Goal: Task Accomplishment & Management: Use online tool/utility

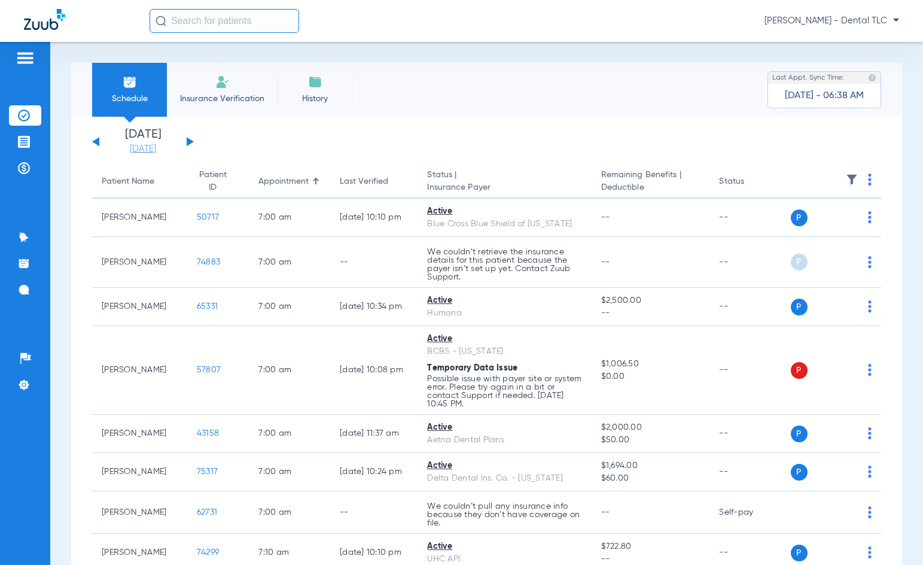
click at [157, 150] on link "[DATE]" at bounding box center [143, 149] width 72 height 12
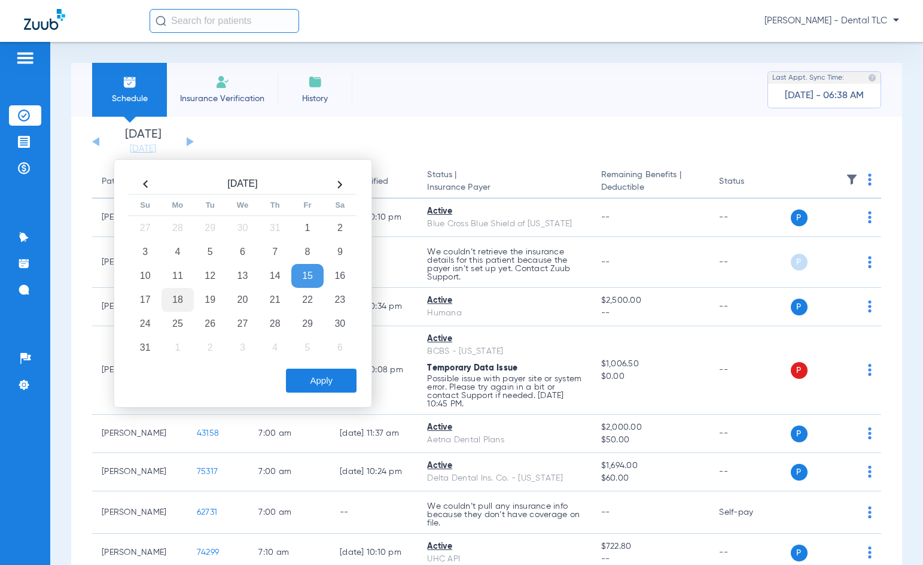
click at [188, 303] on td "18" at bounding box center [177, 300] width 32 height 24
click at [327, 372] on button "Apply" at bounding box center [321, 380] width 71 height 24
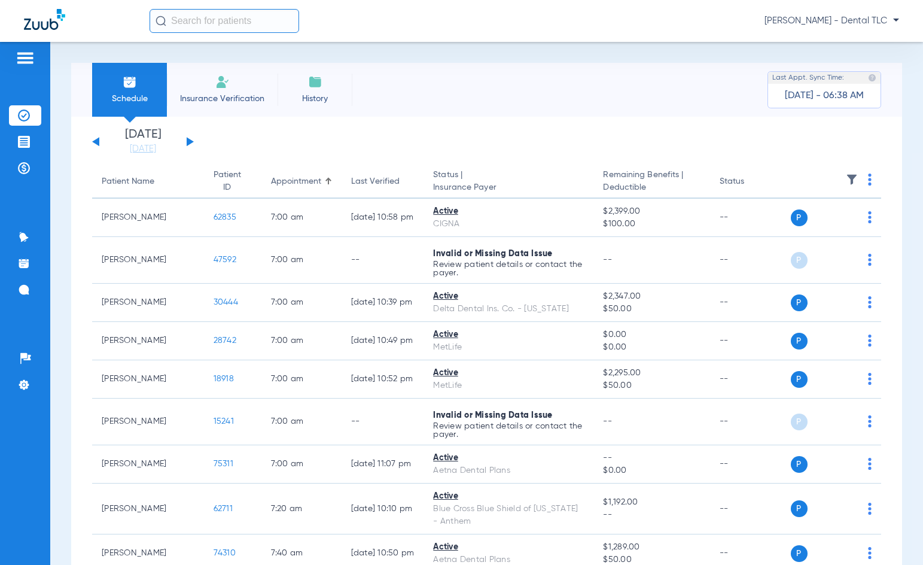
click at [187, 144] on button at bounding box center [190, 141] width 7 height 9
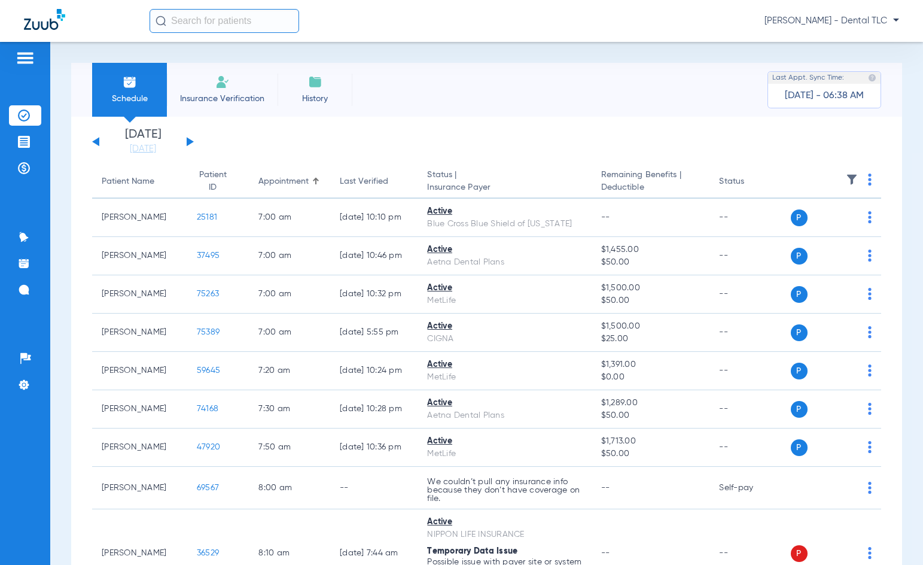
click at [601, 176] on img at bounding box center [870, 179] width 4 height 12
click at [601, 233] on button "Verify All" at bounding box center [815, 227] width 94 height 24
click at [96, 145] on div "[DATE] [DATE] [DATE] [DATE] [DATE] [DATE] [DATE] [DATE] [DATE] [DATE] [DATE] [D…" at bounding box center [143, 142] width 102 height 26
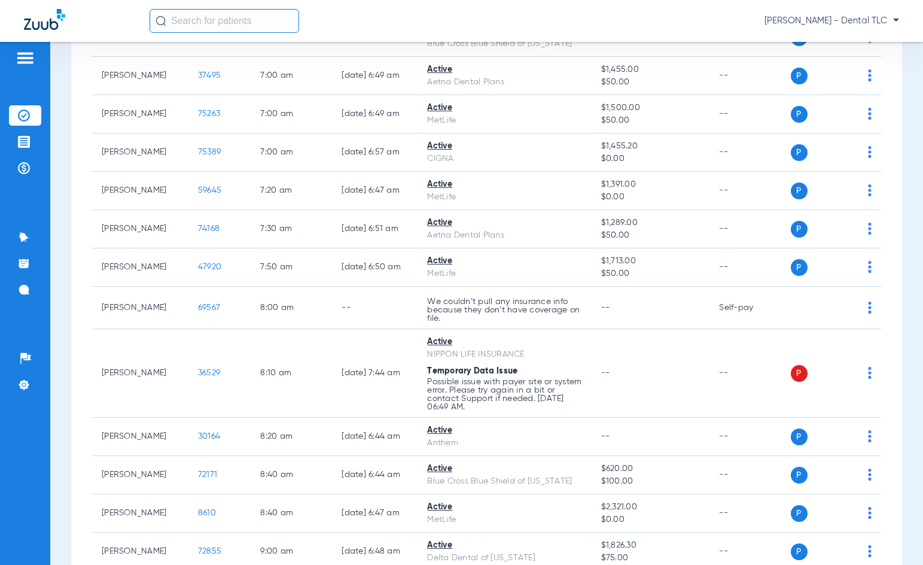
scroll to position [179, 0]
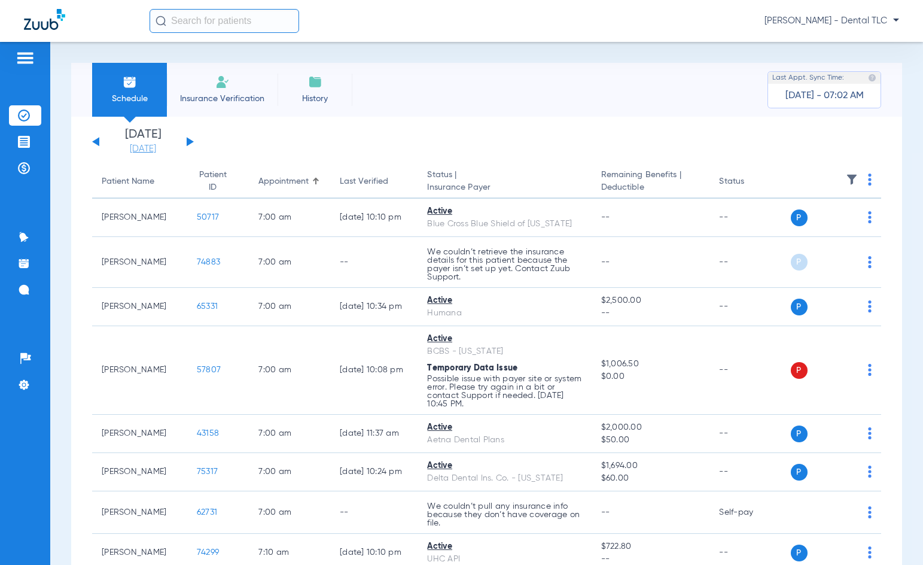
click at [145, 153] on link "[DATE]" at bounding box center [143, 149] width 72 height 12
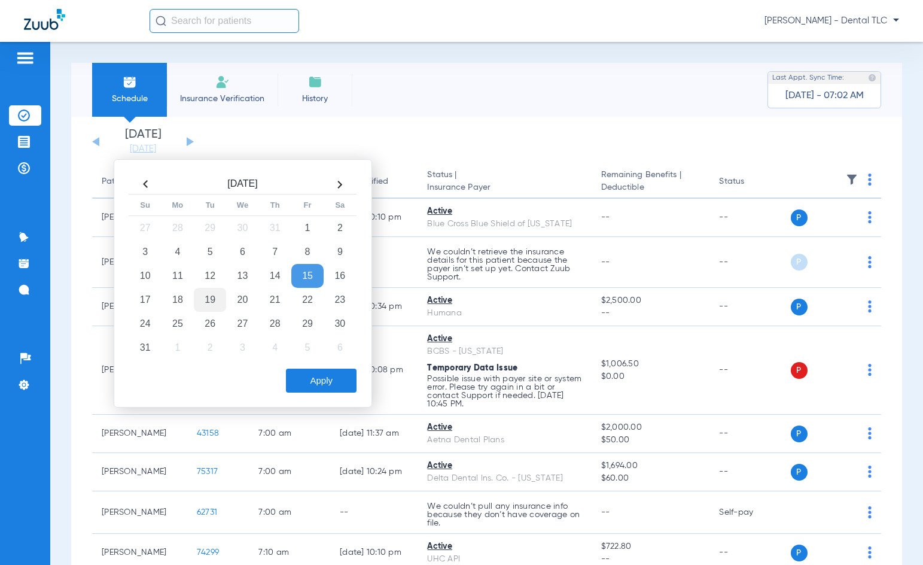
drag, startPoint x: 203, startPoint y: 297, endPoint x: 206, endPoint y: 304, distance: 7.2
click at [203, 297] on td "19" at bounding box center [210, 300] width 32 height 24
click at [327, 380] on button "Apply" at bounding box center [321, 380] width 71 height 24
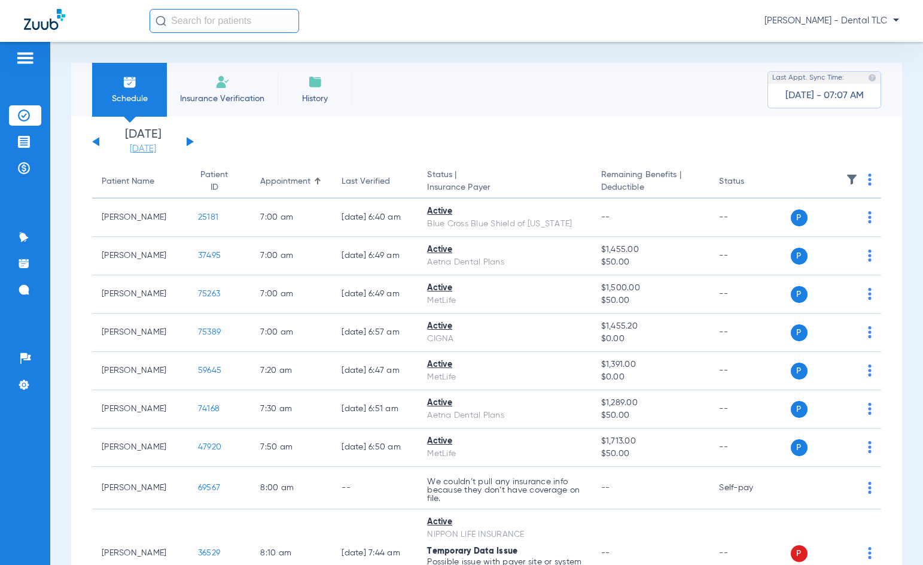
click at [153, 154] on link "[DATE]" at bounding box center [143, 149] width 72 height 12
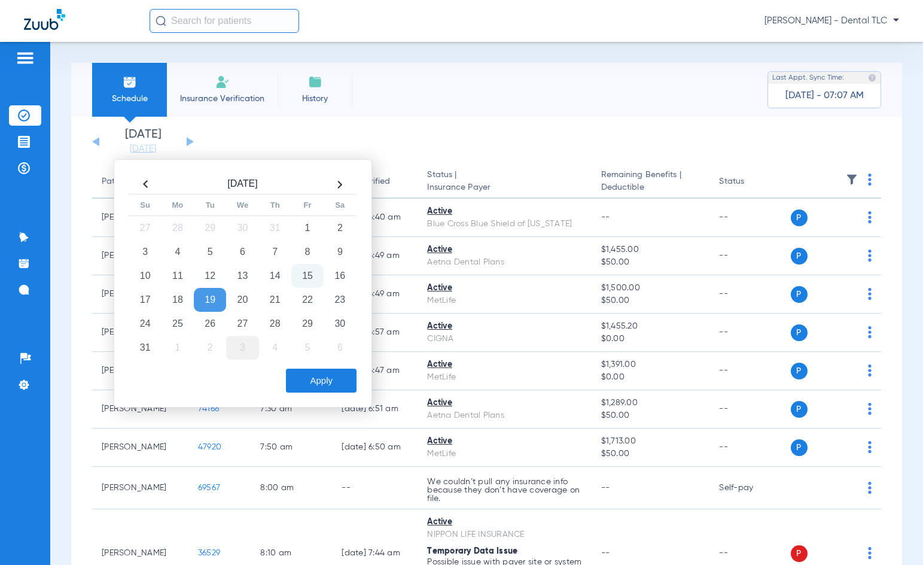
click at [243, 346] on td "3" at bounding box center [242, 348] width 32 height 24
click at [281, 226] on td "4" at bounding box center [275, 228] width 32 height 24
click at [330, 382] on button "Apply" at bounding box center [321, 380] width 71 height 24
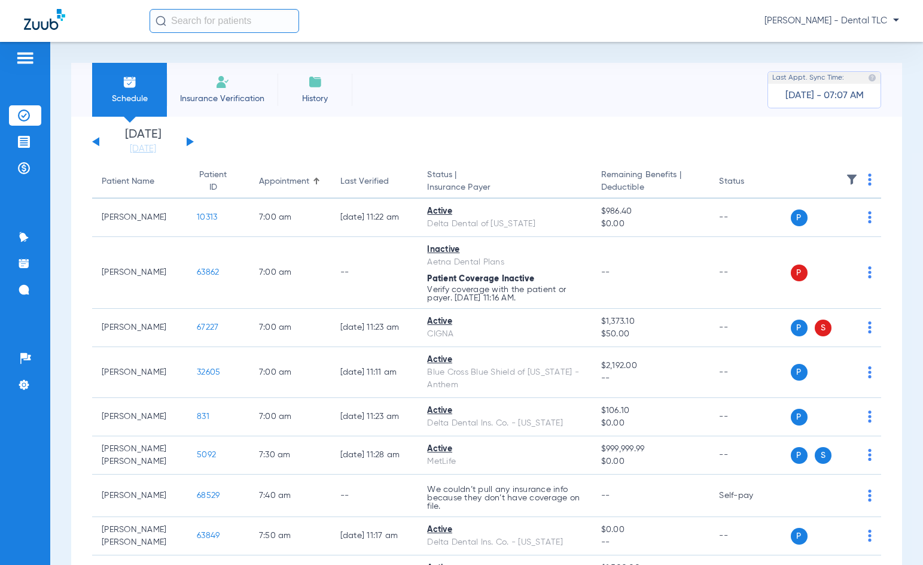
click at [191, 140] on div "[DATE] [DATE] [DATE] [DATE] [DATE] [DATE] [DATE] [DATE] [DATE] [DATE] [DATE] [D…" at bounding box center [143, 142] width 102 height 26
click at [188, 141] on button at bounding box center [190, 141] width 7 height 9
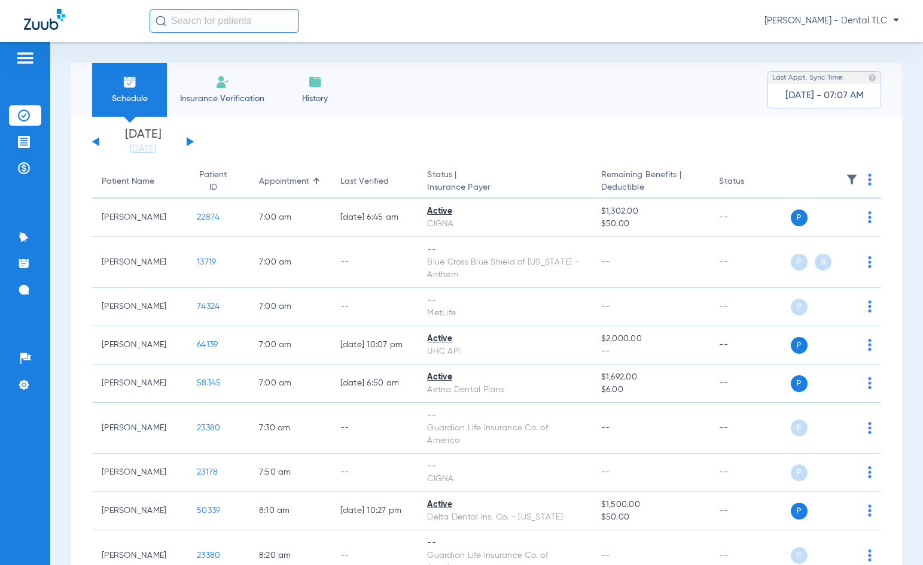
click at [868, 176] on img at bounding box center [870, 179] width 4 height 12
click at [828, 228] on span "Verify All" at bounding box center [815, 227] width 75 height 8
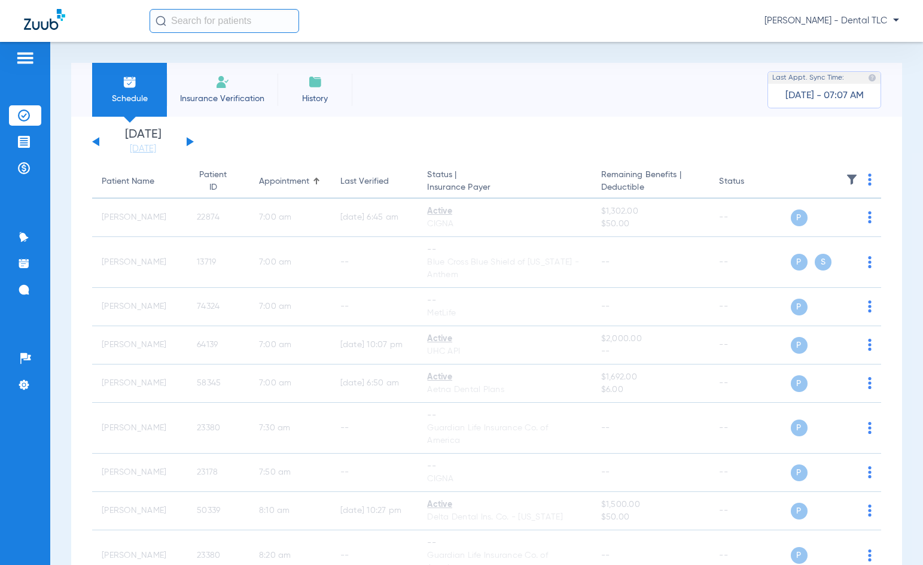
click at [97, 141] on button at bounding box center [95, 141] width 7 height 9
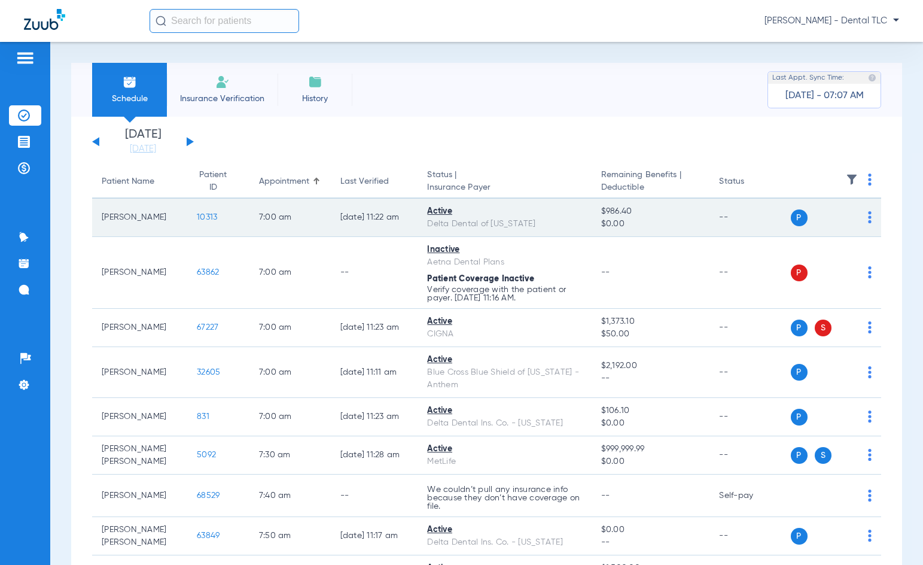
click at [197, 219] on span "10313" at bounding box center [207, 217] width 20 height 8
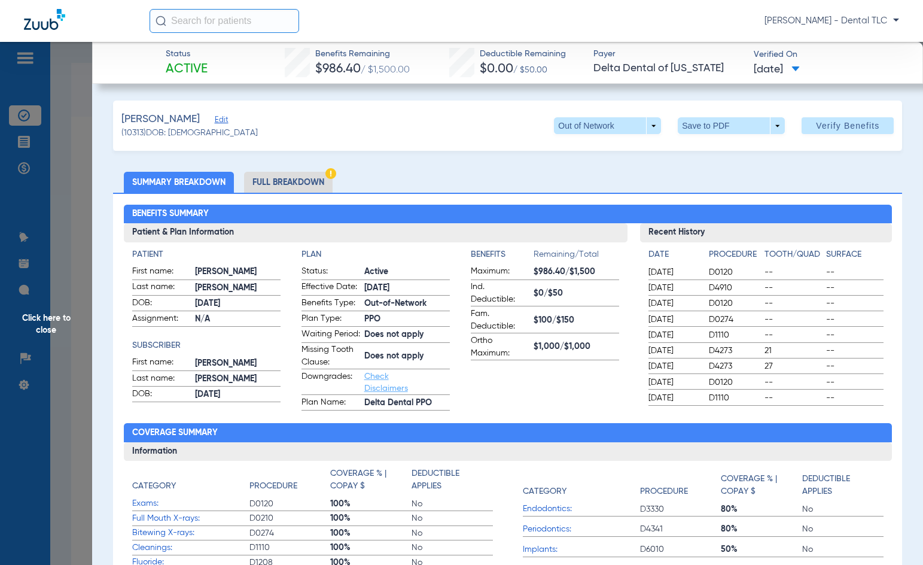
click at [278, 181] on li "Full Breakdown" at bounding box center [288, 182] width 89 height 21
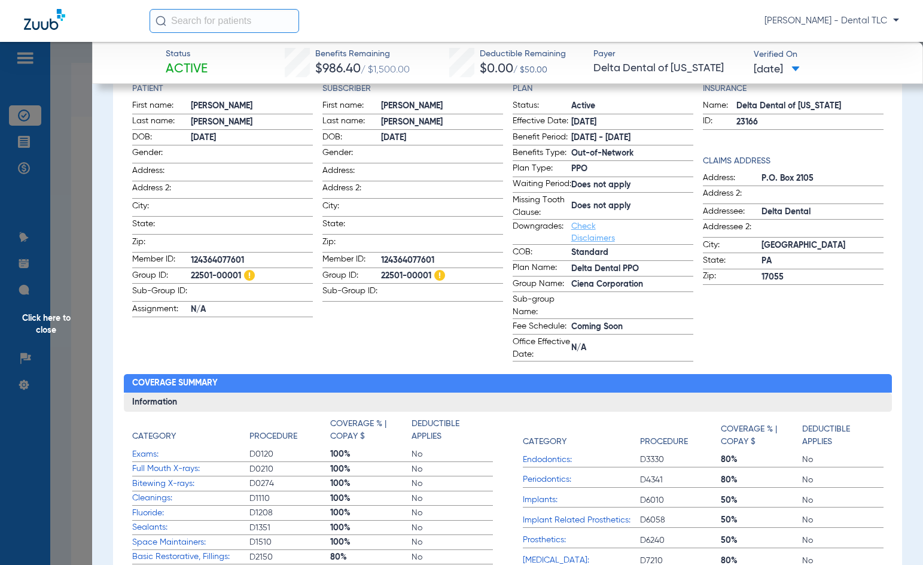
scroll to position [120, 0]
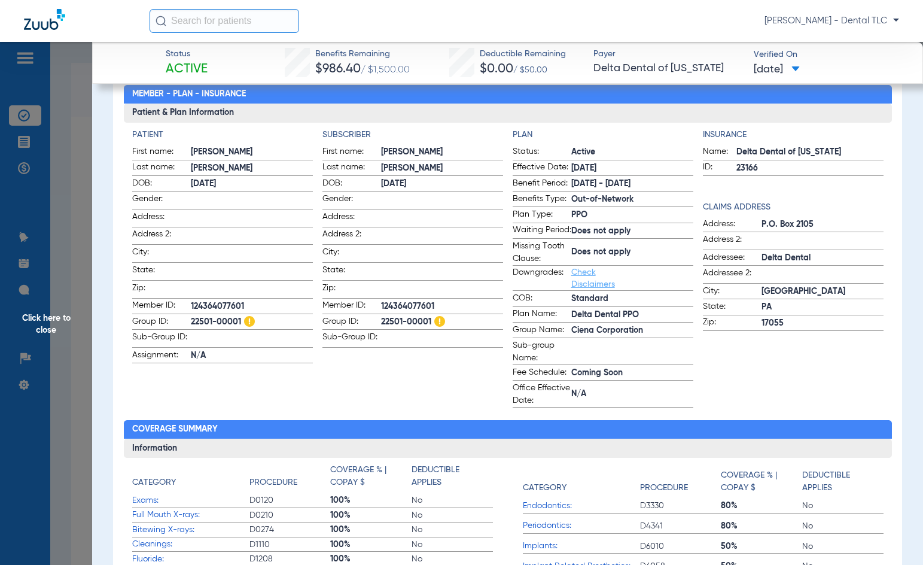
click at [43, 319] on span "Click here to close" at bounding box center [46, 324] width 92 height 565
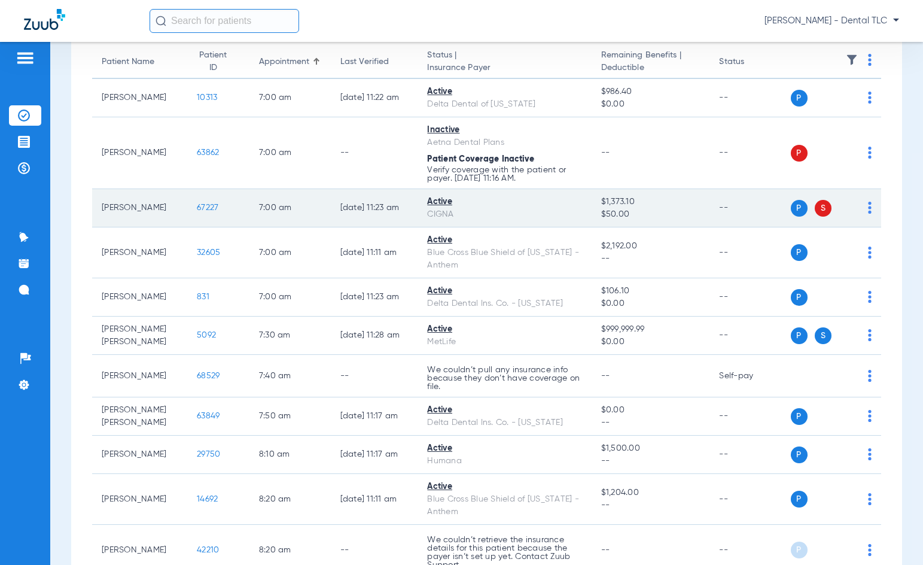
click at [202, 197] on td "67227" at bounding box center [218, 208] width 62 height 38
click at [202, 203] on span "67227" at bounding box center [208, 207] width 22 height 8
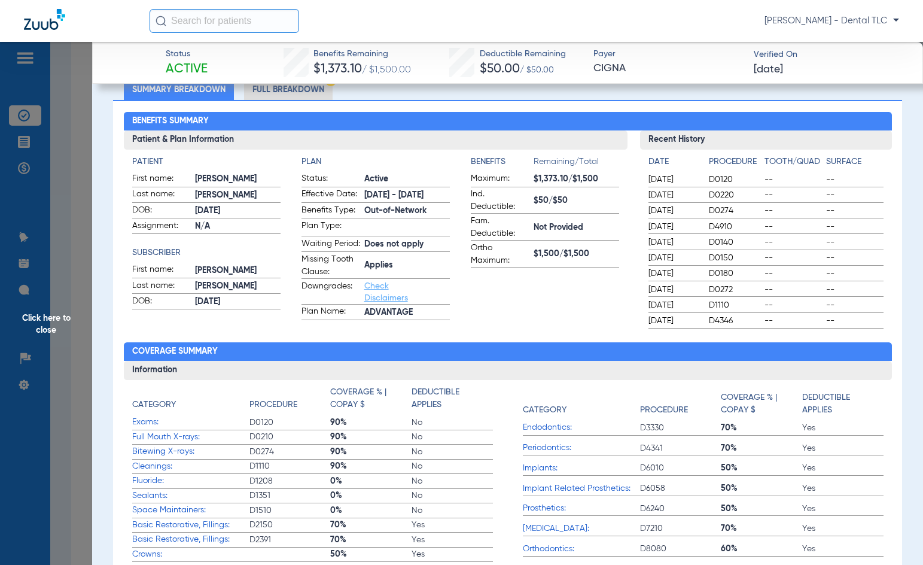
scroll to position [0, 0]
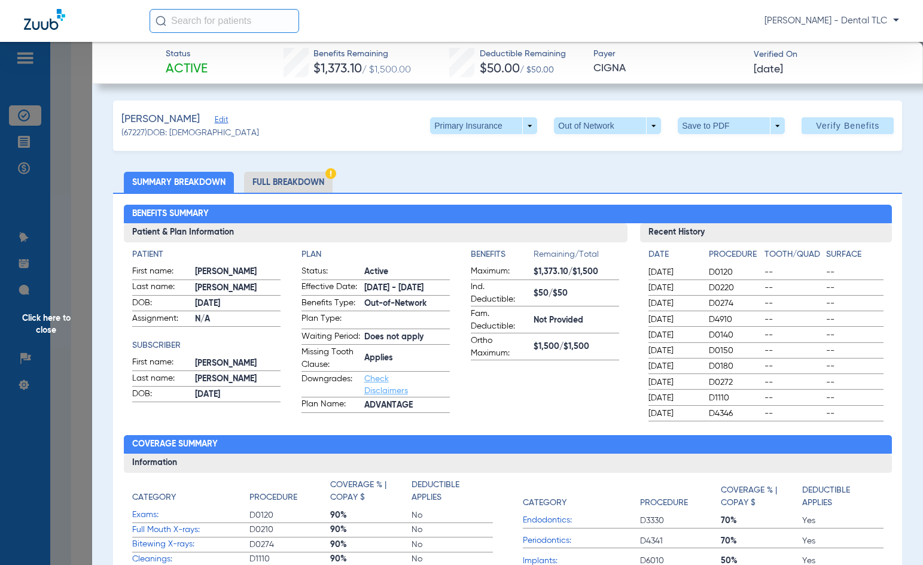
drag, startPoint x: 287, startPoint y: 183, endPoint x: 459, endPoint y: 124, distance: 182.2
click at [287, 183] on li "Full Breakdown" at bounding box center [288, 182] width 89 height 21
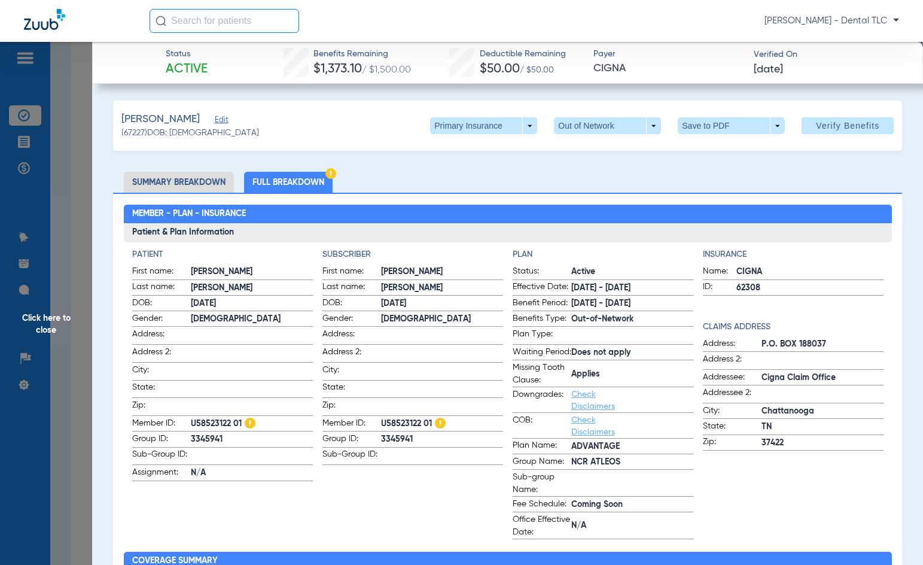
click at [41, 326] on span "Click here to close" at bounding box center [46, 324] width 92 height 565
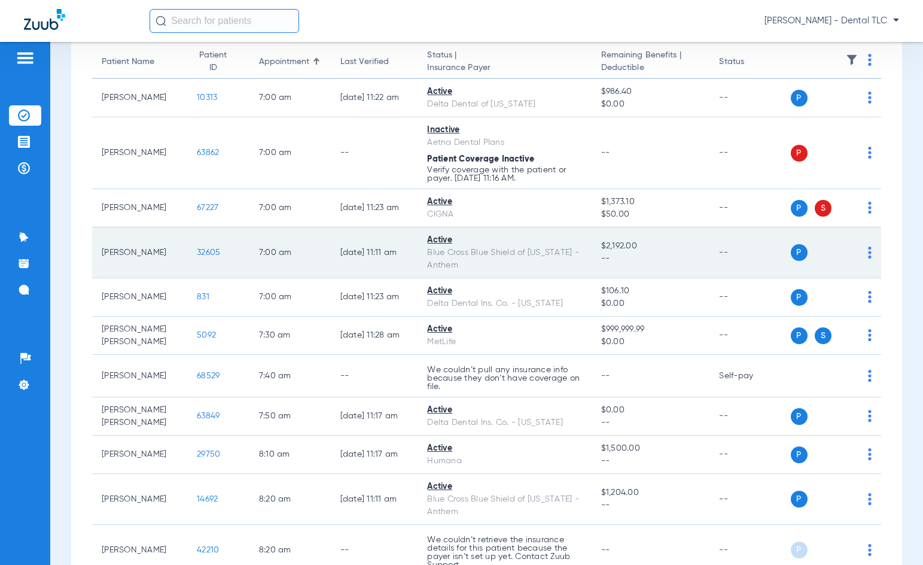
click at [197, 255] on span "32605" at bounding box center [208, 252] width 23 height 8
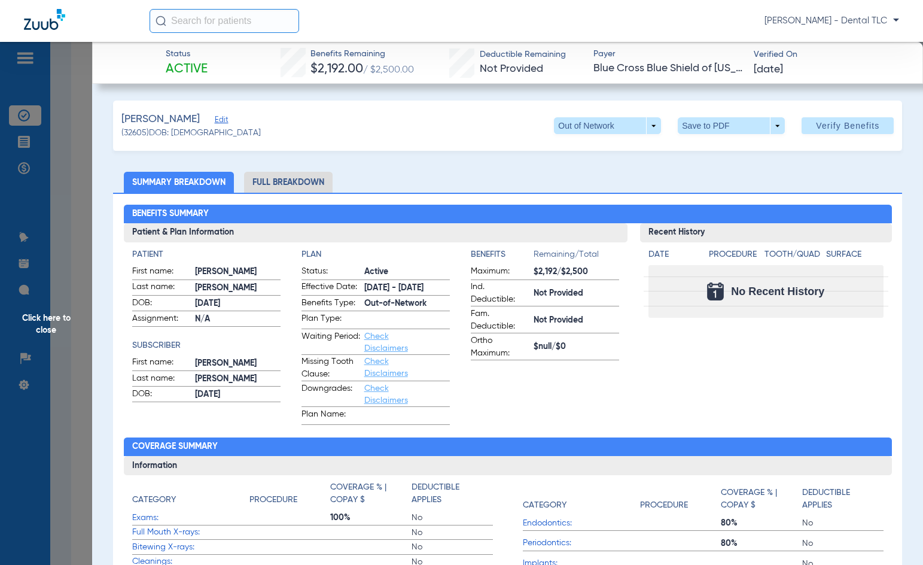
click at [292, 177] on li "Full Breakdown" at bounding box center [288, 182] width 89 height 21
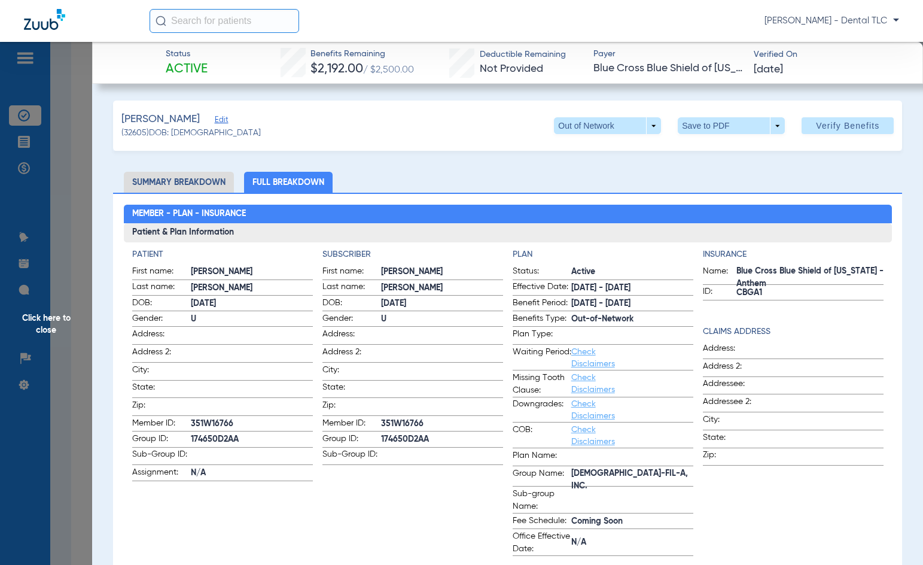
click at [56, 327] on span "Click here to close" at bounding box center [46, 324] width 92 height 565
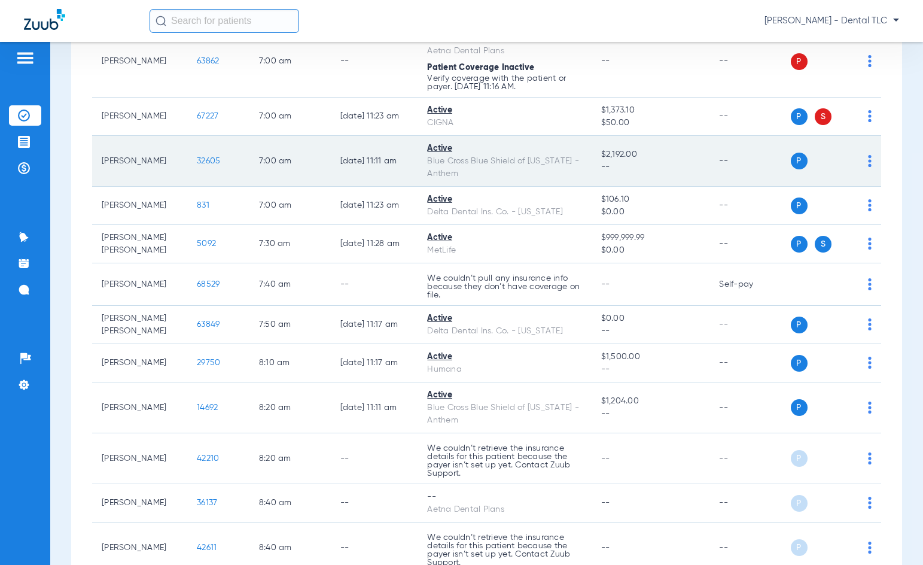
scroll to position [239, 0]
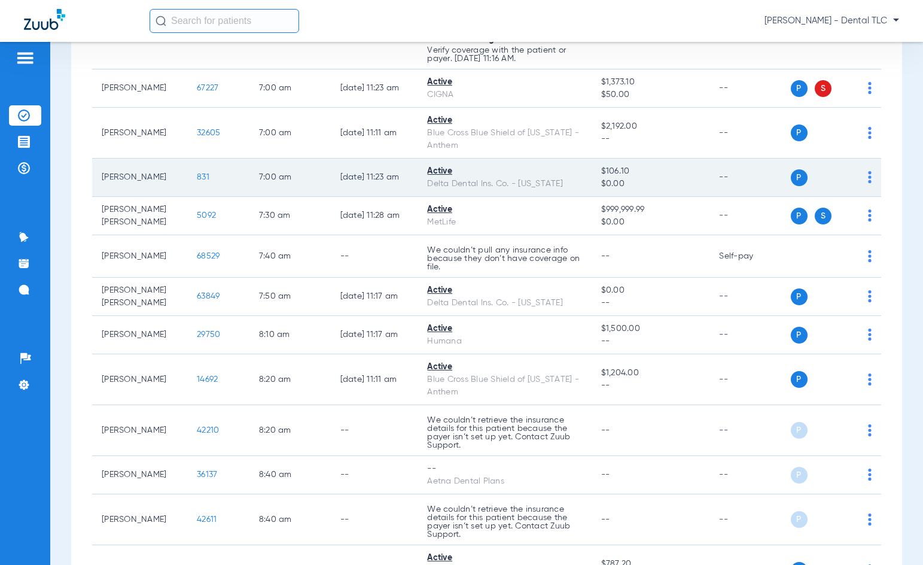
click at [197, 176] on span "831" at bounding box center [203, 177] width 13 height 8
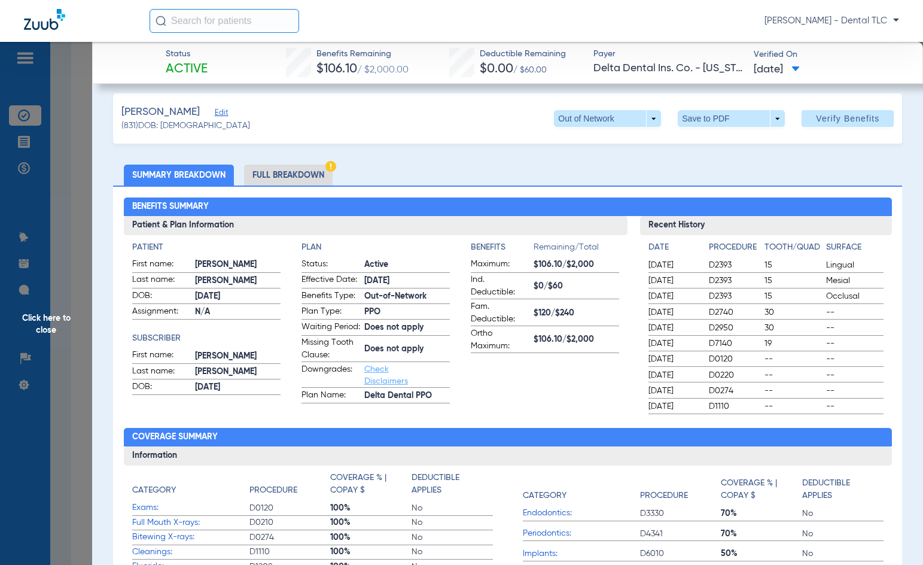
scroll to position [0, 0]
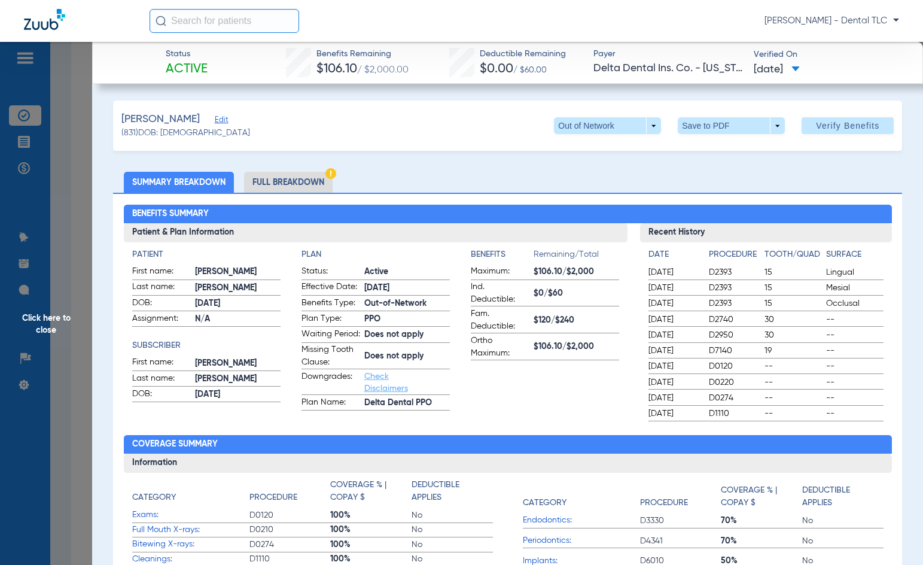
drag, startPoint x: 297, startPoint y: 175, endPoint x: 310, endPoint y: 168, distance: 14.7
click at [297, 175] on li "Full Breakdown" at bounding box center [288, 182] width 89 height 21
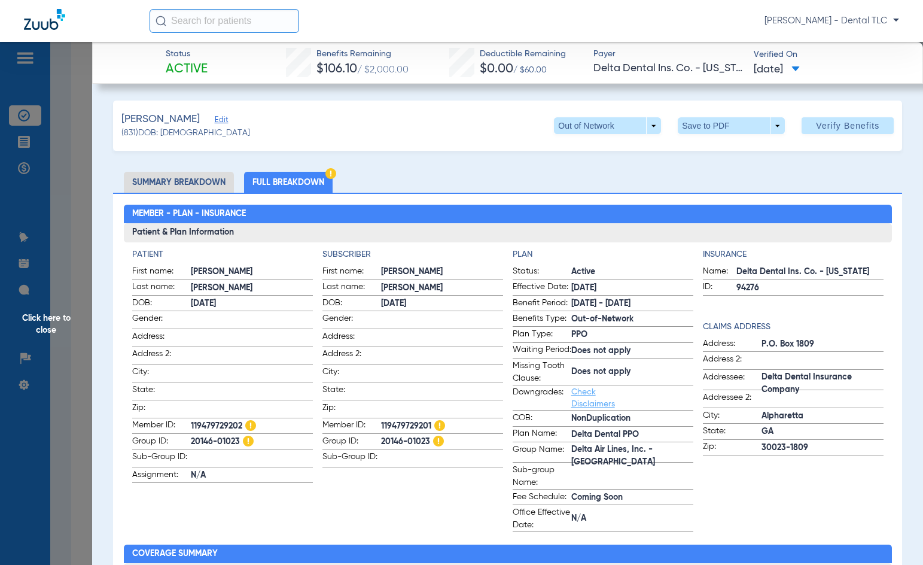
click at [39, 319] on span "Click here to close" at bounding box center [46, 324] width 92 height 565
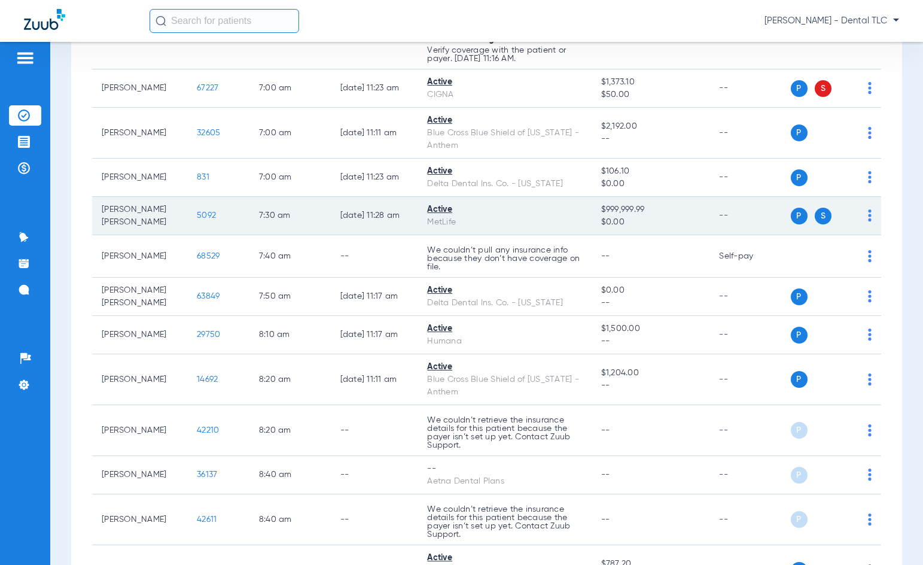
click at [197, 212] on span "5092" at bounding box center [206, 215] width 19 height 8
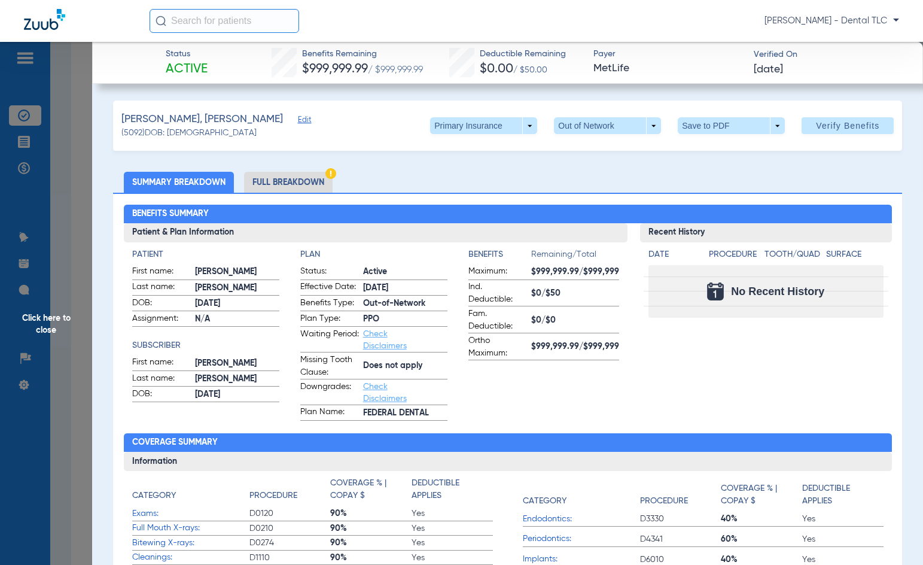
click at [292, 176] on li "Full Breakdown" at bounding box center [288, 182] width 89 height 21
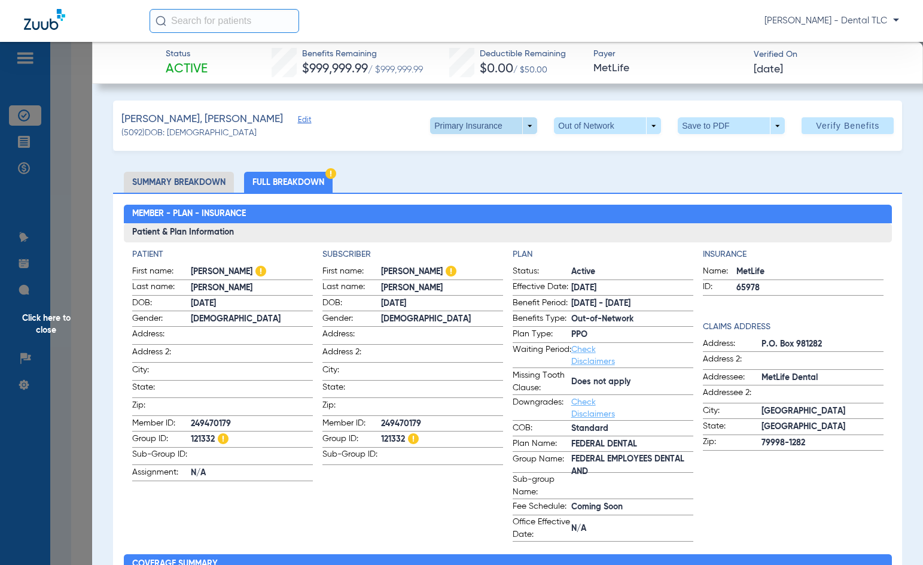
click at [508, 124] on span at bounding box center [483, 125] width 107 height 17
click at [490, 173] on span "Secondary Insurance" at bounding box center [471, 173] width 79 height 8
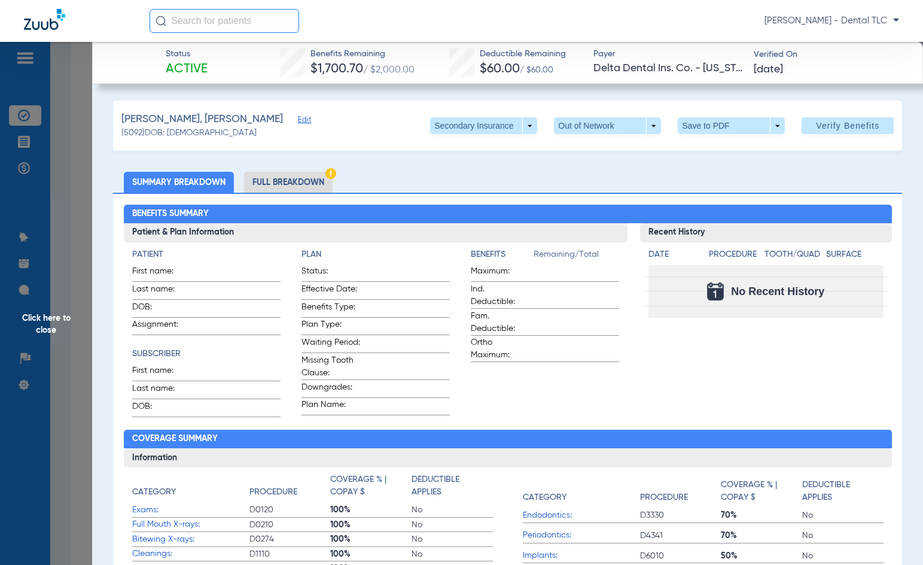
drag, startPoint x: 299, startPoint y: 181, endPoint x: 278, endPoint y: 180, distance: 20.9
click at [299, 181] on li "Full Breakdown" at bounding box center [288, 182] width 89 height 21
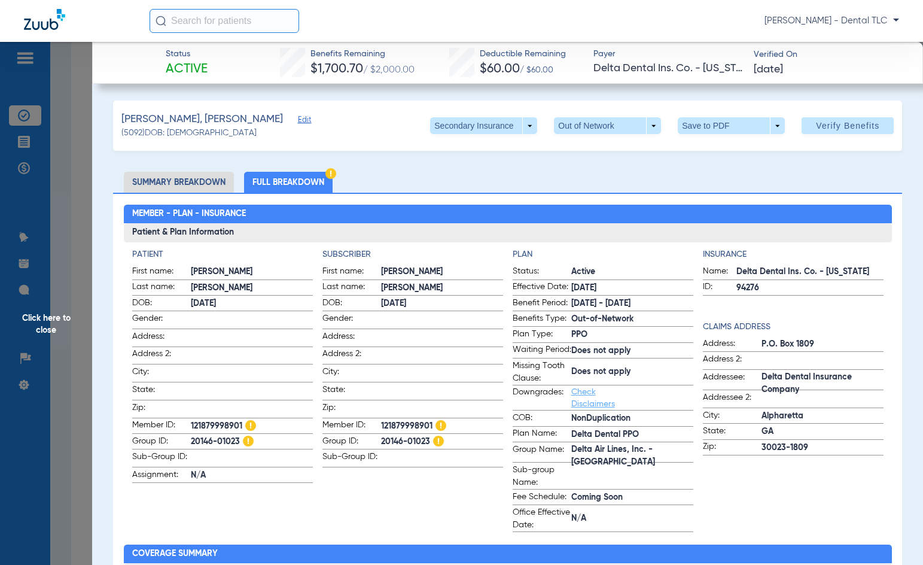
click at [154, 181] on li "Summary Breakdown" at bounding box center [179, 182] width 110 height 21
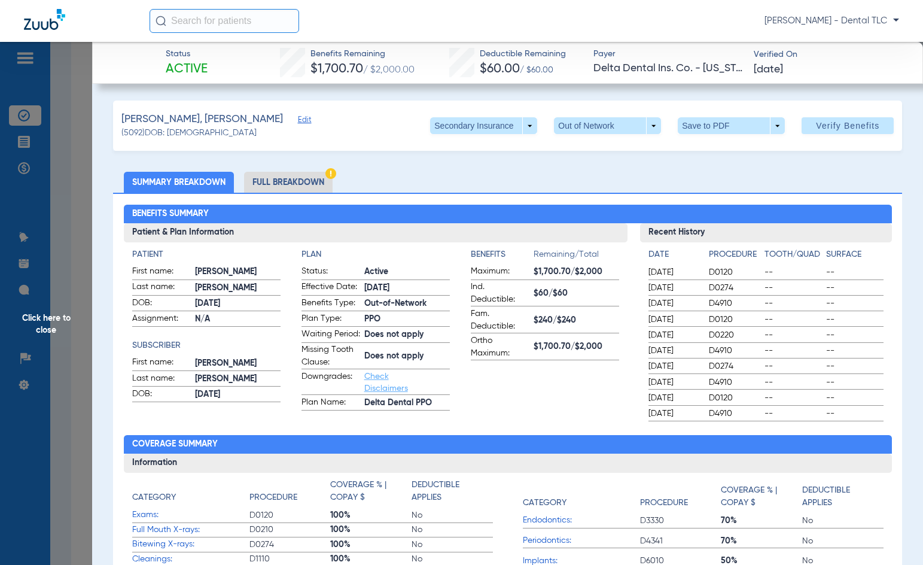
click at [50, 323] on span "Click here to close" at bounding box center [46, 324] width 92 height 565
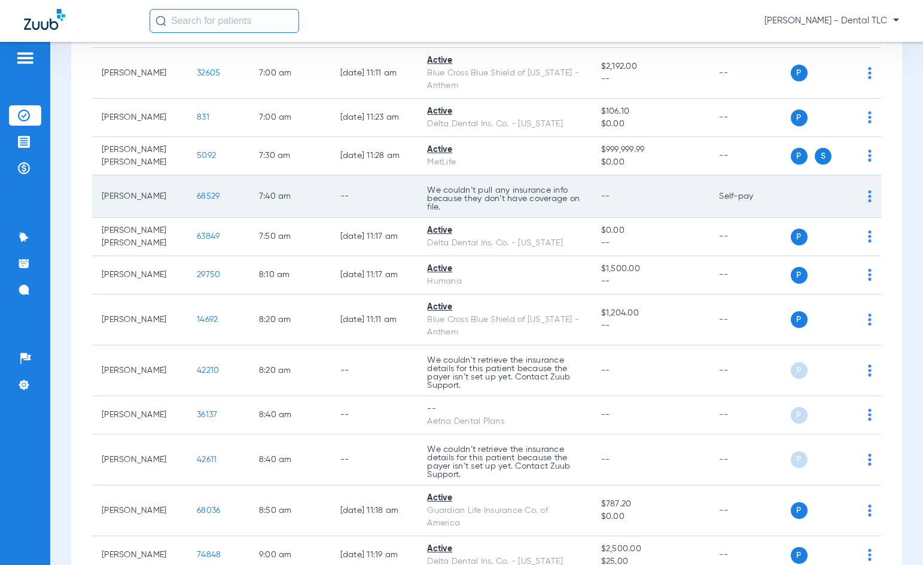
scroll to position [359, 0]
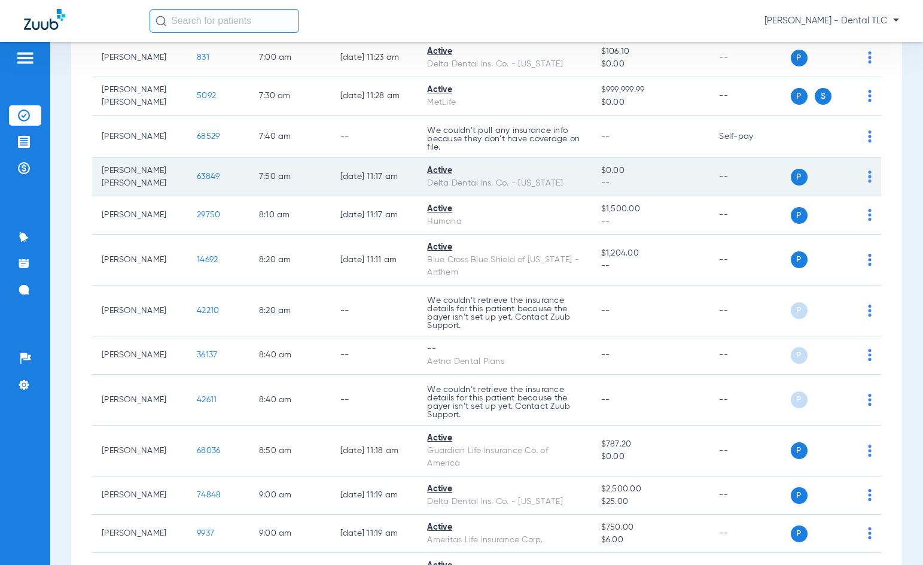
click at [197, 175] on span "63849" at bounding box center [208, 176] width 23 height 8
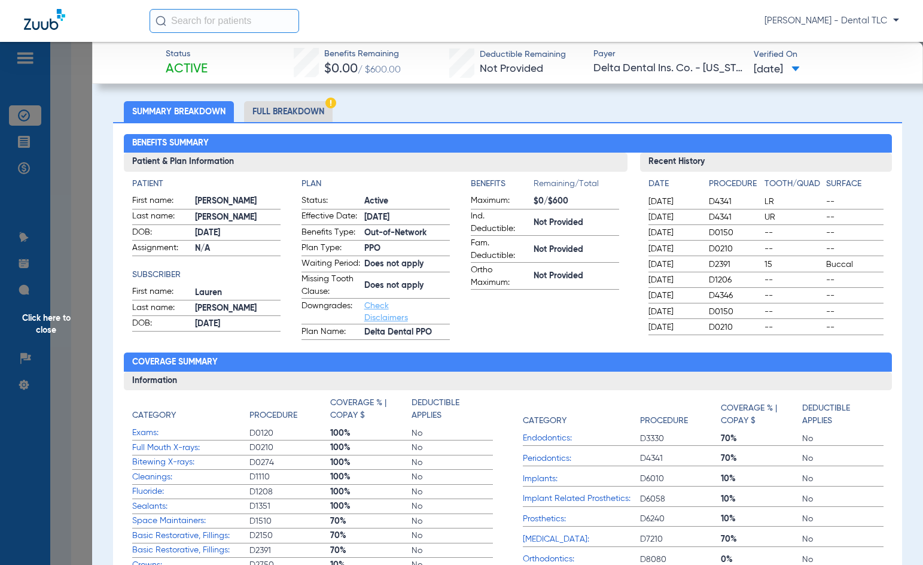
scroll to position [0, 0]
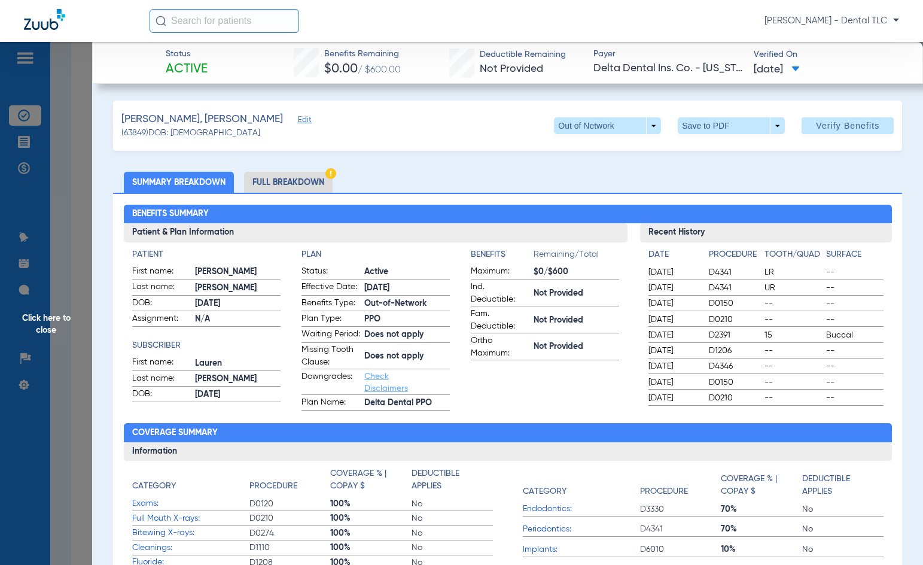
click at [295, 182] on li "Full Breakdown" at bounding box center [288, 182] width 89 height 21
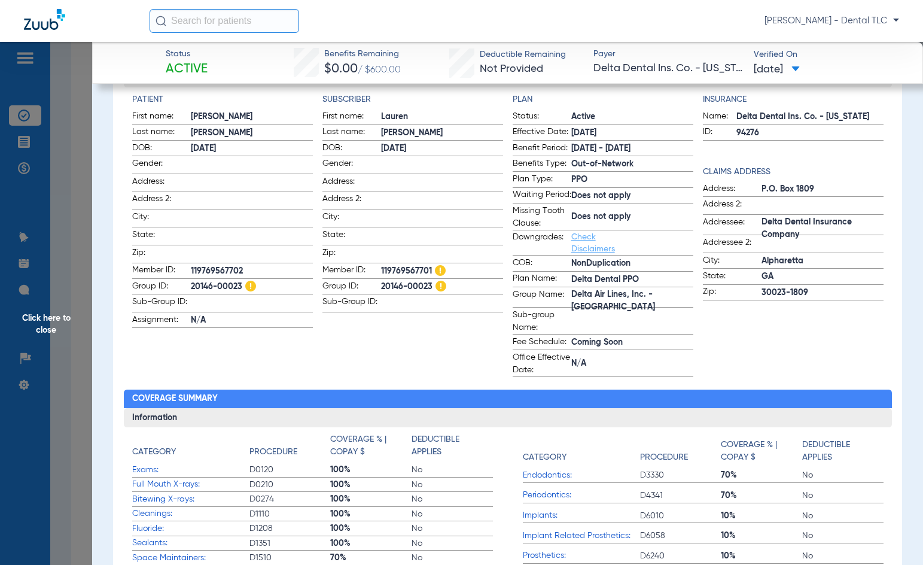
scroll to position [239, 0]
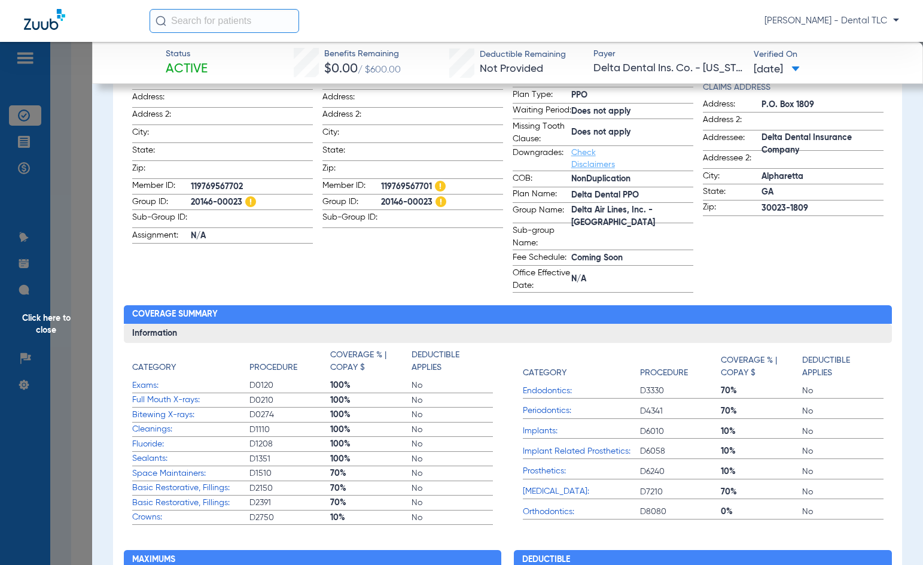
click at [40, 328] on span "Click here to close" at bounding box center [46, 324] width 92 height 565
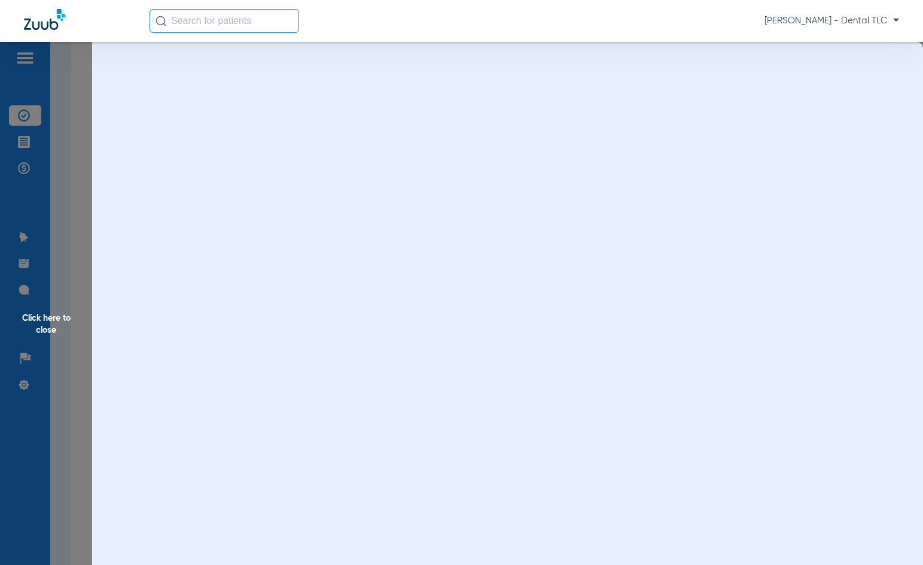
scroll to position [0, 0]
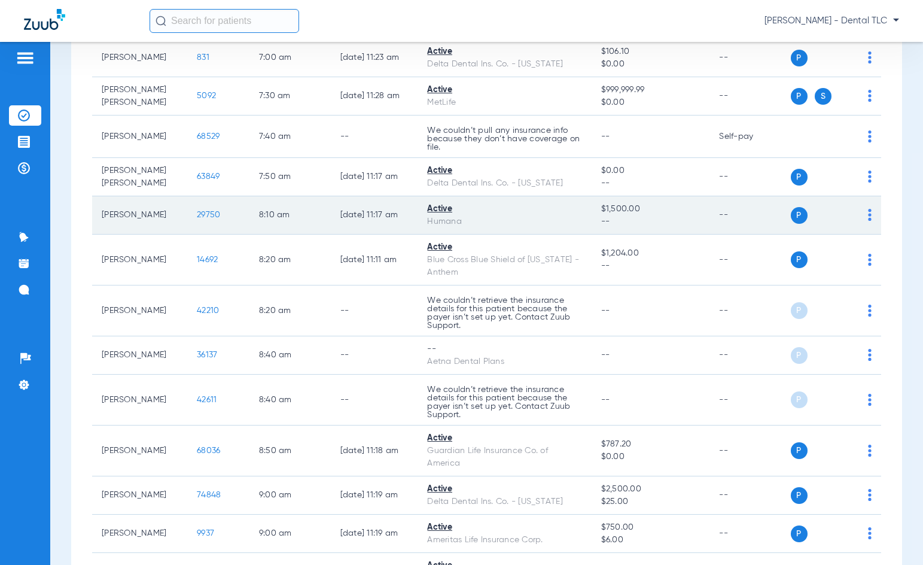
click at [197, 217] on span "29750" at bounding box center [208, 215] width 23 height 8
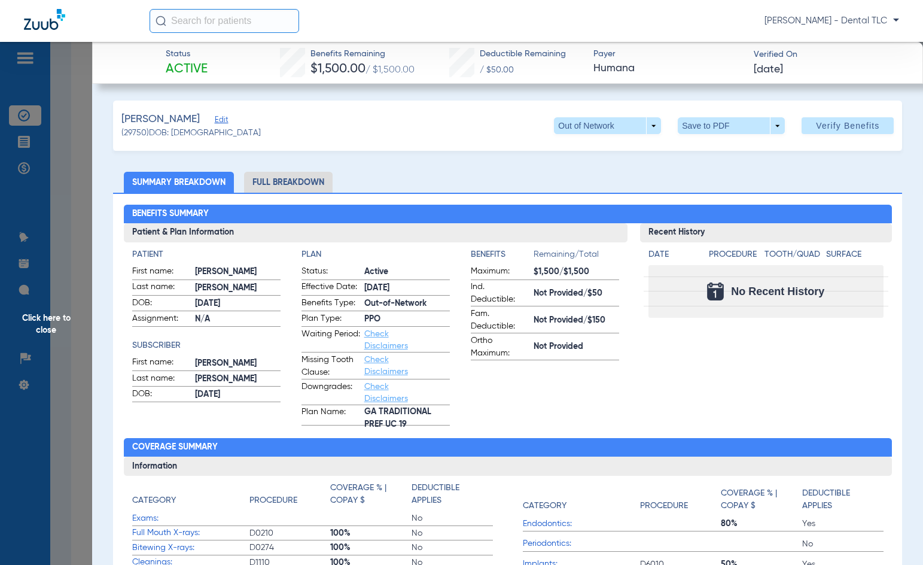
click at [287, 177] on li "Full Breakdown" at bounding box center [288, 182] width 89 height 21
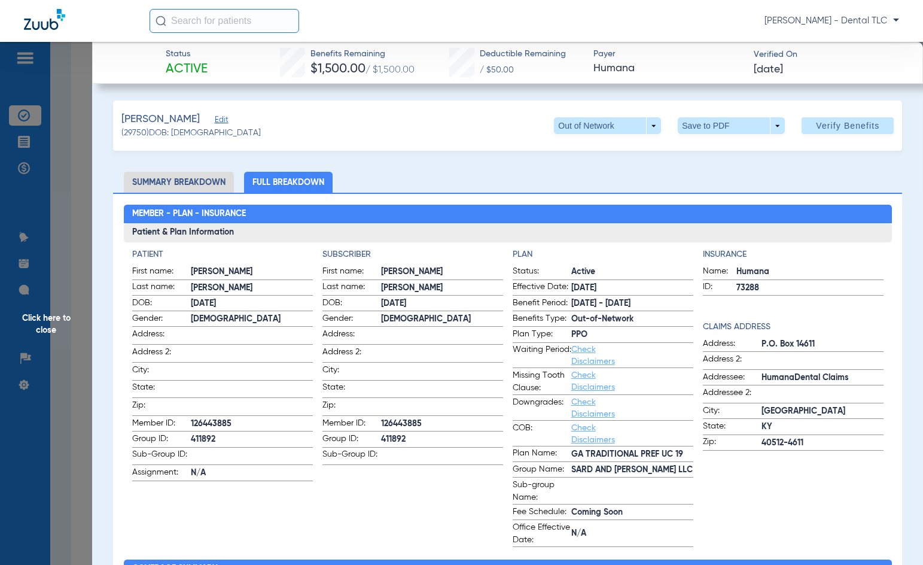
click at [56, 321] on span "Click here to close" at bounding box center [46, 324] width 92 height 565
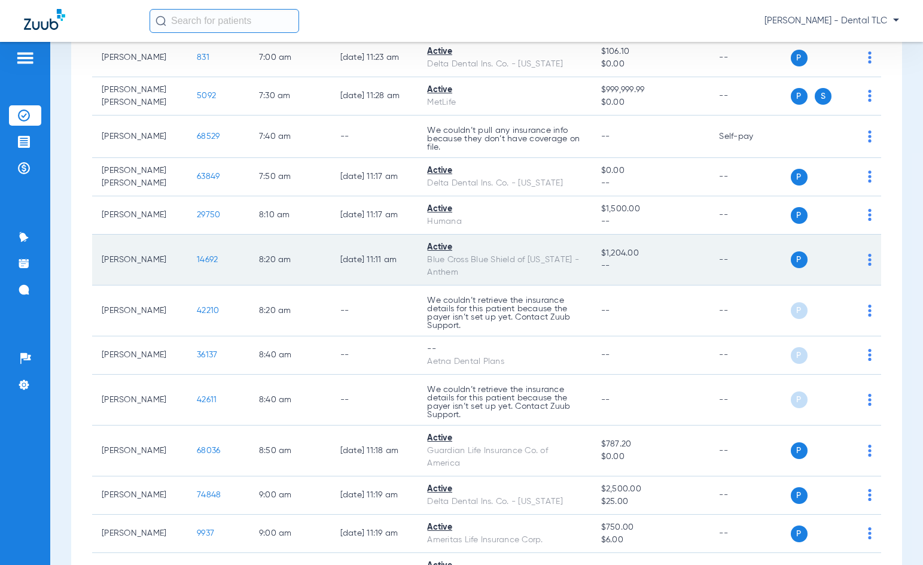
click at [197, 258] on span "14692" at bounding box center [207, 259] width 21 height 8
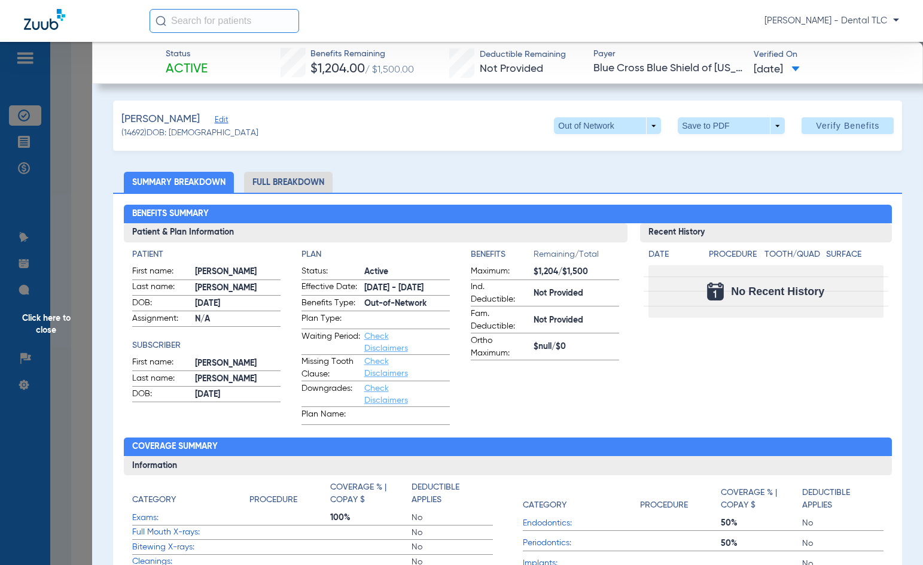
click at [285, 182] on li "Full Breakdown" at bounding box center [288, 182] width 89 height 21
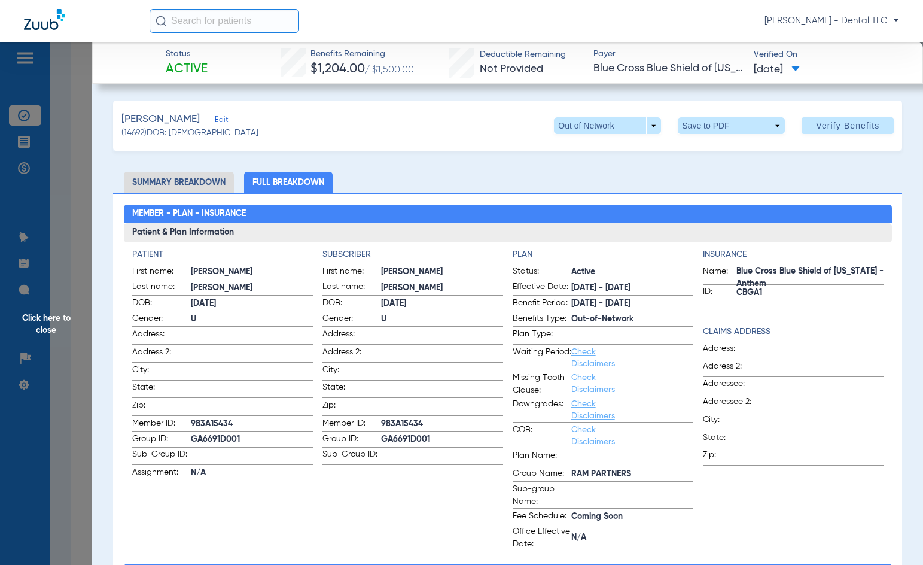
click at [47, 319] on span "Click here to close" at bounding box center [46, 324] width 92 height 565
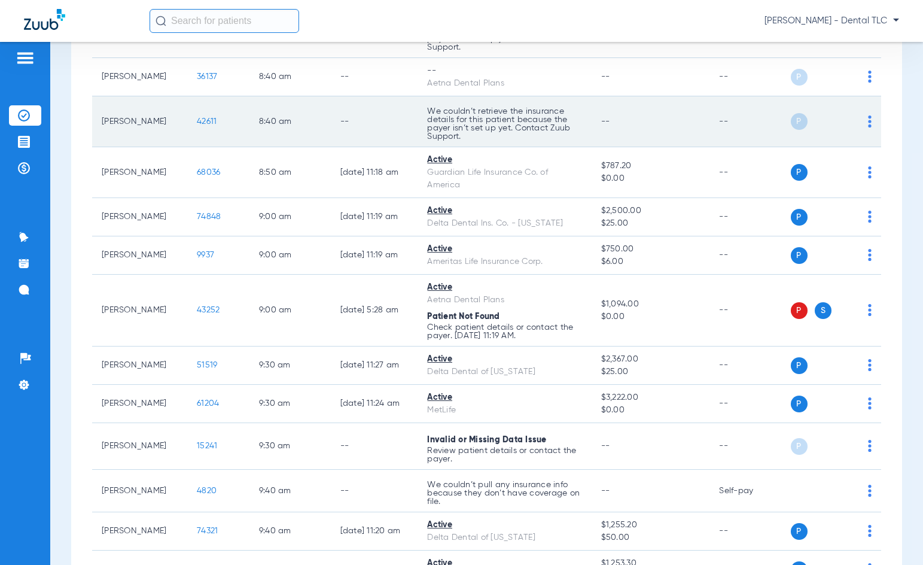
scroll to position [658, 0]
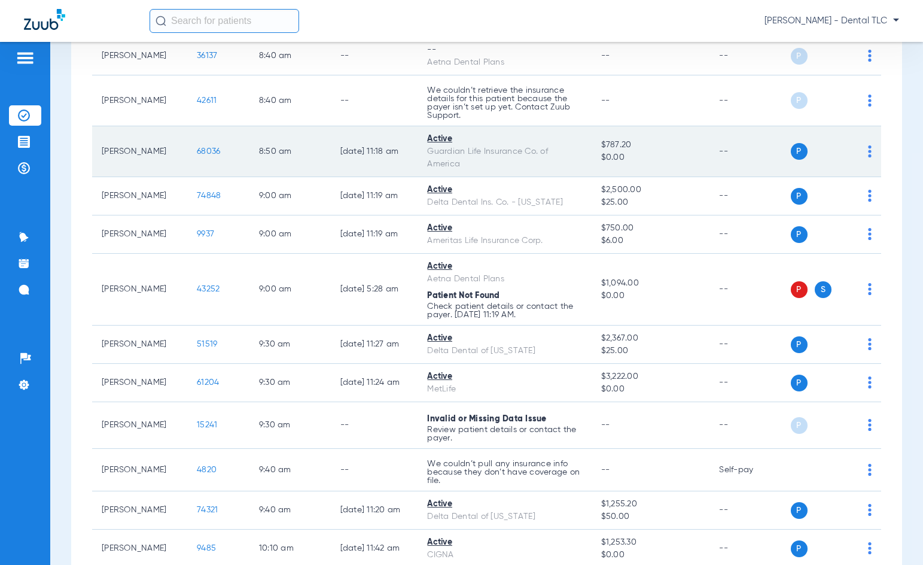
click at [197, 147] on span "68036" at bounding box center [208, 151] width 23 height 8
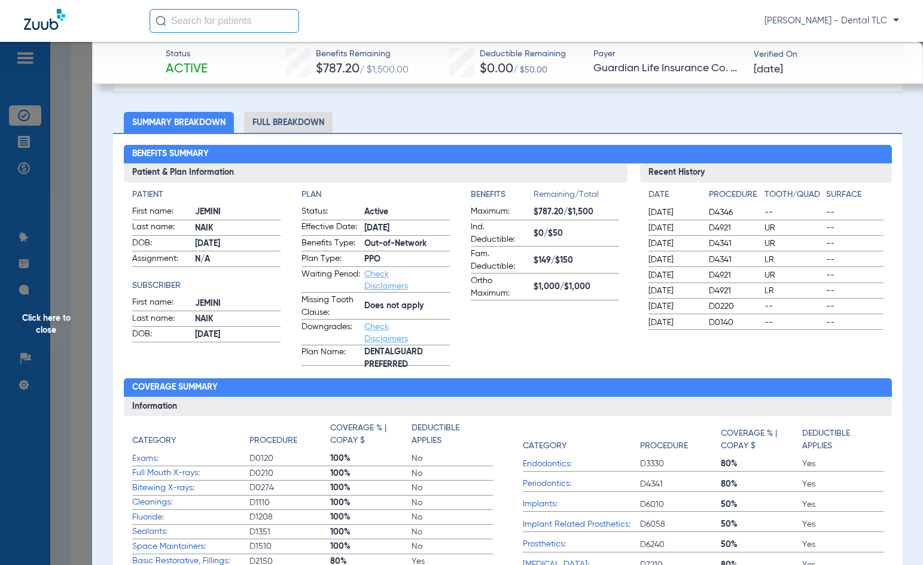
scroll to position [0, 0]
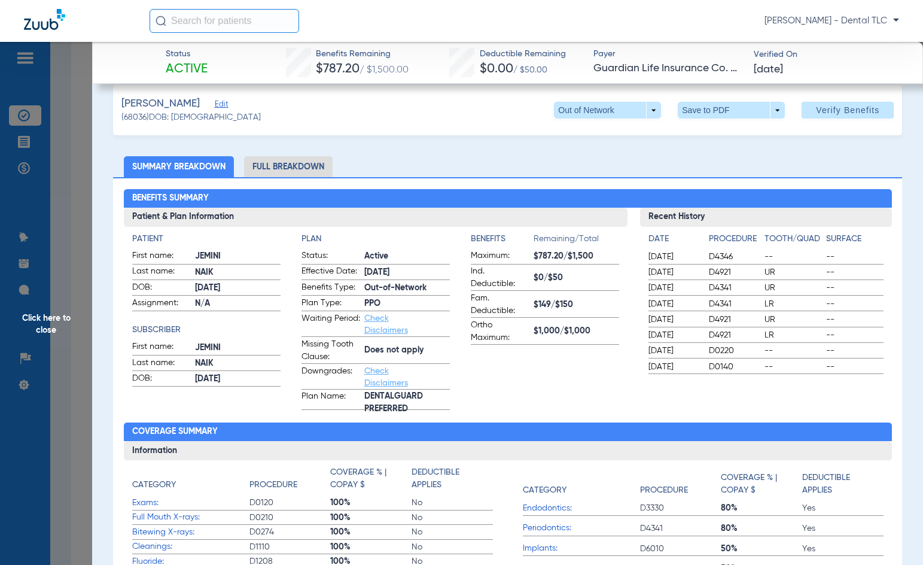
drag, startPoint x: 519, startPoint y: 353, endPoint x: 447, endPoint y: 310, distance: 83.4
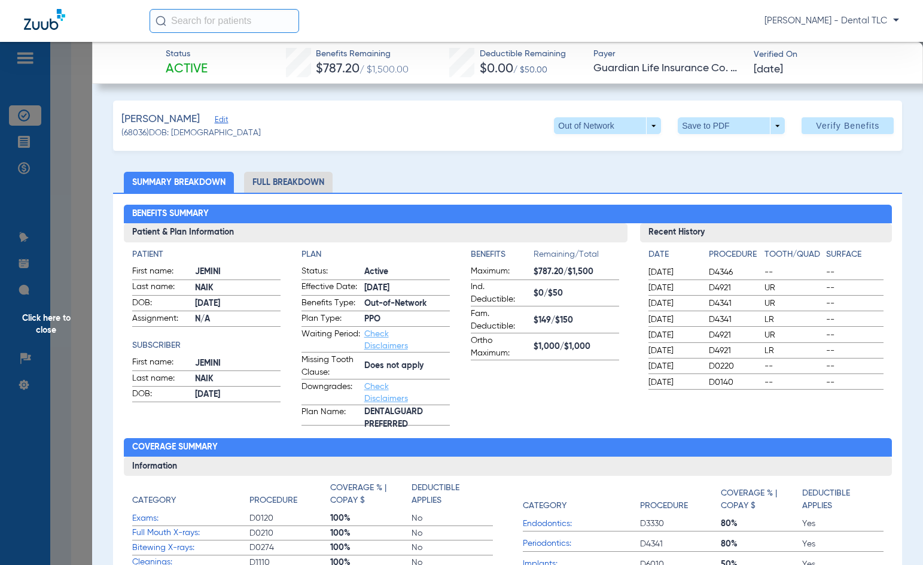
drag, startPoint x: 447, startPoint y: 310, endPoint x: 290, endPoint y: 187, distance: 199.3
click at [290, 187] on li "Full Breakdown" at bounding box center [288, 182] width 89 height 21
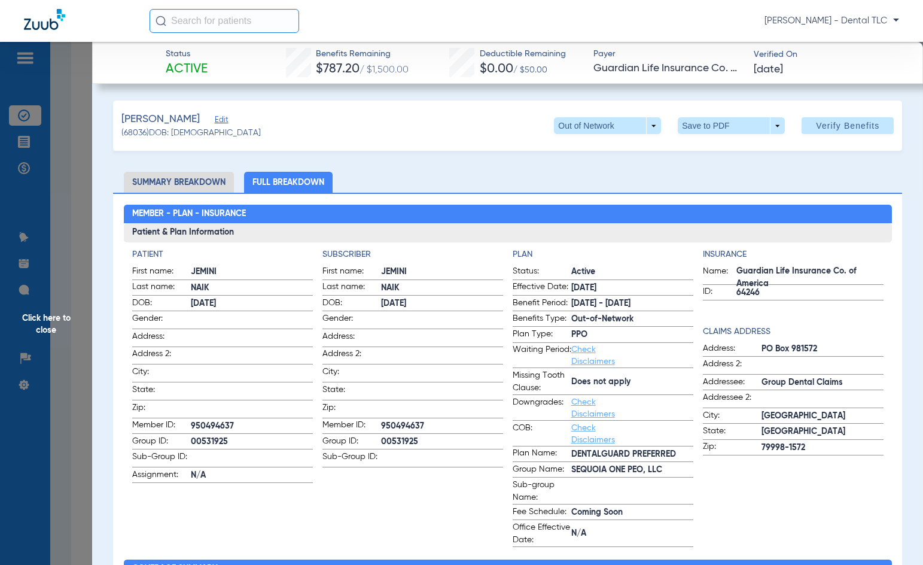
click at [33, 314] on span "Click here to close" at bounding box center [46, 324] width 92 height 565
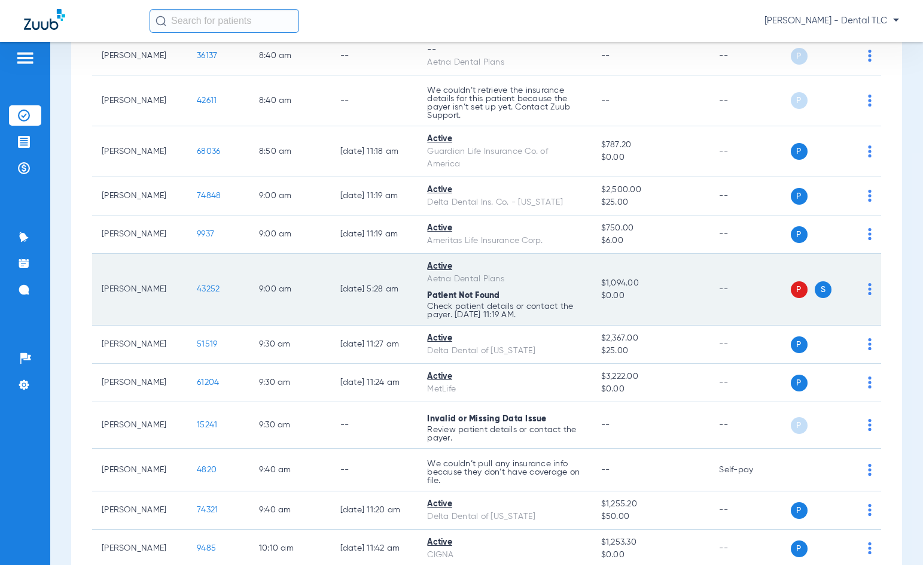
scroll to position [718, 0]
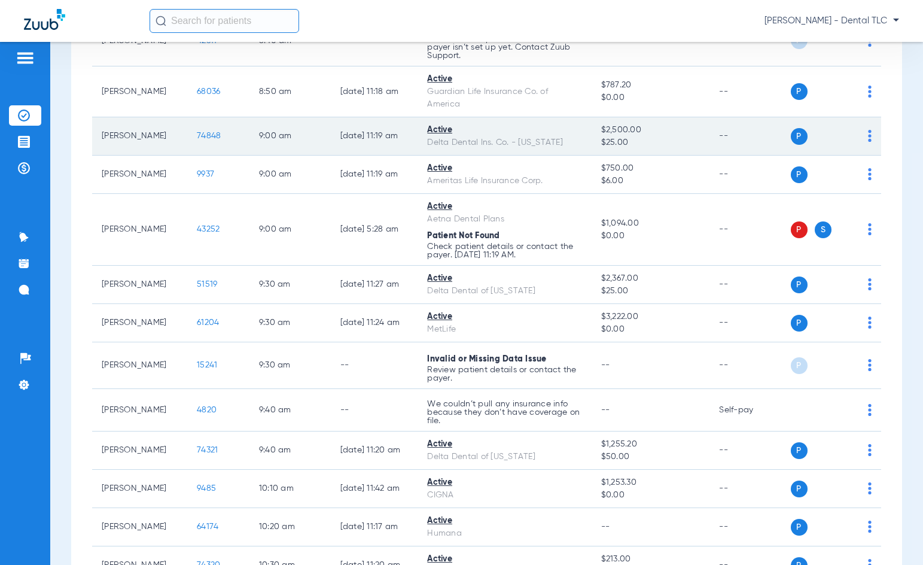
click at [197, 136] on span "74848" at bounding box center [209, 136] width 24 height 8
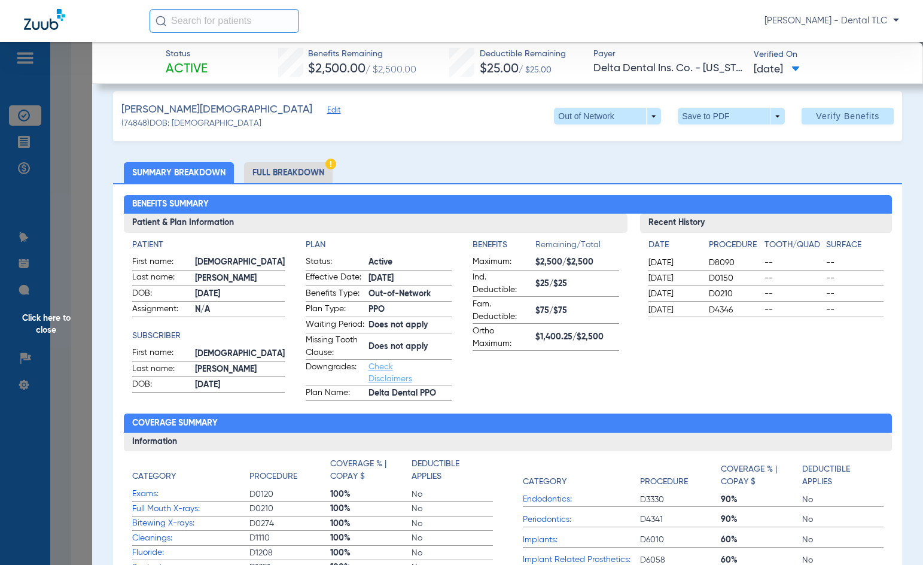
scroll to position [0, 0]
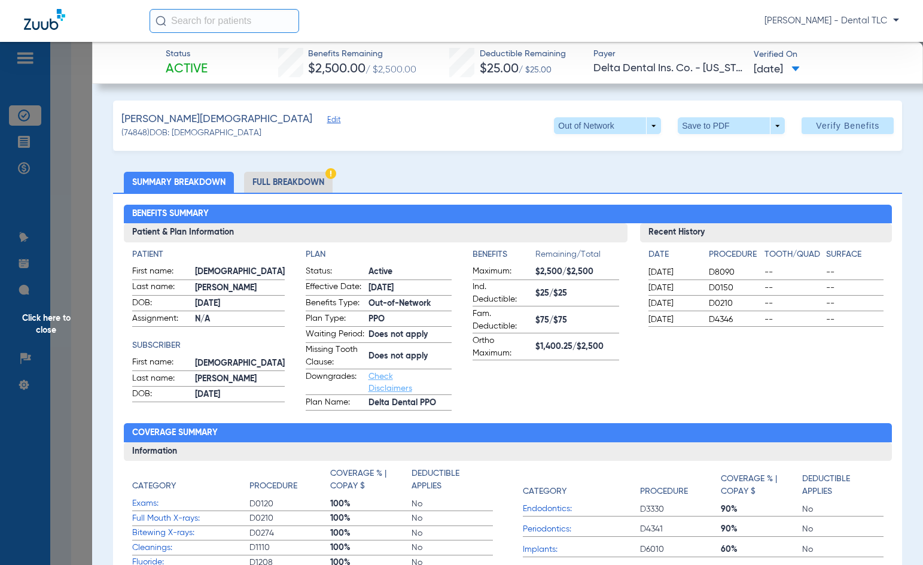
click at [295, 184] on li "Full Breakdown" at bounding box center [288, 182] width 89 height 21
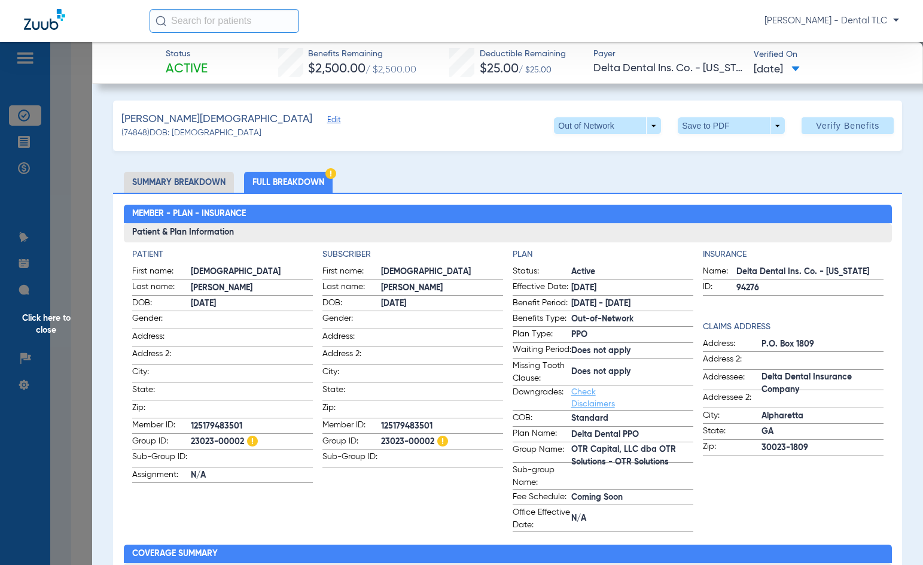
click at [57, 343] on span "Click here to close" at bounding box center [46, 324] width 92 height 565
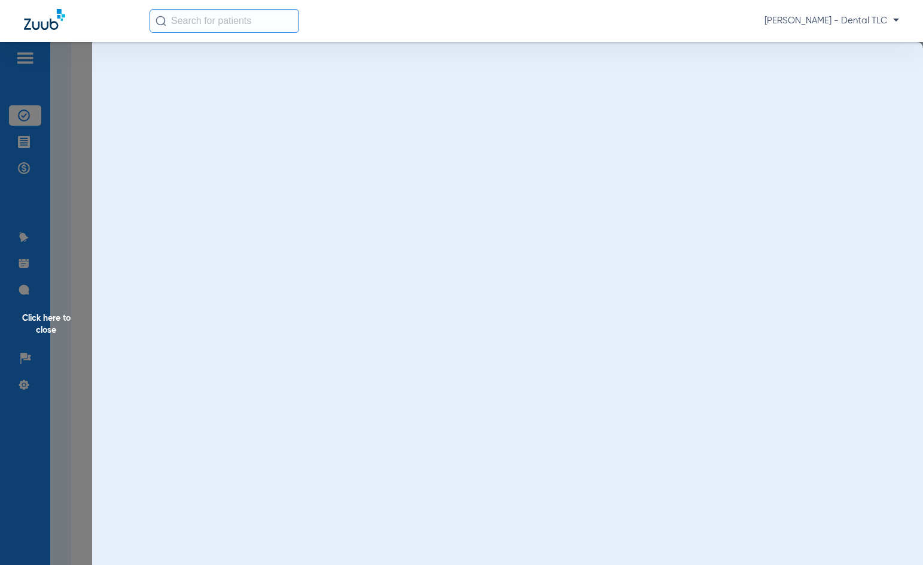
click at [52, 329] on span "Click here to close" at bounding box center [46, 324] width 92 height 565
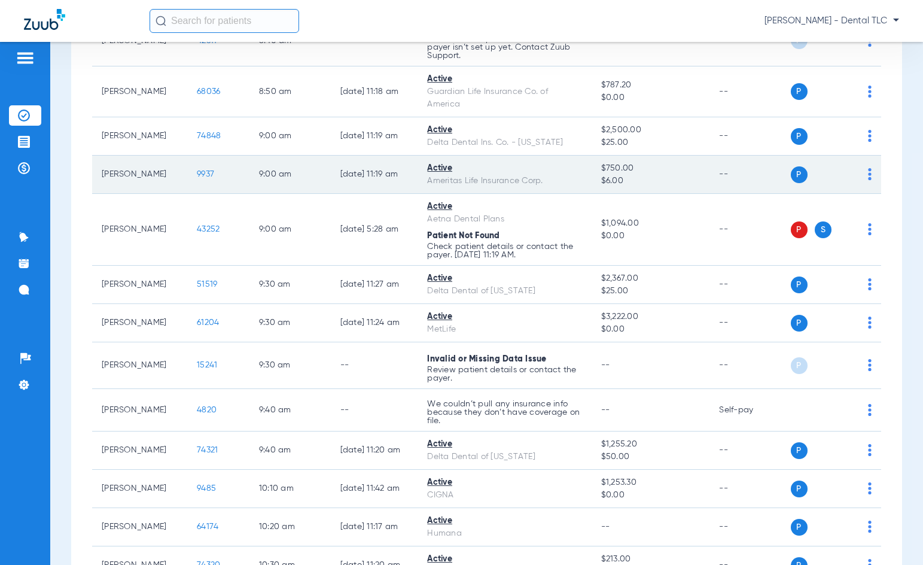
click at [197, 172] on span "9937" at bounding box center [205, 174] width 17 height 8
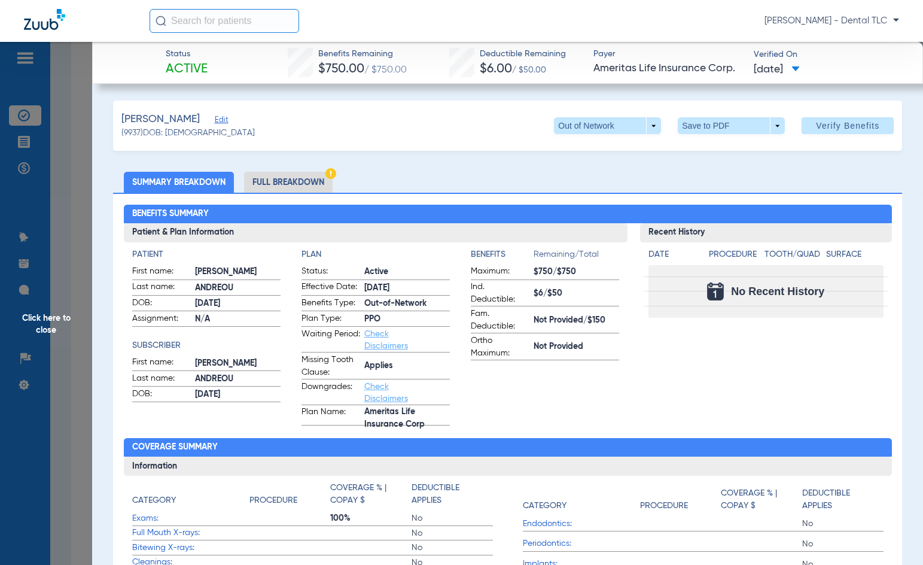
click at [287, 178] on li "Full Breakdown" at bounding box center [288, 182] width 89 height 21
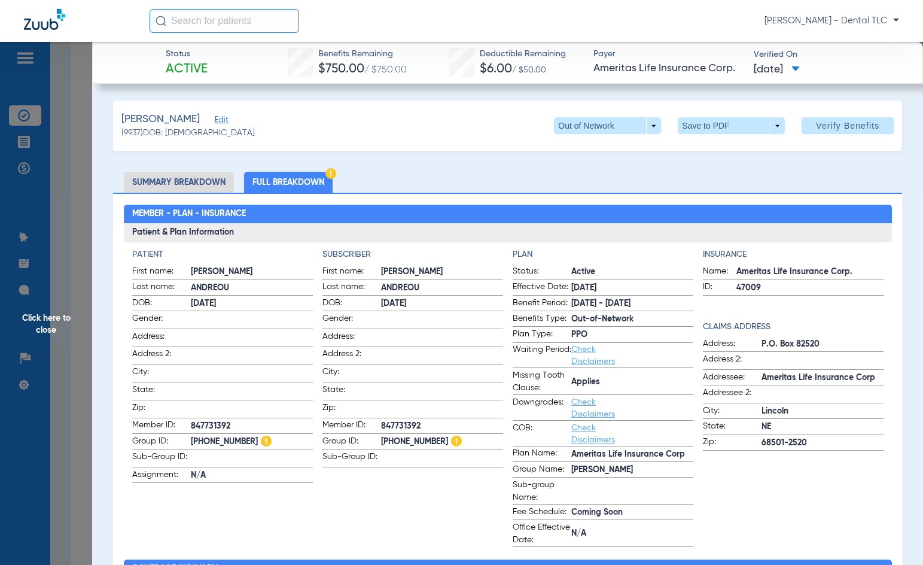
click at [57, 316] on span "Click here to close" at bounding box center [46, 324] width 92 height 565
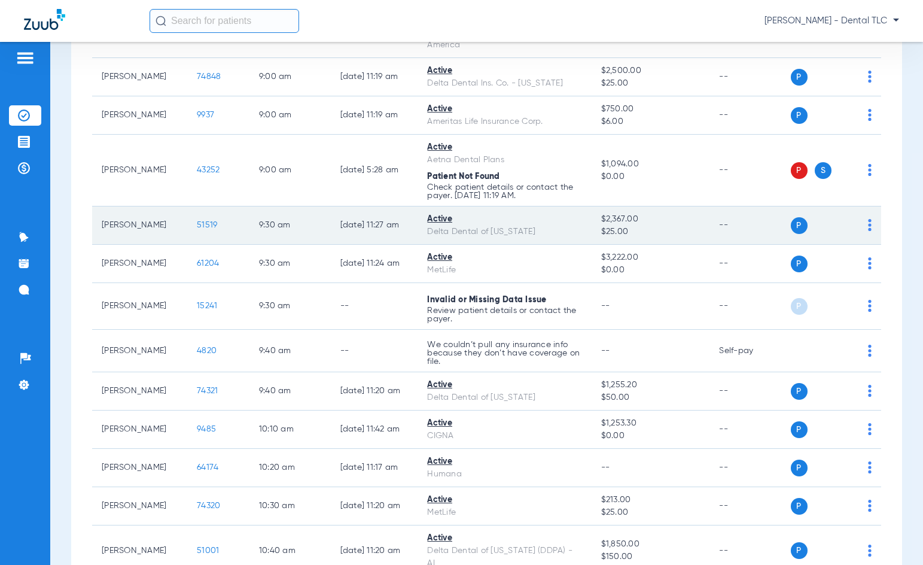
scroll to position [778, 0]
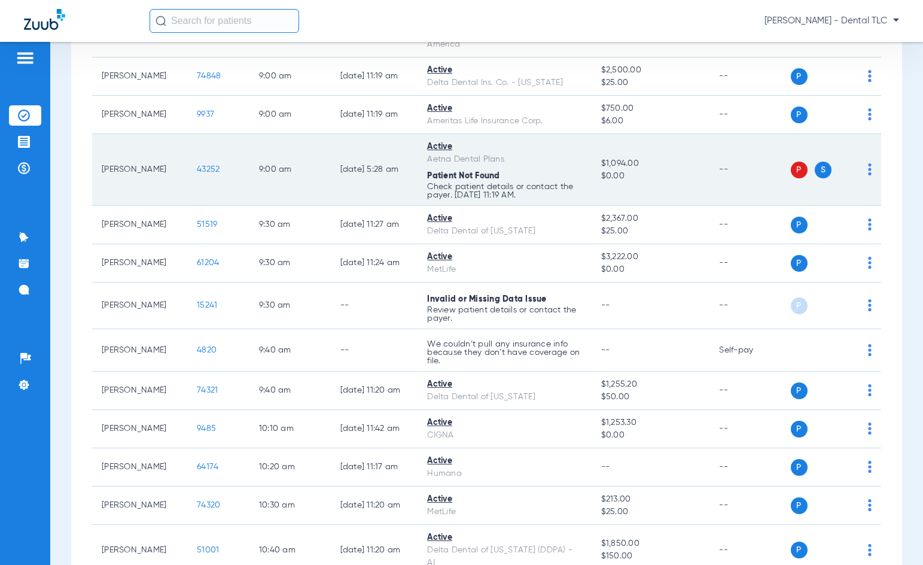
click at [197, 167] on span "43252" at bounding box center [208, 169] width 23 height 8
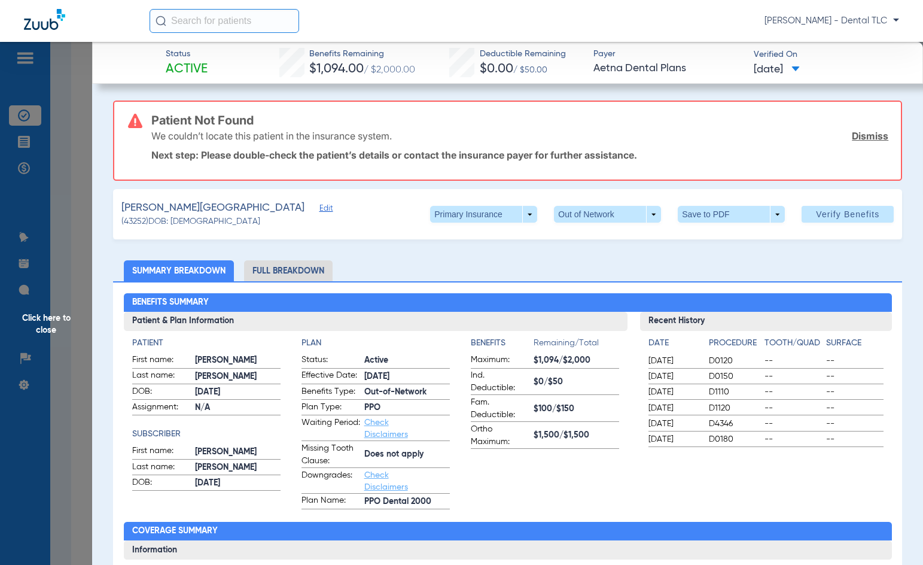
click at [44, 322] on span "Click here to close" at bounding box center [46, 324] width 92 height 565
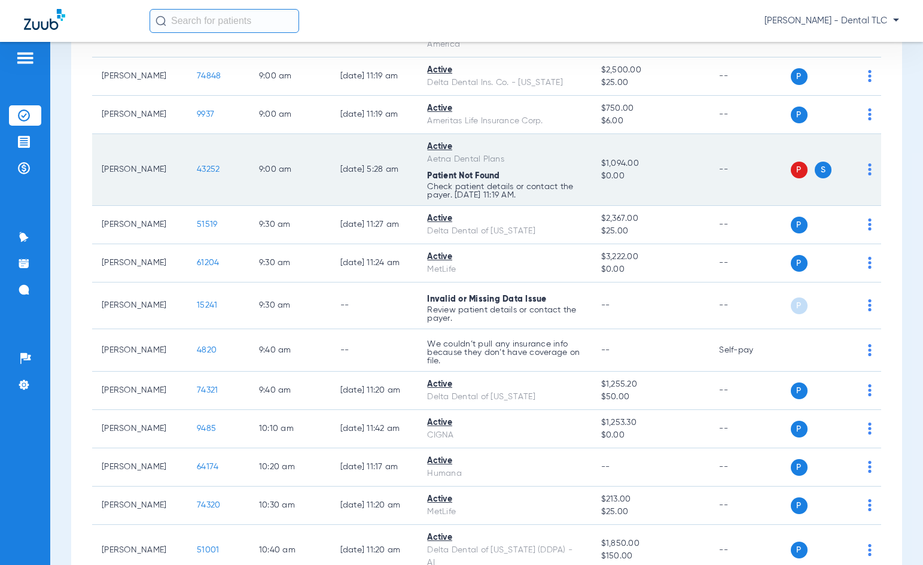
click at [197, 171] on span "43252" at bounding box center [208, 169] width 23 height 8
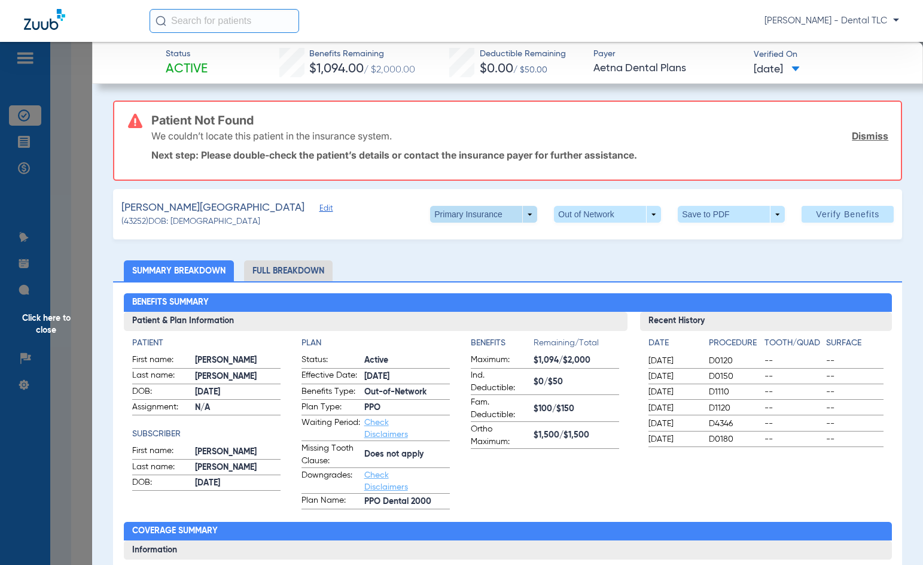
click at [476, 209] on span at bounding box center [484, 214] width 29 height 29
click at [478, 258] on span "Secondary Insurance" at bounding box center [471, 262] width 79 height 8
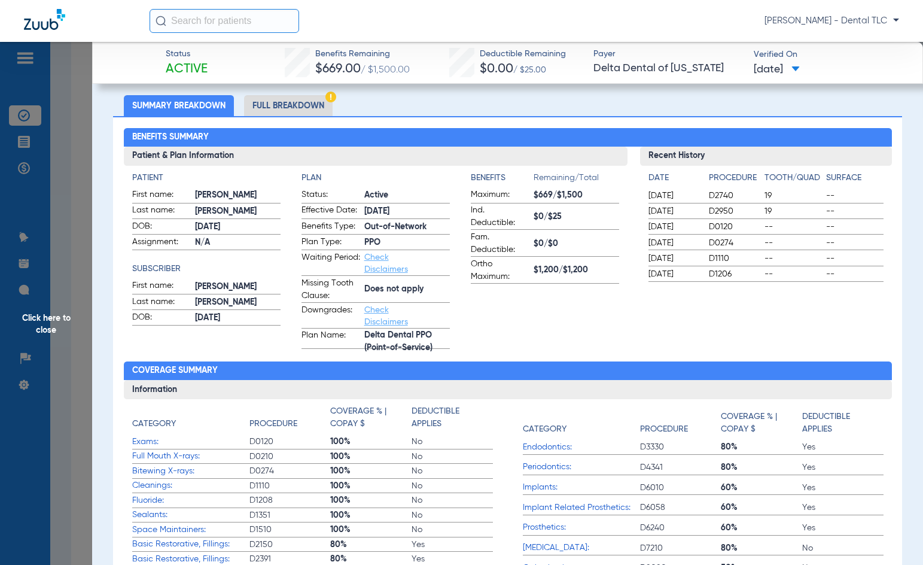
scroll to position [0, 0]
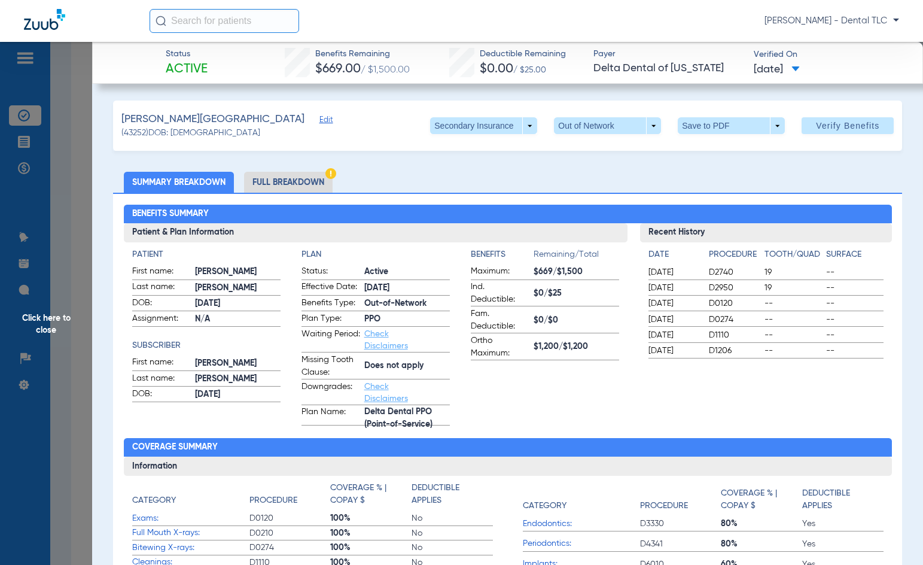
click at [37, 327] on span "Click here to close" at bounding box center [46, 324] width 92 height 565
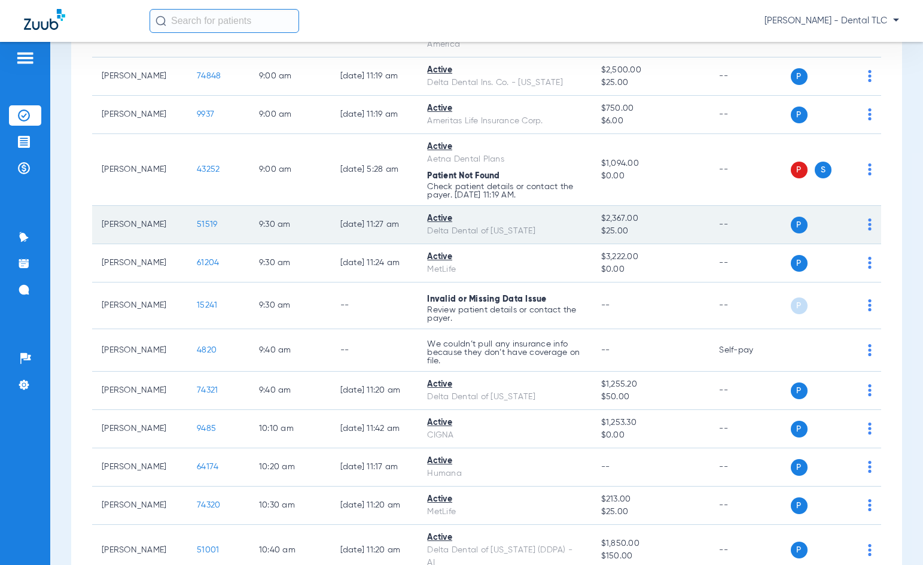
click at [193, 218] on td "51519" at bounding box center [218, 225] width 62 height 38
click at [197, 223] on span "51519" at bounding box center [207, 224] width 20 height 8
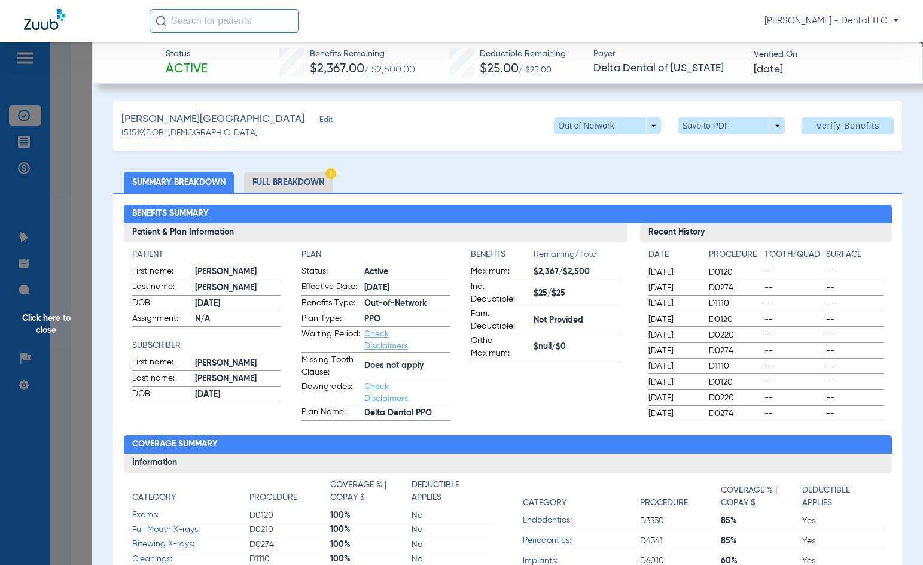
click at [279, 182] on li "Full Breakdown" at bounding box center [288, 182] width 89 height 21
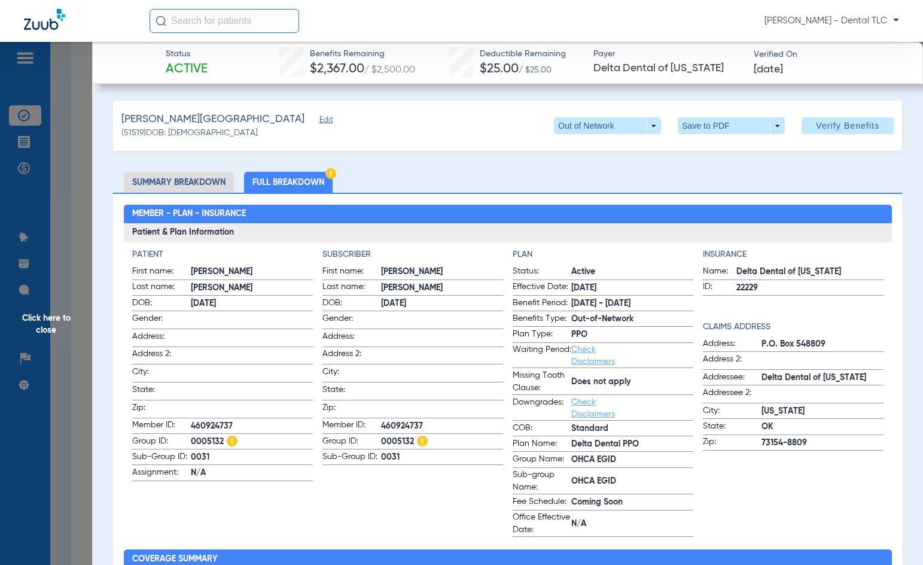
click at [51, 317] on span "Click here to close" at bounding box center [46, 324] width 92 height 565
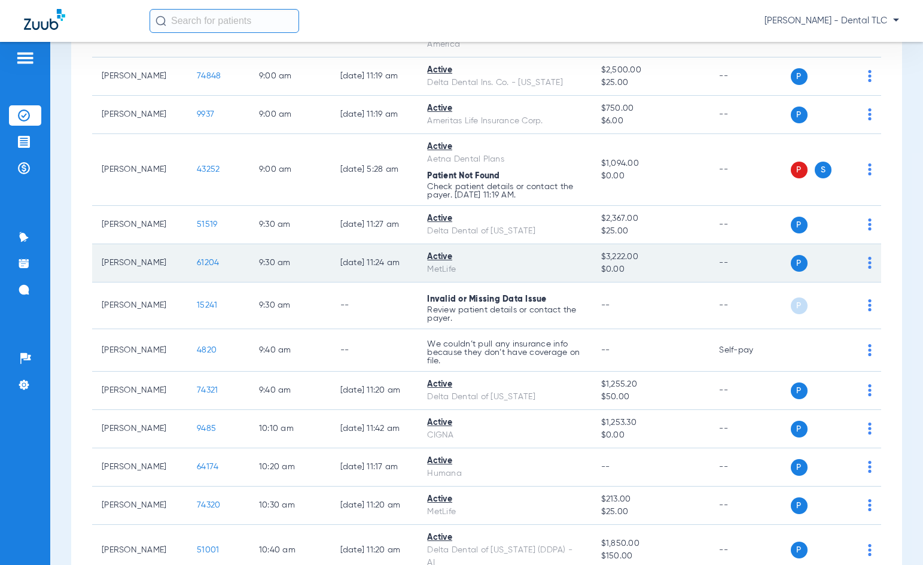
click at [197, 265] on span "61204" at bounding box center [208, 262] width 22 height 8
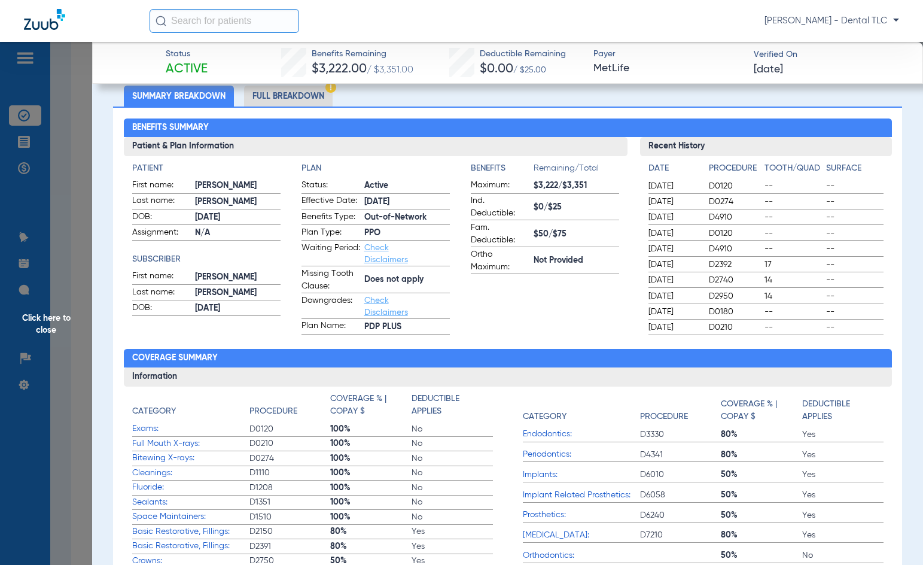
scroll to position [60, 0]
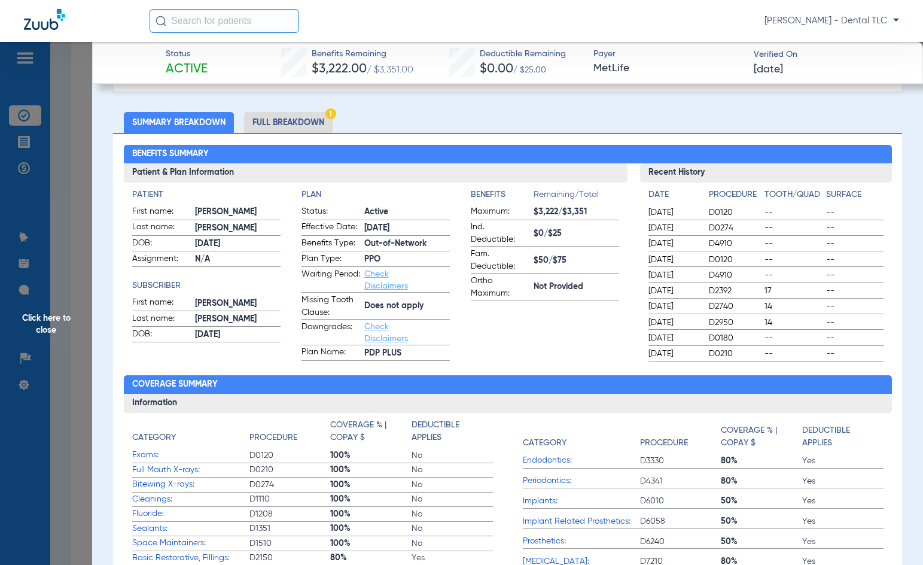
click at [306, 123] on li "Full Breakdown" at bounding box center [288, 122] width 89 height 21
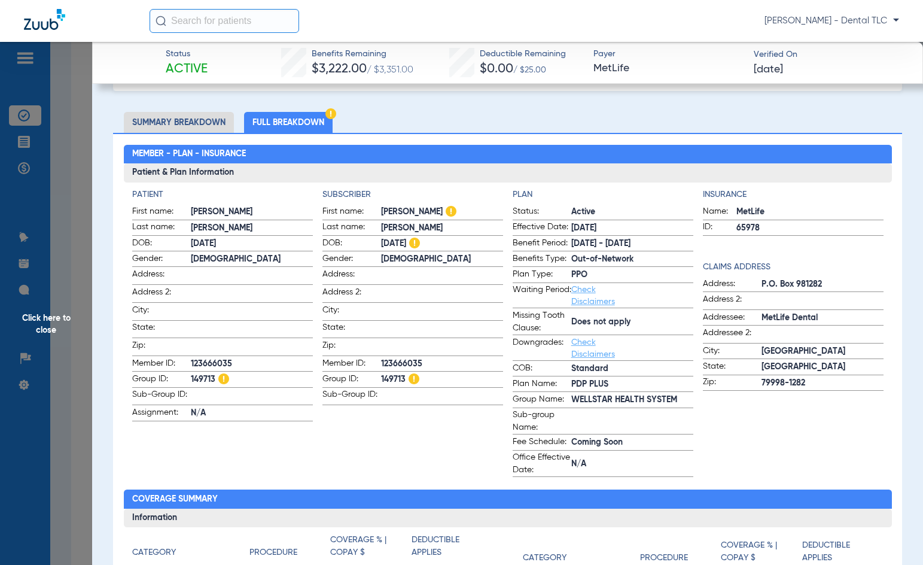
click at [47, 322] on span "Click here to close" at bounding box center [46, 324] width 92 height 565
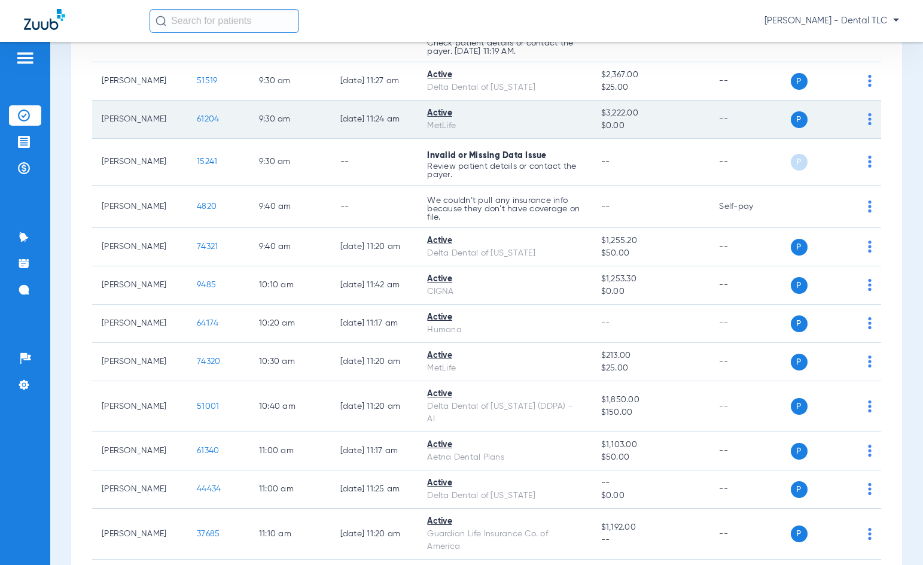
scroll to position [957, 0]
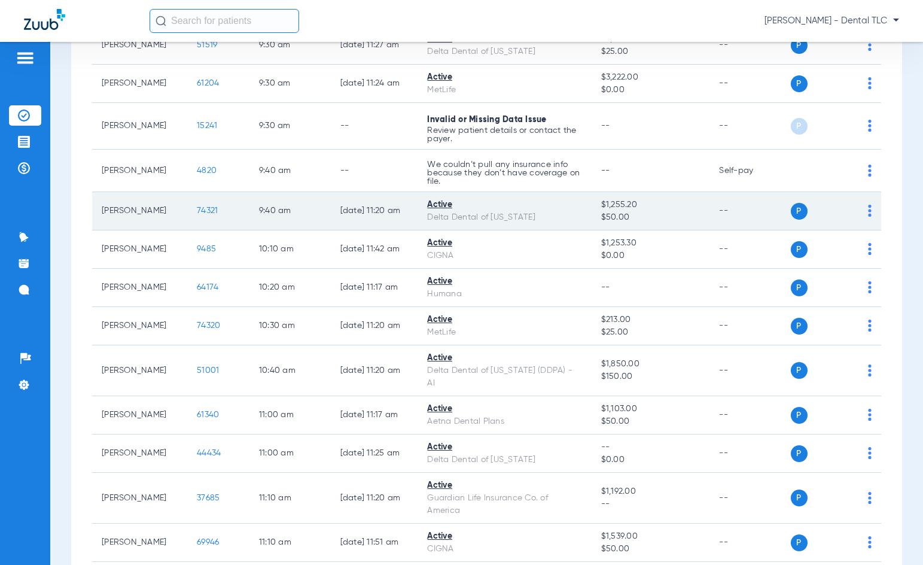
click at [198, 217] on td "74321" at bounding box center [218, 211] width 62 height 38
click at [198, 211] on span "74321" at bounding box center [207, 210] width 21 height 8
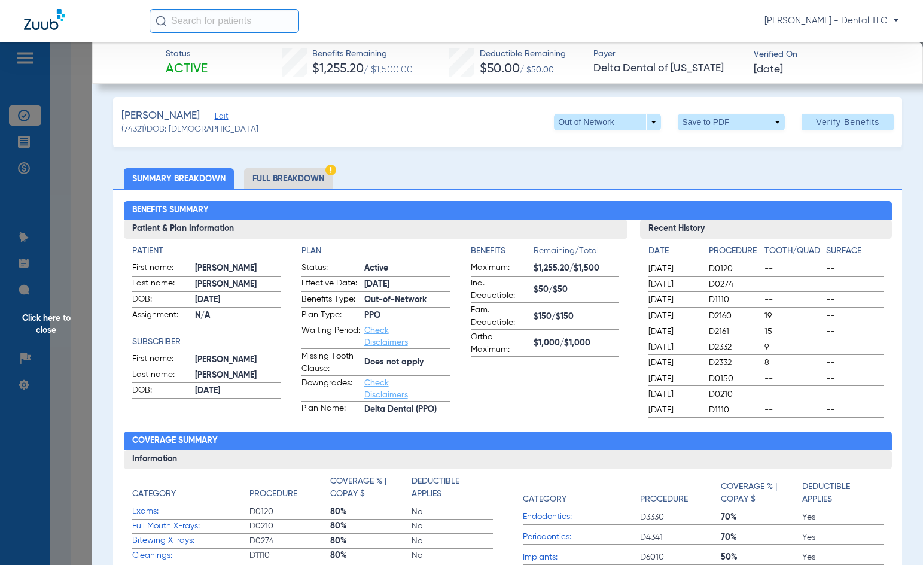
scroll to position [0, 0]
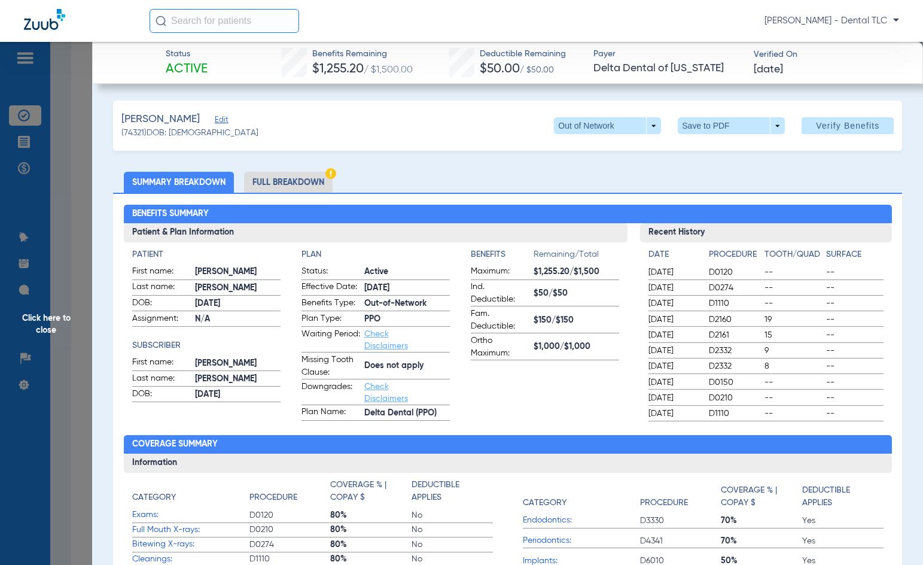
click at [298, 184] on li "Full Breakdown" at bounding box center [288, 182] width 89 height 21
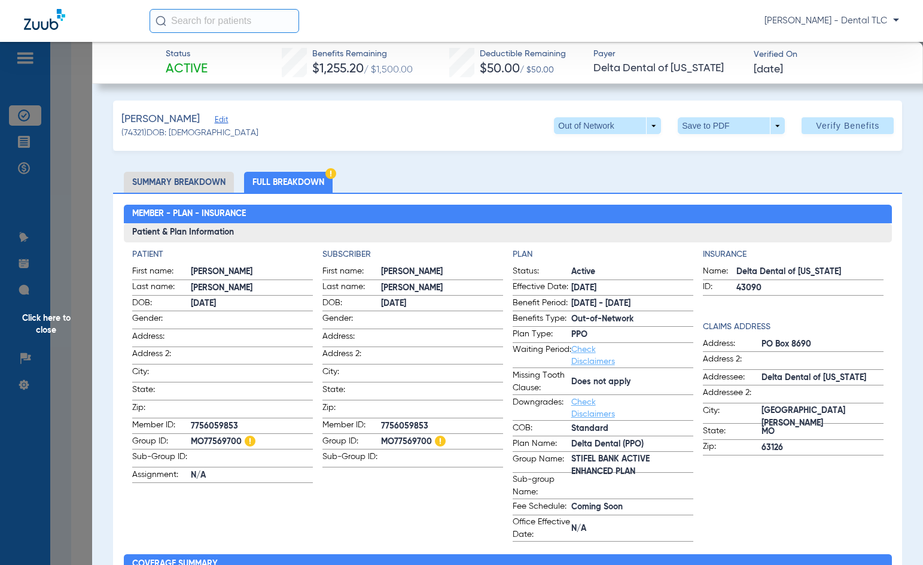
click at [56, 325] on span "Click here to close" at bounding box center [46, 324] width 92 height 565
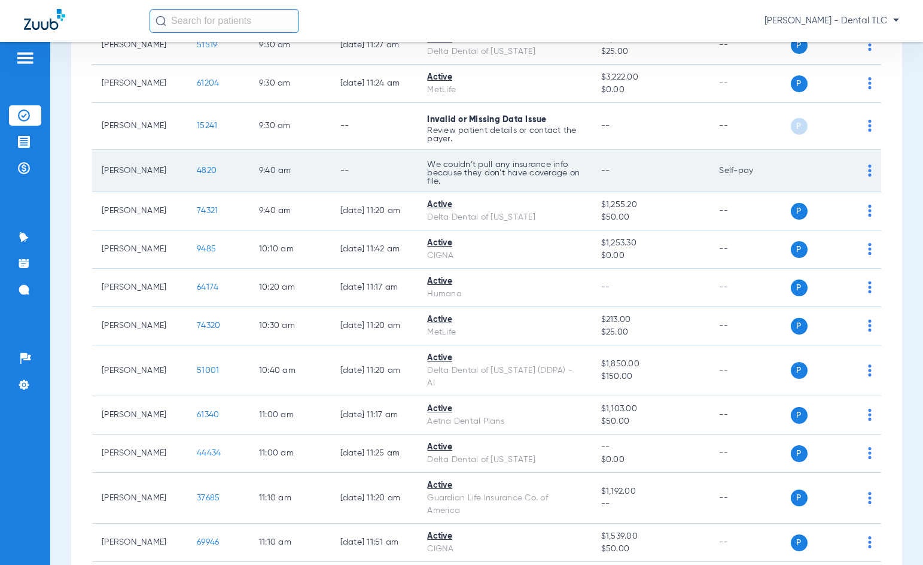
scroll to position [1017, 0]
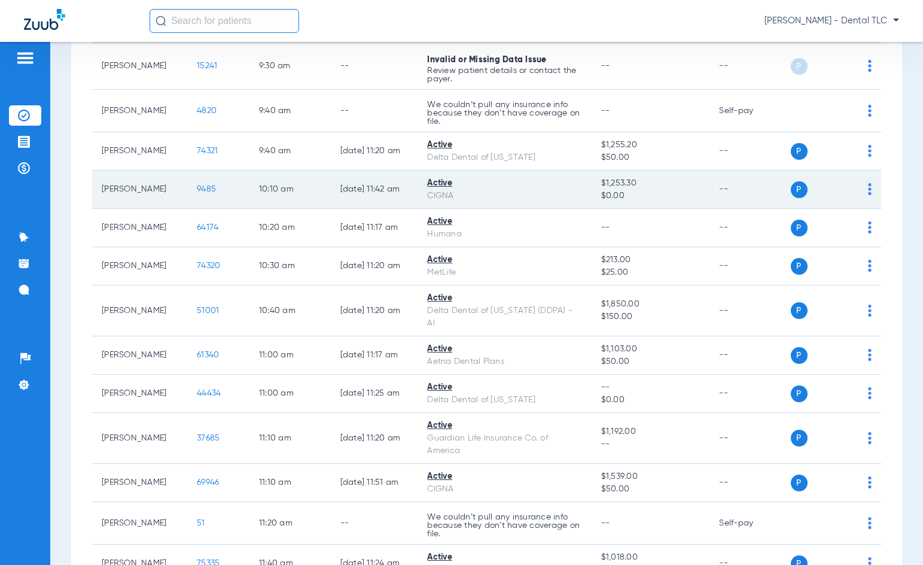
click at [197, 190] on span "9485" at bounding box center [206, 189] width 19 height 8
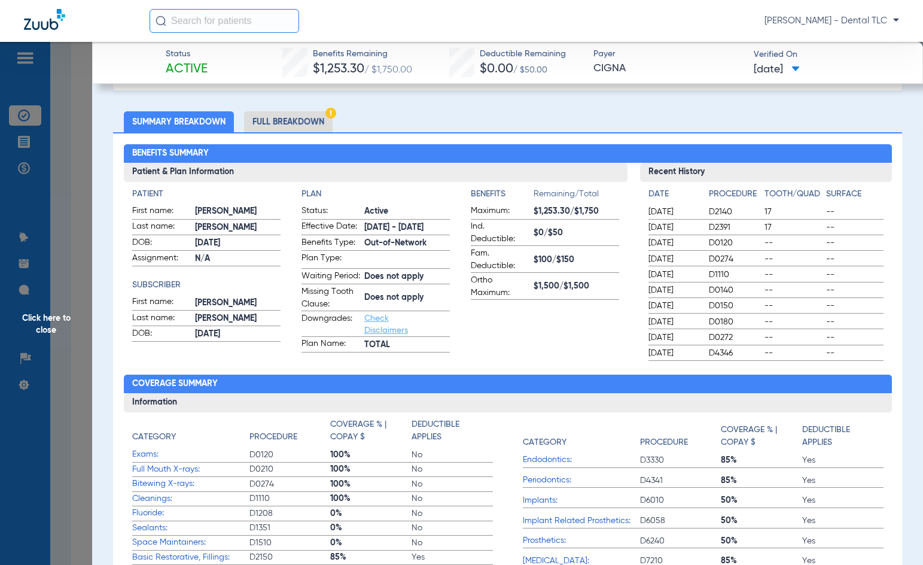
scroll to position [60, 0]
click at [258, 126] on li "Full Breakdown" at bounding box center [288, 122] width 89 height 21
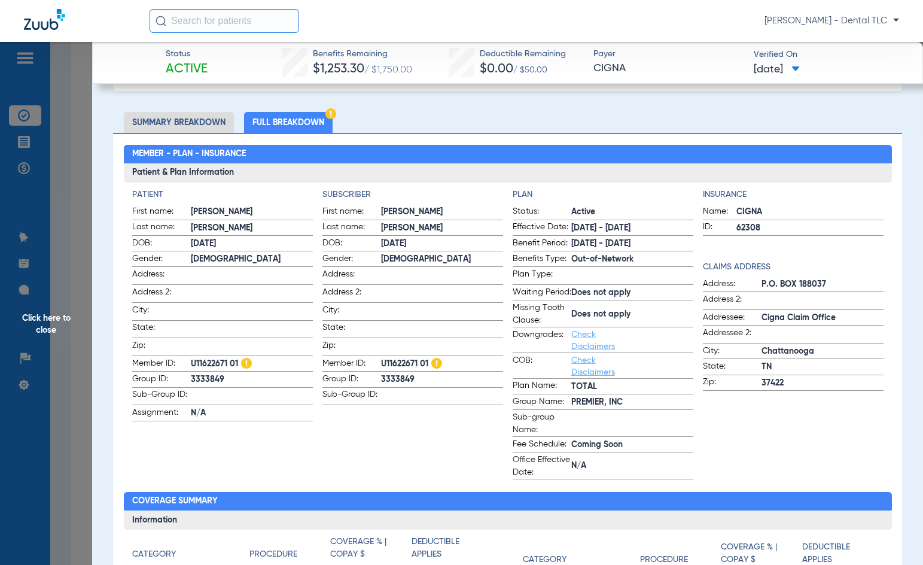
click at [63, 316] on span "Click here to close" at bounding box center [46, 324] width 92 height 565
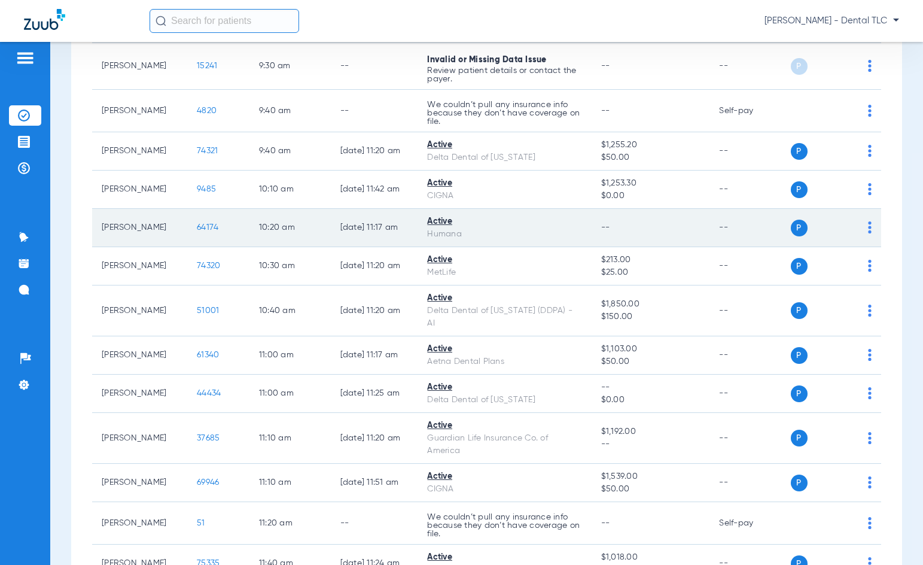
click at [200, 228] on span "64174" at bounding box center [208, 227] width 22 height 8
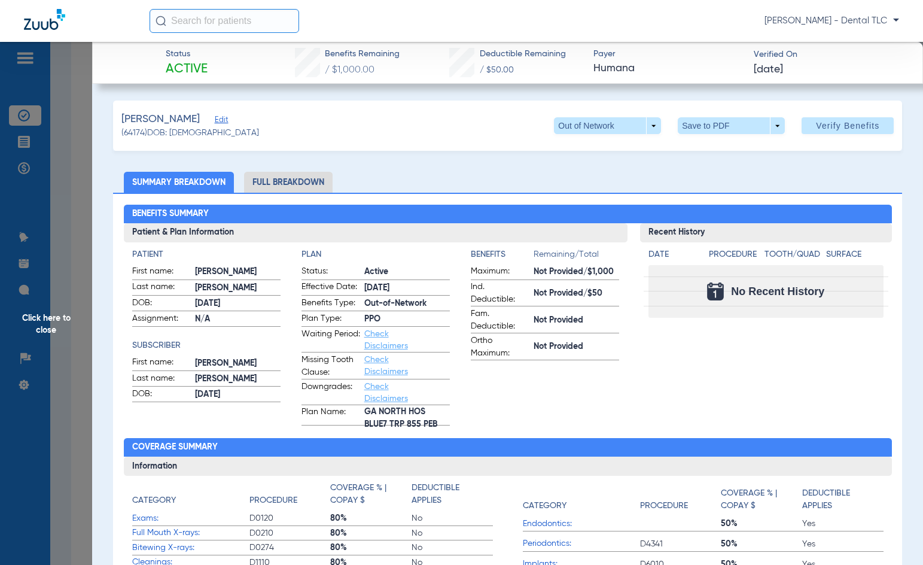
click at [300, 180] on li "Full Breakdown" at bounding box center [288, 182] width 89 height 21
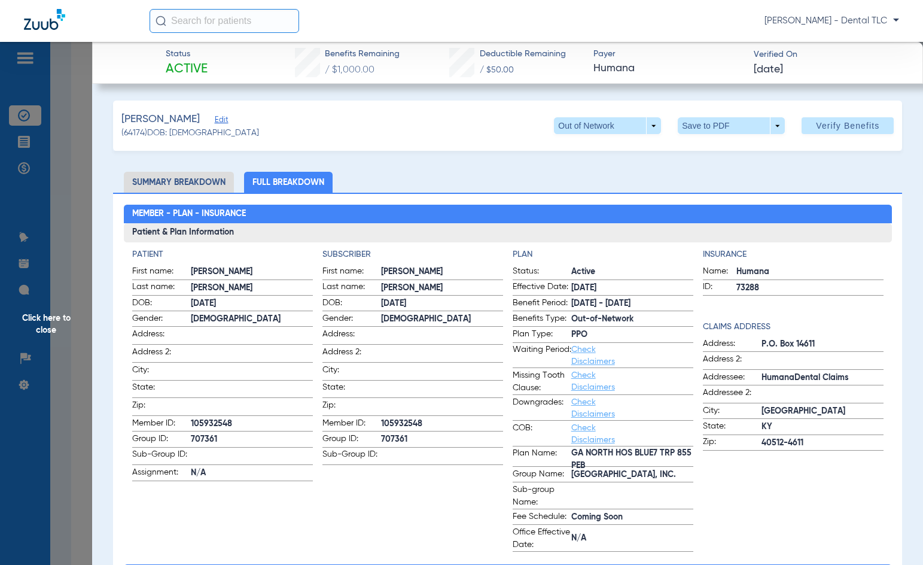
click at [26, 333] on span "Click here to close" at bounding box center [46, 324] width 92 height 565
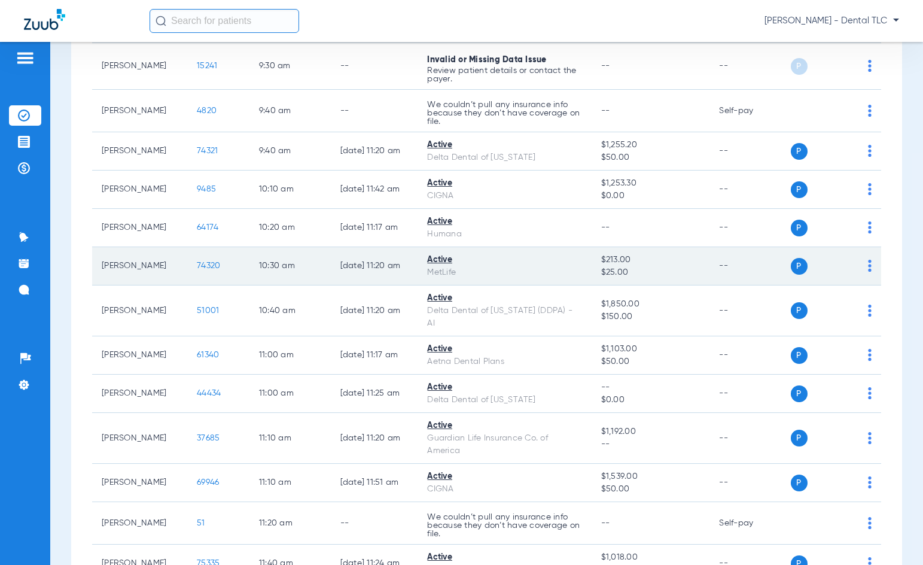
click at [197, 269] on span "74320" at bounding box center [208, 265] width 23 height 8
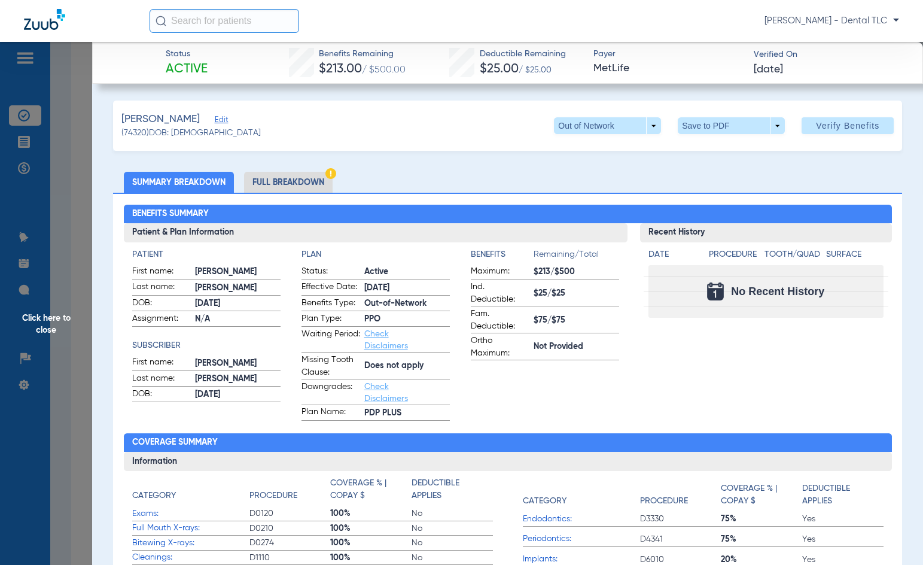
click at [269, 184] on li "Full Breakdown" at bounding box center [288, 182] width 89 height 21
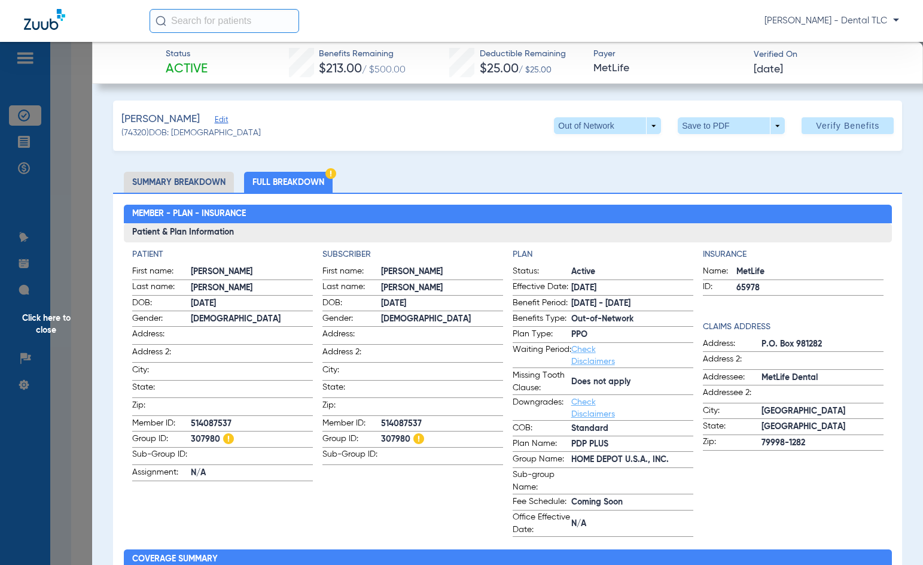
click at [44, 320] on span "Click here to close" at bounding box center [46, 324] width 92 height 565
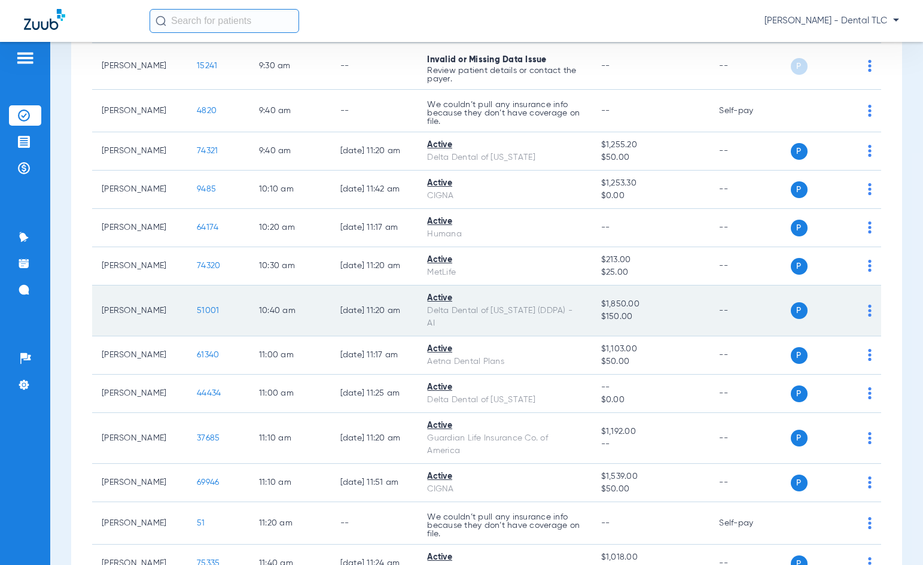
click at [203, 309] on span "51001" at bounding box center [208, 310] width 22 height 8
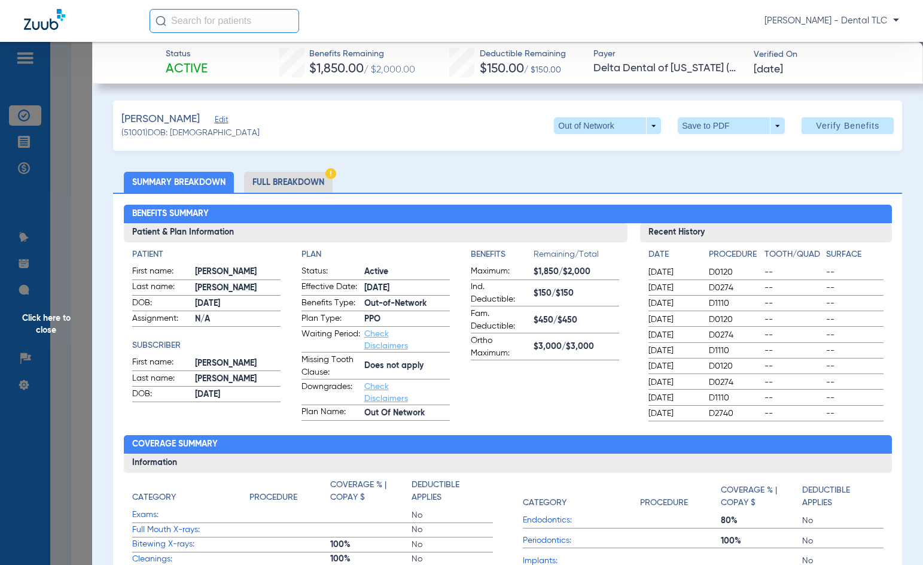
click at [282, 177] on li "Full Breakdown" at bounding box center [288, 182] width 89 height 21
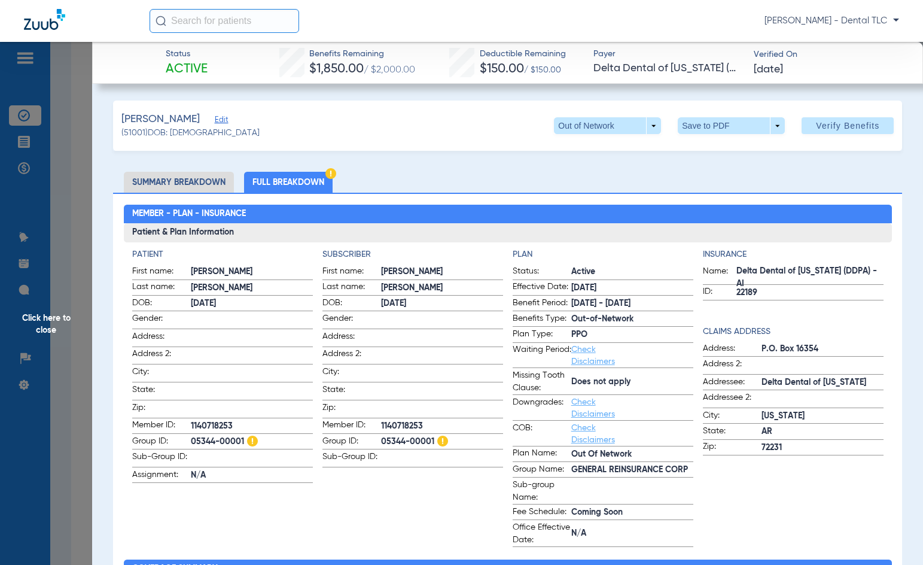
click at [47, 327] on span "Click here to close" at bounding box center [46, 324] width 92 height 565
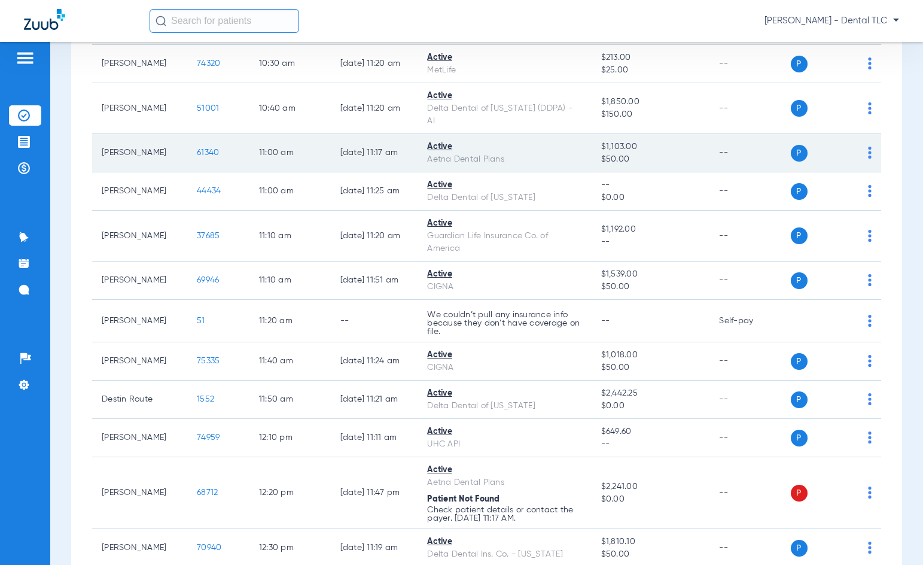
scroll to position [1256, 0]
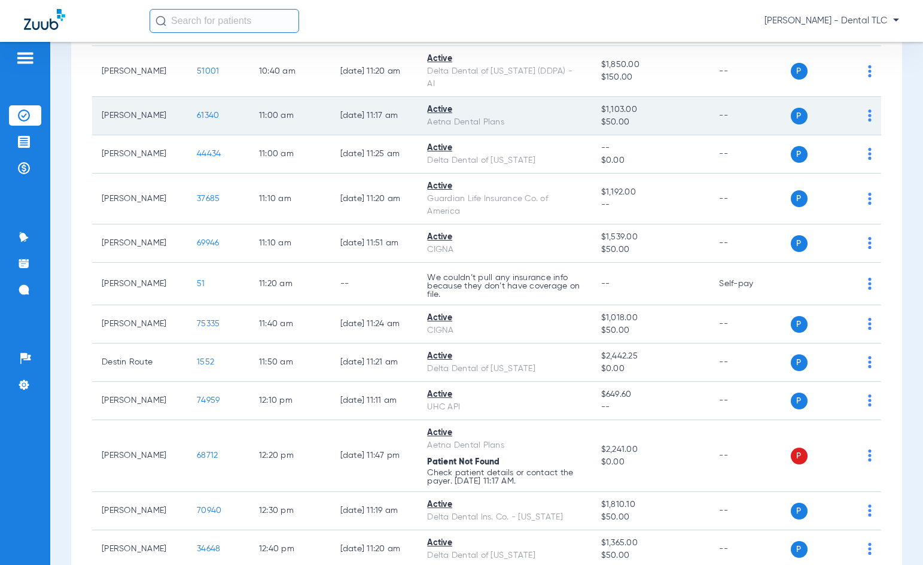
click at [202, 114] on span "61340" at bounding box center [208, 115] width 22 height 8
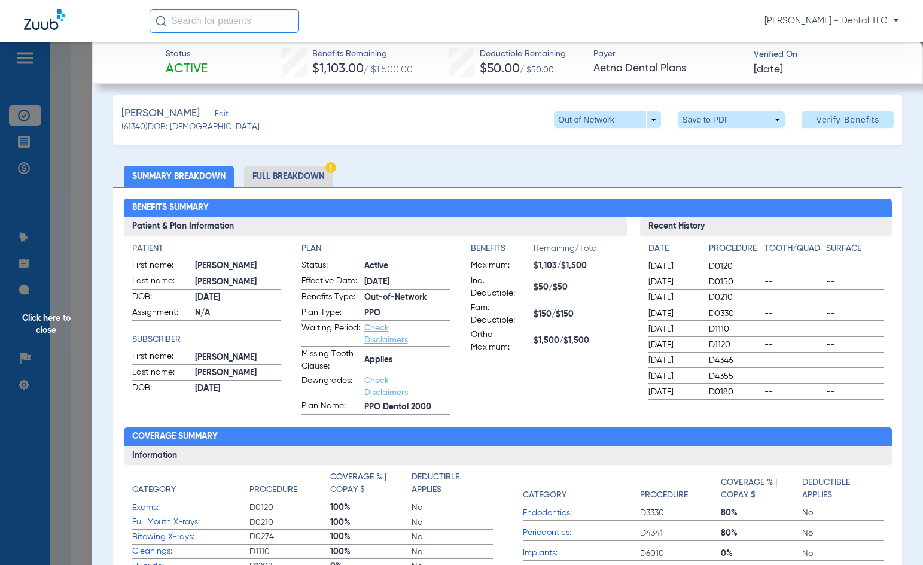
scroll to position [0, 0]
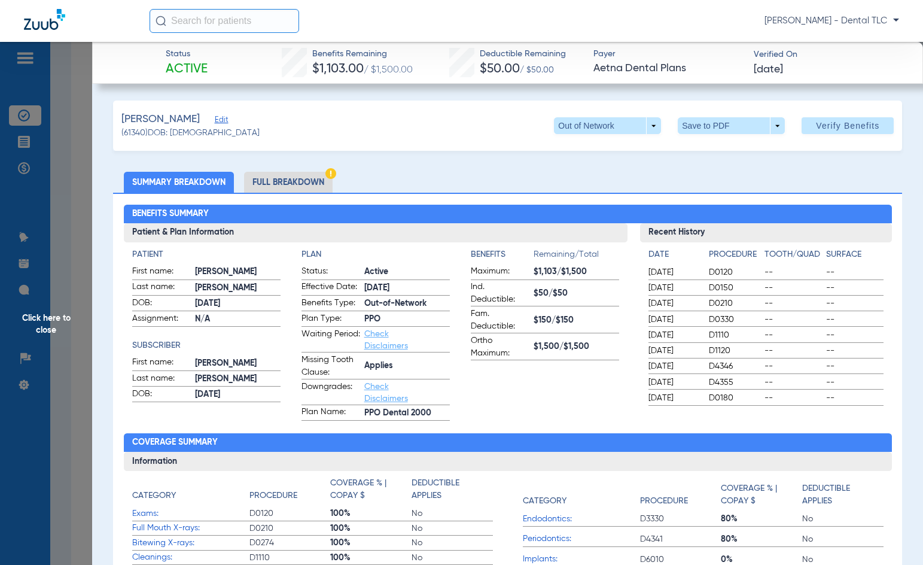
click at [276, 178] on li "Full Breakdown" at bounding box center [288, 182] width 89 height 21
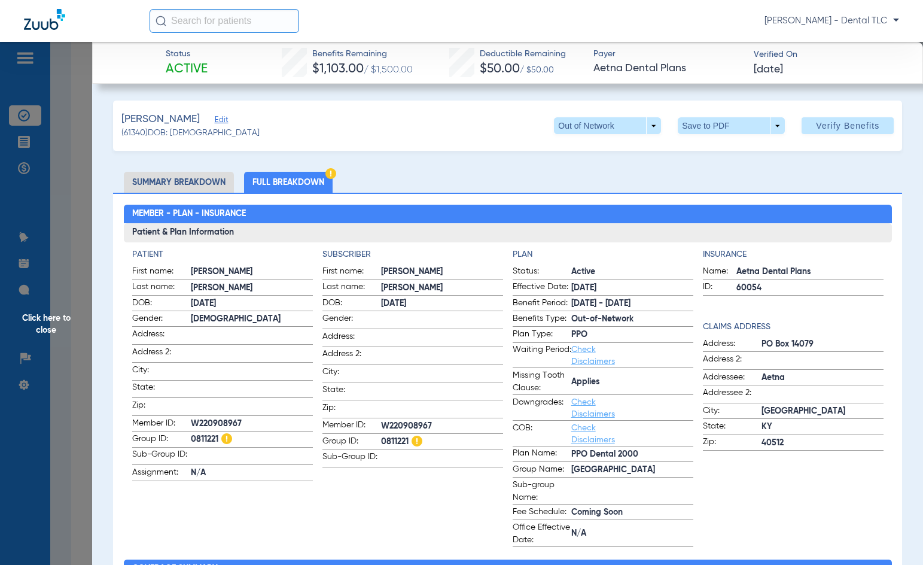
click at [32, 319] on span "Click here to close" at bounding box center [46, 324] width 92 height 565
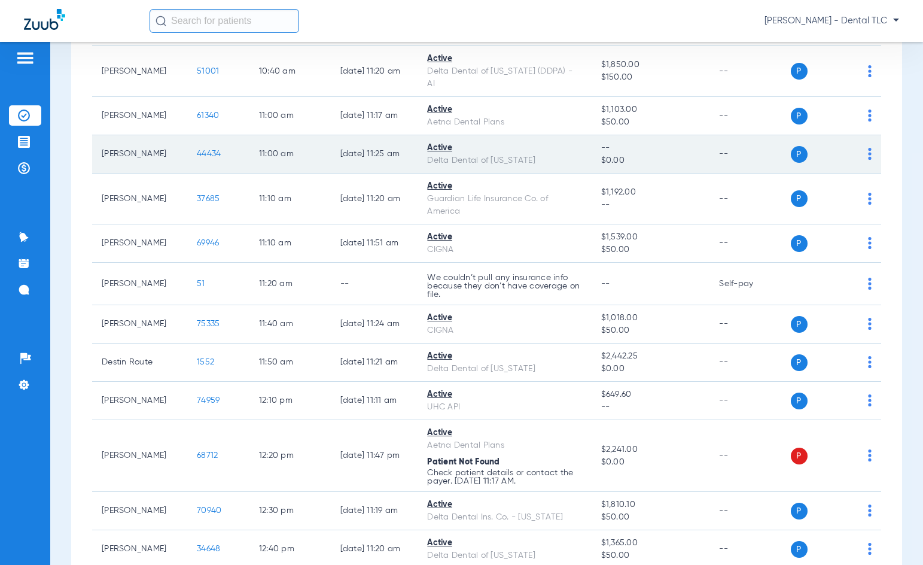
click at [197, 154] on span "44434" at bounding box center [209, 154] width 24 height 8
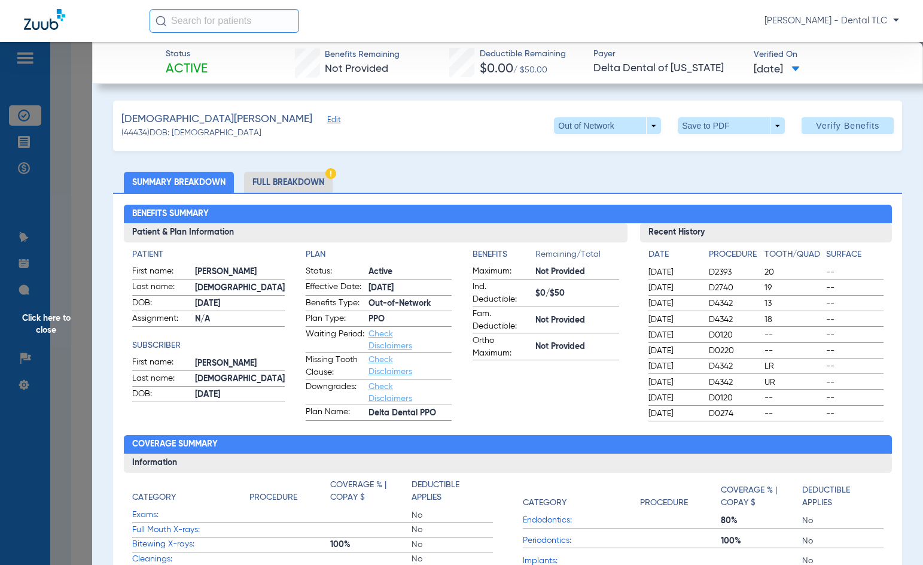
click at [285, 183] on li "Full Breakdown" at bounding box center [288, 182] width 89 height 21
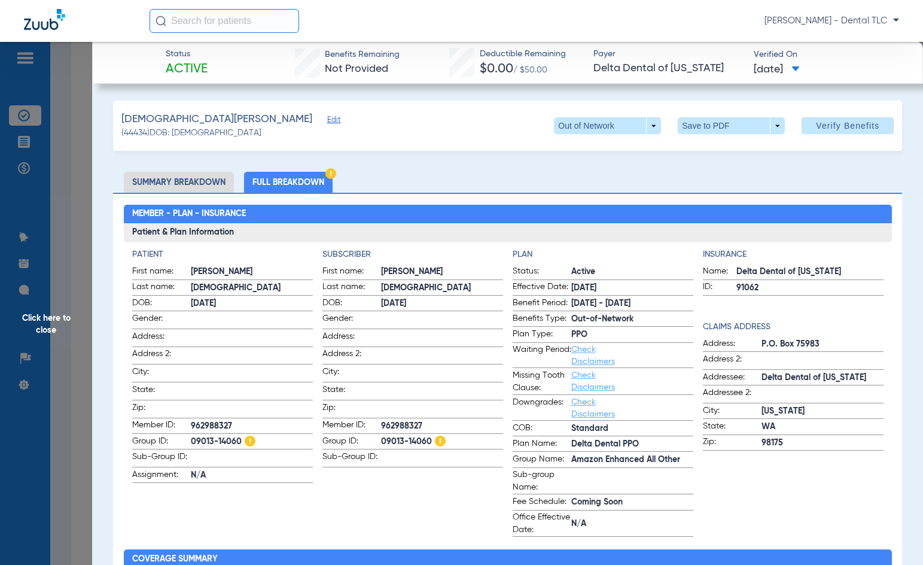
click at [49, 323] on span "Click here to close" at bounding box center [46, 324] width 92 height 565
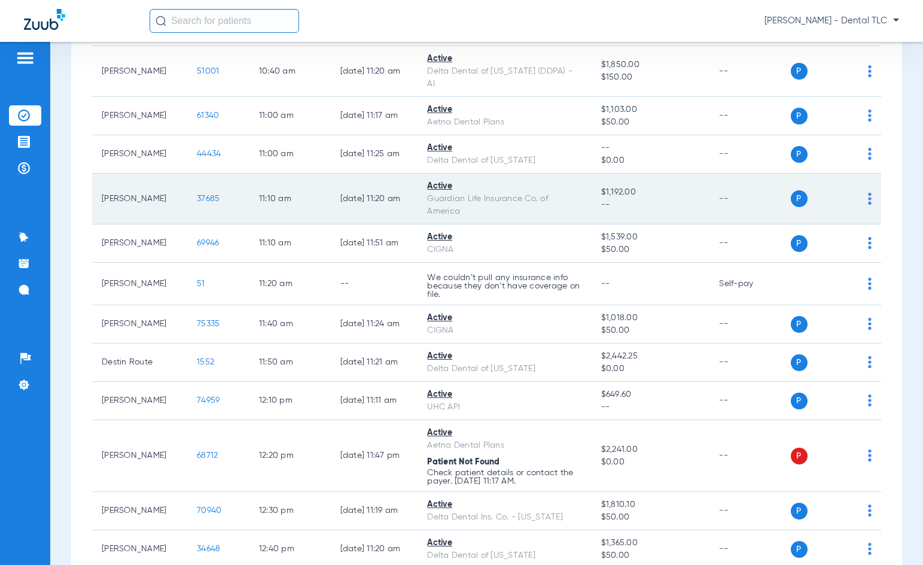
click at [197, 200] on span "37685" at bounding box center [208, 198] width 23 height 8
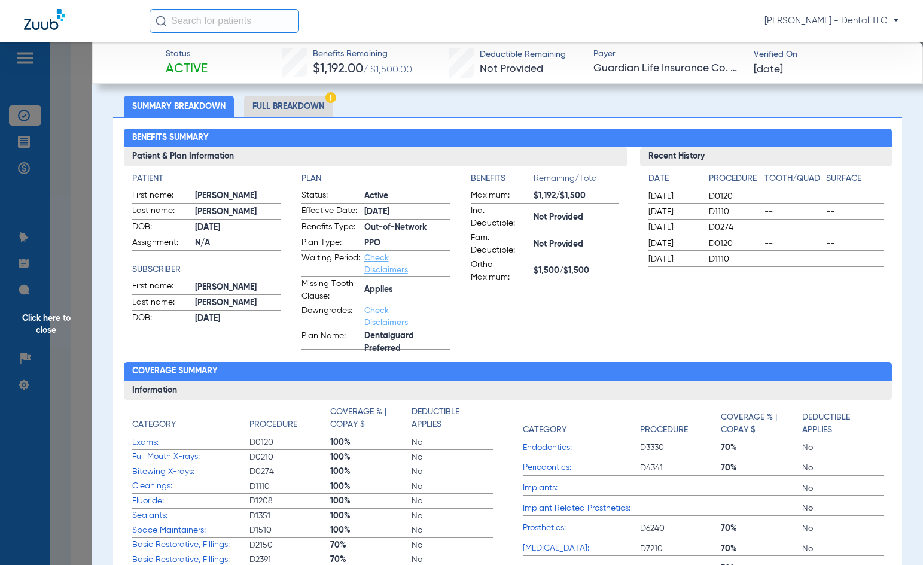
scroll to position [60, 0]
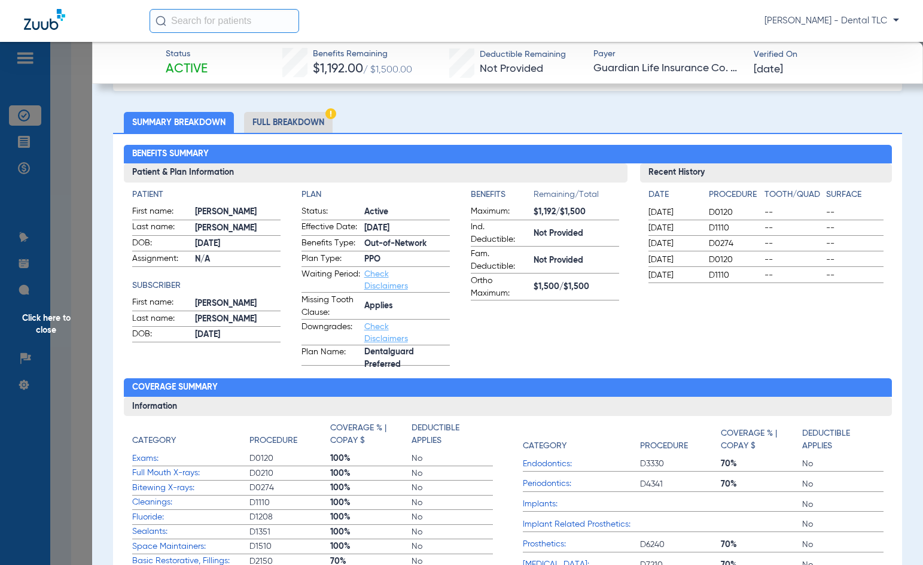
click at [282, 115] on li "Full Breakdown" at bounding box center [288, 122] width 89 height 21
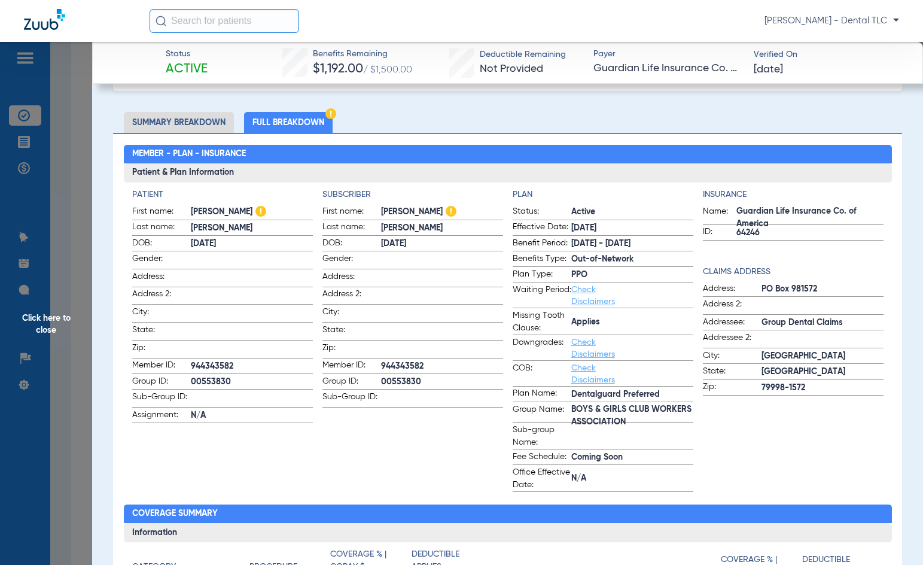
click at [629, 25] on div "[PERSON_NAME] - Dental TLC" at bounding box center [524, 21] width 749 height 24
click at [40, 318] on span "Click here to close" at bounding box center [46, 324] width 92 height 565
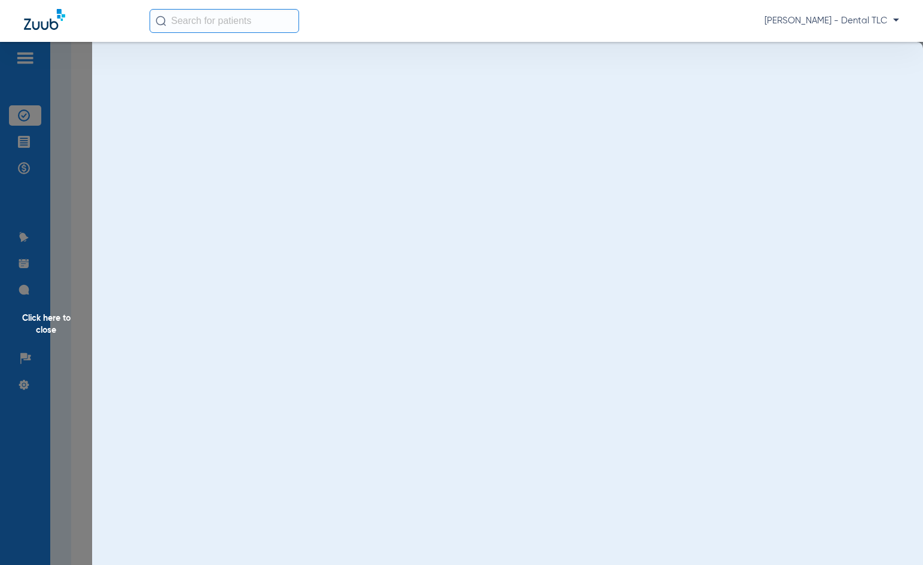
scroll to position [0, 0]
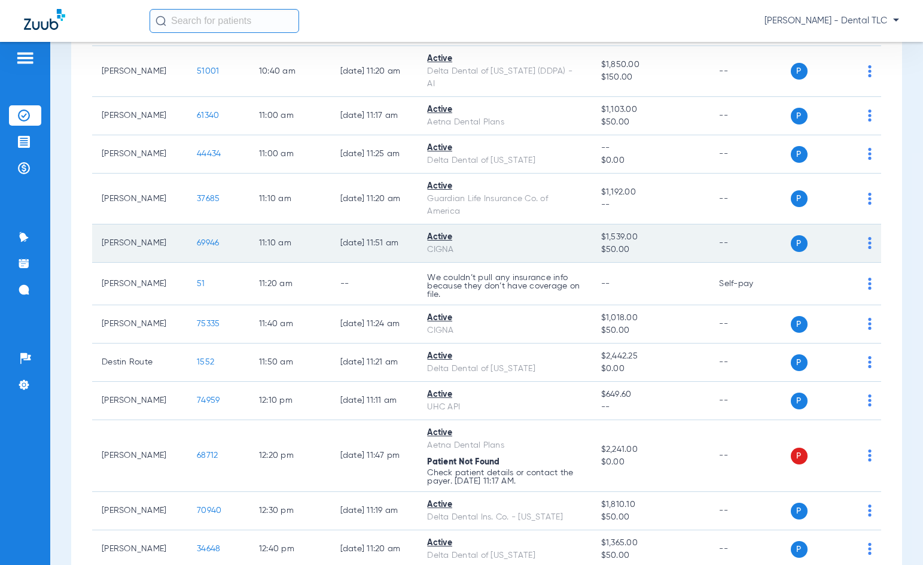
click at [197, 242] on span "69946" at bounding box center [208, 243] width 22 height 8
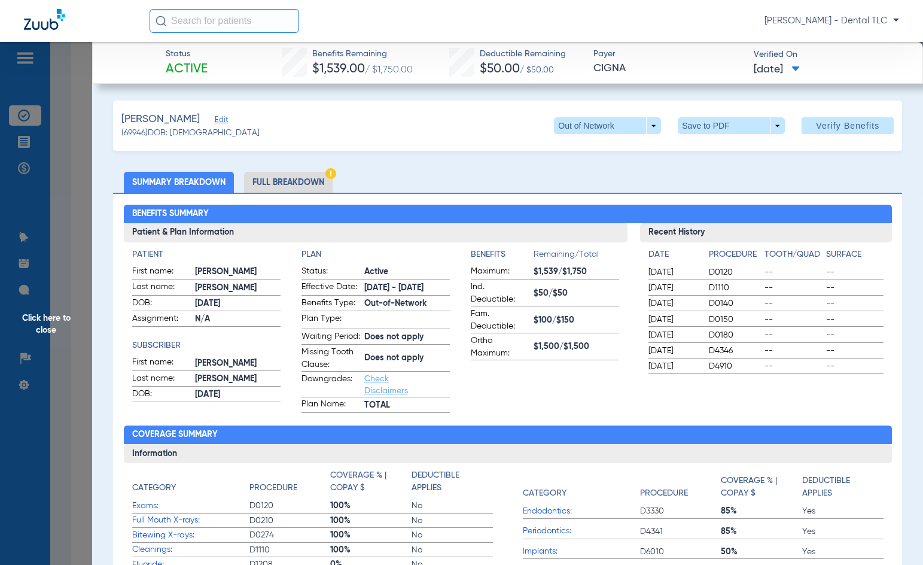
click at [311, 176] on li "Full Breakdown" at bounding box center [288, 182] width 89 height 21
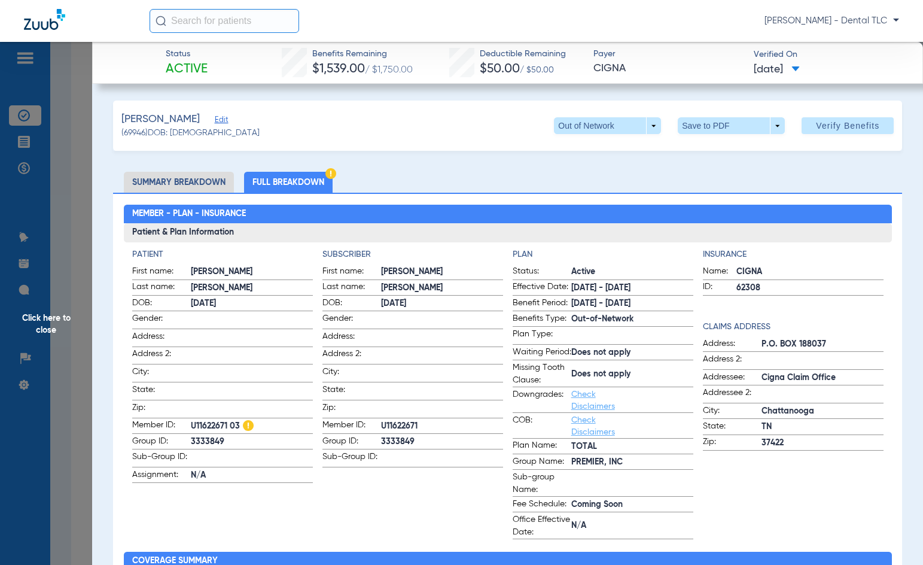
drag, startPoint x: 40, startPoint y: 323, endPoint x: 45, endPoint y: 319, distance: 6.8
click at [40, 323] on span "Click here to close" at bounding box center [46, 324] width 92 height 565
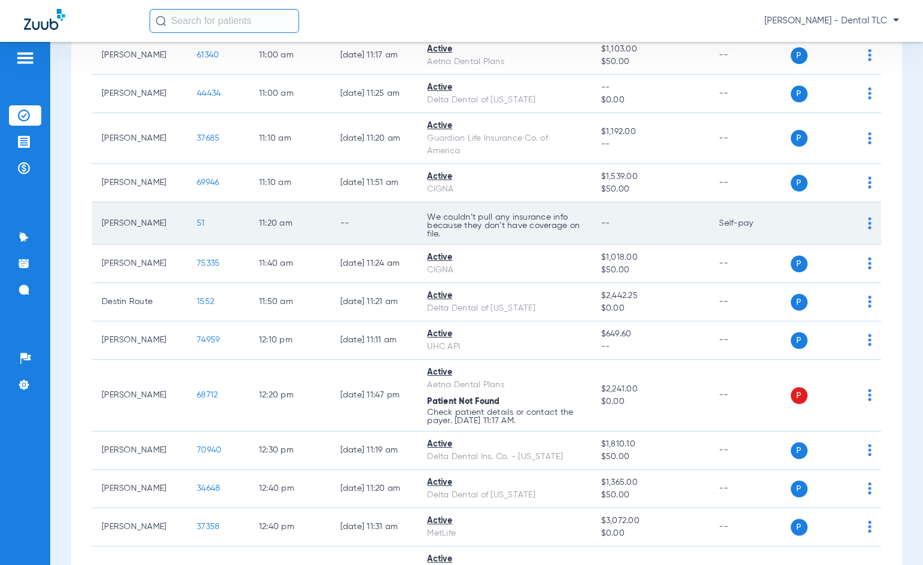
scroll to position [1376, 0]
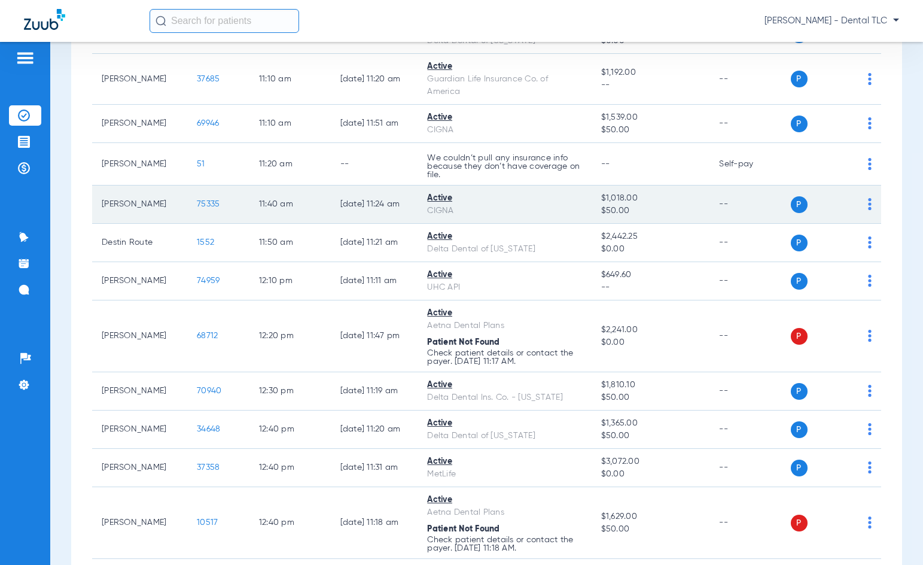
click at [197, 205] on span "75335" at bounding box center [208, 204] width 23 height 8
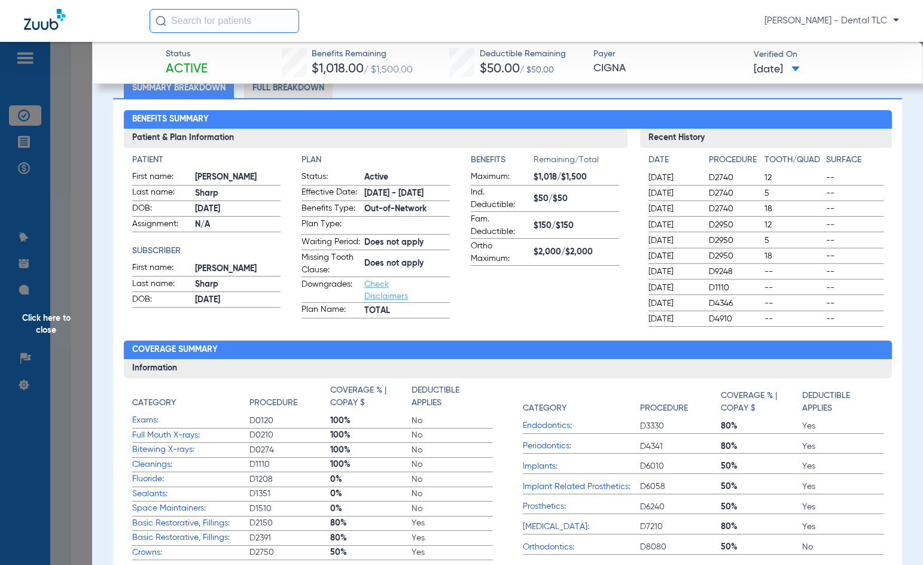
scroll to position [0, 0]
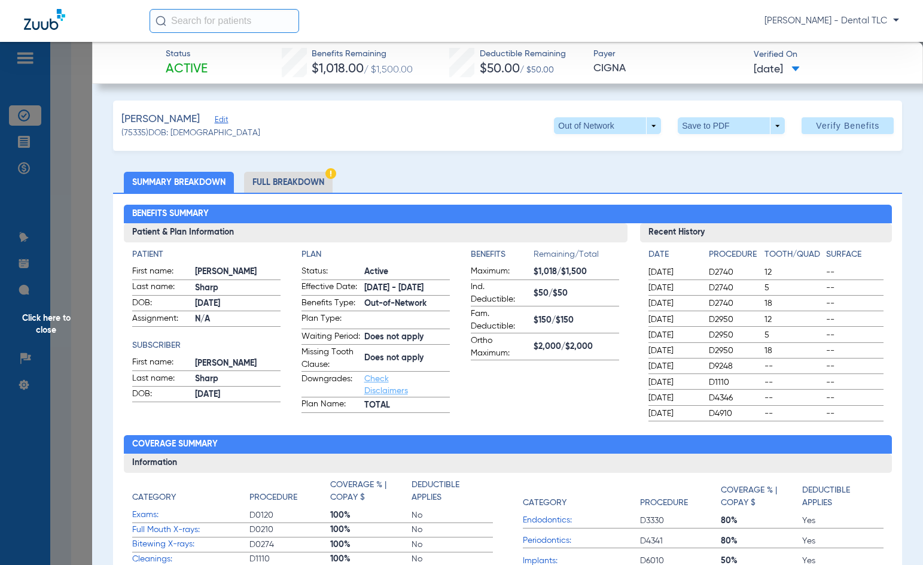
drag, startPoint x: 287, startPoint y: 185, endPoint x: 66, endPoint y: 140, distance: 224.6
click at [287, 185] on li "Full Breakdown" at bounding box center [288, 182] width 89 height 21
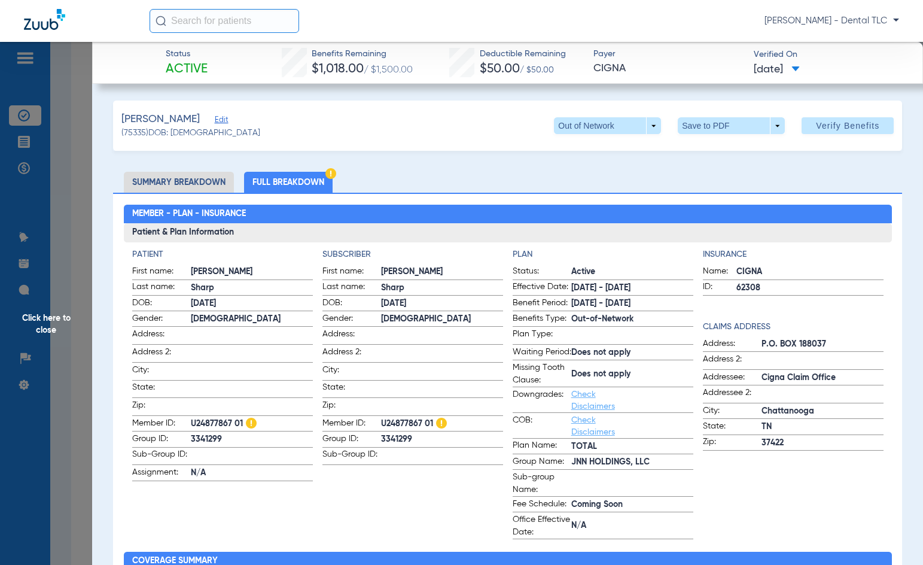
click at [54, 316] on span "Click here to close" at bounding box center [46, 324] width 92 height 565
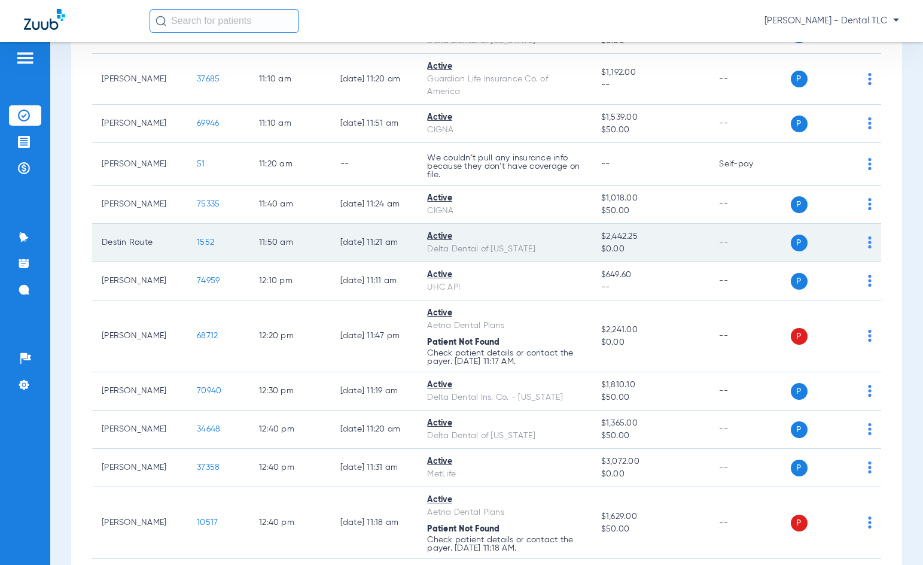
click at [197, 242] on span "1552" at bounding box center [205, 242] width 17 height 8
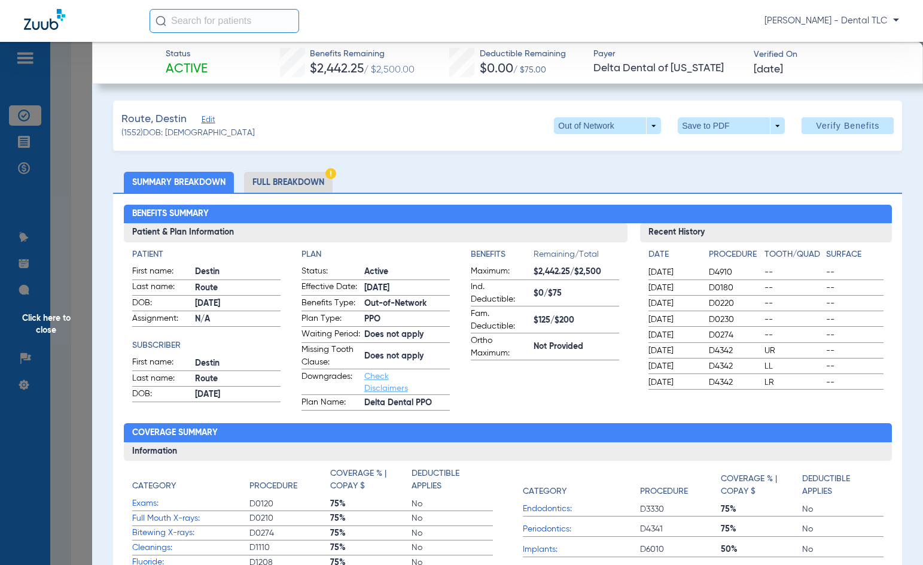
click at [306, 182] on li "Full Breakdown" at bounding box center [288, 182] width 89 height 21
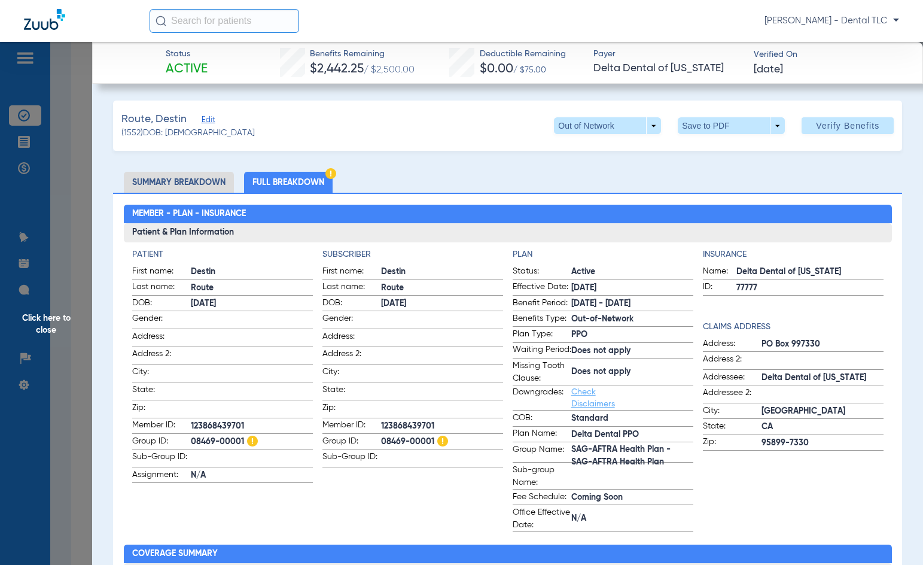
click at [63, 314] on span "Click here to close" at bounding box center [46, 324] width 92 height 565
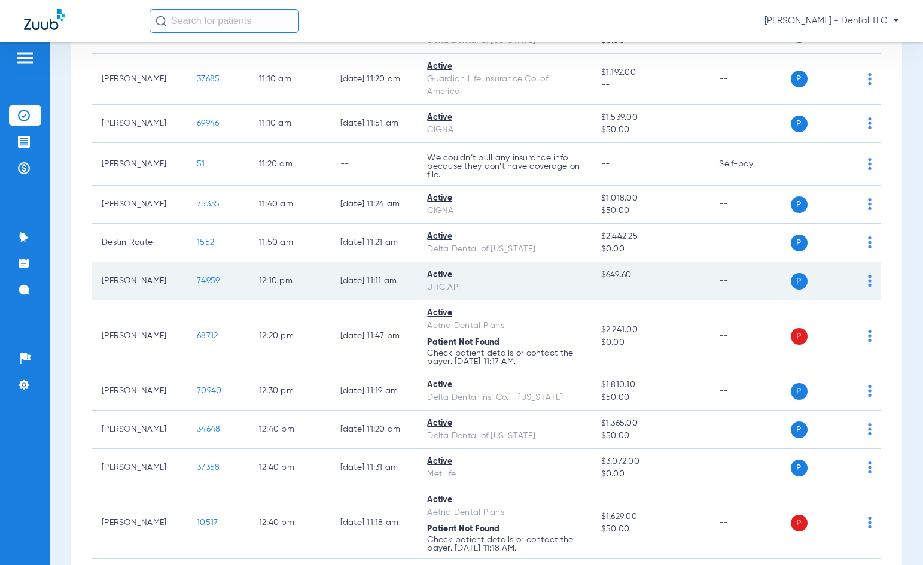
click at [197, 282] on span "74959" at bounding box center [208, 280] width 23 height 8
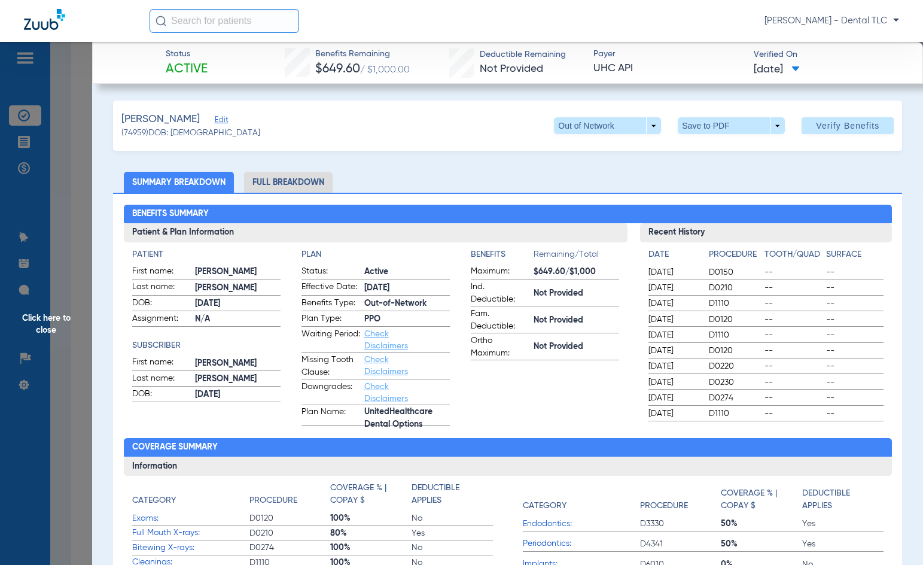
click at [304, 178] on li "Full Breakdown" at bounding box center [288, 182] width 89 height 21
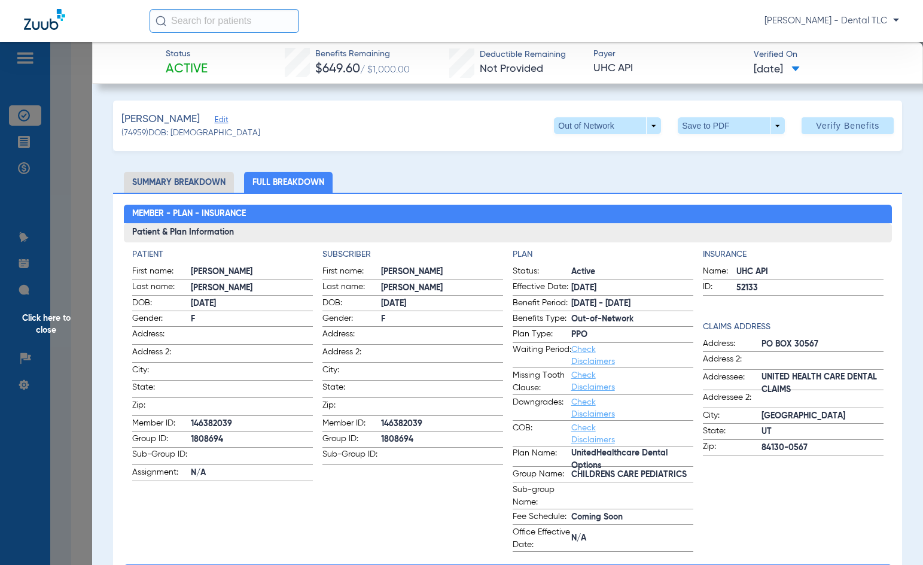
click at [42, 325] on span "Click here to close" at bounding box center [46, 324] width 92 height 565
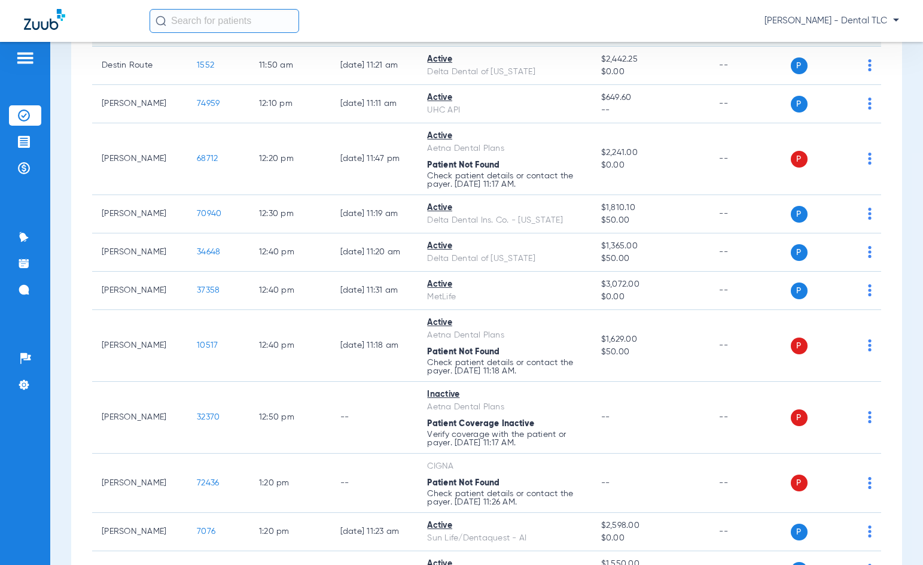
scroll to position [1555, 0]
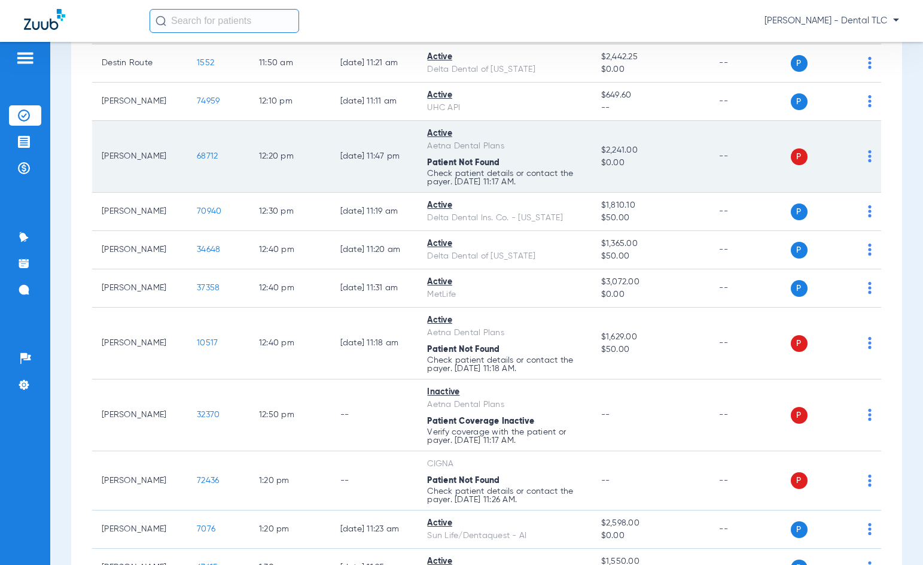
click at [197, 159] on span "68712" at bounding box center [207, 156] width 21 height 8
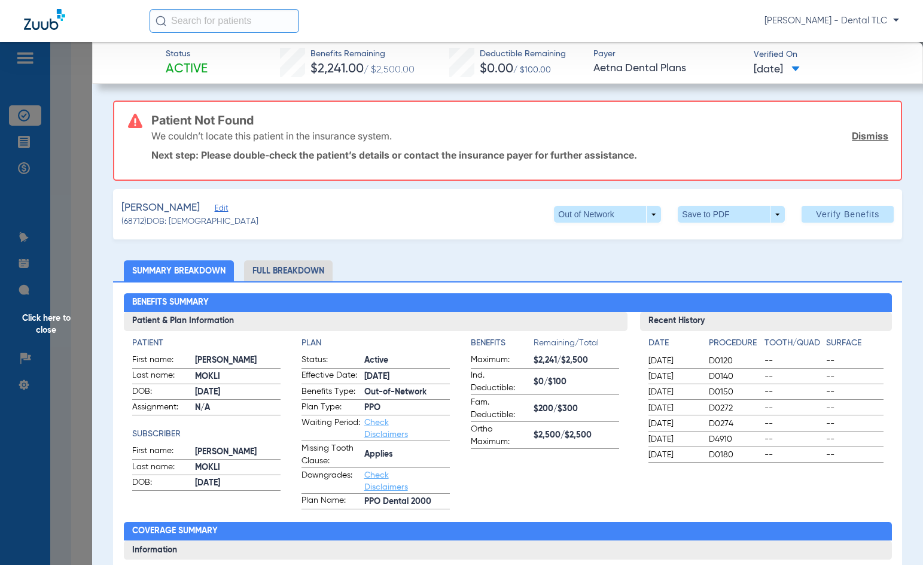
click at [52, 317] on span "Click here to close" at bounding box center [46, 324] width 92 height 565
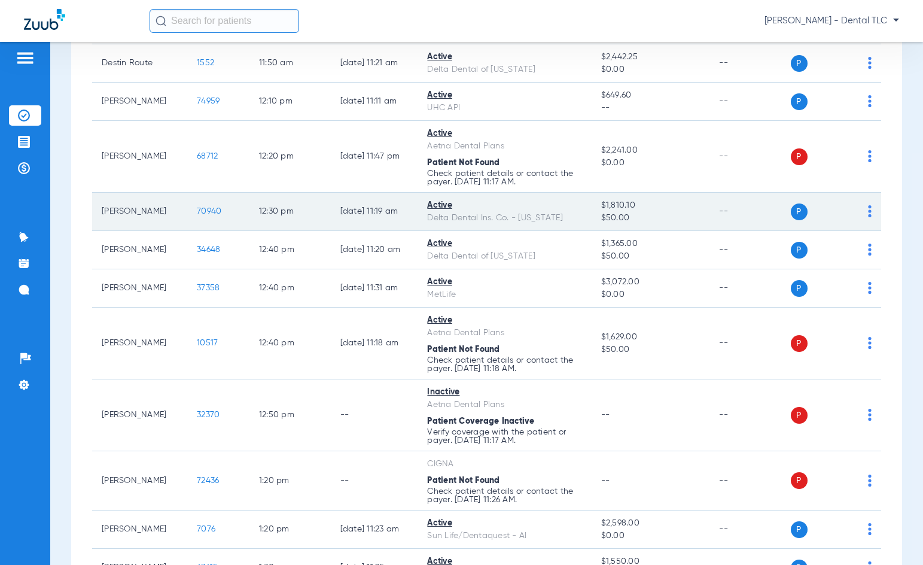
click at [197, 209] on span "70940" at bounding box center [209, 211] width 25 height 8
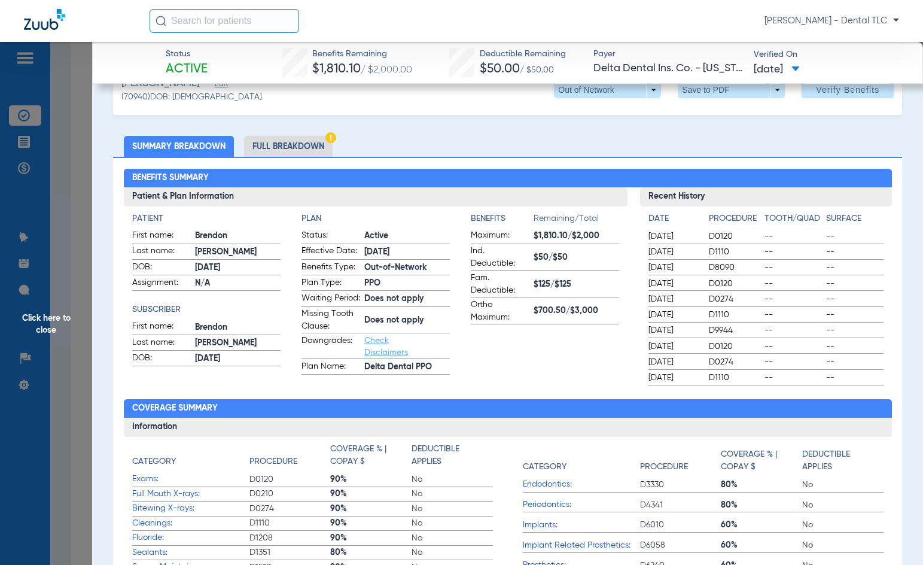
scroll to position [0, 0]
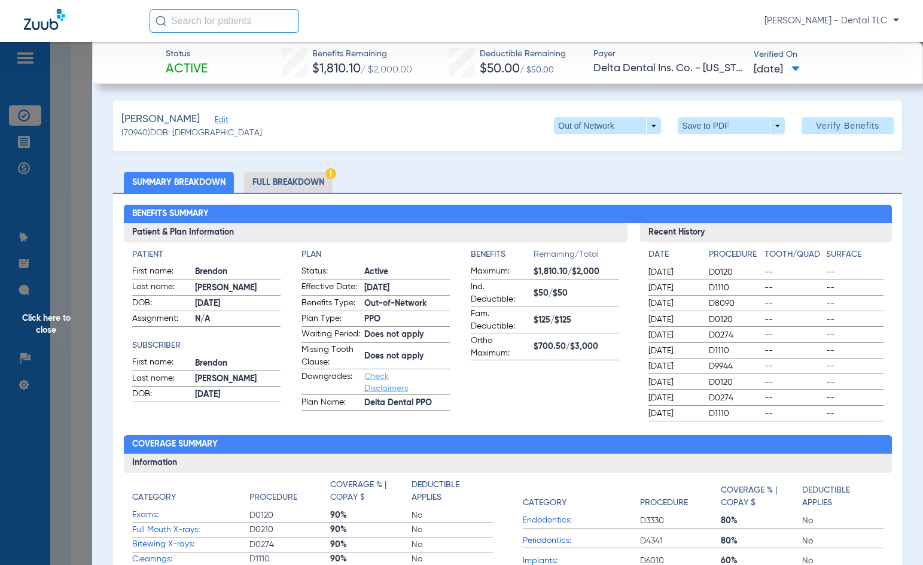
click at [262, 178] on li "Full Breakdown" at bounding box center [288, 182] width 89 height 21
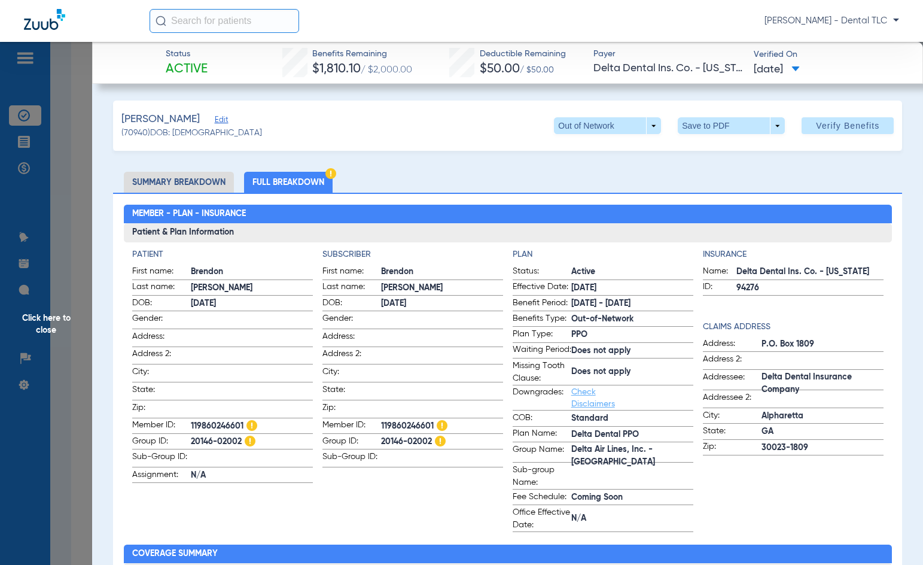
drag, startPoint x: 41, startPoint y: 319, endPoint x: 33, endPoint y: 319, distance: 7.8
click at [41, 319] on span "Click here to close" at bounding box center [46, 324] width 92 height 565
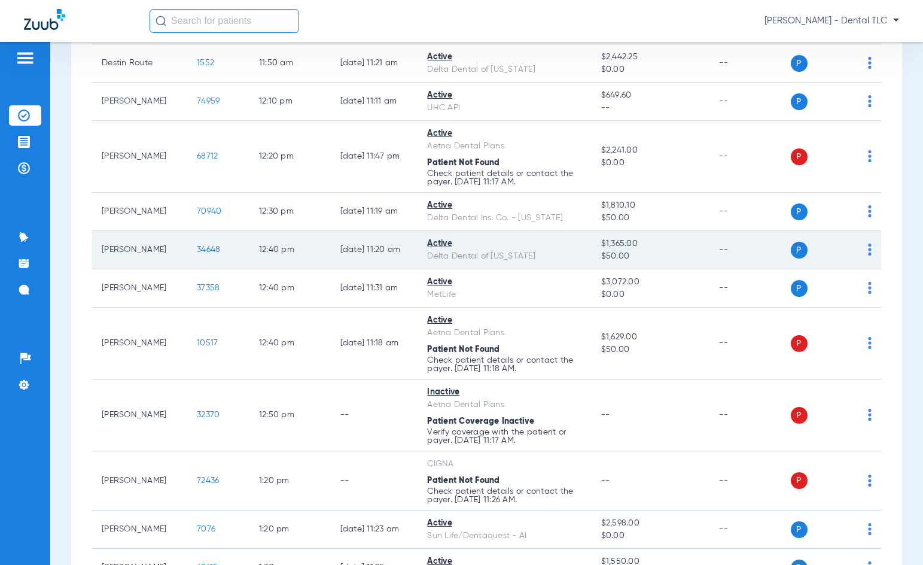
click at [200, 249] on span "34648" at bounding box center [208, 249] width 23 height 8
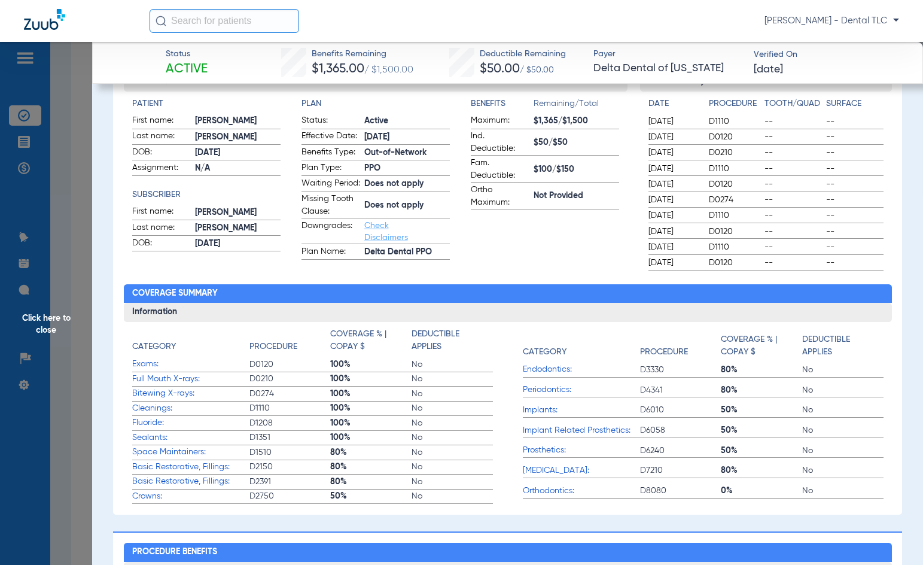
scroll to position [60, 0]
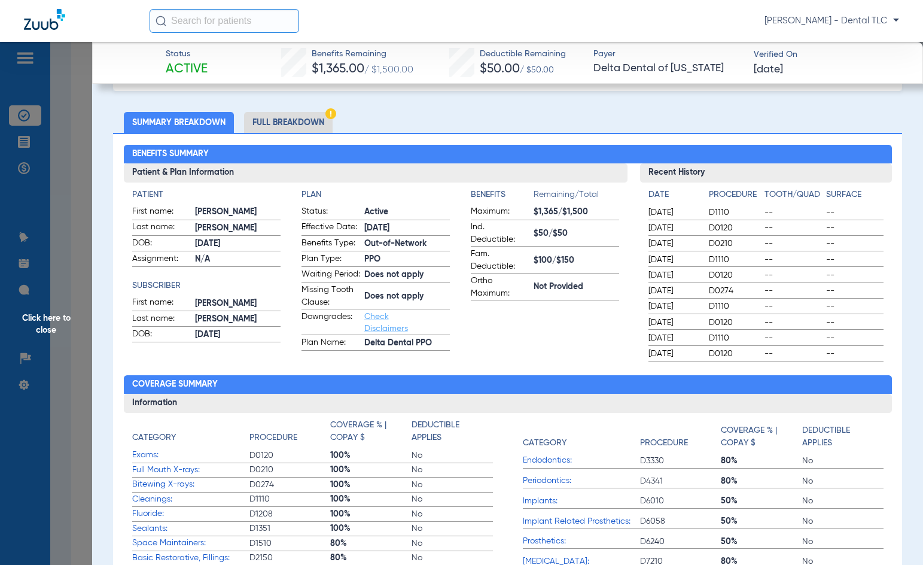
click at [273, 128] on li "Full Breakdown" at bounding box center [288, 122] width 89 height 21
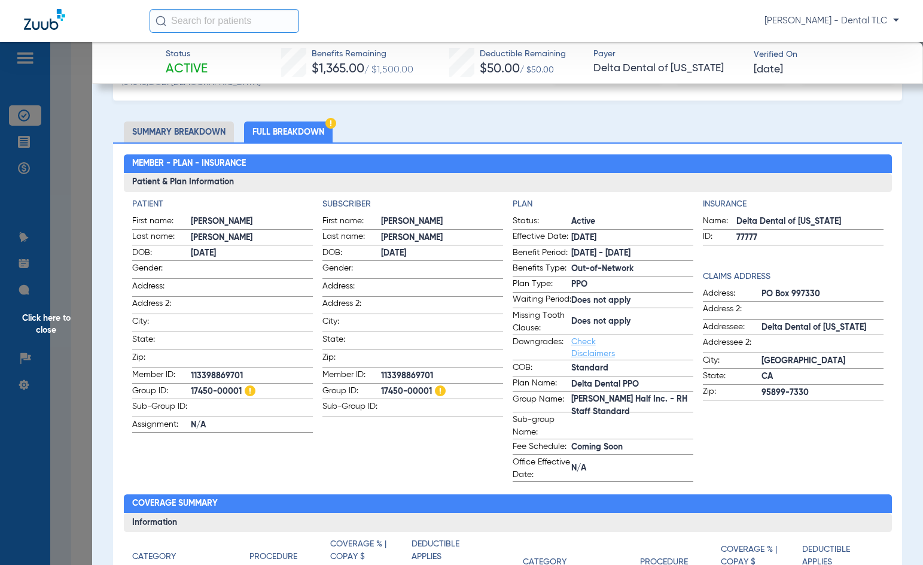
scroll to position [0, 0]
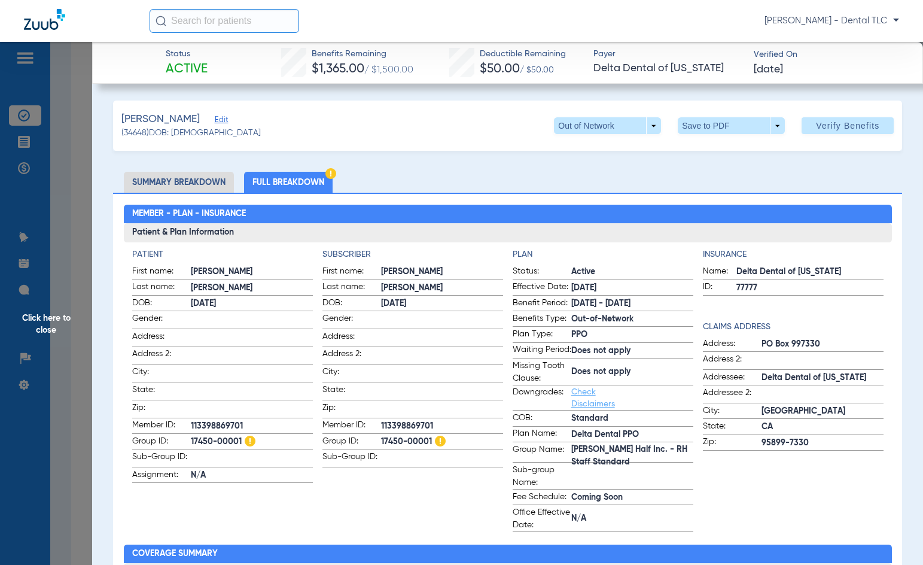
click at [31, 315] on span "Click here to close" at bounding box center [46, 324] width 92 height 565
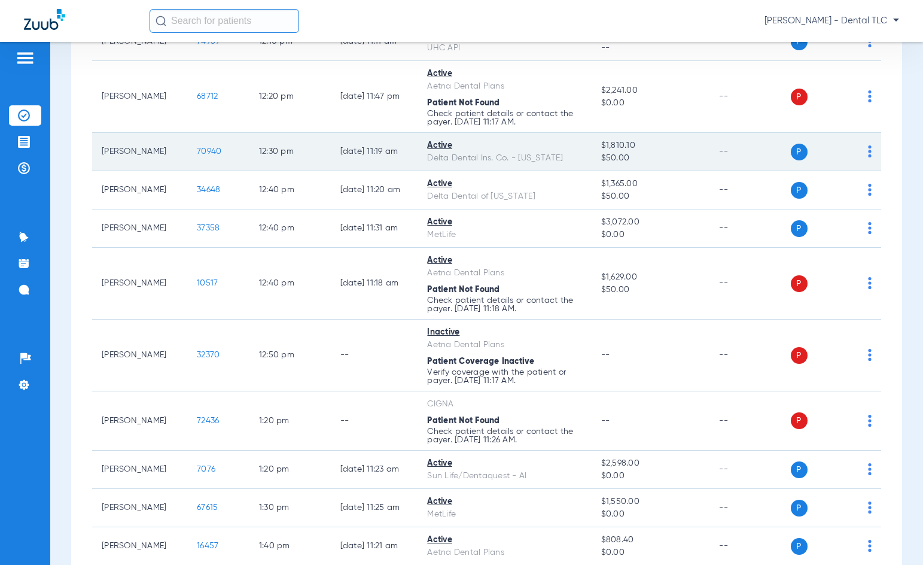
scroll to position [1675, 0]
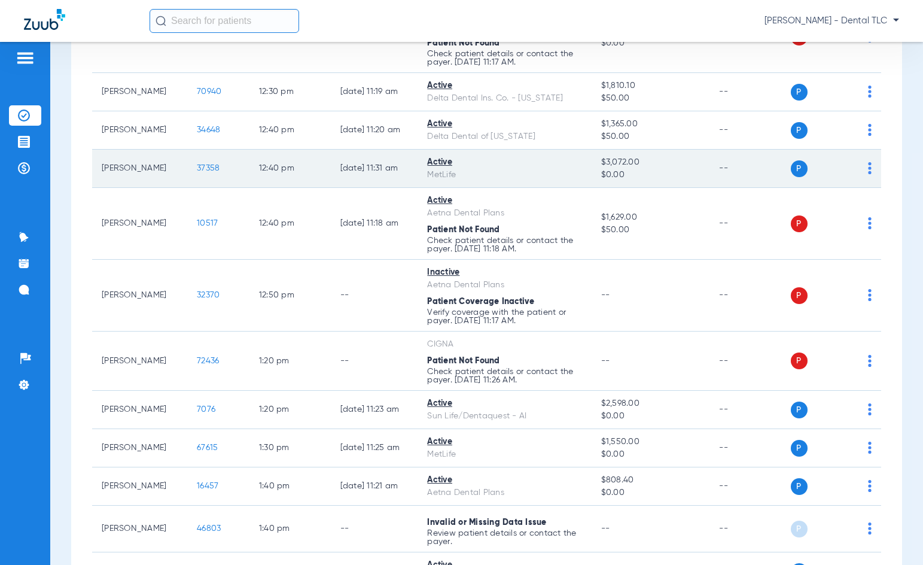
click at [197, 166] on span "37358" at bounding box center [208, 168] width 23 height 8
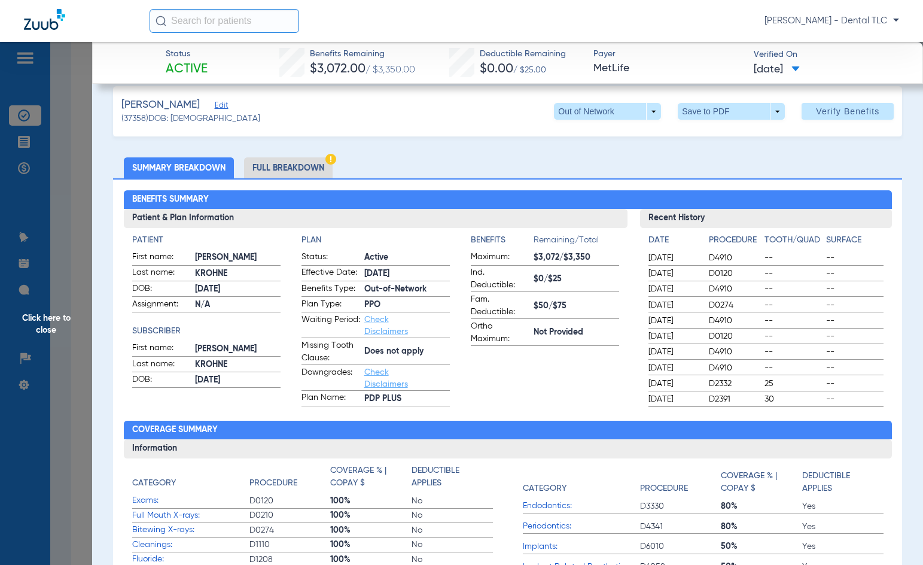
scroll to position [0, 0]
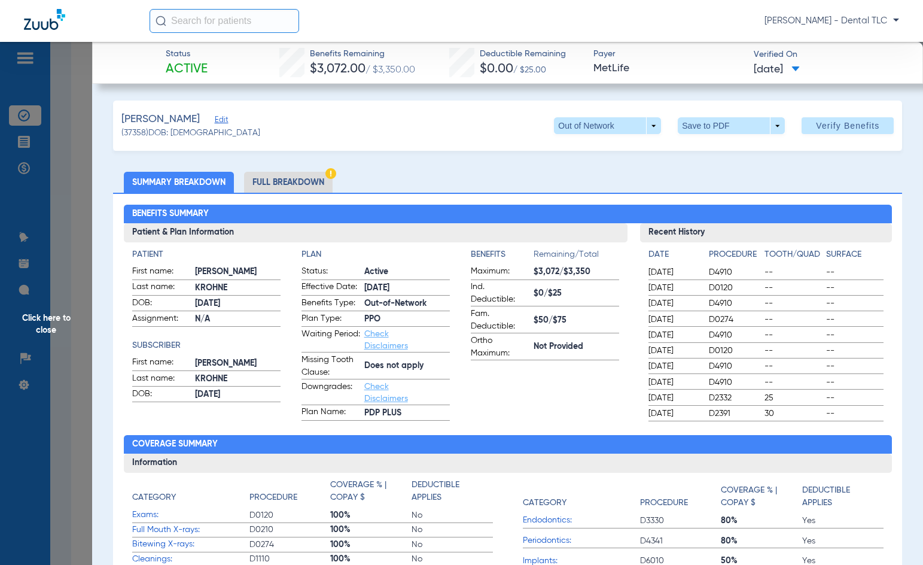
click at [306, 186] on li "Full Breakdown" at bounding box center [288, 182] width 89 height 21
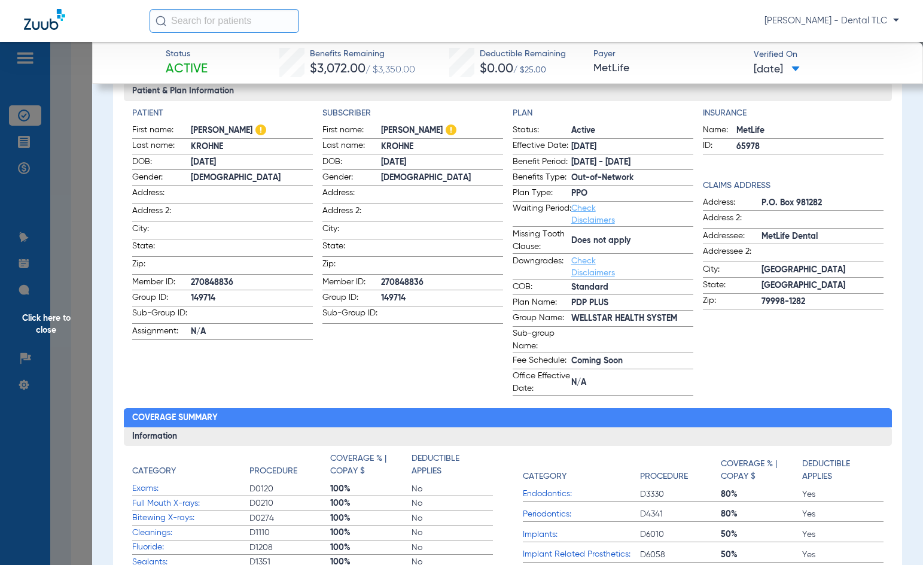
scroll to position [60, 0]
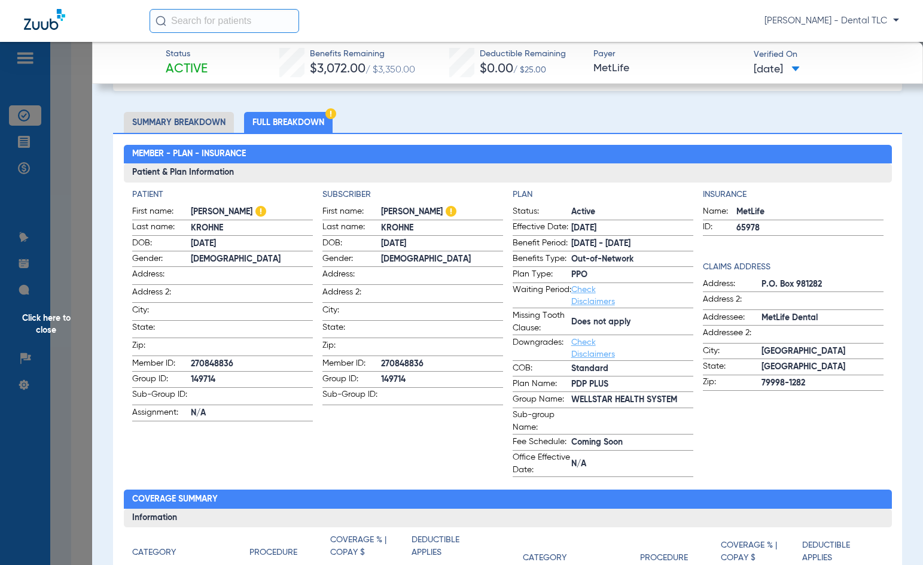
click at [63, 313] on span "Click here to close" at bounding box center [46, 324] width 92 height 565
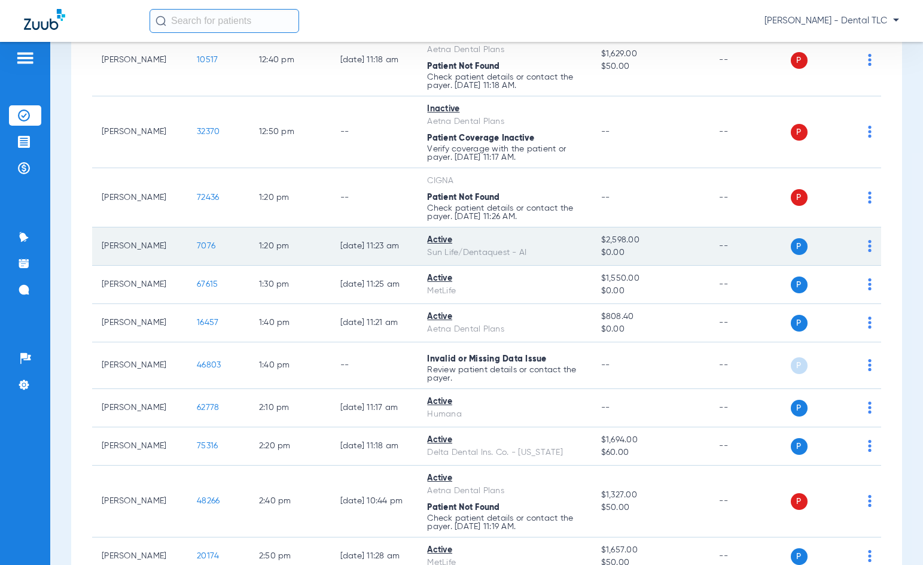
scroll to position [1854, 0]
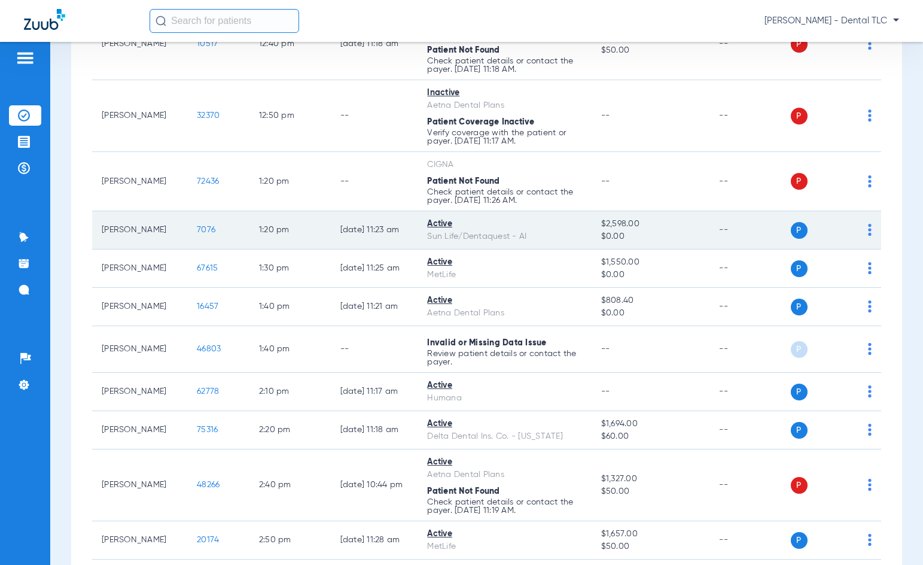
click at [188, 235] on td "7076" at bounding box center [218, 230] width 62 height 38
click at [197, 233] on span "7076" at bounding box center [206, 229] width 19 height 8
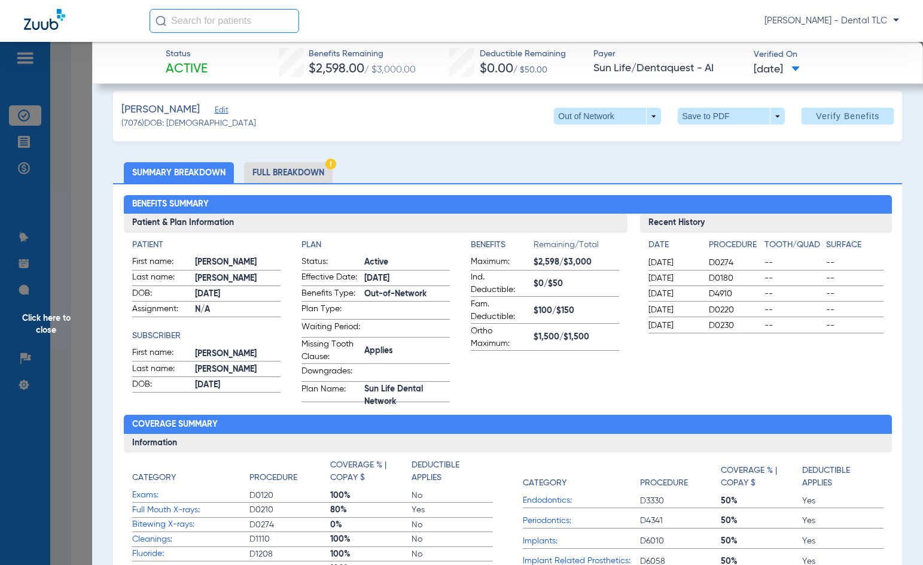
scroll to position [0, 0]
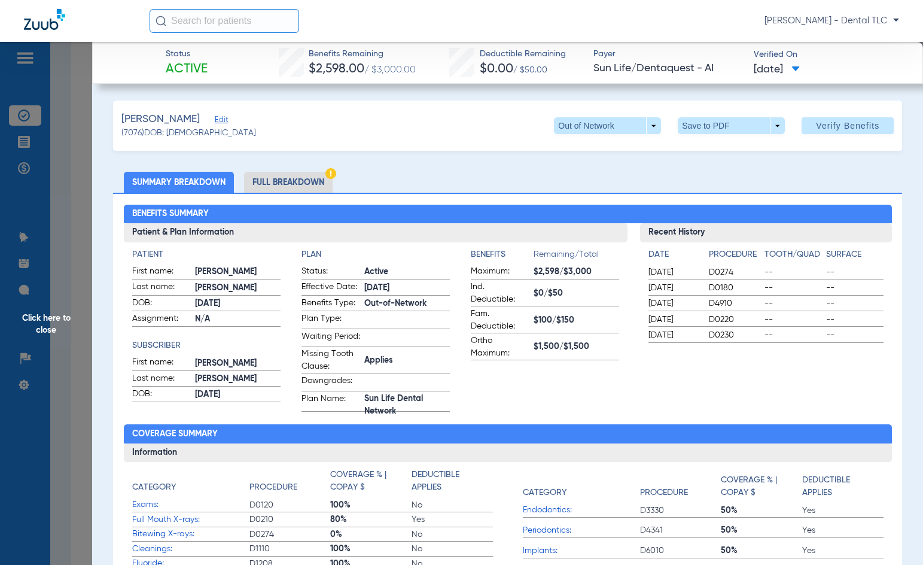
click at [295, 185] on li "Full Breakdown" at bounding box center [288, 182] width 89 height 21
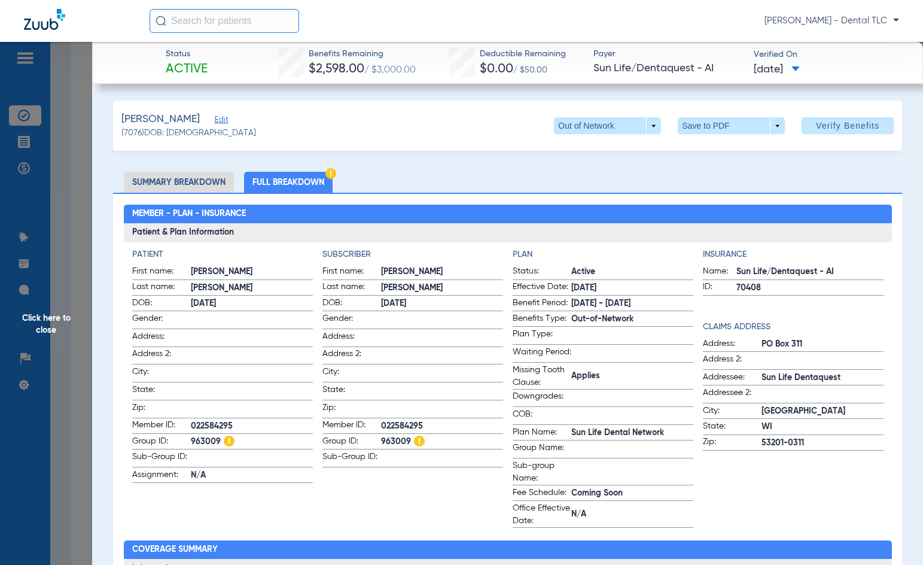
click at [47, 315] on span "Click here to close" at bounding box center [46, 324] width 92 height 565
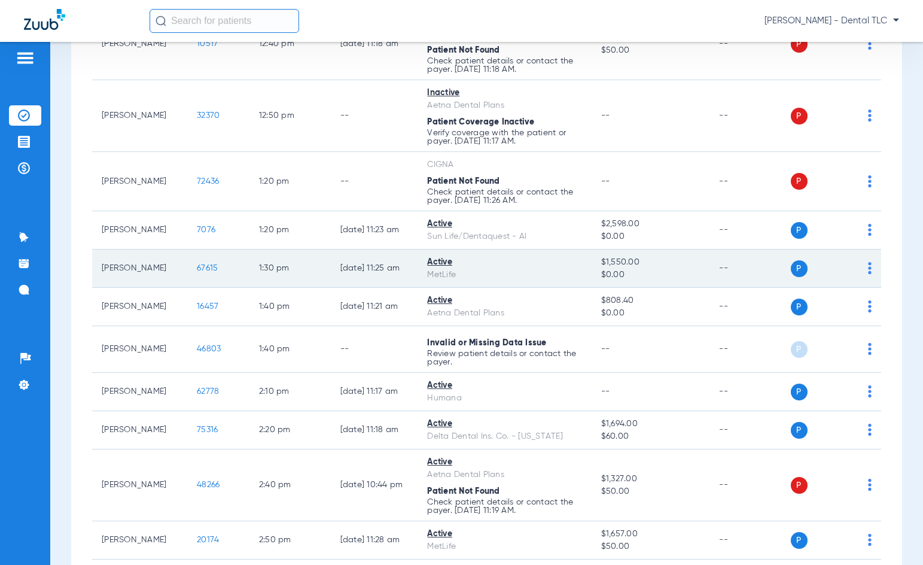
click at [200, 267] on span "67615" at bounding box center [207, 268] width 21 height 8
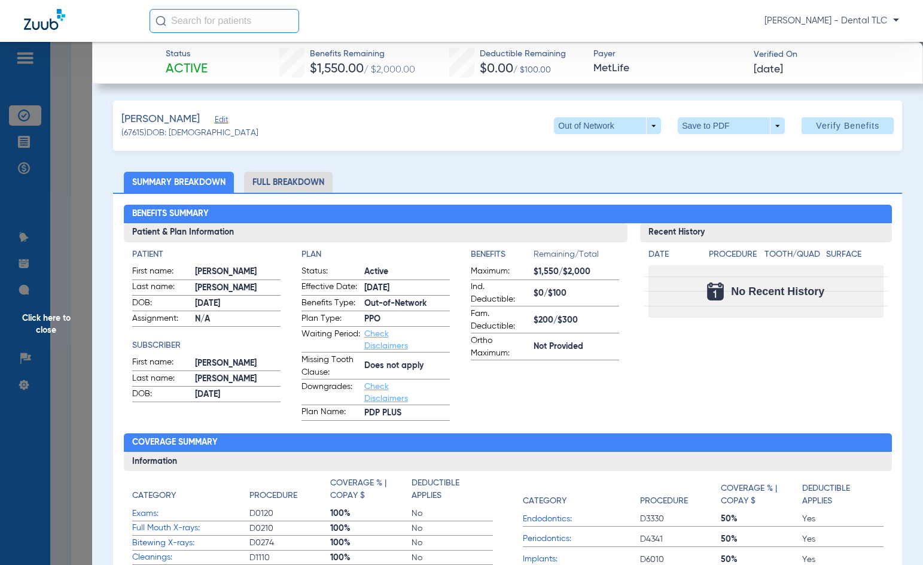
click at [290, 188] on li "Full Breakdown" at bounding box center [288, 182] width 89 height 21
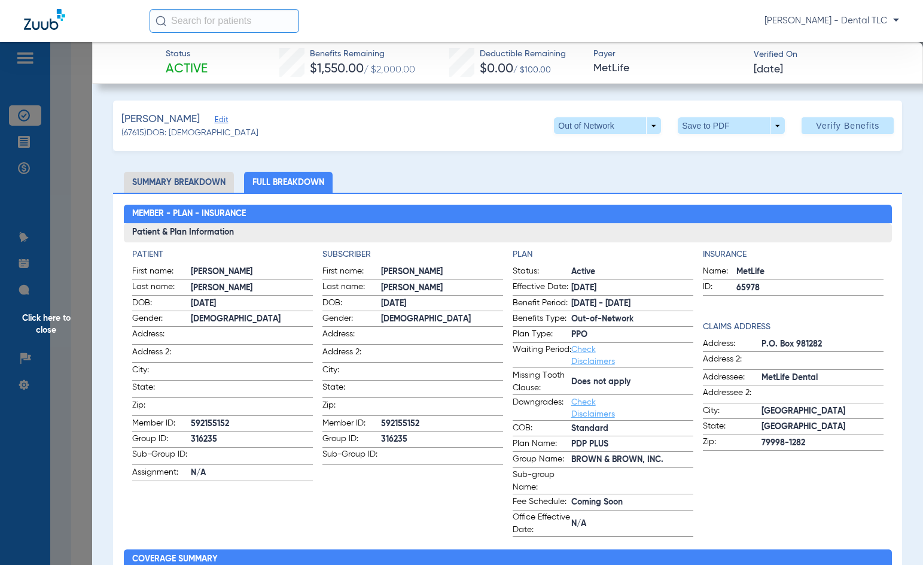
click at [35, 316] on span "Click here to close" at bounding box center [46, 324] width 92 height 565
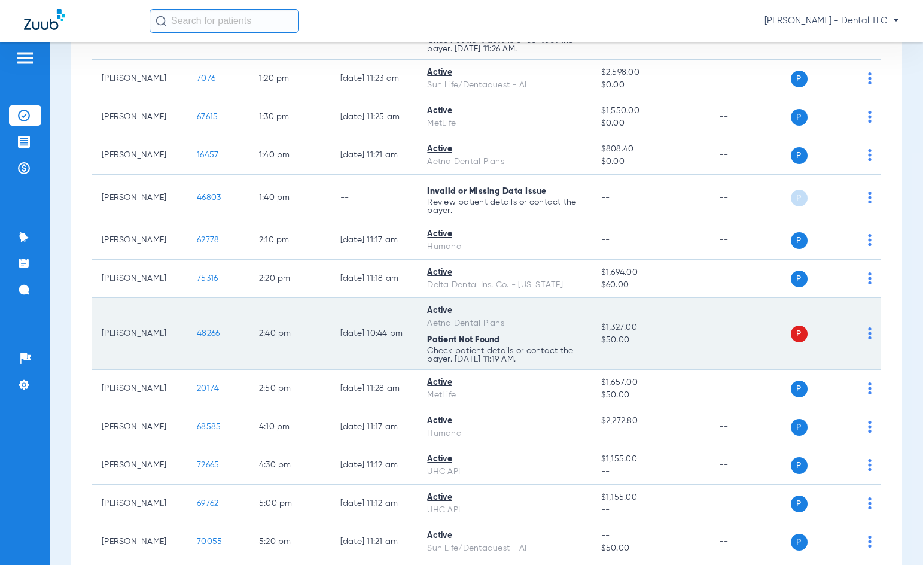
scroll to position [2034, 0]
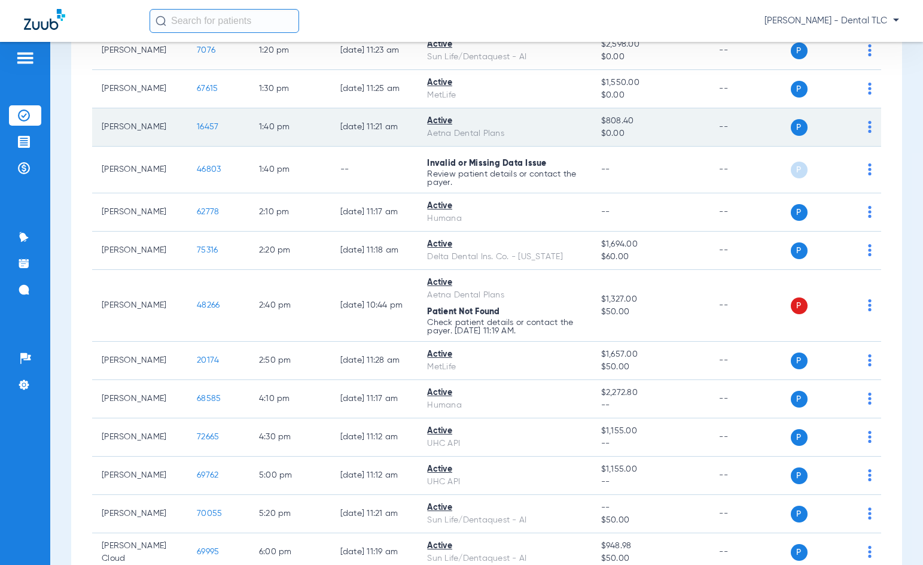
click at [197, 129] on span "16457" at bounding box center [208, 127] width 22 height 8
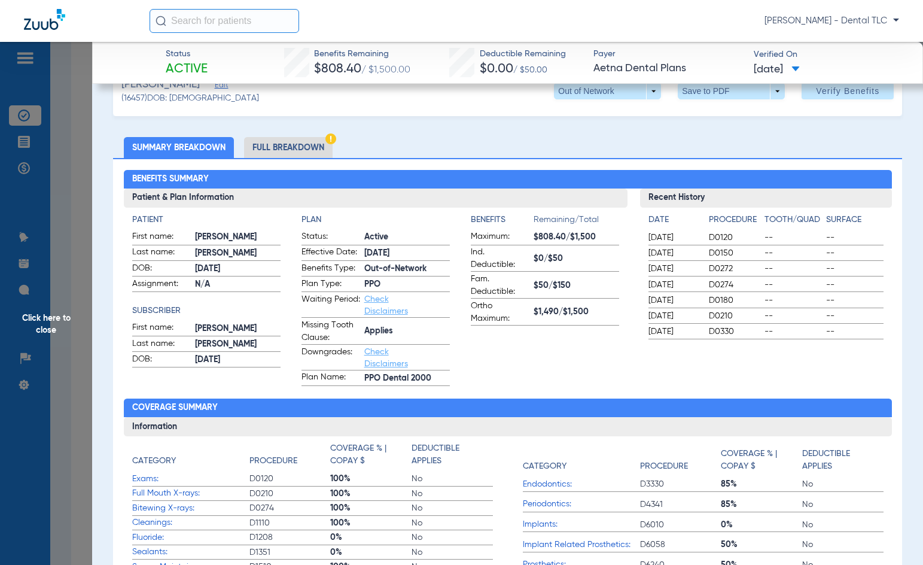
scroll to position [0, 0]
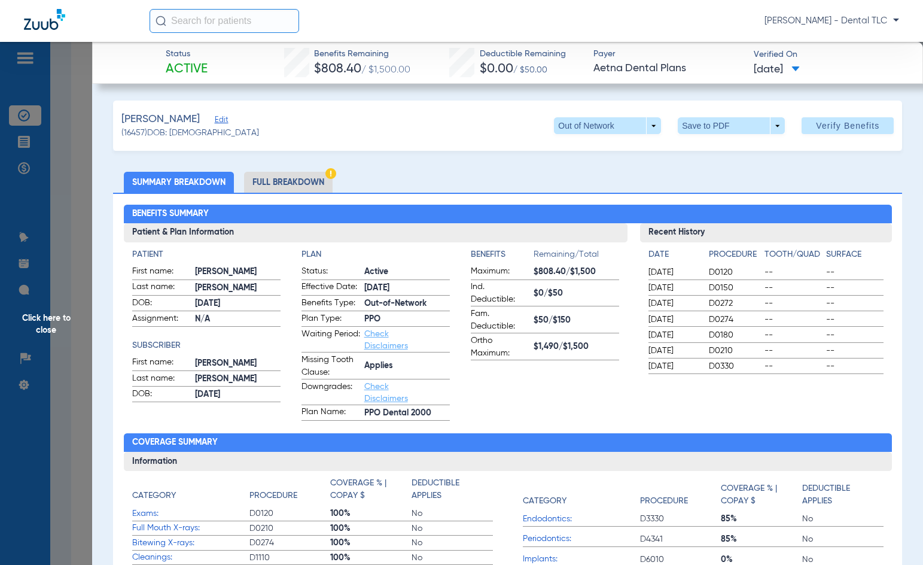
click at [281, 184] on li "Full Breakdown" at bounding box center [288, 182] width 89 height 21
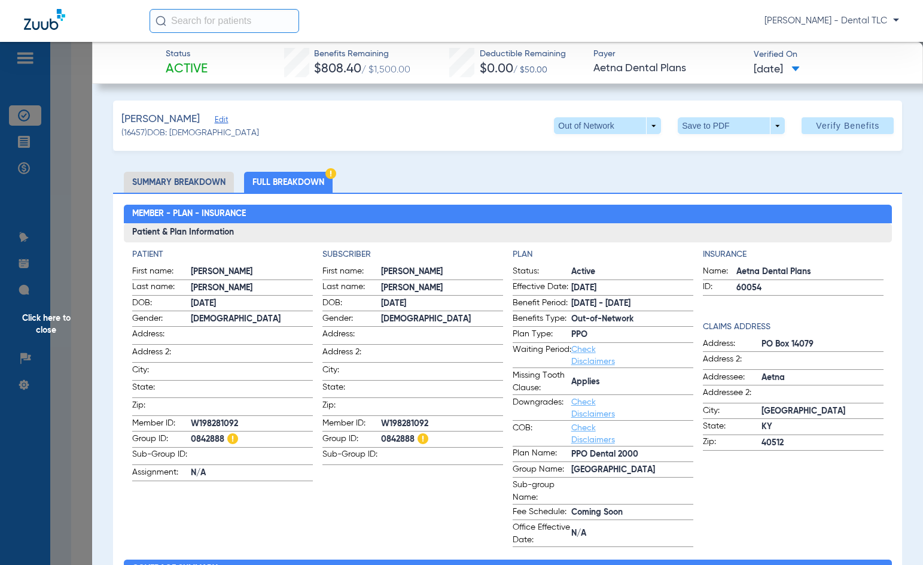
click at [49, 318] on span "Click here to close" at bounding box center [46, 324] width 92 height 565
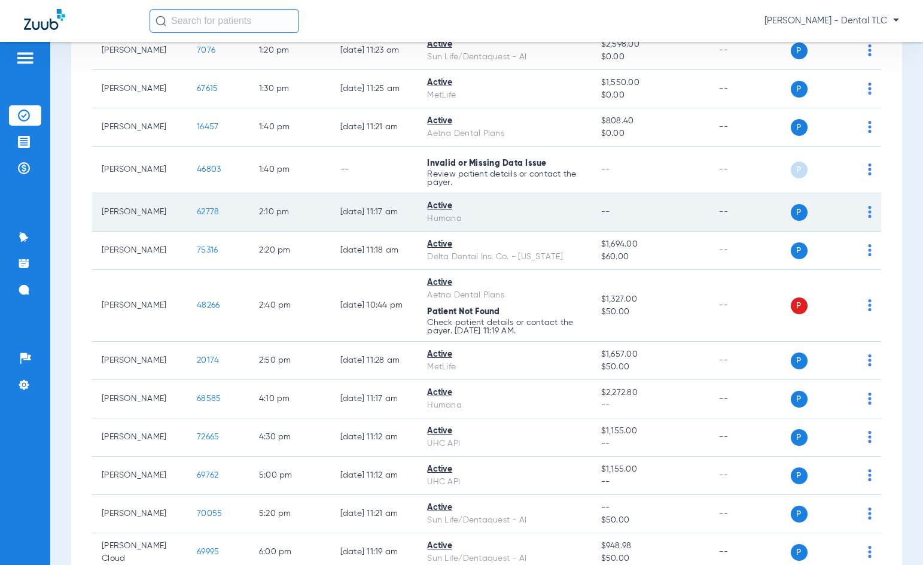
click at [197, 211] on span "62778" at bounding box center [208, 212] width 22 height 8
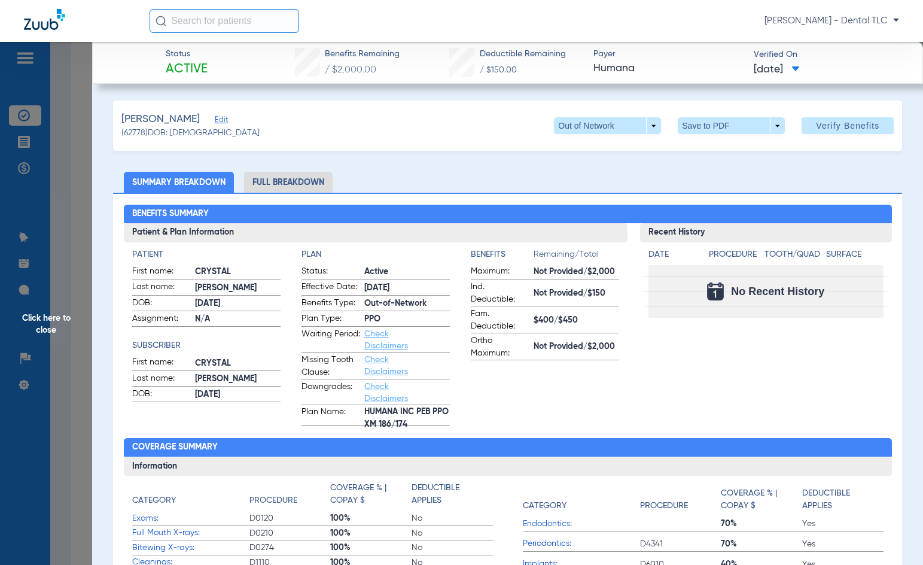
click at [282, 185] on li "Full Breakdown" at bounding box center [288, 182] width 89 height 21
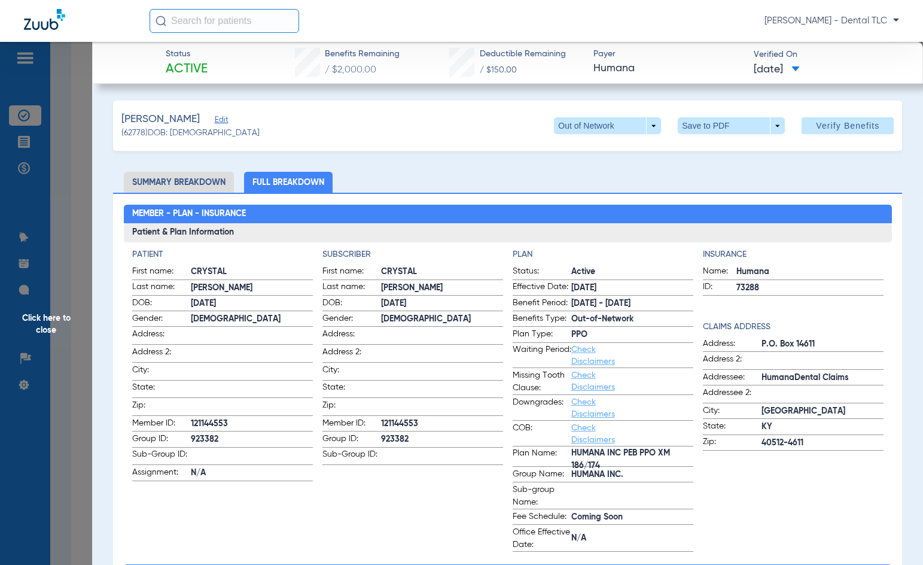
click at [57, 318] on span "Click here to close" at bounding box center [46, 324] width 92 height 565
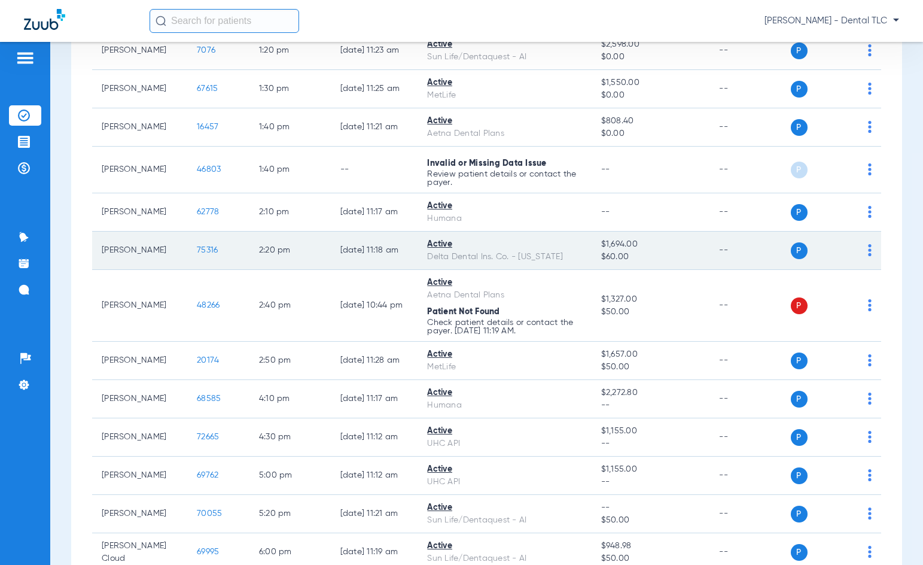
click at [197, 252] on span "75316" at bounding box center [207, 250] width 21 height 8
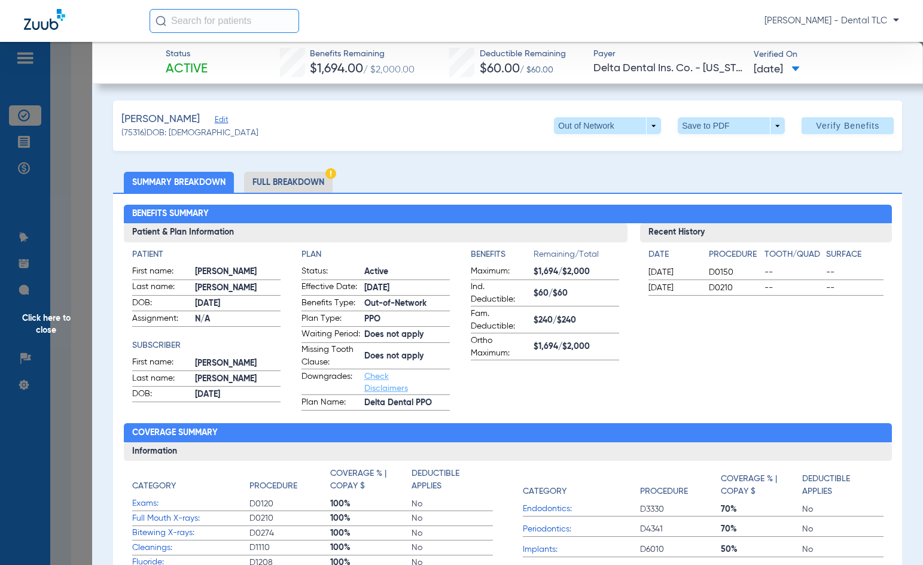
click at [299, 175] on li "Full Breakdown" at bounding box center [288, 182] width 89 height 21
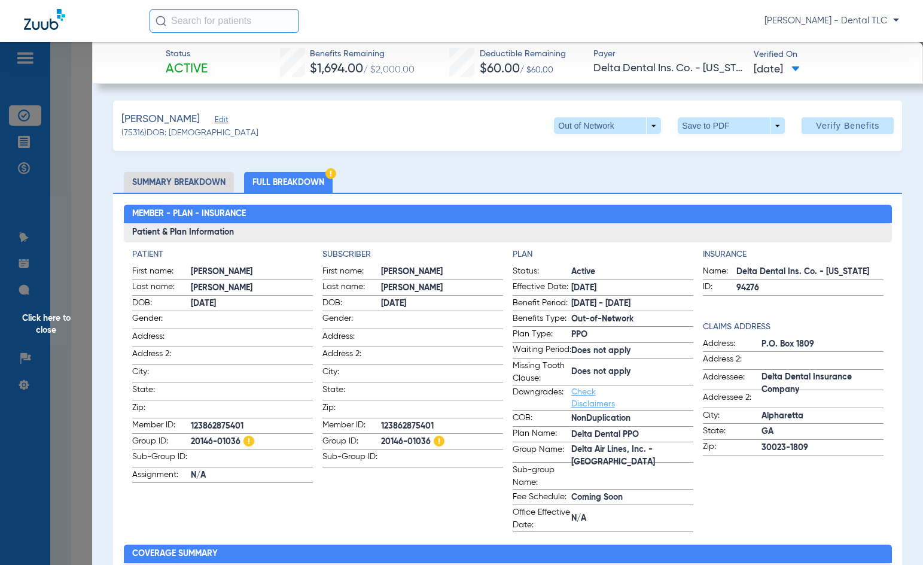
click at [32, 320] on span "Click here to close" at bounding box center [46, 324] width 92 height 565
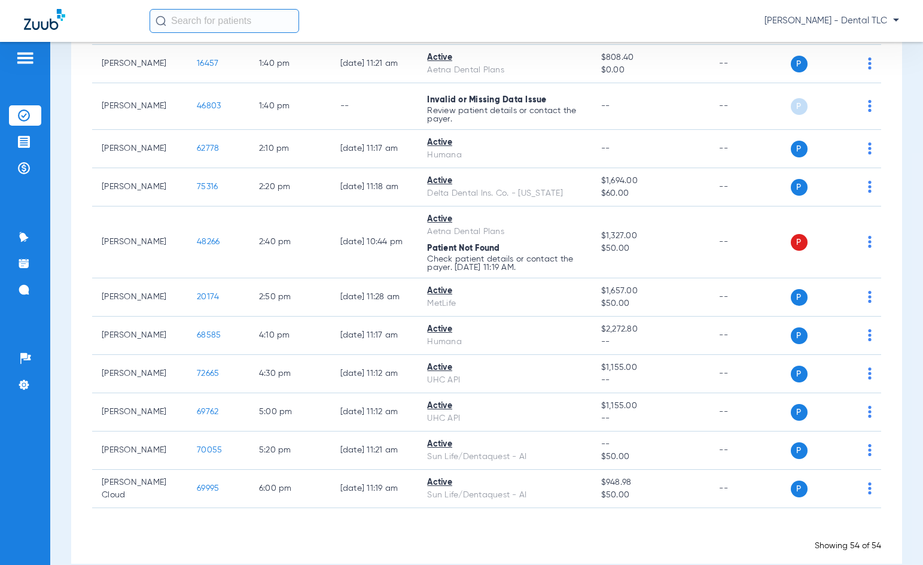
scroll to position [2117, 0]
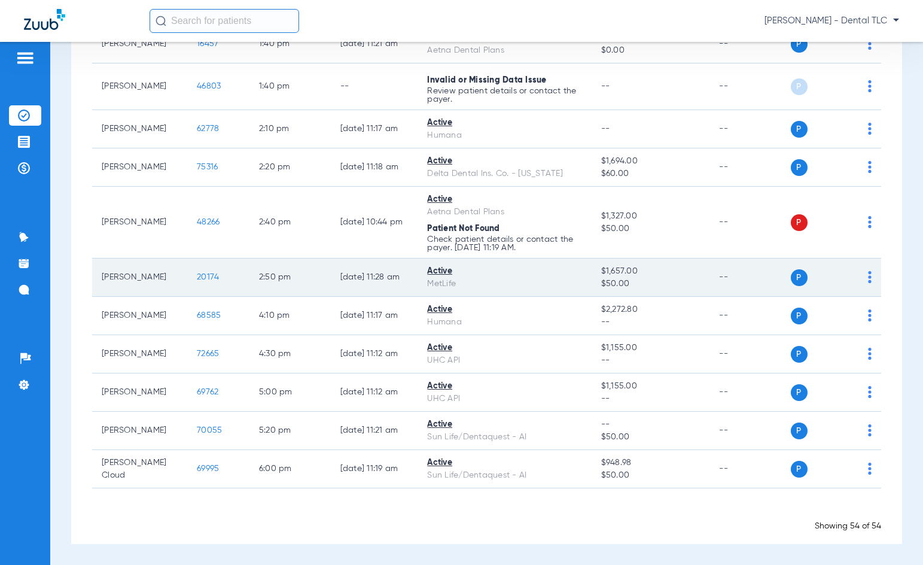
click at [197, 278] on span "20174" at bounding box center [208, 277] width 22 height 8
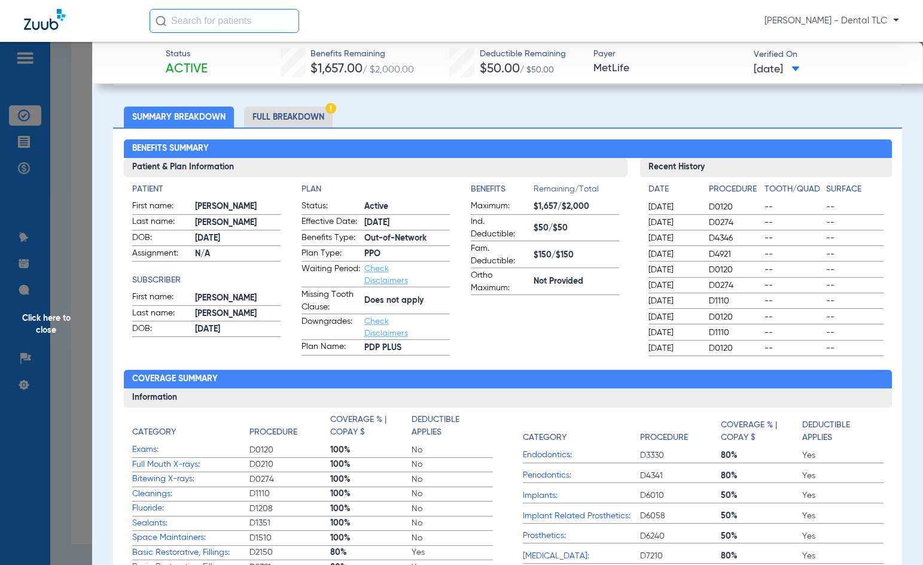
scroll to position [0, 0]
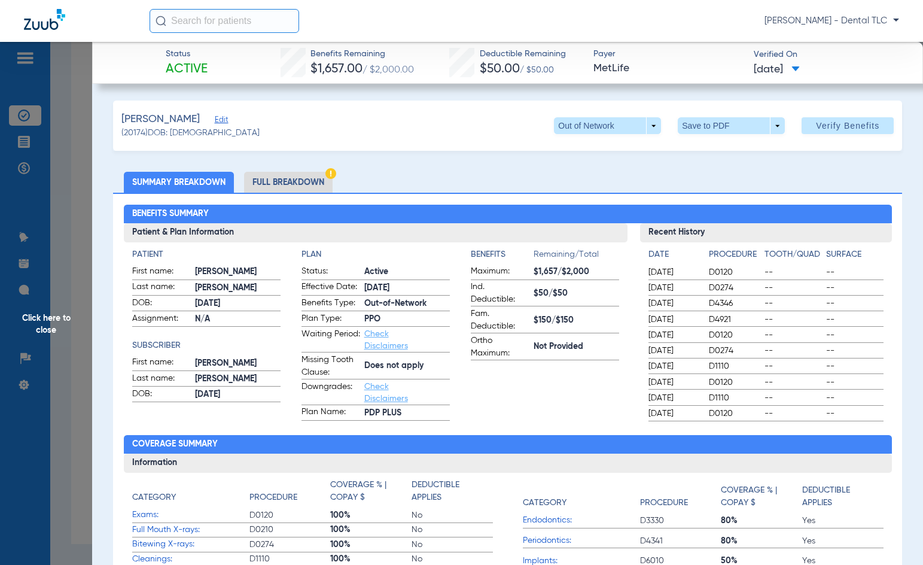
click at [281, 182] on li "Full Breakdown" at bounding box center [288, 182] width 89 height 21
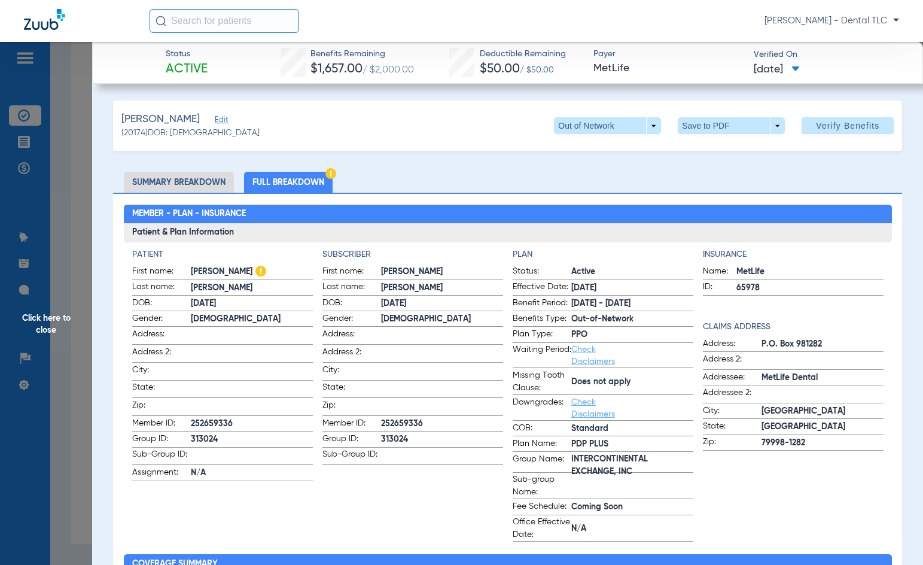
click at [66, 310] on span "Click here to close" at bounding box center [46, 324] width 92 height 565
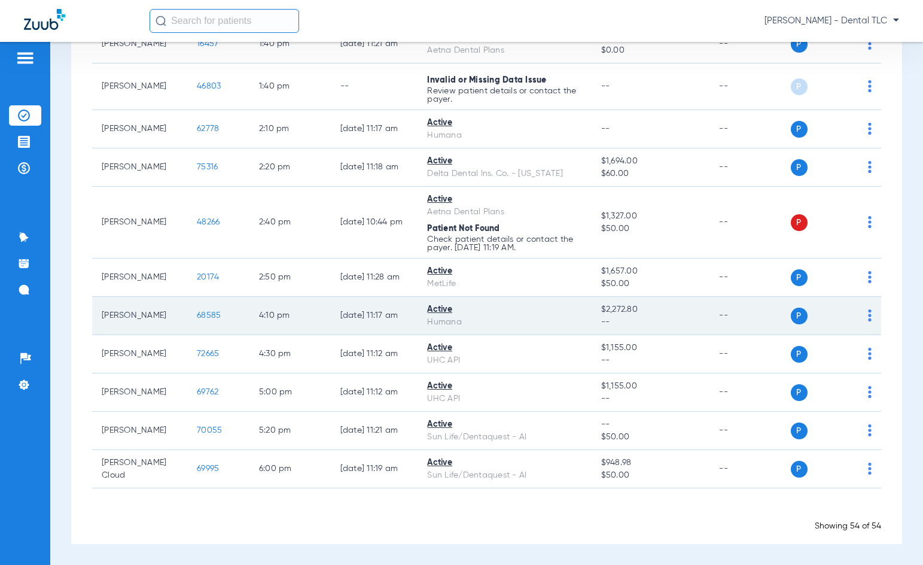
click at [197, 313] on span "68585" at bounding box center [209, 315] width 24 height 8
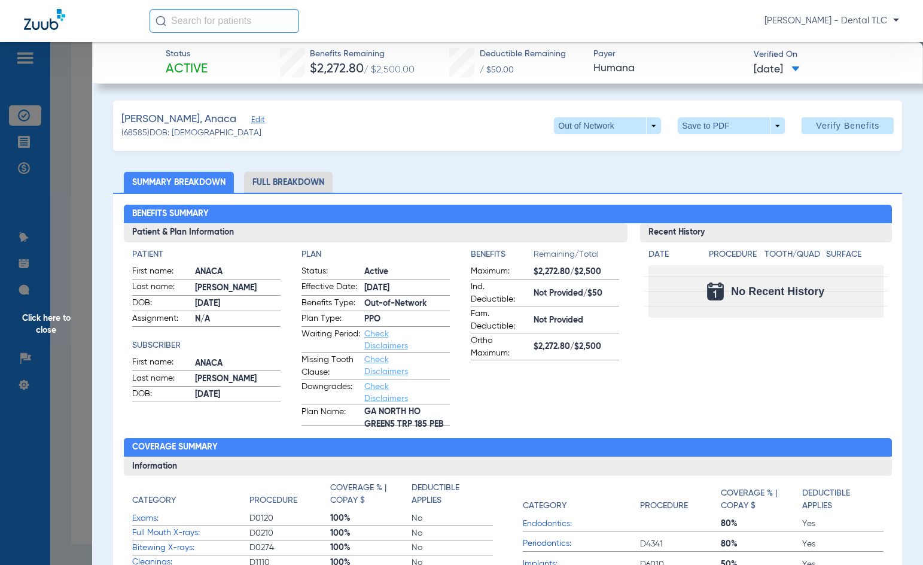
click at [300, 183] on li "Full Breakdown" at bounding box center [288, 182] width 89 height 21
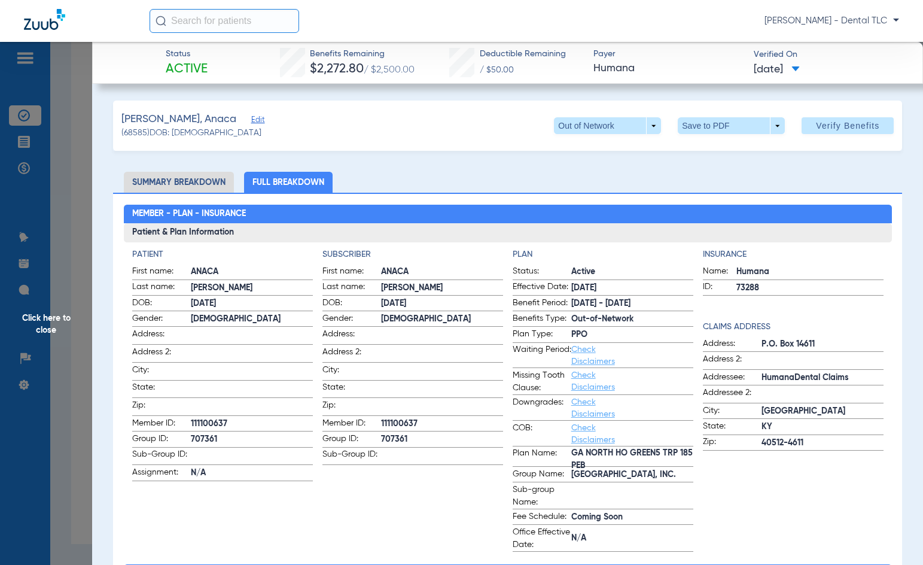
click at [184, 181] on li "Summary Breakdown" at bounding box center [179, 182] width 110 height 21
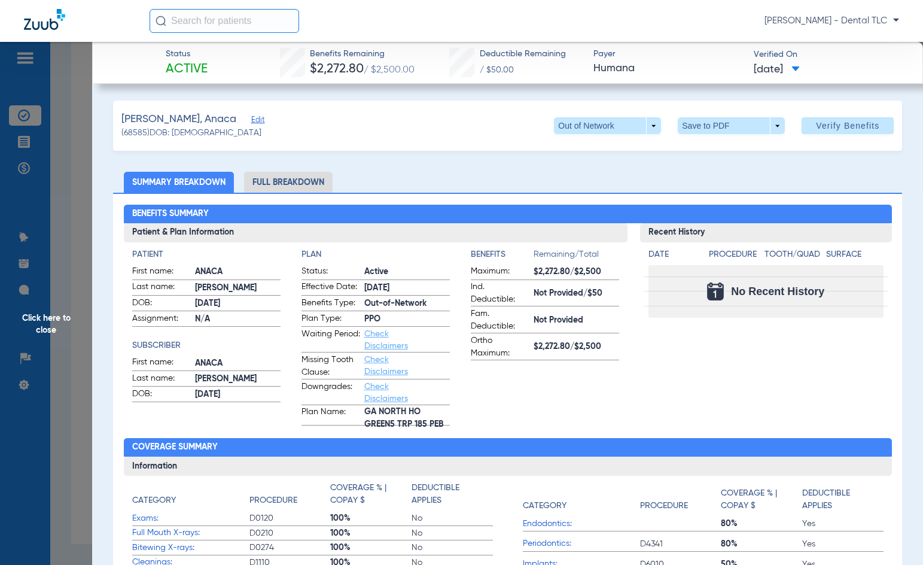
click at [45, 323] on span "Click here to close" at bounding box center [46, 324] width 92 height 565
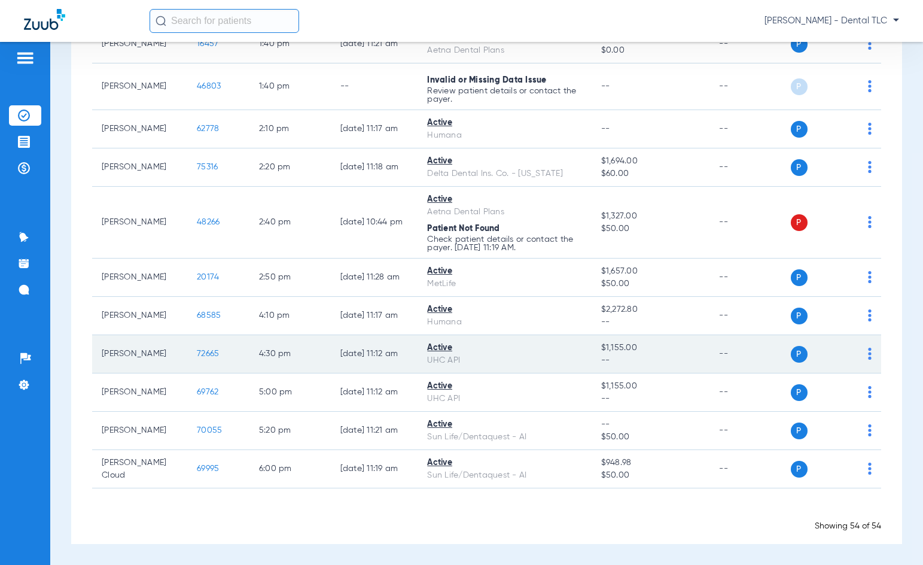
click at [197, 358] on span "72665" at bounding box center [208, 353] width 22 height 8
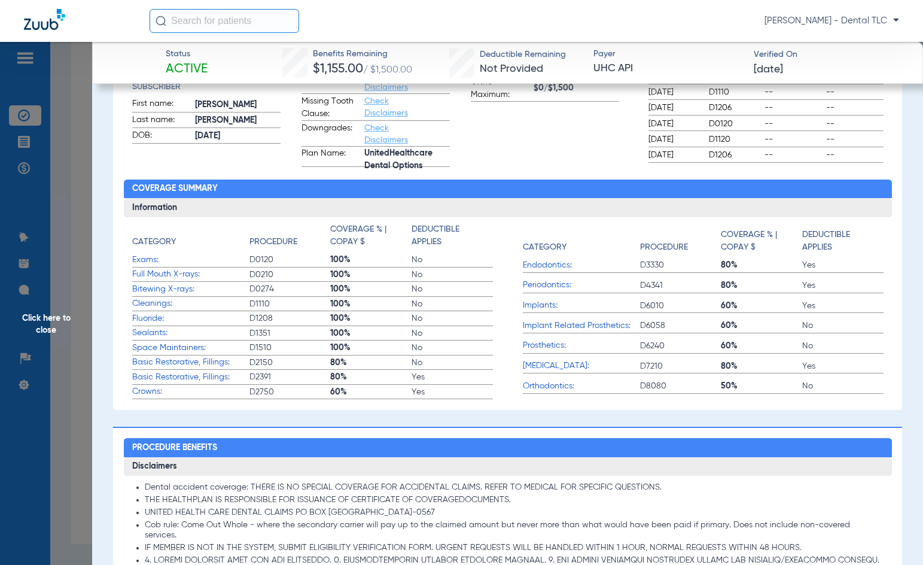
scroll to position [120, 0]
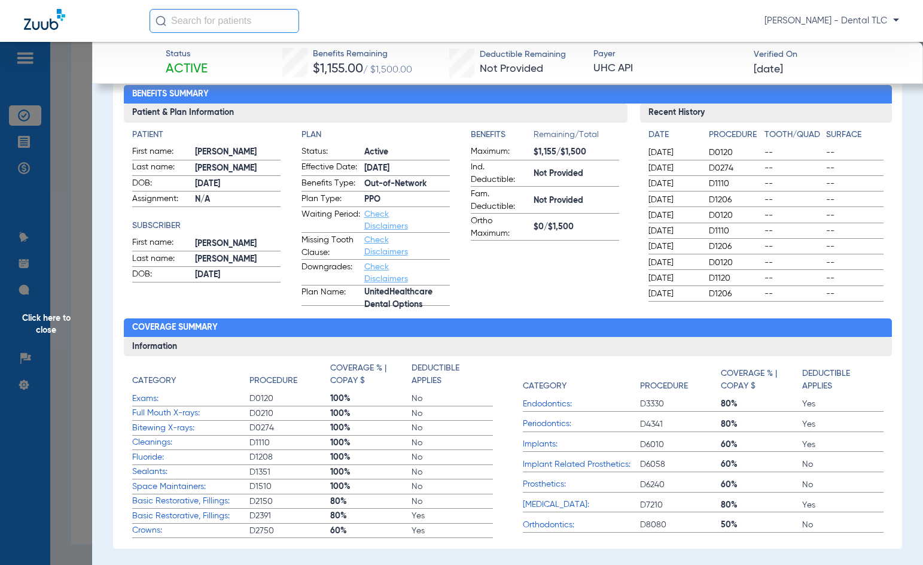
drag, startPoint x: 560, startPoint y: 254, endPoint x: 483, endPoint y: 270, distance: 78.7
click at [483, 269] on app-benefits-information "Benefits Remaining/Total Maximum: $1,155/$1,500 Ind. Deductible: Not Provided F…" at bounding box center [545, 217] width 148 height 177
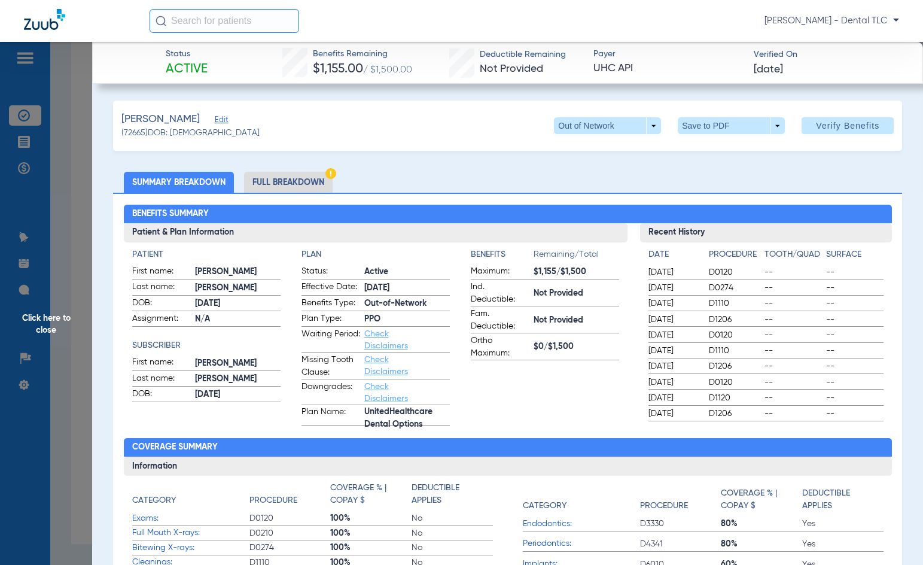
click at [293, 181] on li "Full Breakdown" at bounding box center [288, 182] width 89 height 21
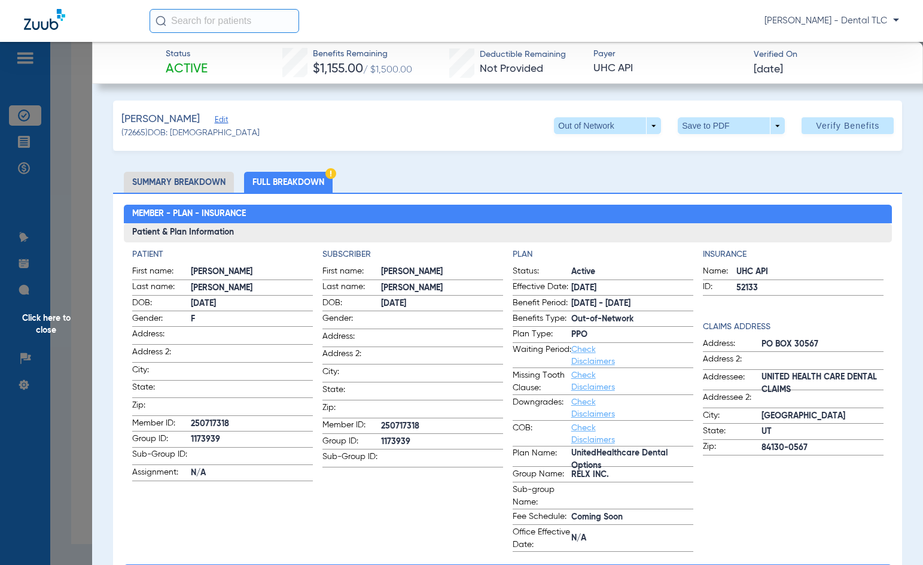
click at [61, 316] on span "Click here to close" at bounding box center [46, 324] width 92 height 565
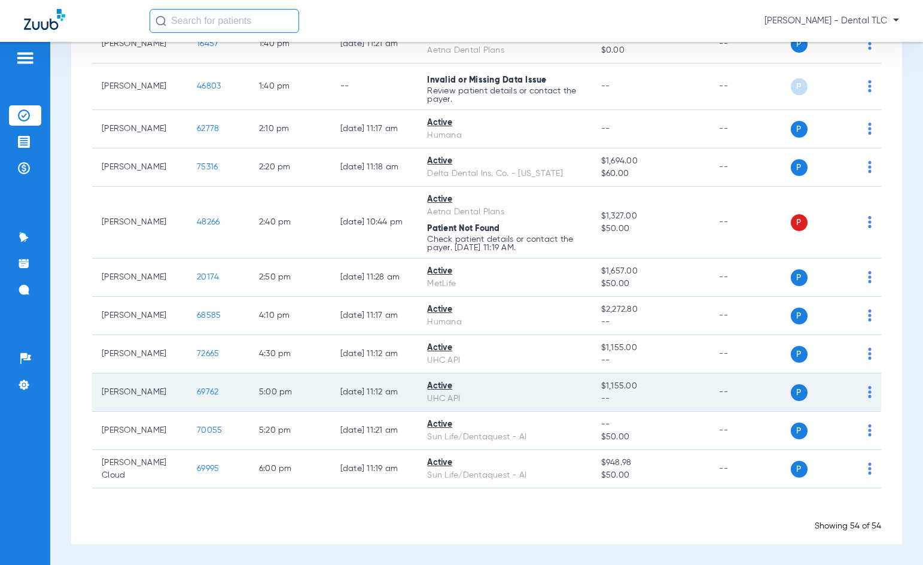
click at [197, 394] on span "69762" at bounding box center [208, 392] width 22 height 8
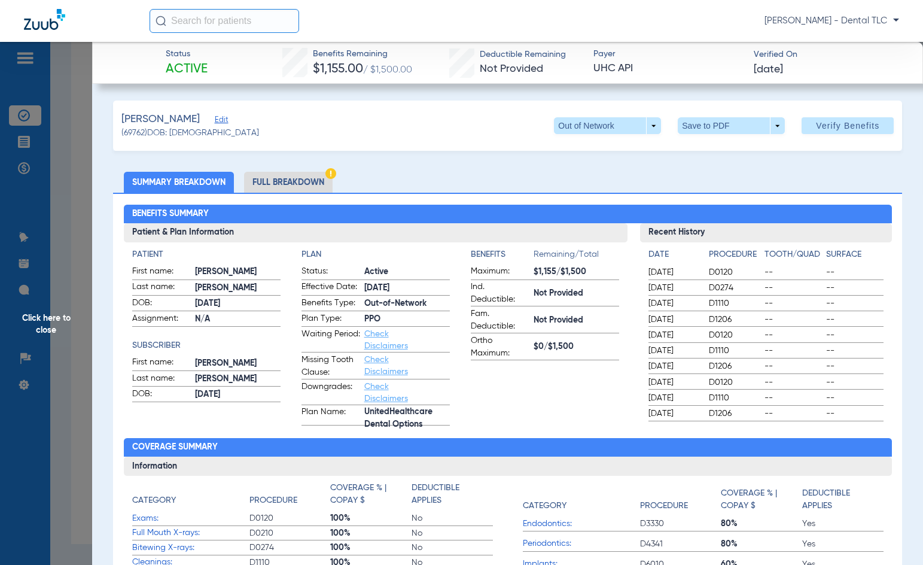
click at [285, 185] on li "Full Breakdown" at bounding box center [288, 182] width 89 height 21
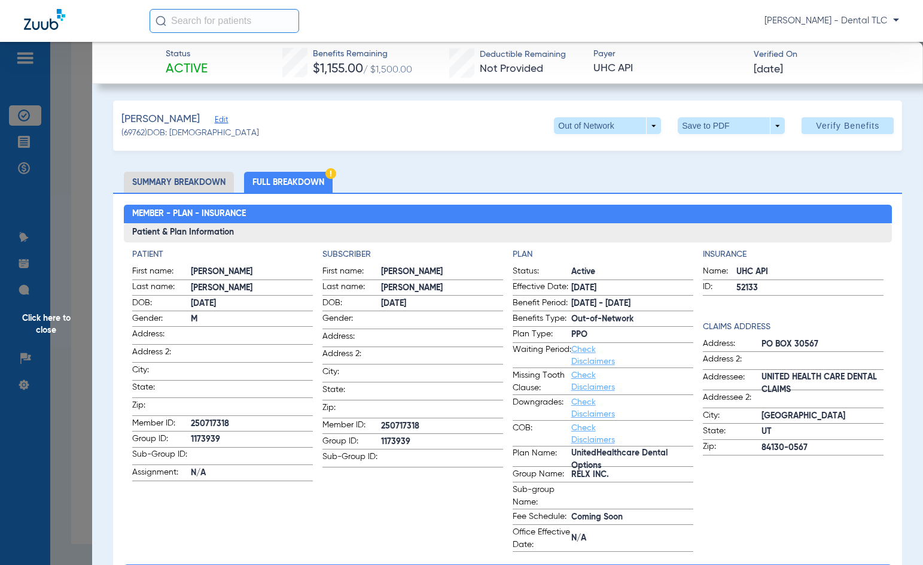
click at [59, 318] on span "Click here to close" at bounding box center [46, 324] width 92 height 565
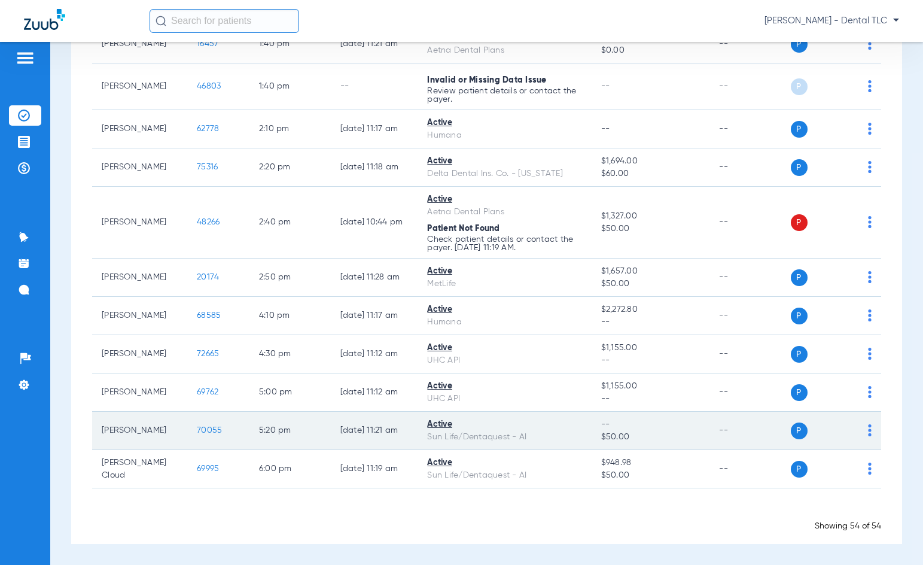
click at [203, 429] on span "70055" at bounding box center [209, 430] width 25 height 8
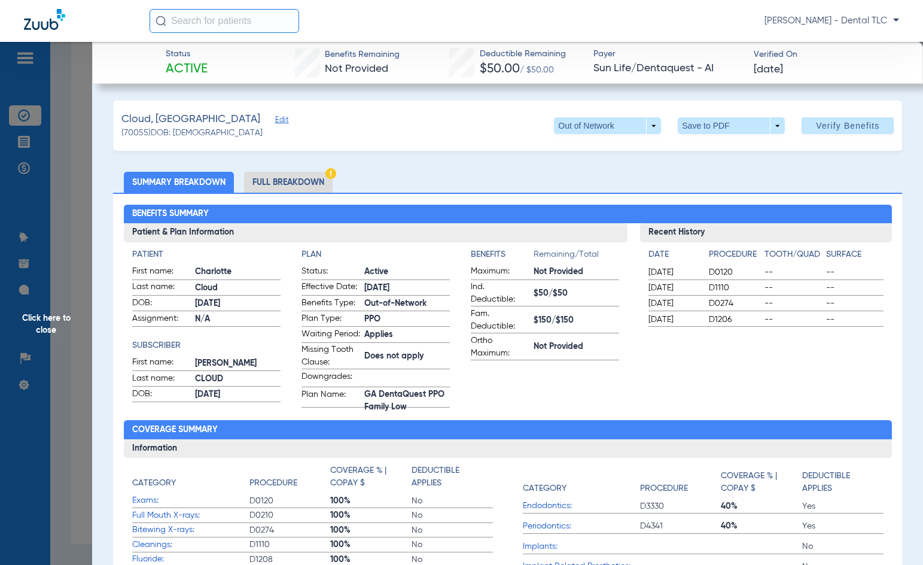
click at [267, 179] on li "Full Breakdown" at bounding box center [288, 182] width 89 height 21
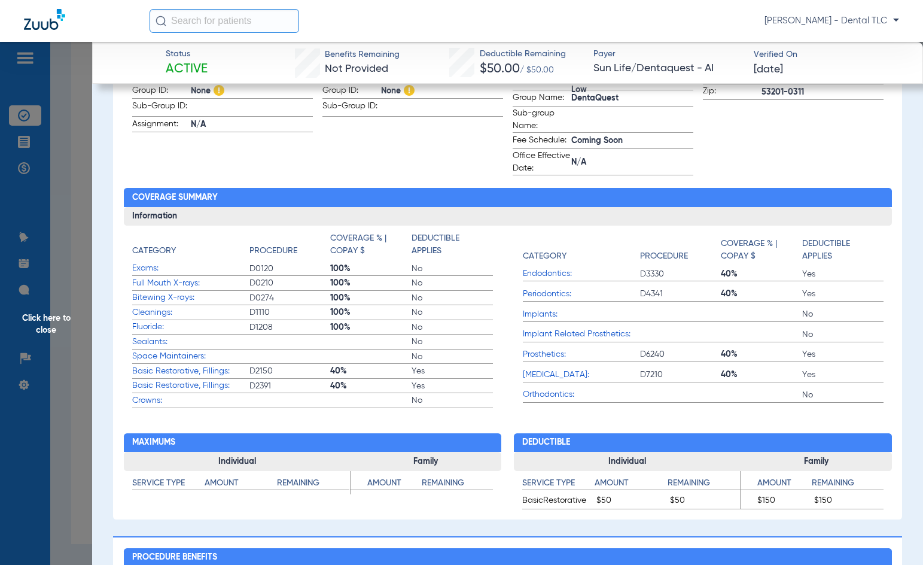
scroll to position [359, 0]
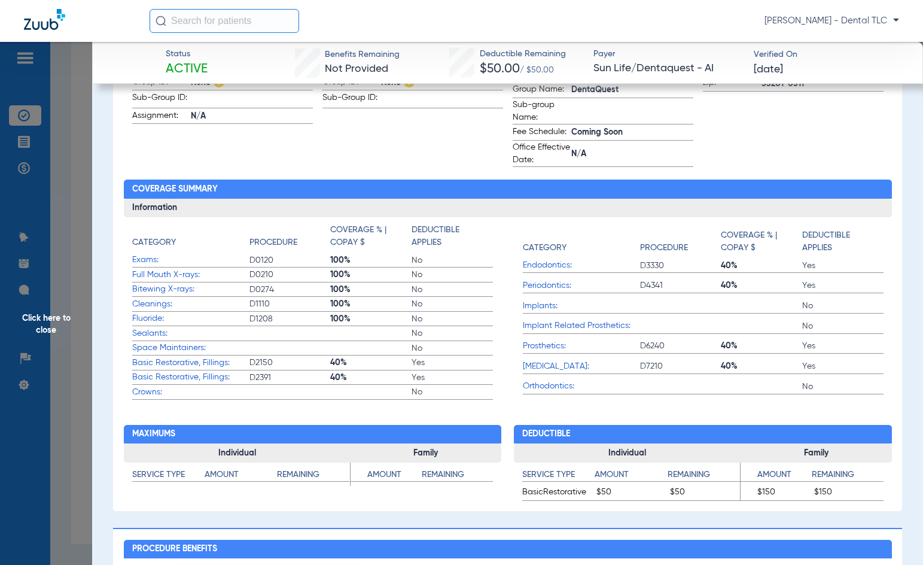
drag, startPoint x: 42, startPoint y: 312, endPoint x: 46, endPoint y: 318, distance: 7.5
click at [42, 312] on span "Click here to close" at bounding box center [46, 324] width 92 height 565
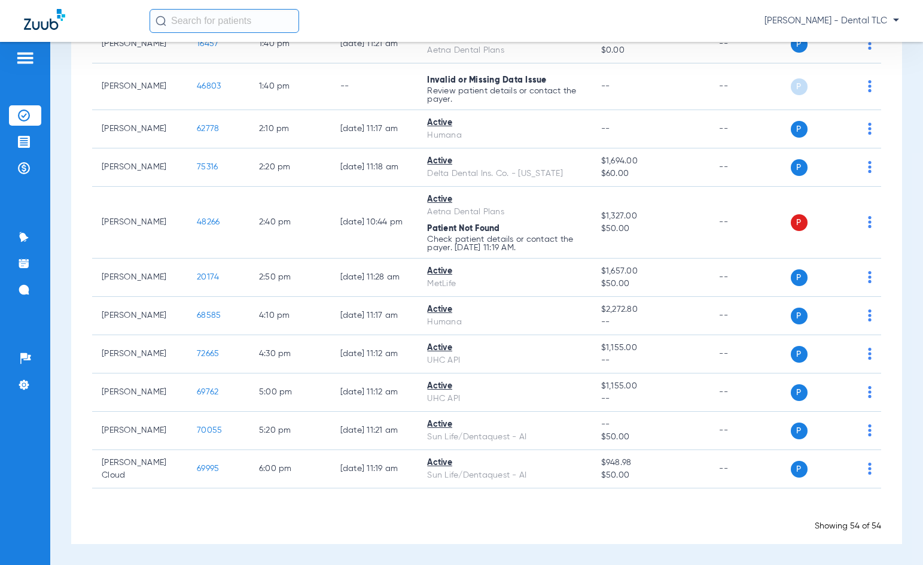
scroll to position [0, 0]
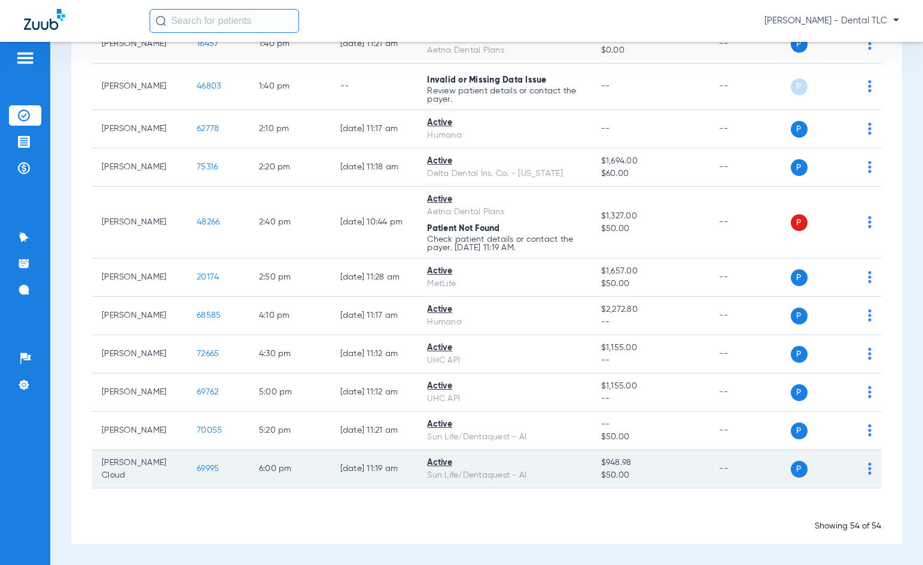
click at [208, 468] on td "69995" at bounding box center [218, 469] width 62 height 38
click at [197, 470] on span "69995" at bounding box center [208, 468] width 22 height 8
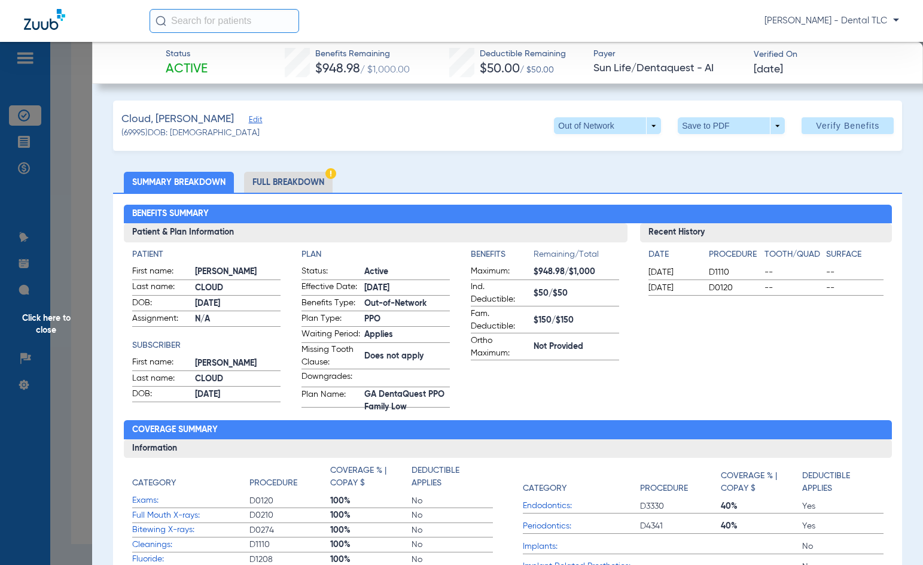
click at [304, 182] on li "Full Breakdown" at bounding box center [288, 182] width 89 height 21
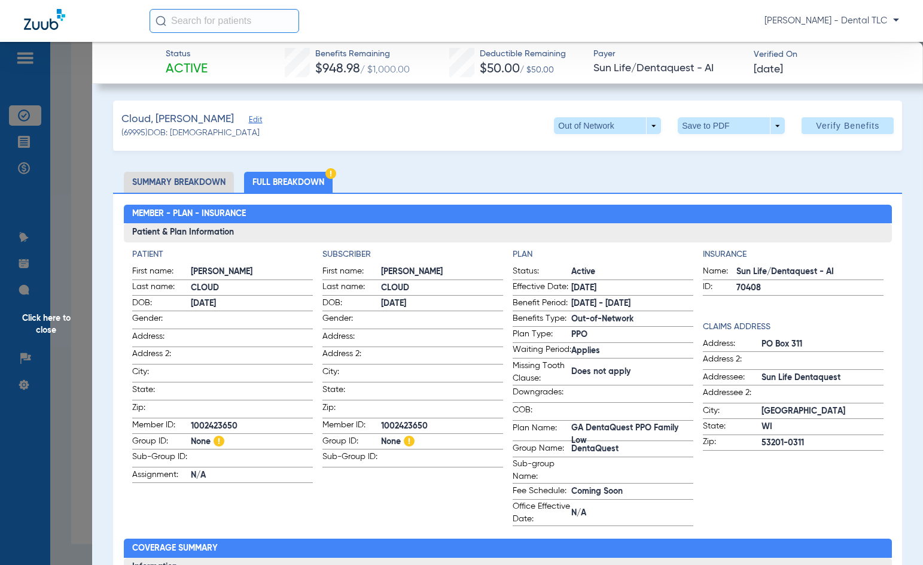
click at [51, 318] on span "Click here to close" at bounding box center [46, 324] width 92 height 565
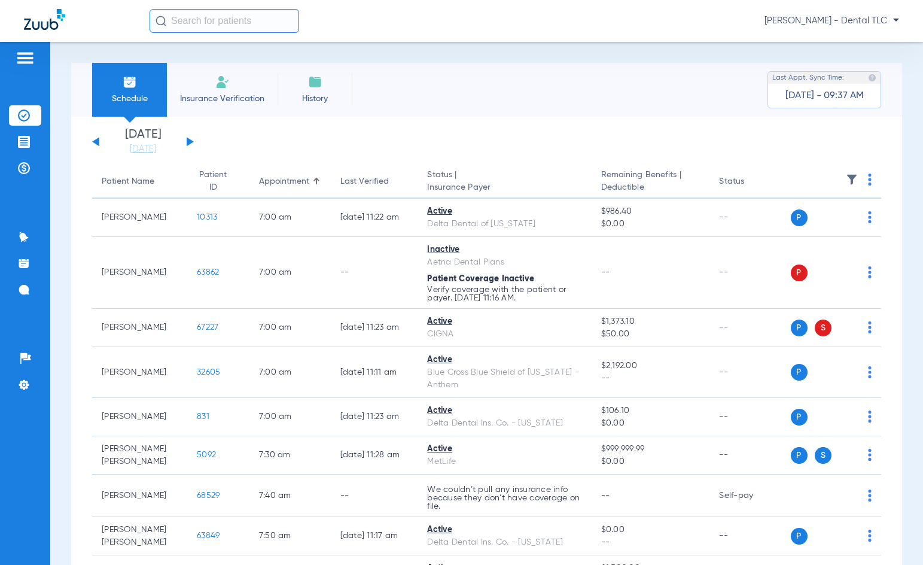
click at [189, 141] on button at bounding box center [190, 141] width 7 height 9
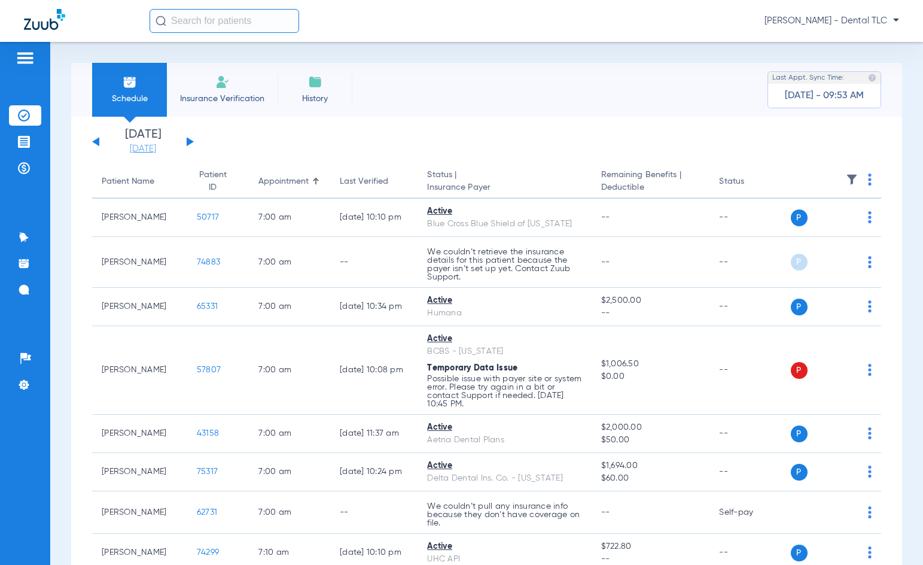
click at [150, 150] on link "[DATE]" at bounding box center [143, 149] width 72 height 12
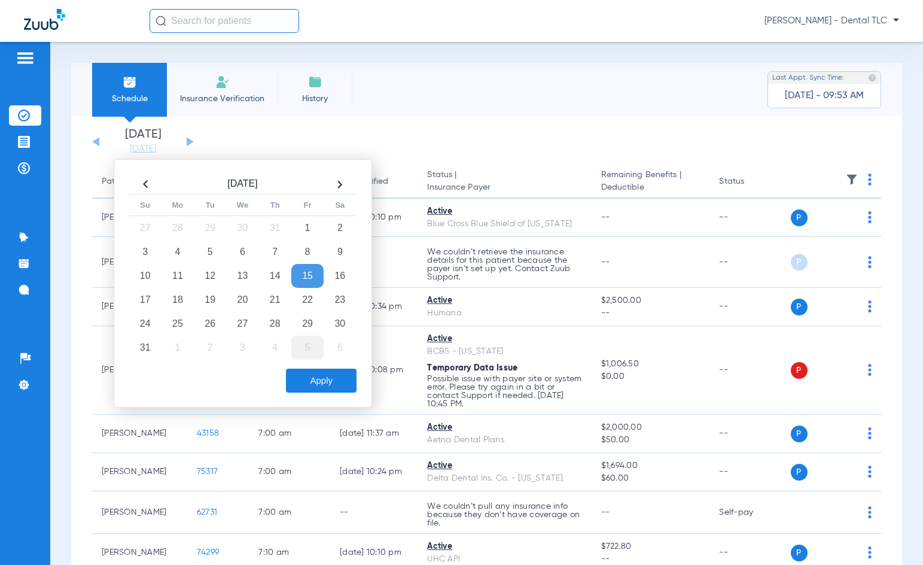
click at [313, 341] on td "5" at bounding box center [307, 348] width 32 height 24
click at [335, 384] on button "Apply" at bounding box center [321, 380] width 71 height 24
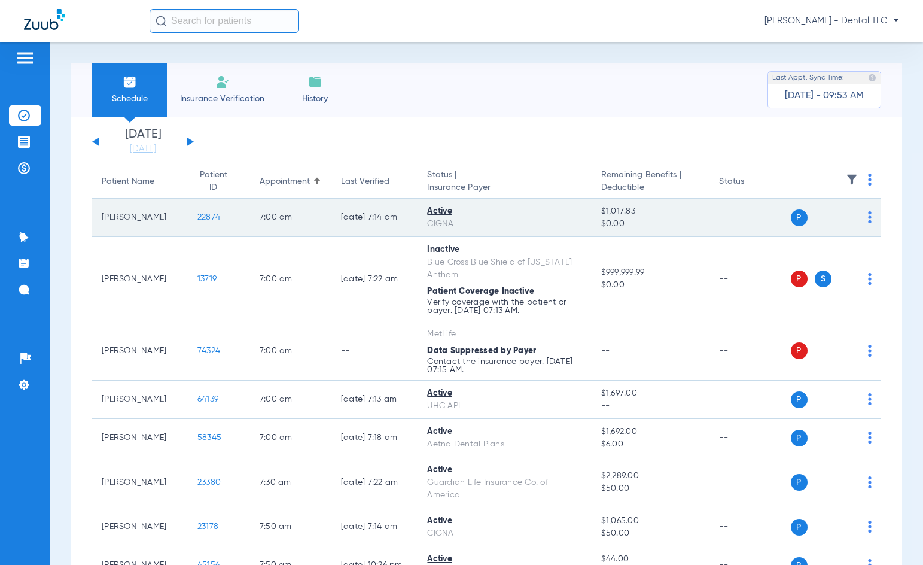
click at [197, 218] on span "22874" at bounding box center [208, 217] width 23 height 8
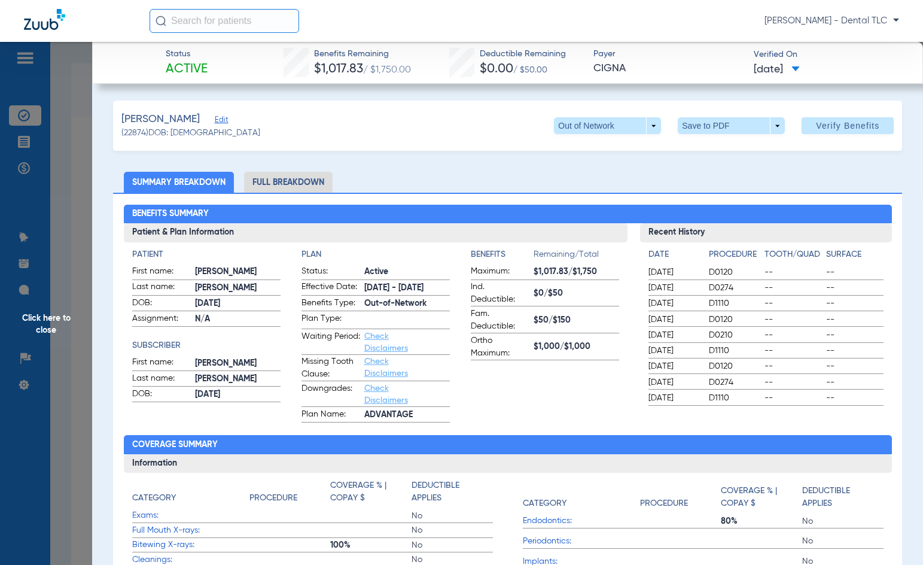
drag, startPoint x: 262, startPoint y: 177, endPoint x: 303, endPoint y: 167, distance: 41.8
click at [262, 177] on li "Full Breakdown" at bounding box center [288, 182] width 89 height 21
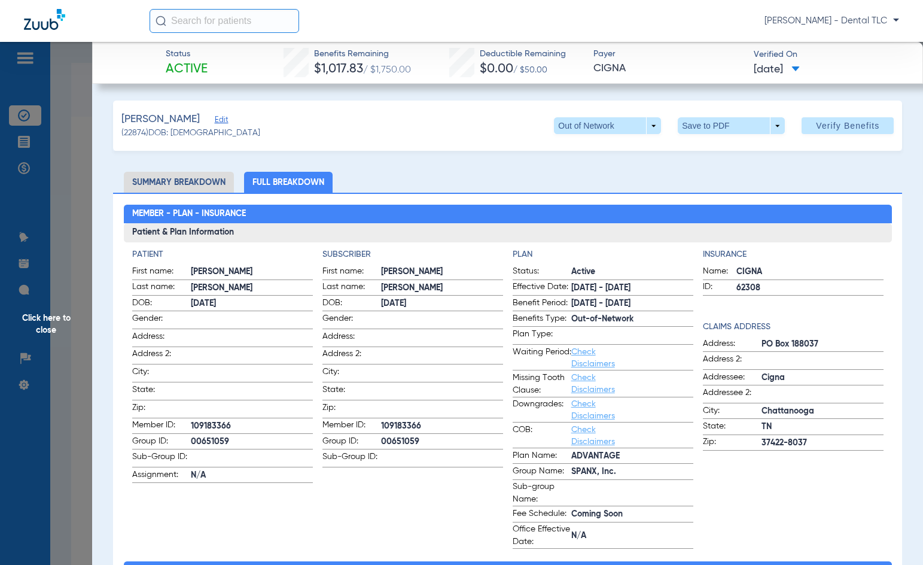
click at [51, 322] on span "Click here to close" at bounding box center [46, 324] width 92 height 565
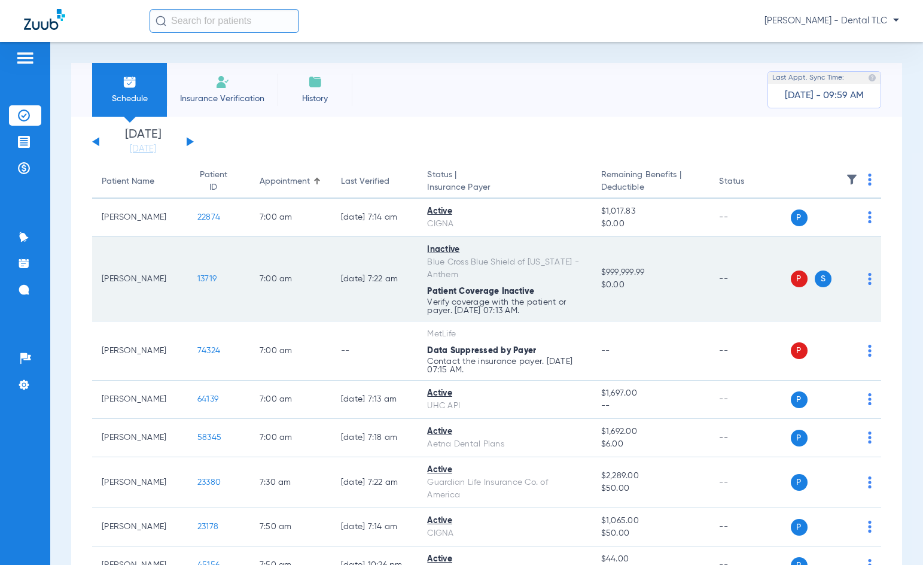
click at [197, 281] on span "13719" at bounding box center [206, 279] width 19 height 8
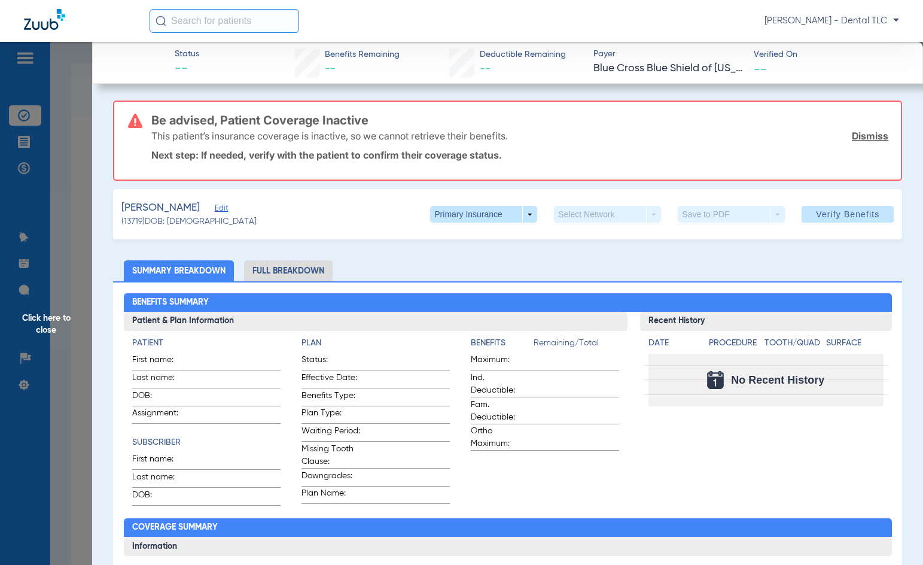
drag, startPoint x: 66, startPoint y: 316, endPoint x: 56, endPoint y: 319, distance: 11.3
click at [66, 316] on span "Click here to close" at bounding box center [46, 324] width 92 height 565
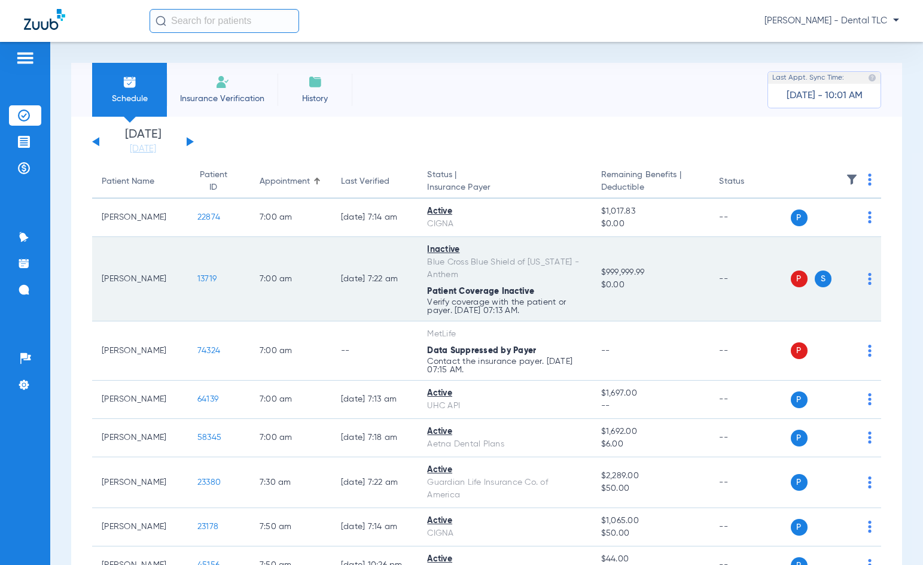
click at [197, 276] on span "13719" at bounding box center [206, 279] width 19 height 8
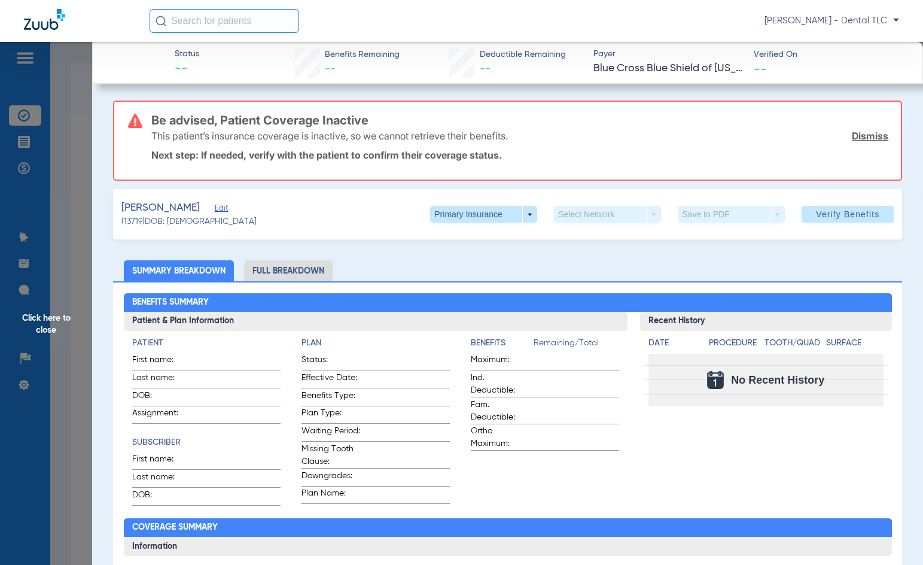
click at [302, 272] on li "Full Breakdown" at bounding box center [288, 270] width 89 height 21
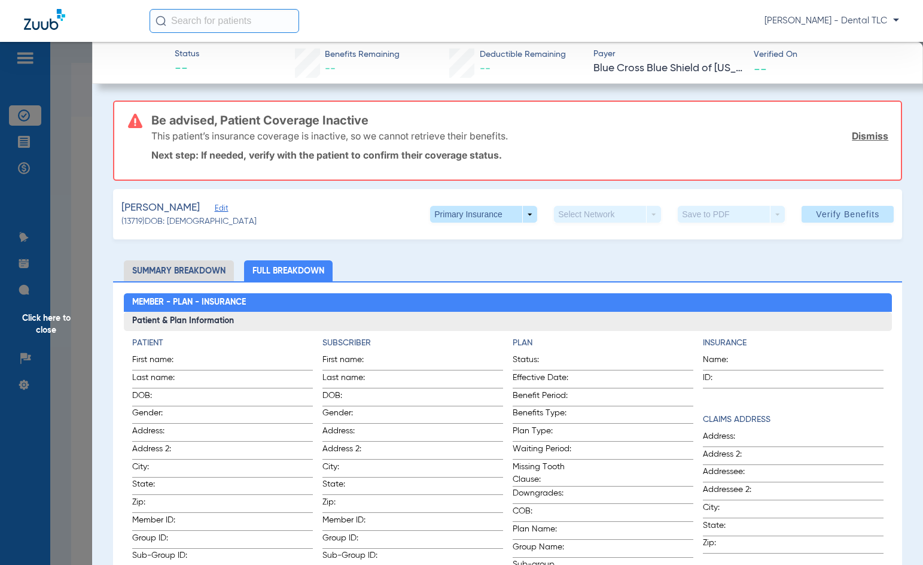
click at [196, 271] on li "Summary Breakdown" at bounding box center [179, 270] width 110 height 21
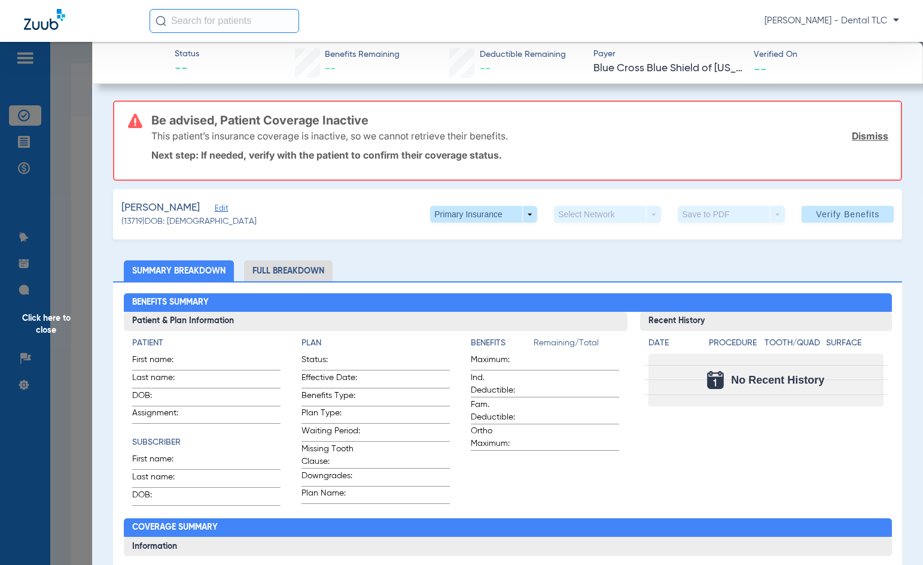
click at [63, 316] on span "Click here to close" at bounding box center [46, 324] width 92 height 565
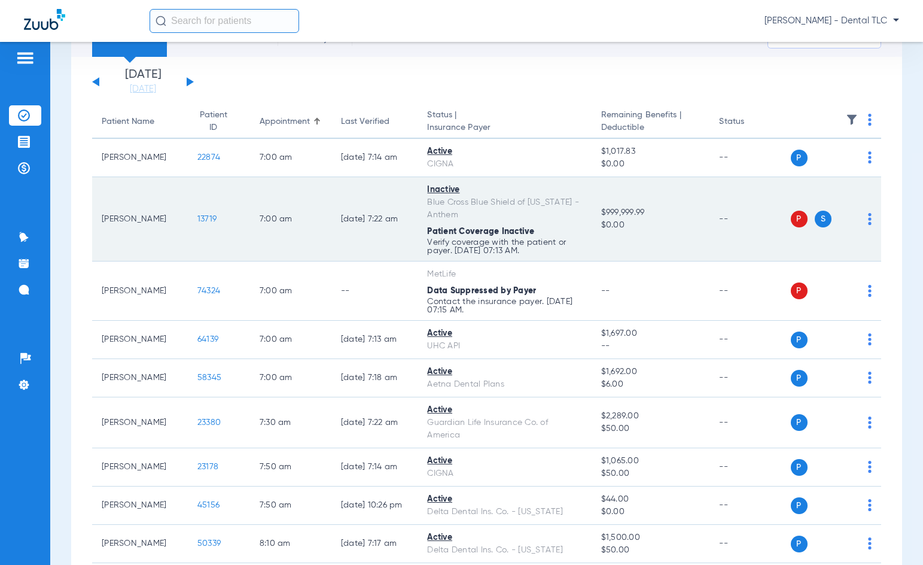
scroll to position [120, 0]
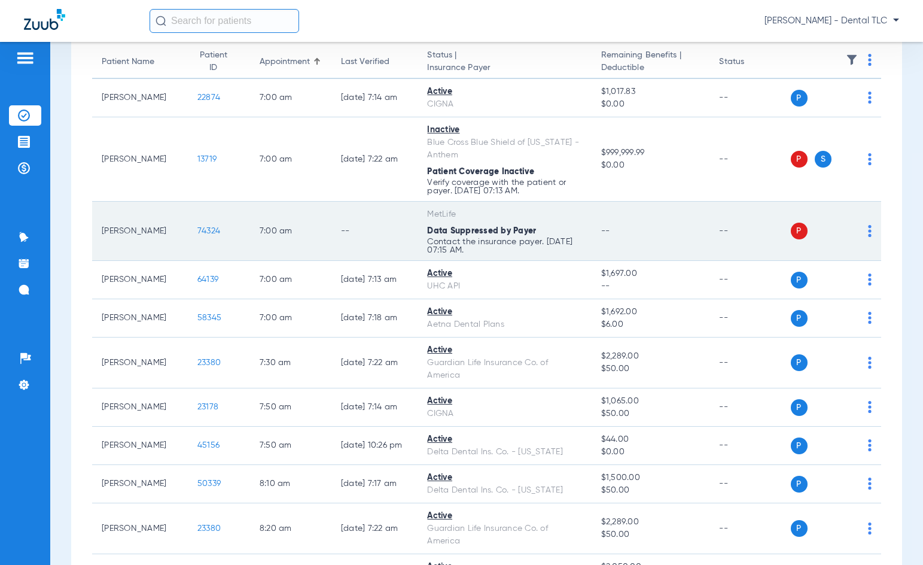
click at [197, 229] on span "74324" at bounding box center [208, 231] width 23 height 8
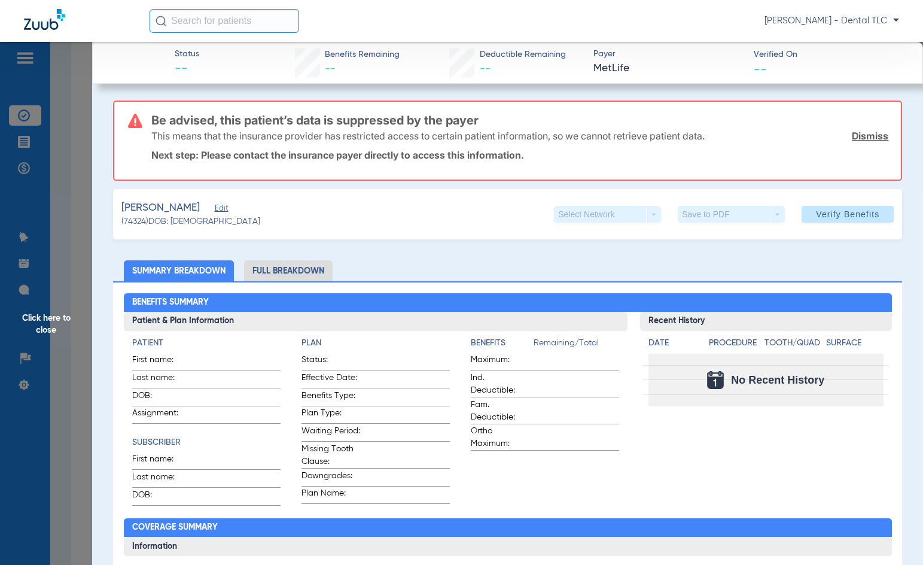
click at [48, 319] on span "Click here to close" at bounding box center [46, 324] width 92 height 565
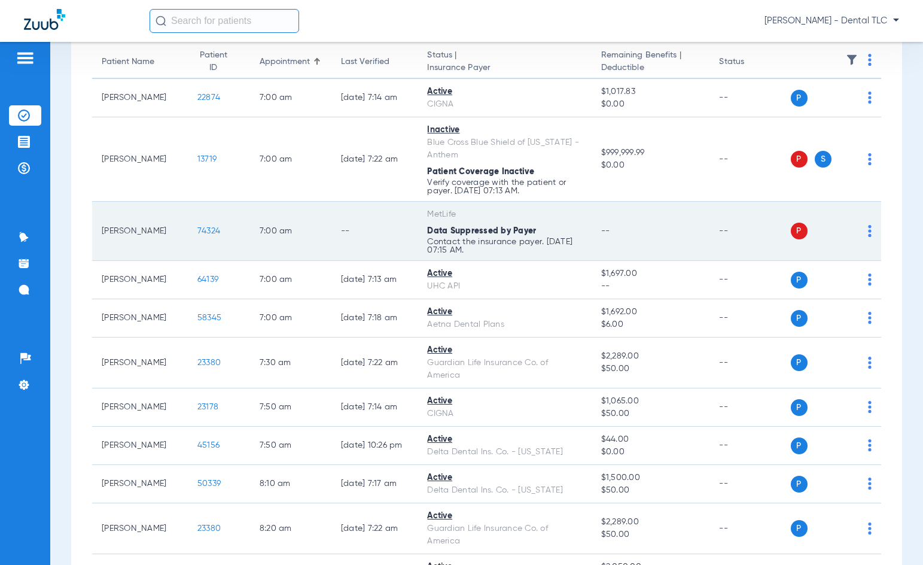
scroll to position [179, 0]
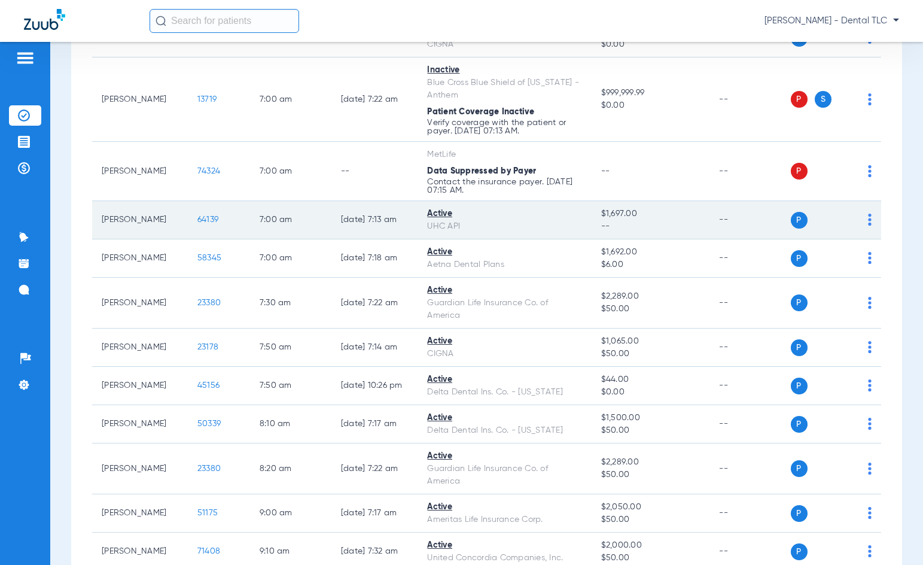
click at [199, 218] on span "64139" at bounding box center [207, 219] width 21 height 8
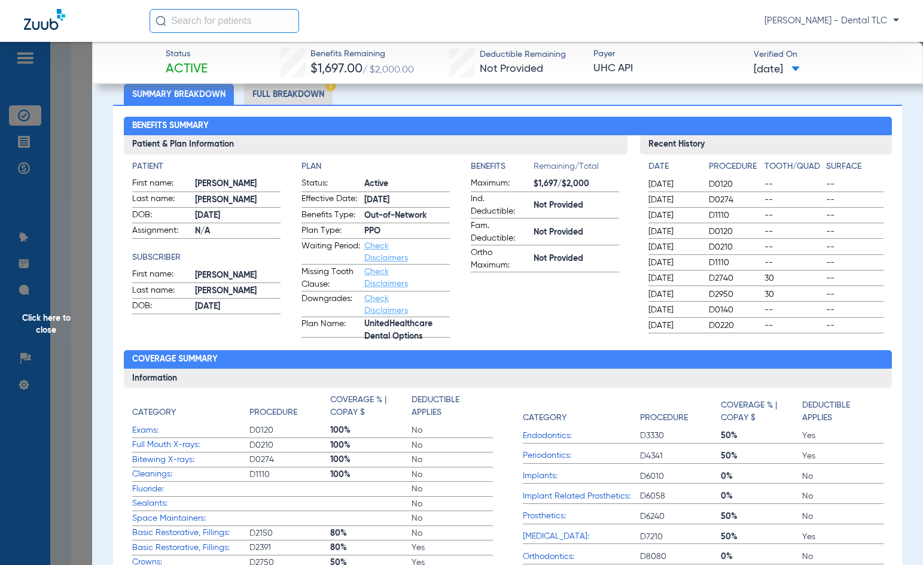
scroll to position [60, 0]
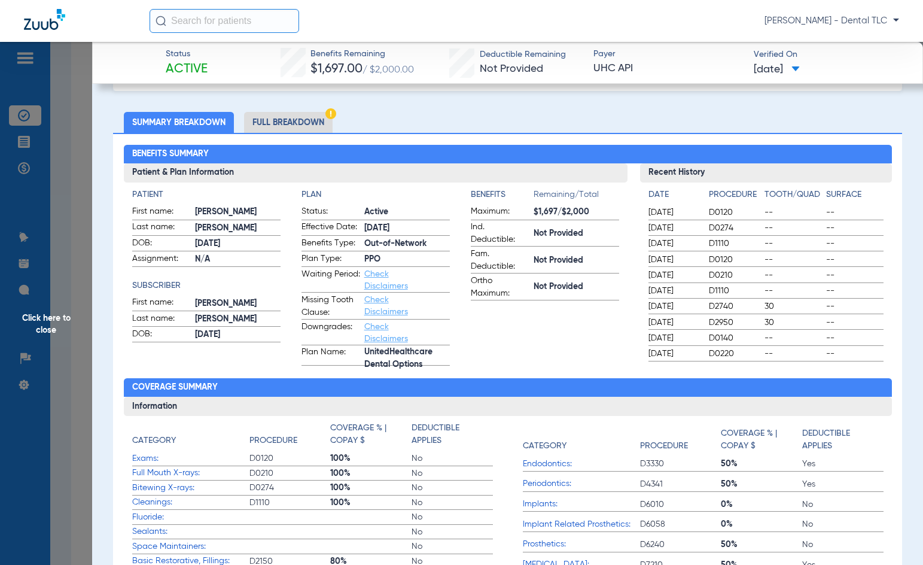
click at [270, 127] on li "Full Breakdown" at bounding box center [288, 122] width 89 height 21
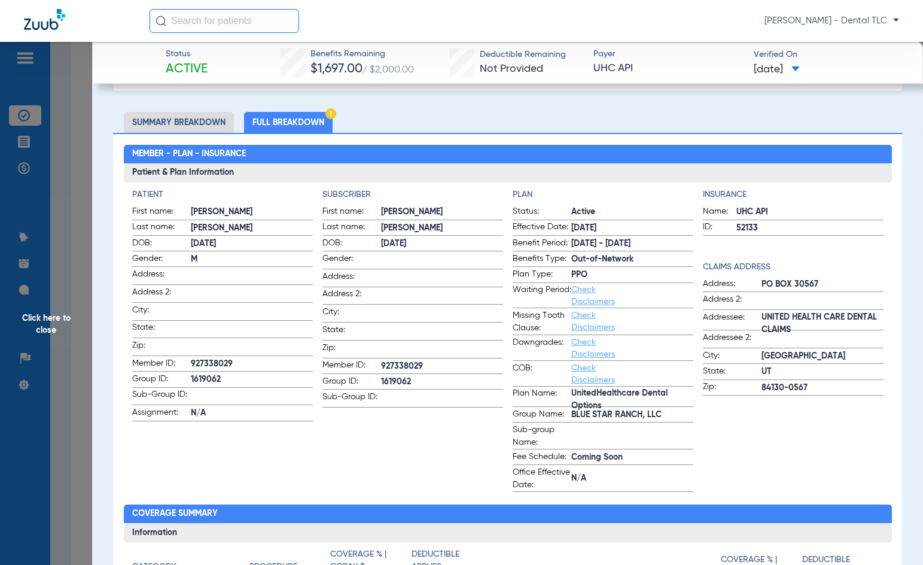
click at [55, 315] on span "Click here to close" at bounding box center [46, 324] width 92 height 565
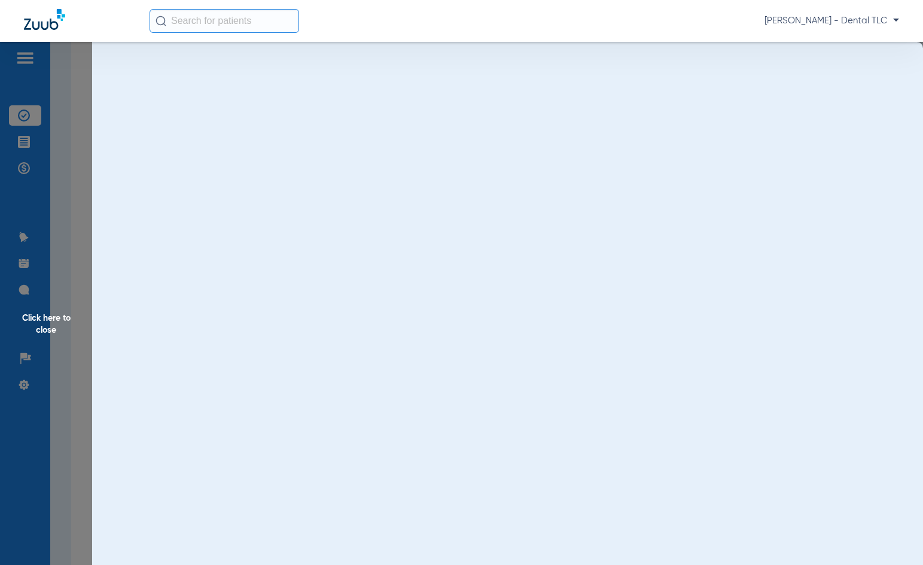
scroll to position [0, 0]
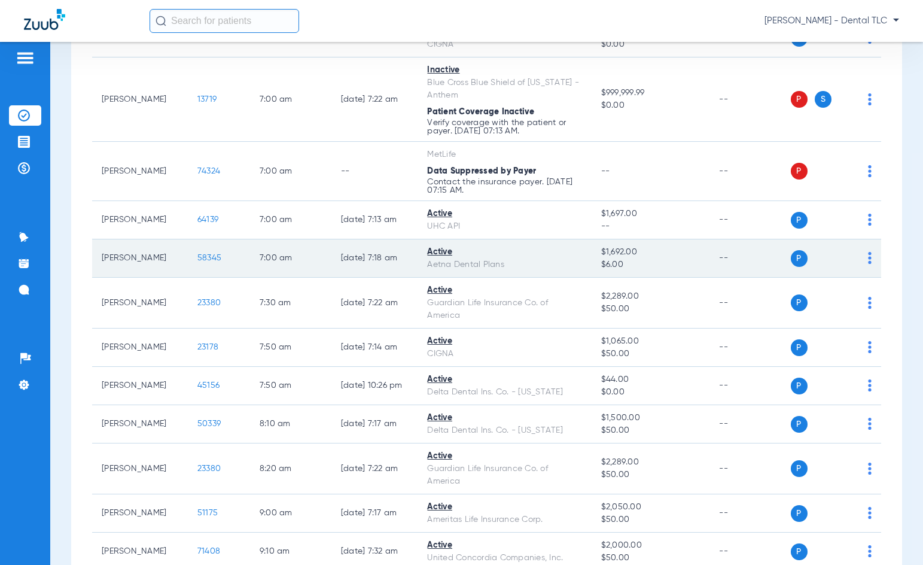
click at [201, 255] on span "58345" at bounding box center [209, 258] width 24 height 8
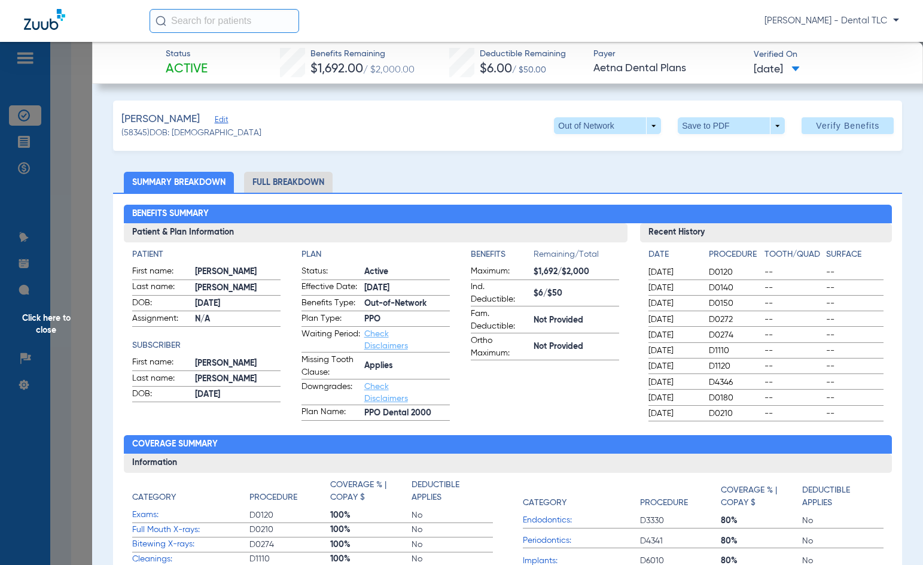
click at [301, 179] on li "Full Breakdown" at bounding box center [288, 182] width 89 height 21
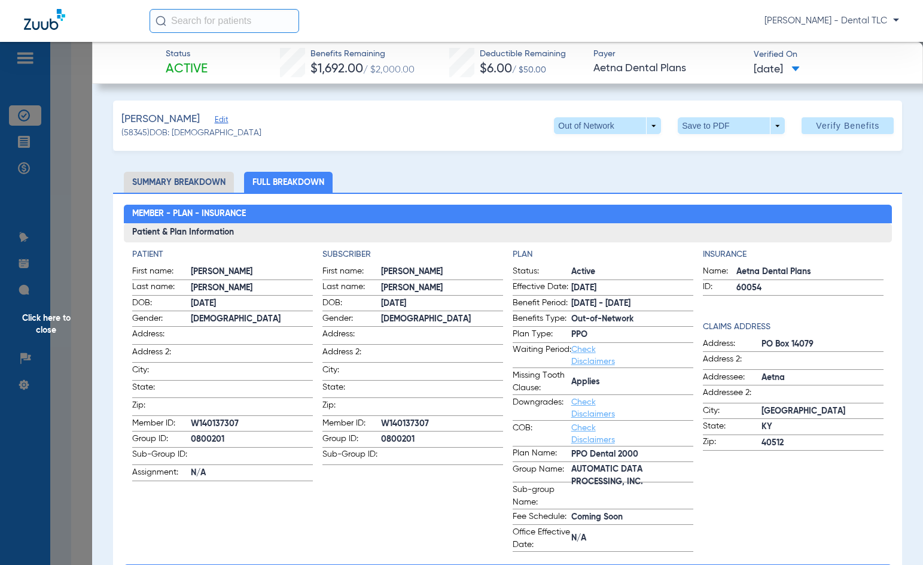
click at [51, 307] on span "Click here to close" at bounding box center [46, 324] width 92 height 565
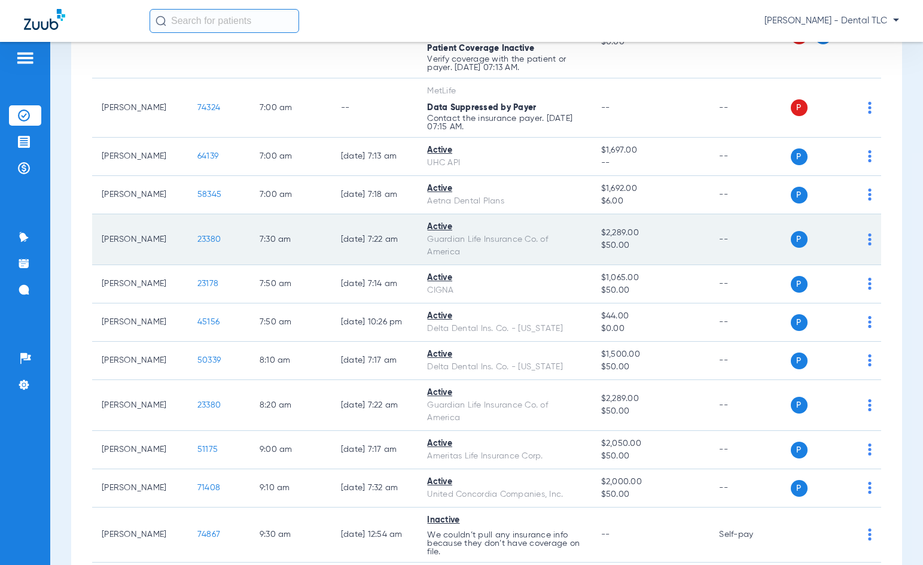
scroll to position [299, 0]
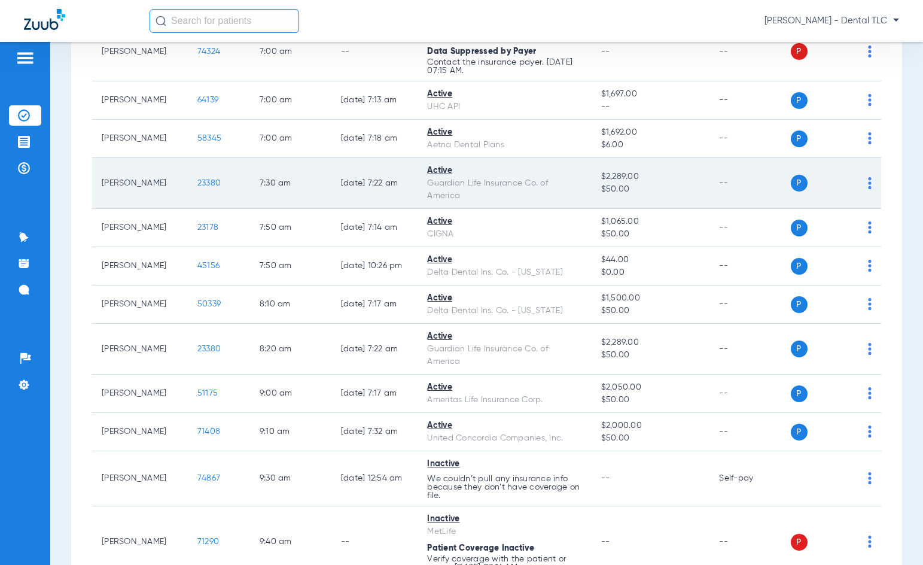
click at [197, 181] on span "23380" at bounding box center [208, 183] width 23 height 8
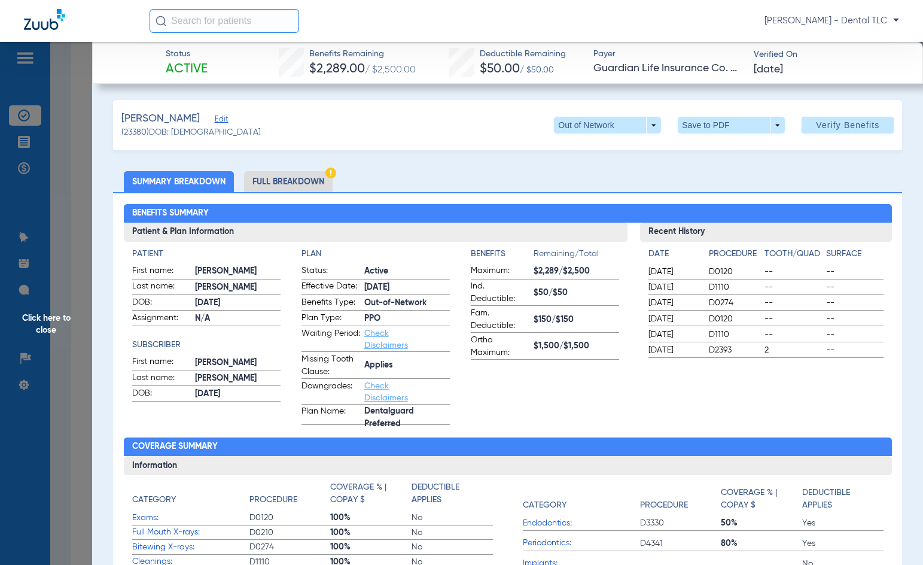
scroll to position [0, 0]
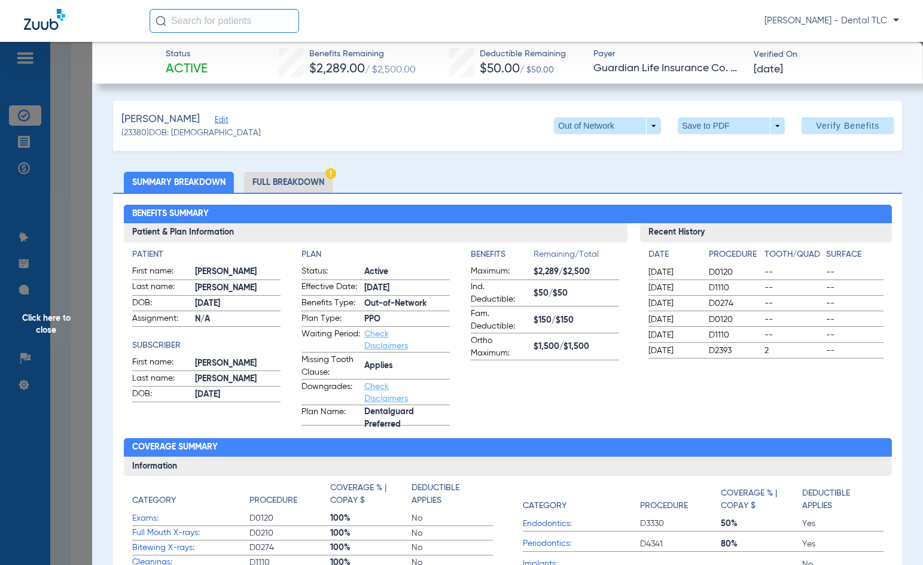
click at [297, 175] on li "Full Breakdown" at bounding box center [288, 182] width 89 height 21
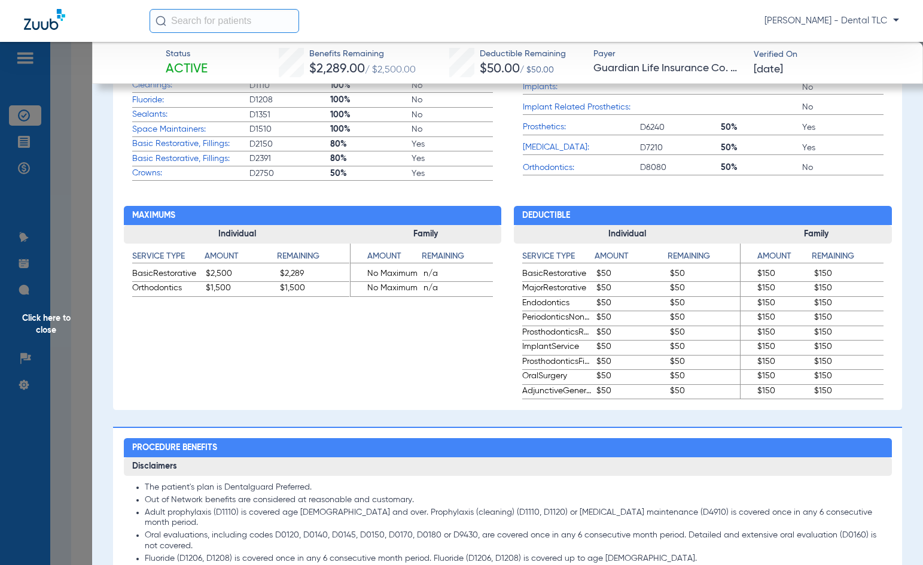
scroll to position [837, 0]
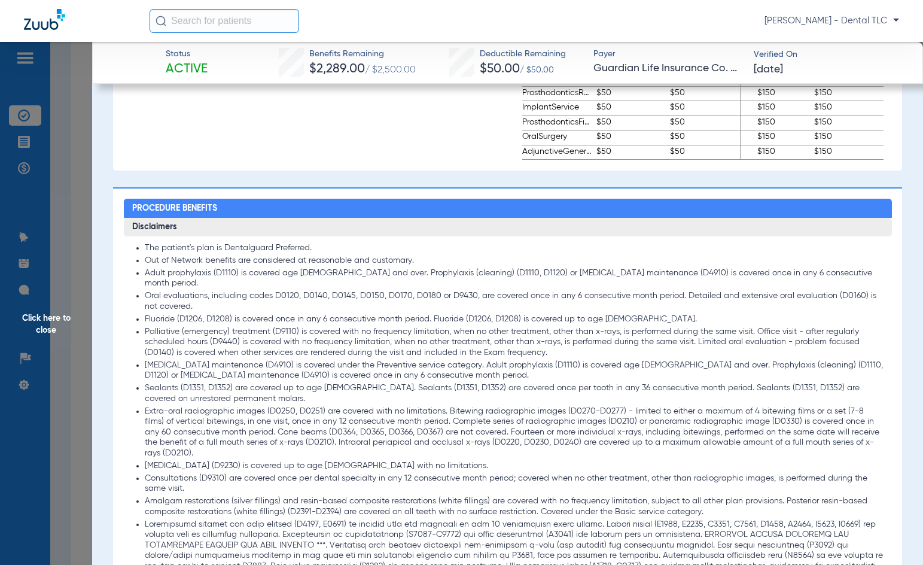
drag, startPoint x: 21, startPoint y: 321, endPoint x: 38, endPoint y: 321, distance: 17.4
click at [21, 321] on span "Click here to close" at bounding box center [46, 324] width 92 height 565
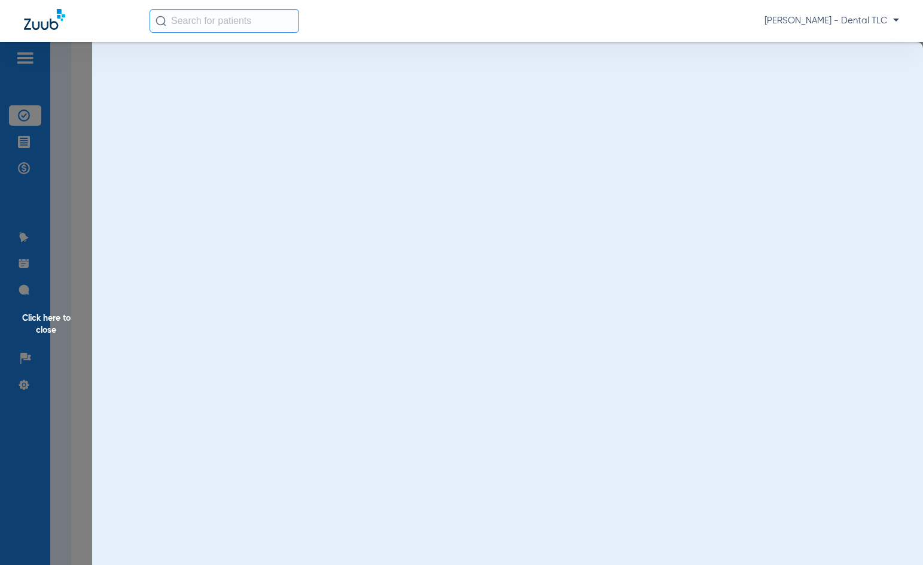
scroll to position [0, 0]
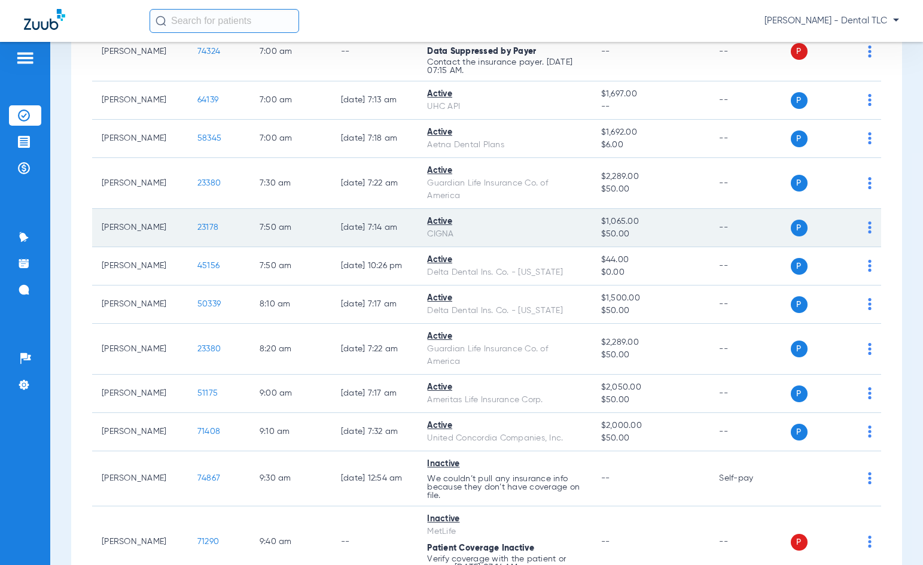
click at [197, 229] on span "23178" at bounding box center [207, 227] width 21 height 8
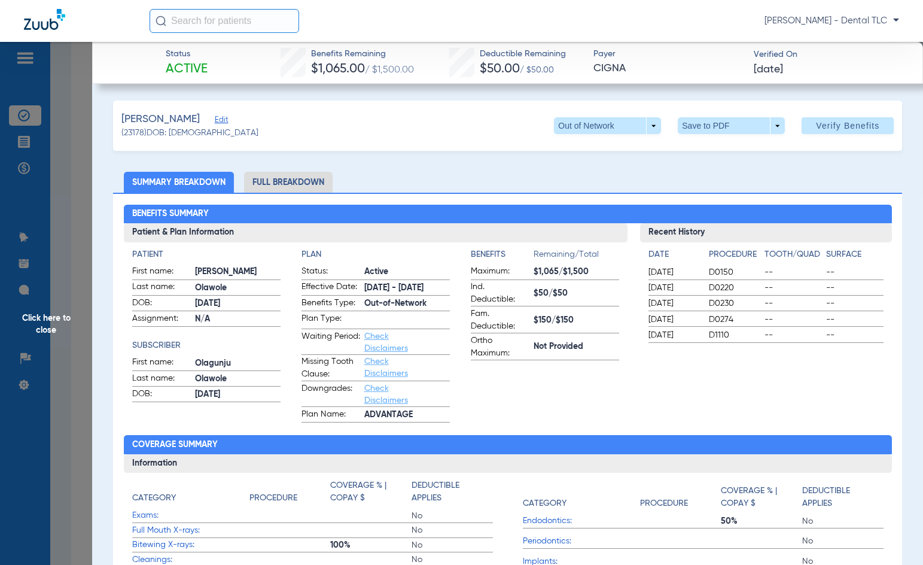
click at [286, 187] on li "Full Breakdown" at bounding box center [288, 182] width 89 height 21
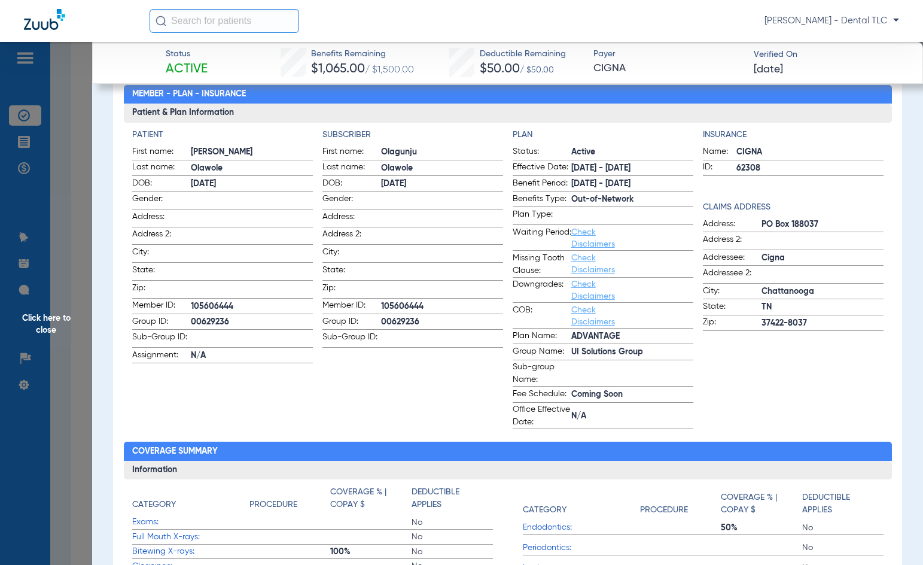
scroll to position [239, 0]
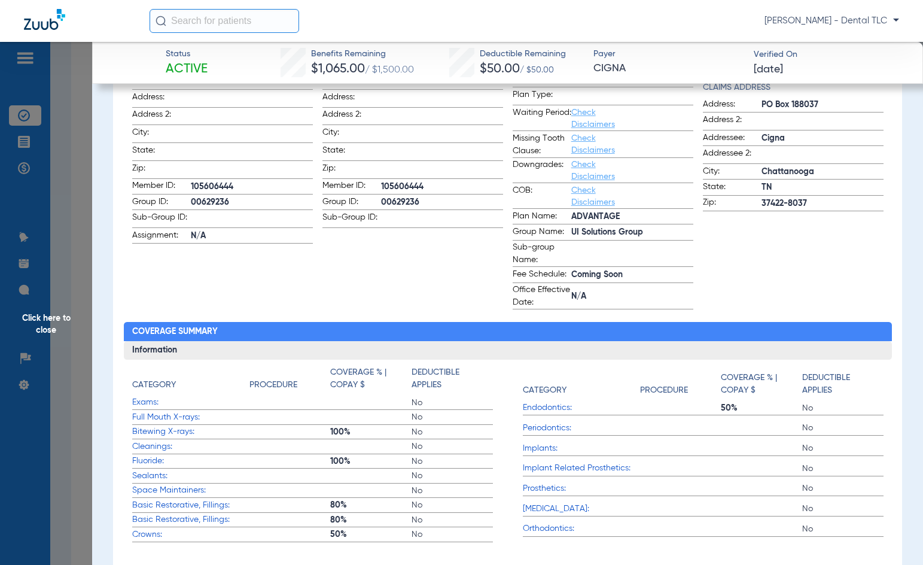
drag, startPoint x: 42, startPoint y: 322, endPoint x: 35, endPoint y: 323, distance: 7.9
click at [42, 322] on span "Click here to close" at bounding box center [46, 324] width 92 height 565
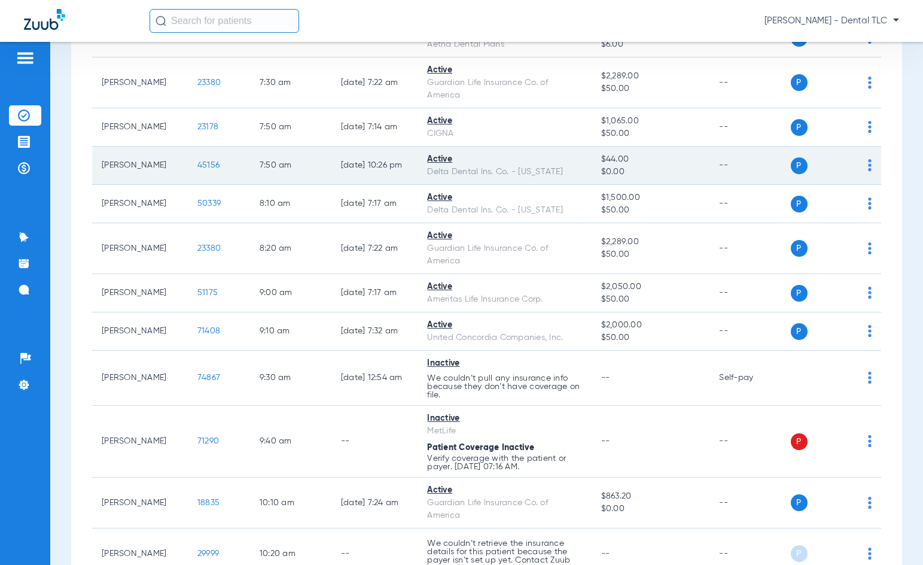
scroll to position [419, 0]
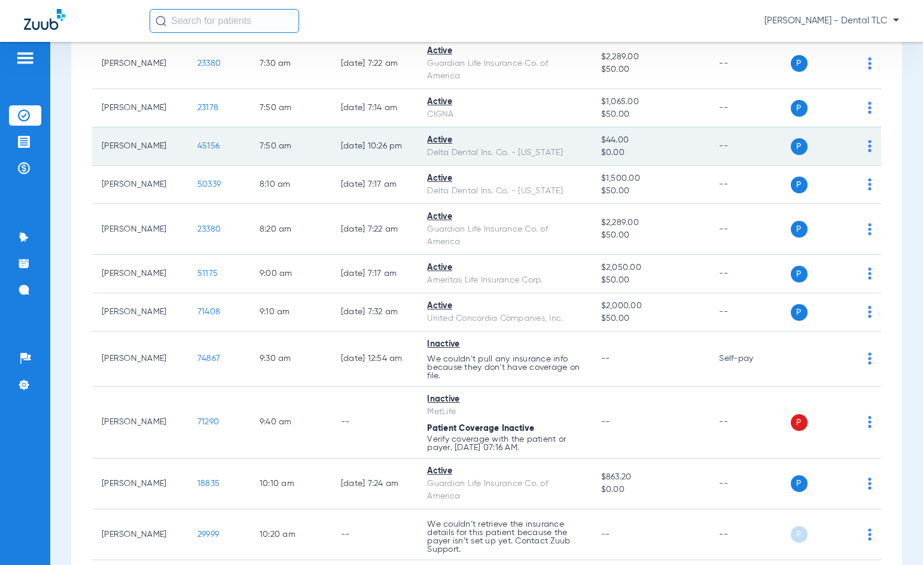
click at [197, 150] on span "45156" at bounding box center [208, 146] width 22 height 8
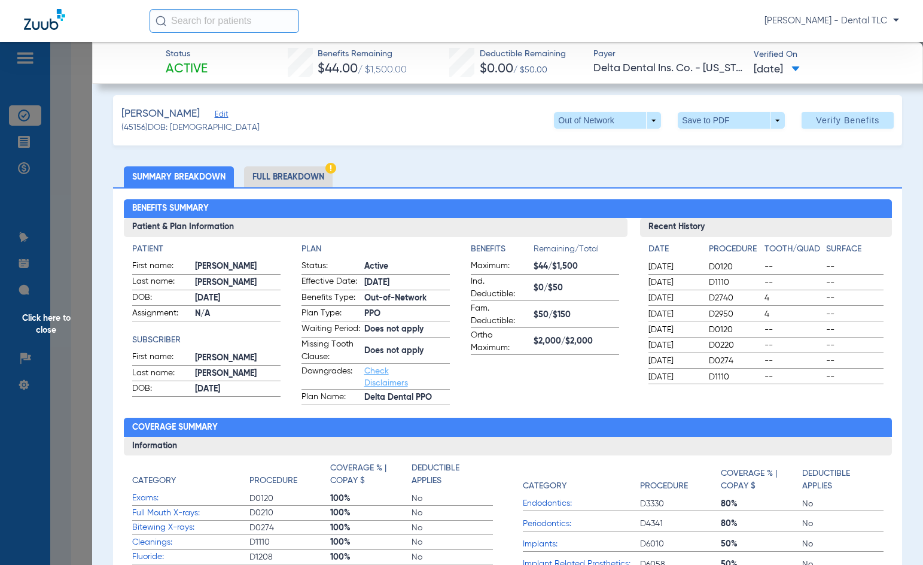
scroll to position [0, 0]
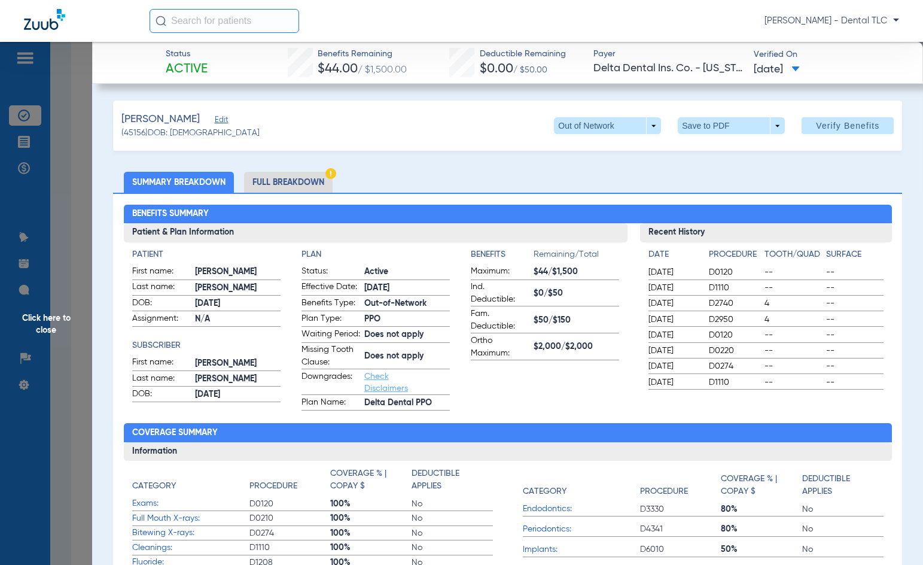
click at [288, 174] on li "Full Breakdown" at bounding box center [288, 182] width 89 height 21
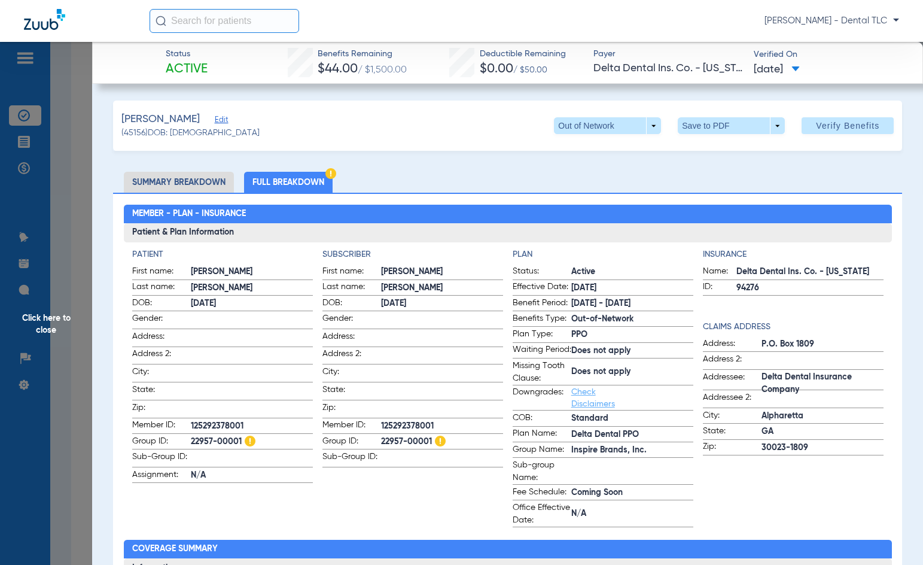
click at [52, 320] on span "Click here to close" at bounding box center [46, 324] width 92 height 565
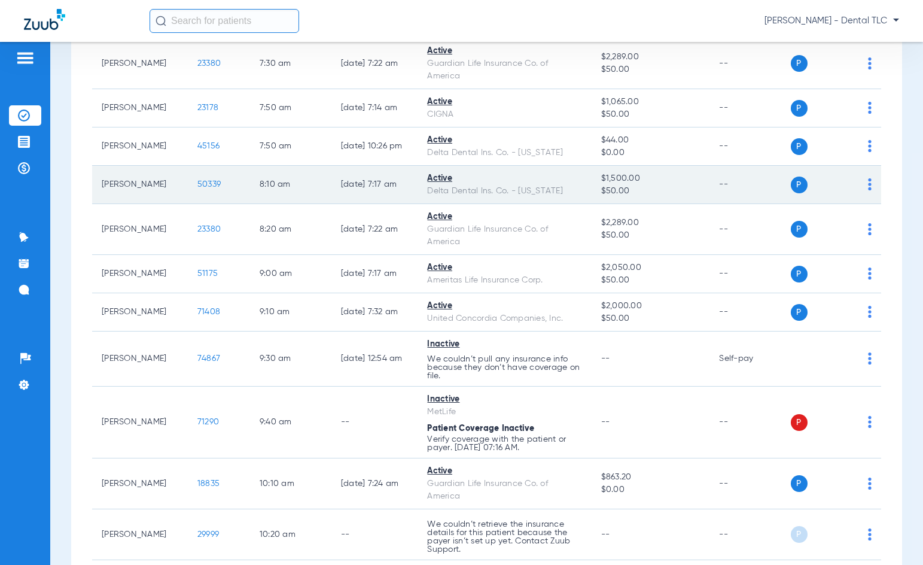
click at [197, 185] on span "50339" at bounding box center [208, 184] width 23 height 8
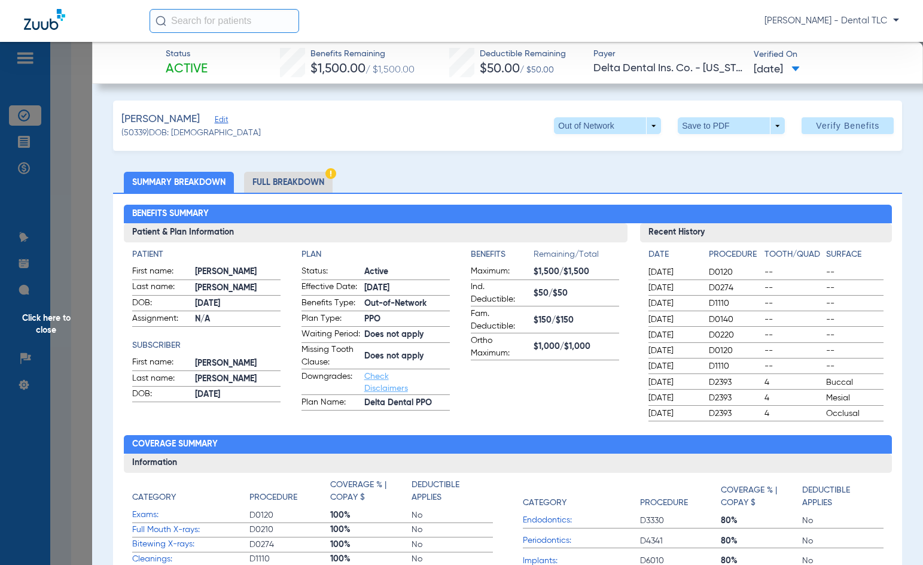
click at [273, 180] on li "Full Breakdown" at bounding box center [288, 182] width 89 height 21
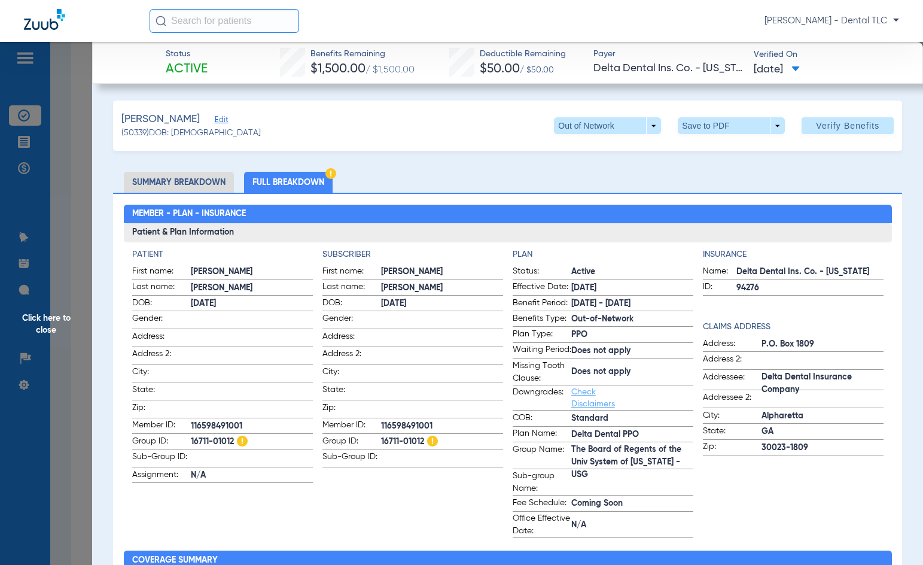
click at [39, 318] on span "Click here to close" at bounding box center [46, 324] width 92 height 565
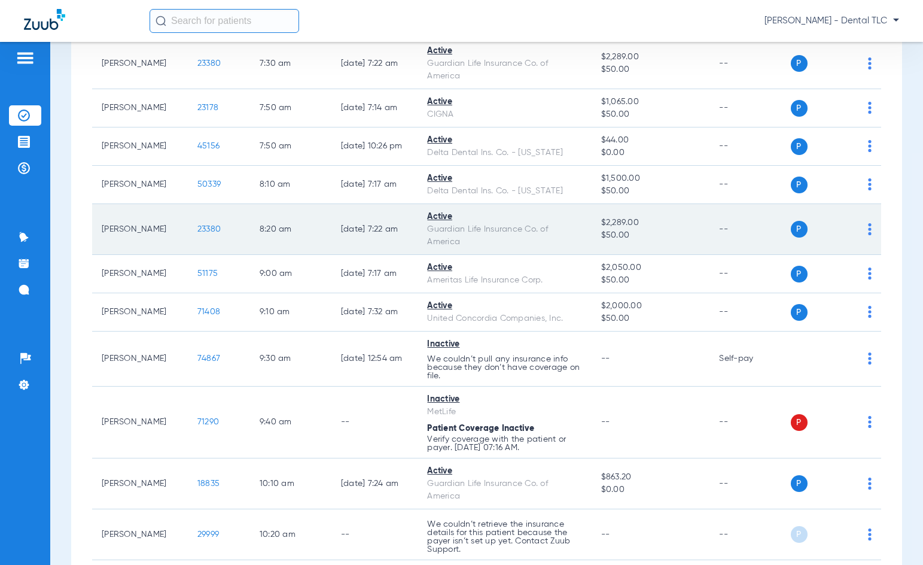
click at [197, 230] on span "23380" at bounding box center [208, 229] width 23 height 8
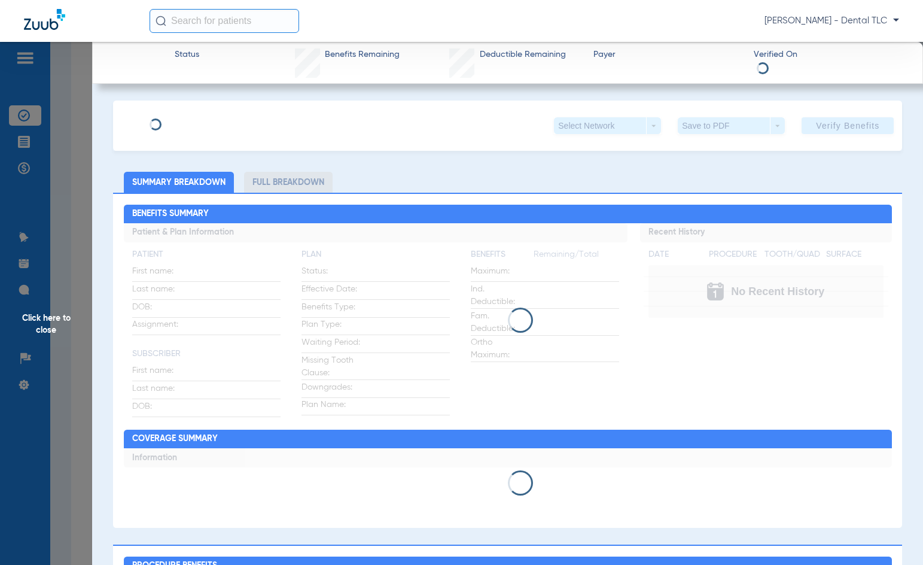
click at [36, 325] on span "Click here to close" at bounding box center [46, 324] width 92 height 565
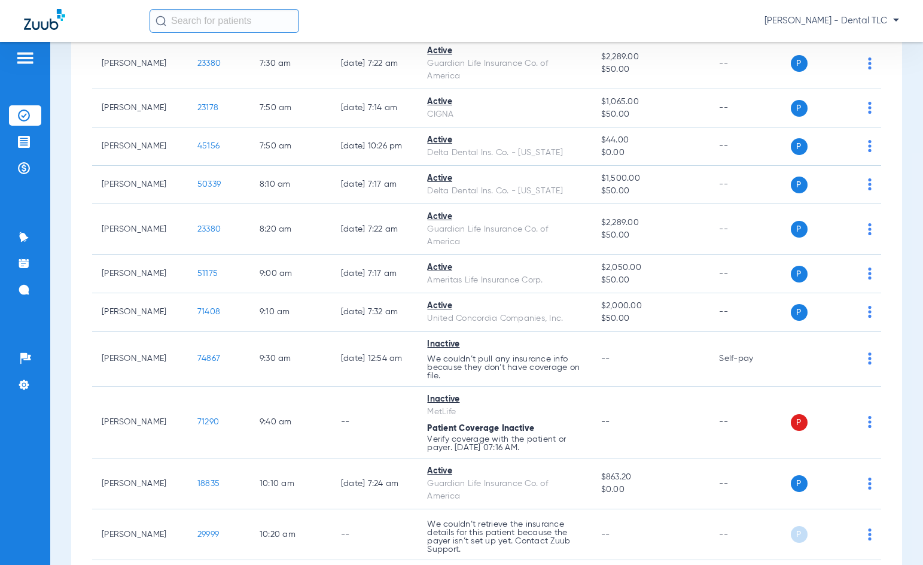
click at [197, 273] on span "51175" at bounding box center [207, 273] width 20 height 8
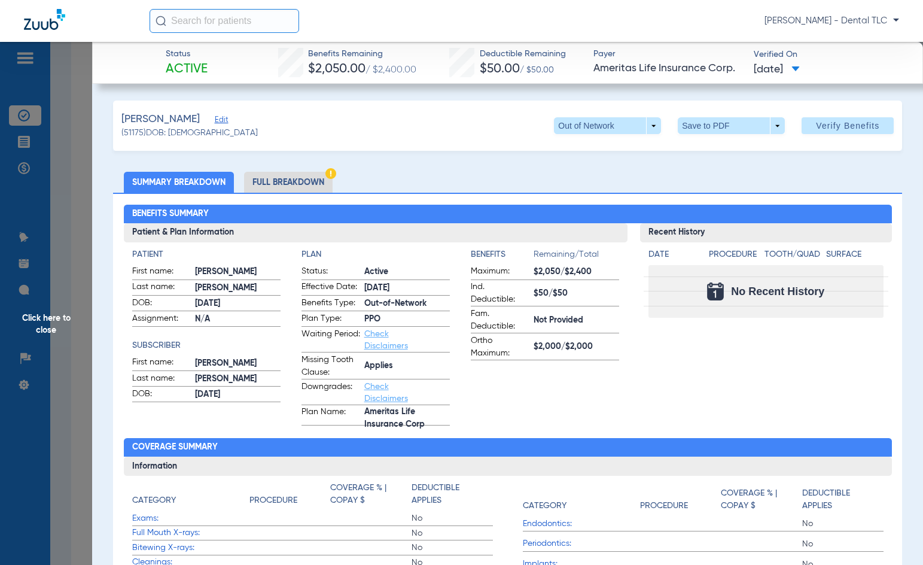
click at [277, 181] on li "Full Breakdown" at bounding box center [288, 182] width 89 height 21
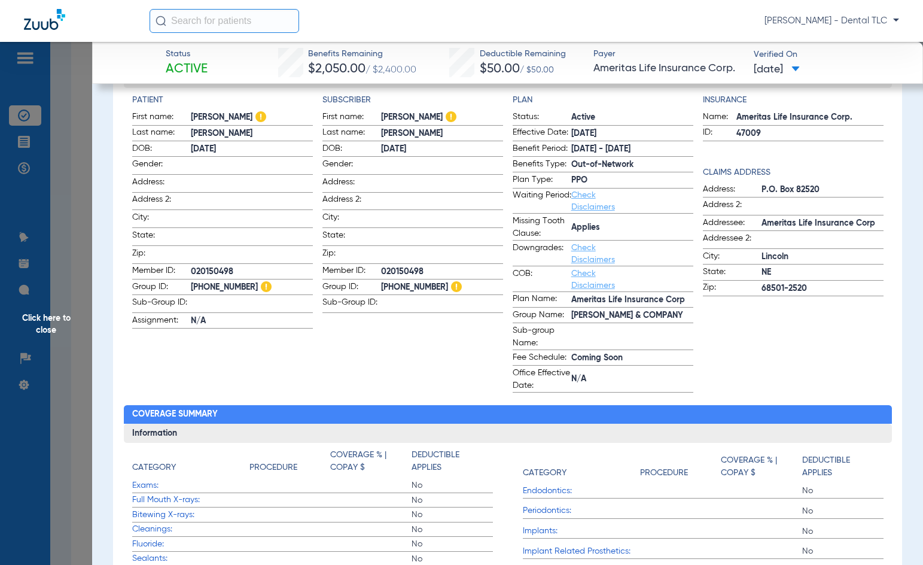
scroll to position [120, 0]
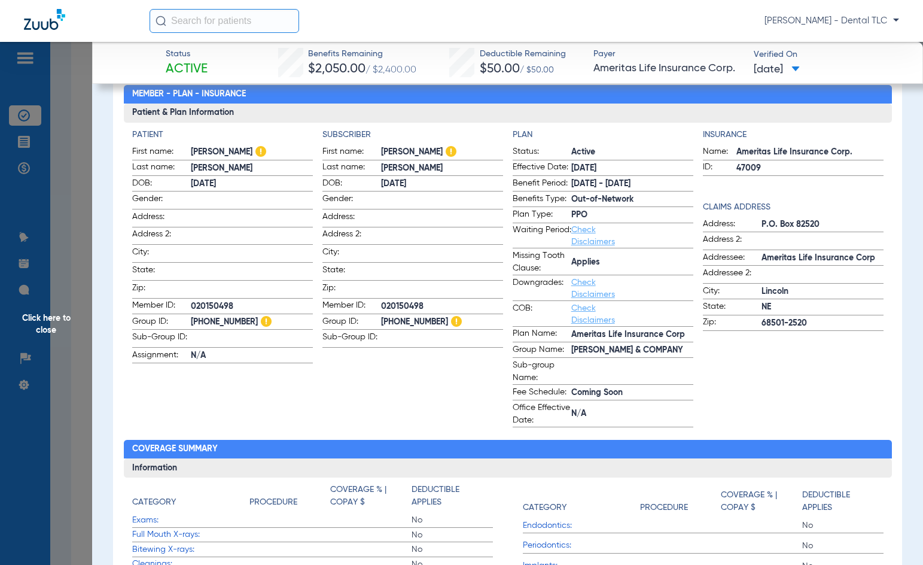
click at [56, 324] on span "Click here to close" at bounding box center [46, 324] width 92 height 565
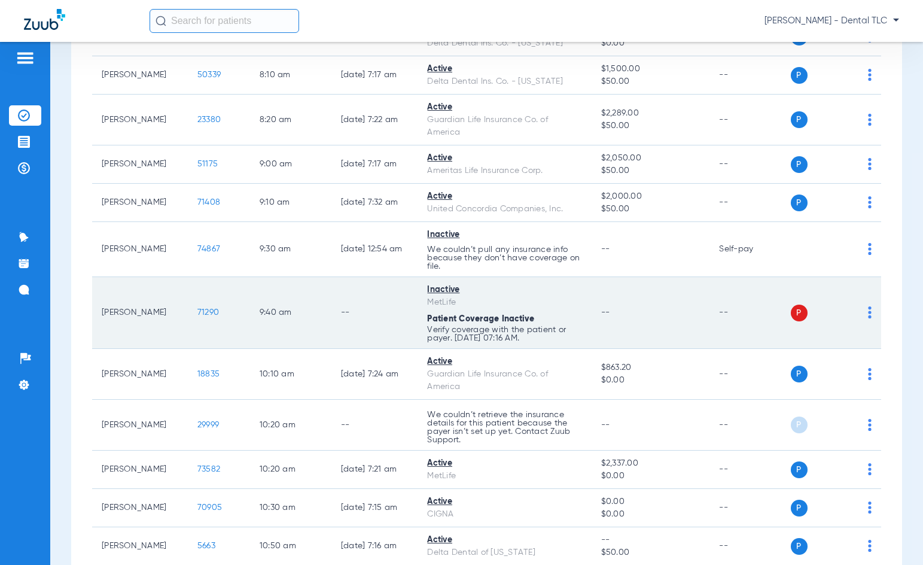
scroll to position [538, 0]
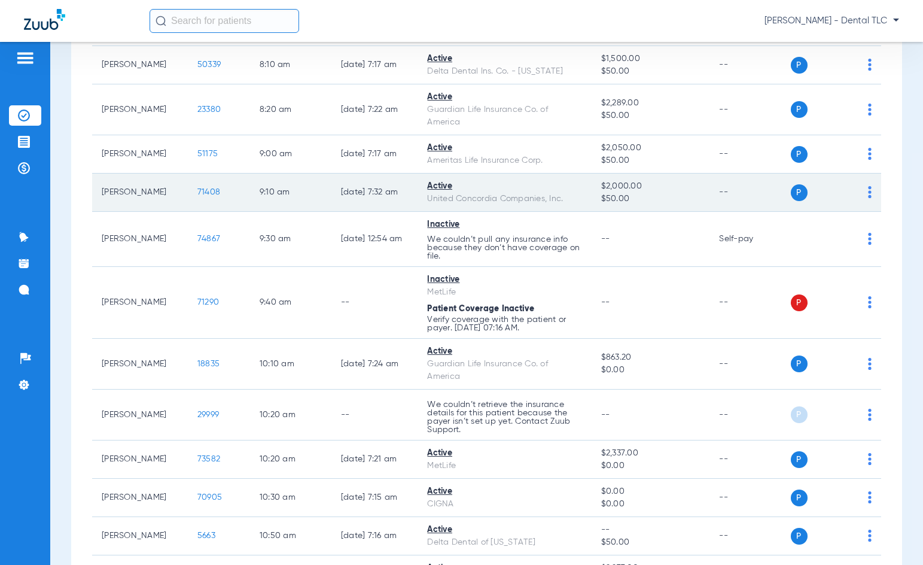
click at [197, 194] on span "71408" at bounding box center [208, 192] width 23 height 8
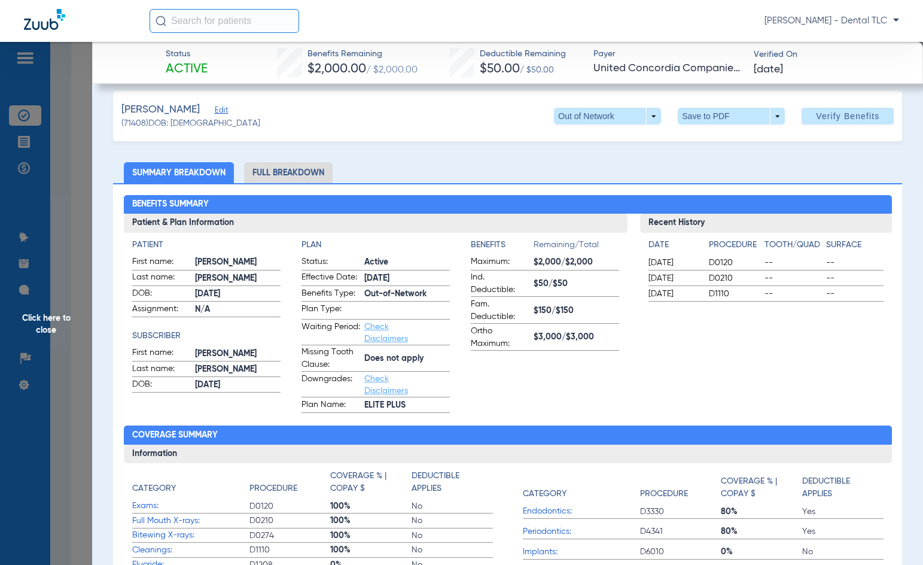
scroll to position [0, 0]
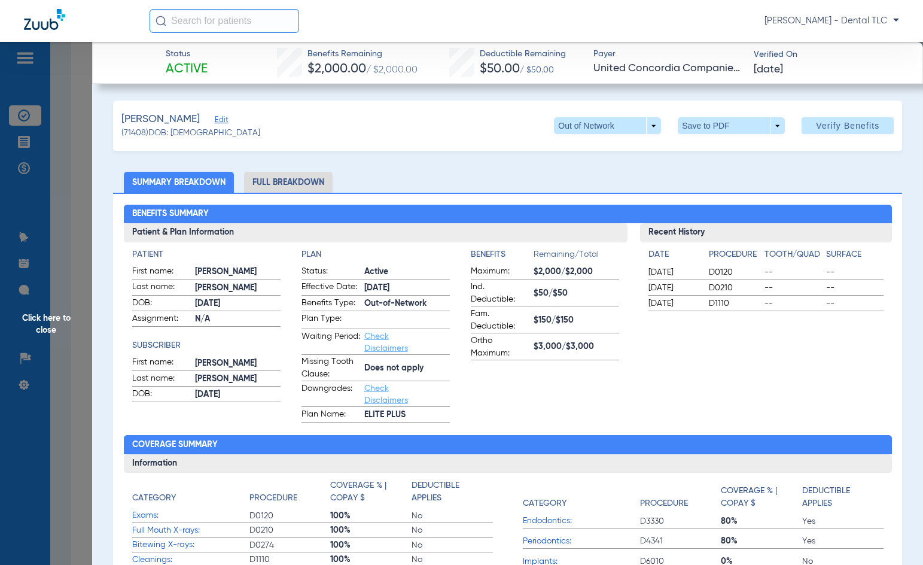
click at [272, 180] on li "Full Breakdown" at bounding box center [288, 182] width 89 height 21
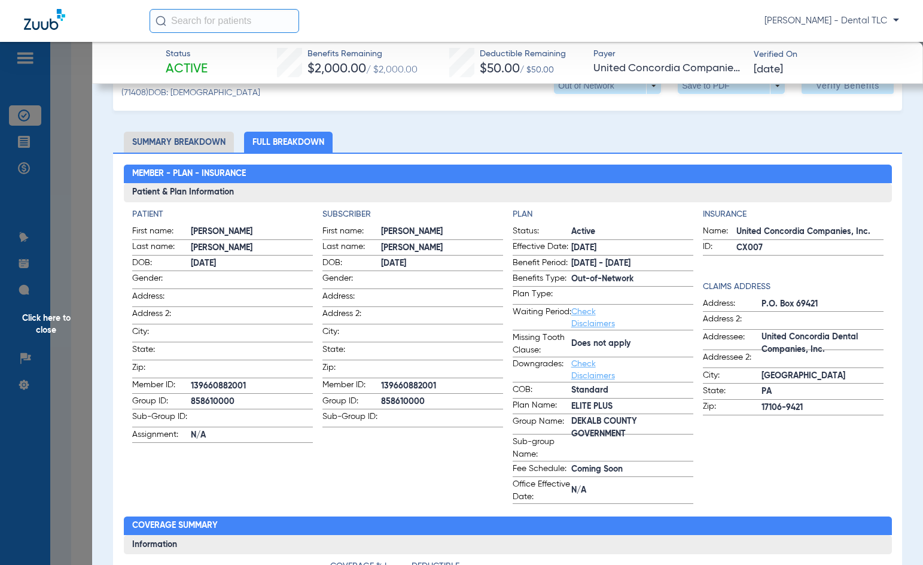
scroll to position [60, 0]
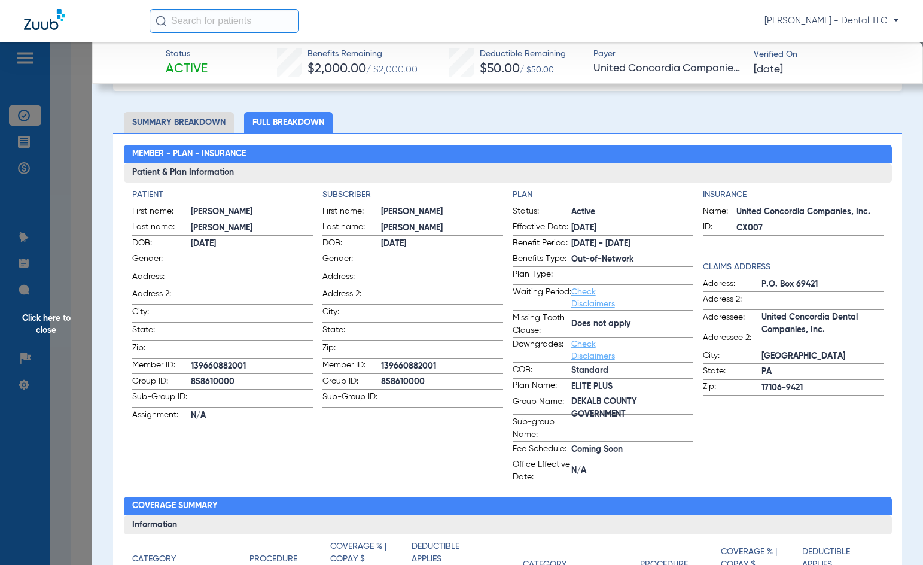
click at [53, 328] on span "Click here to close" at bounding box center [46, 324] width 92 height 565
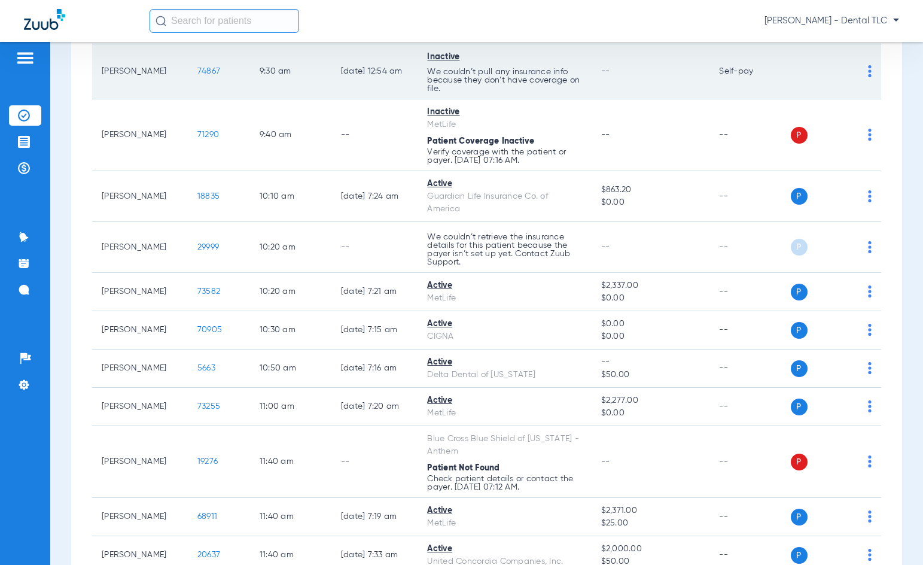
scroll to position [718, 0]
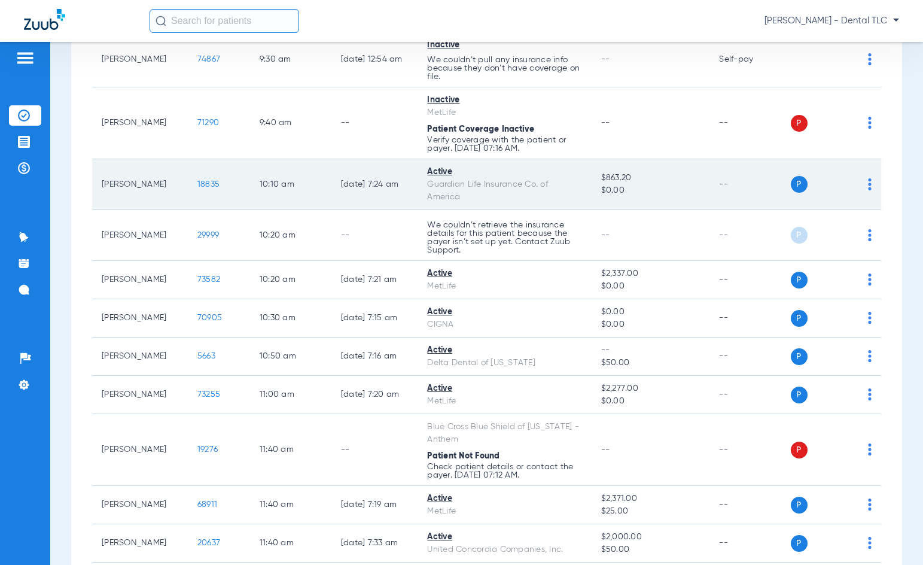
click at [197, 182] on span "18835" at bounding box center [208, 184] width 22 height 8
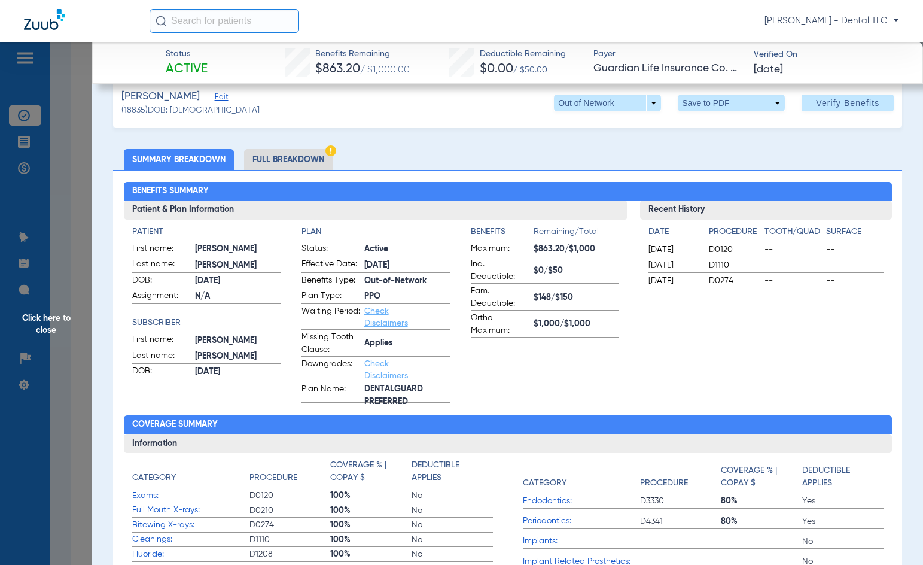
scroll to position [0, 0]
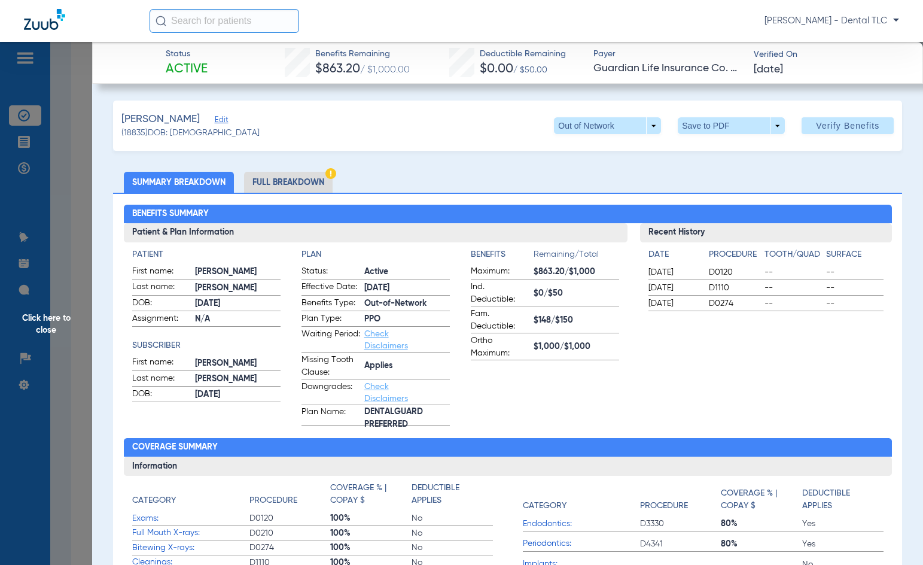
click at [288, 183] on li "Full Breakdown" at bounding box center [288, 182] width 89 height 21
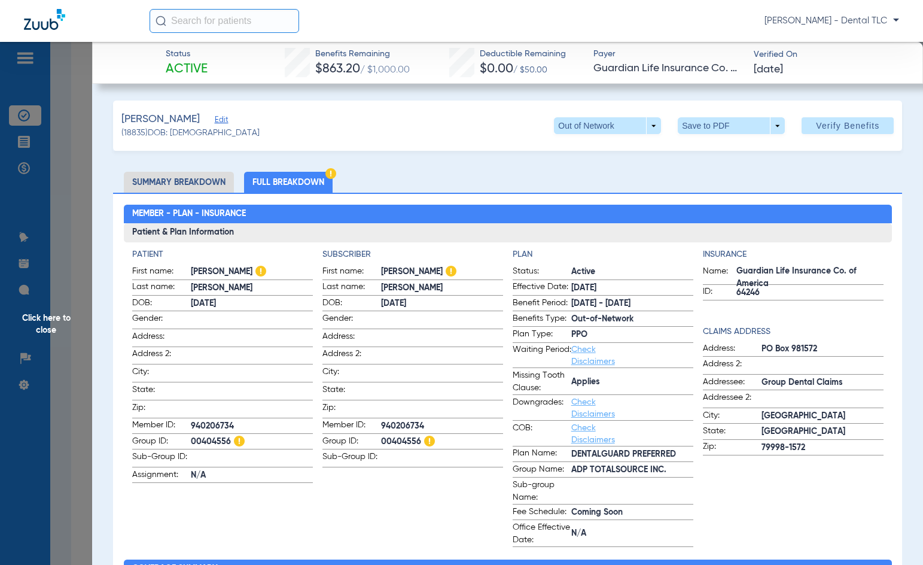
click at [36, 326] on span "Click here to close" at bounding box center [46, 324] width 92 height 565
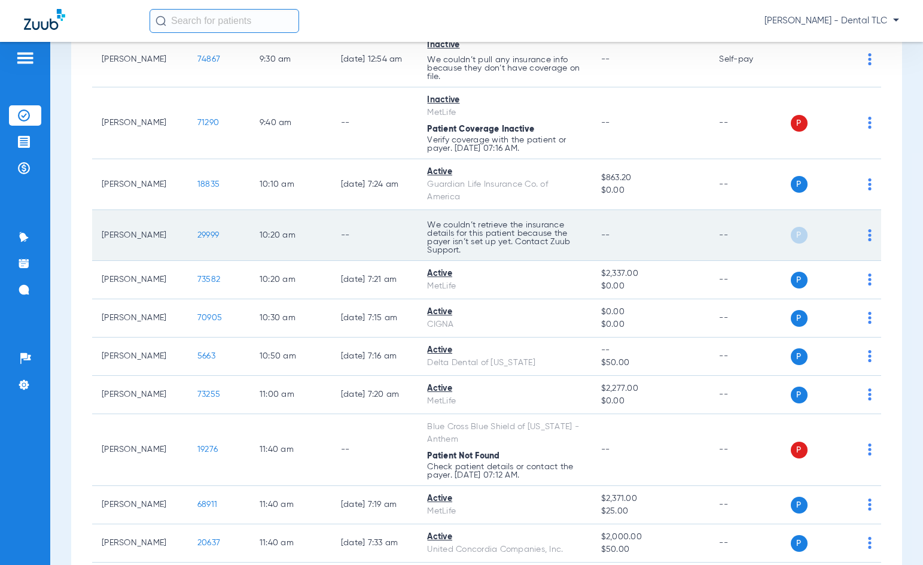
drag, startPoint x: 189, startPoint y: 234, endPoint x: 100, endPoint y: 255, distance: 91.5
click at [100, 255] on tr "Ana Minter 29999 10:20 AM -- We couldn’t retrieve the insurance details for thi…" at bounding box center [486, 235] width 789 height 51
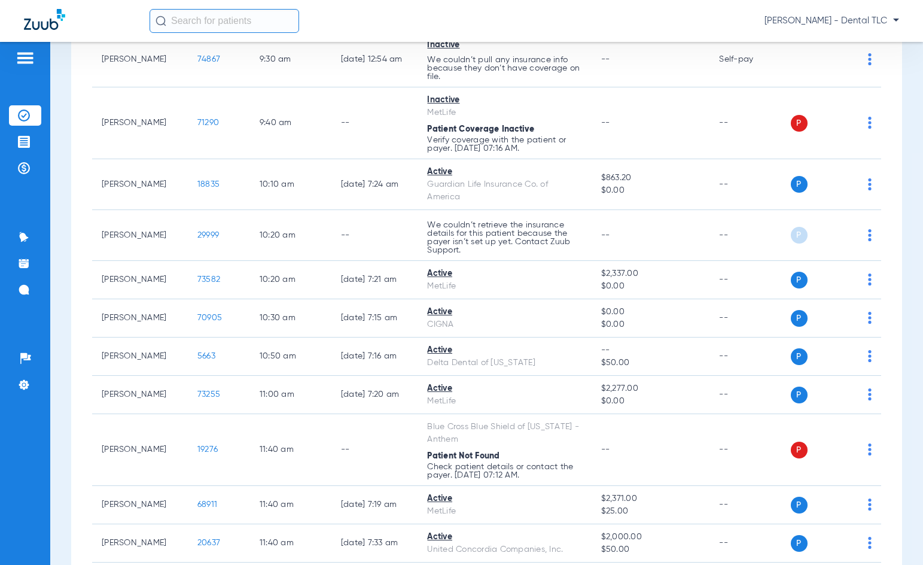
click at [69, 271] on div "Schedule Insurance Verification History Last Appt. Sync Time: Today - 10:15 AM …" at bounding box center [486, 303] width 873 height 523
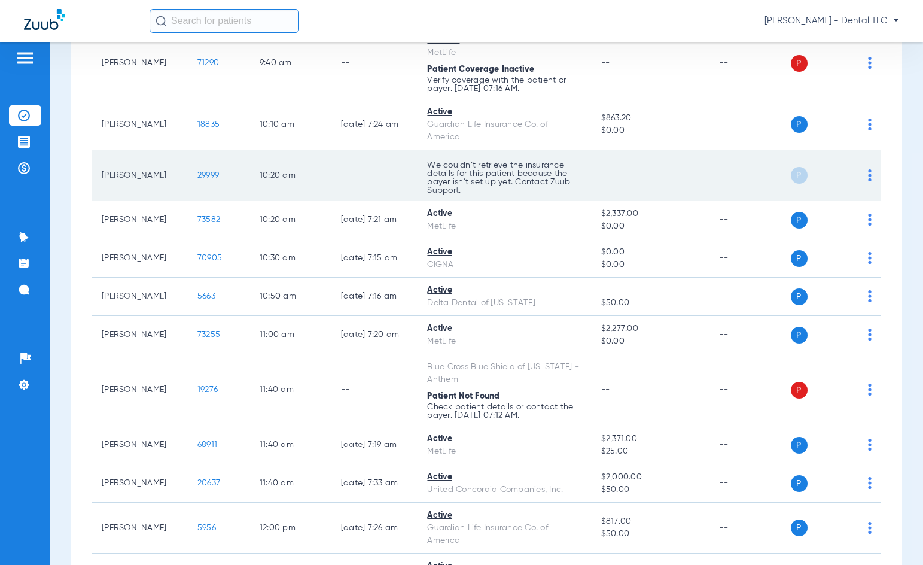
scroll to position [837, 0]
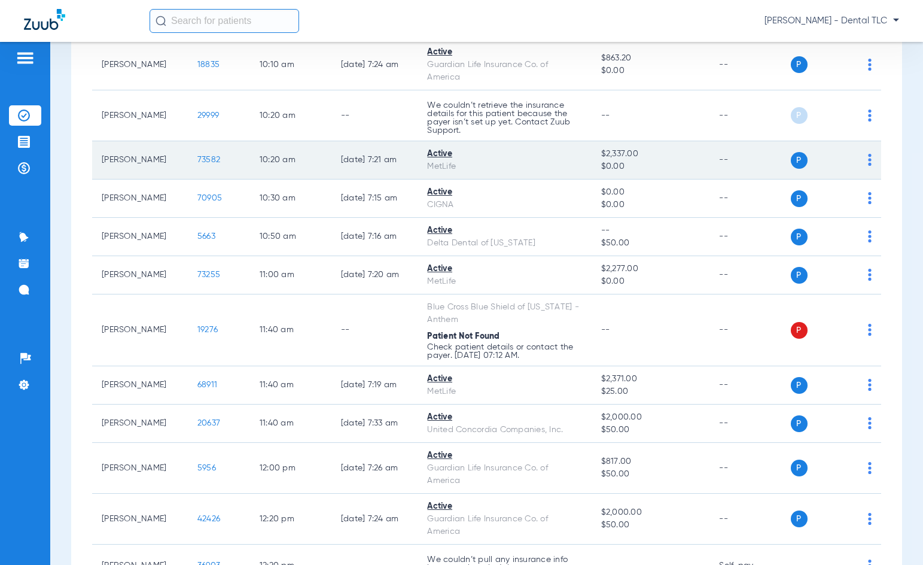
click at [197, 160] on span "73582" at bounding box center [208, 160] width 23 height 8
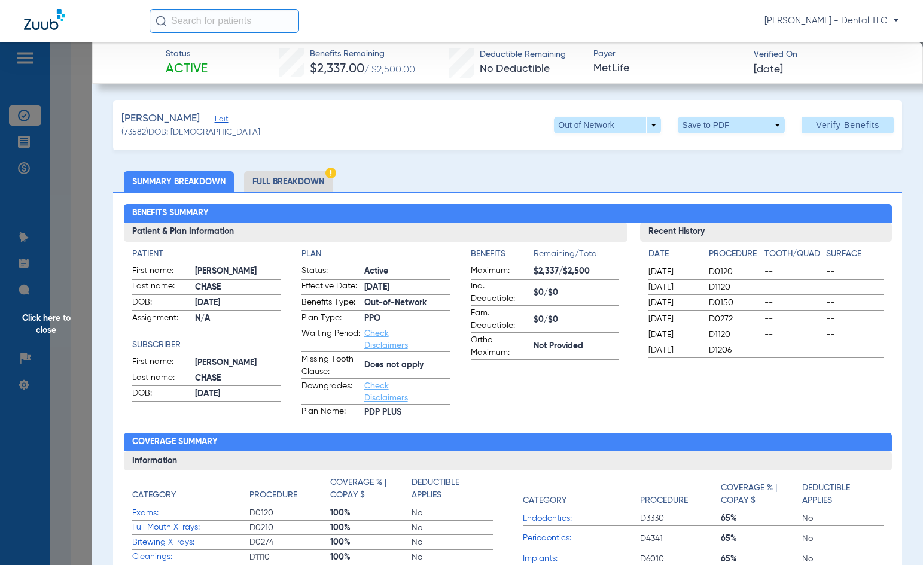
scroll to position [0, 0]
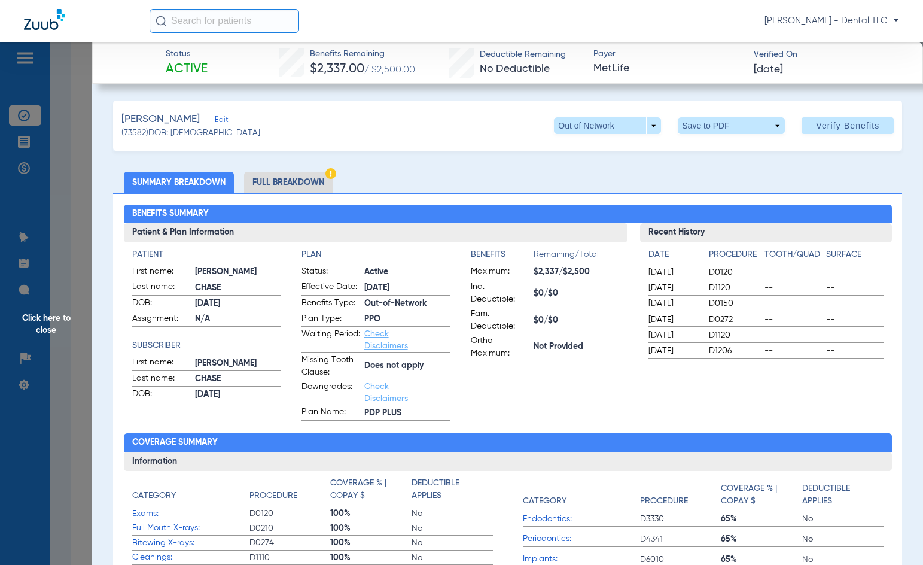
click at [279, 182] on li "Full Breakdown" at bounding box center [288, 182] width 89 height 21
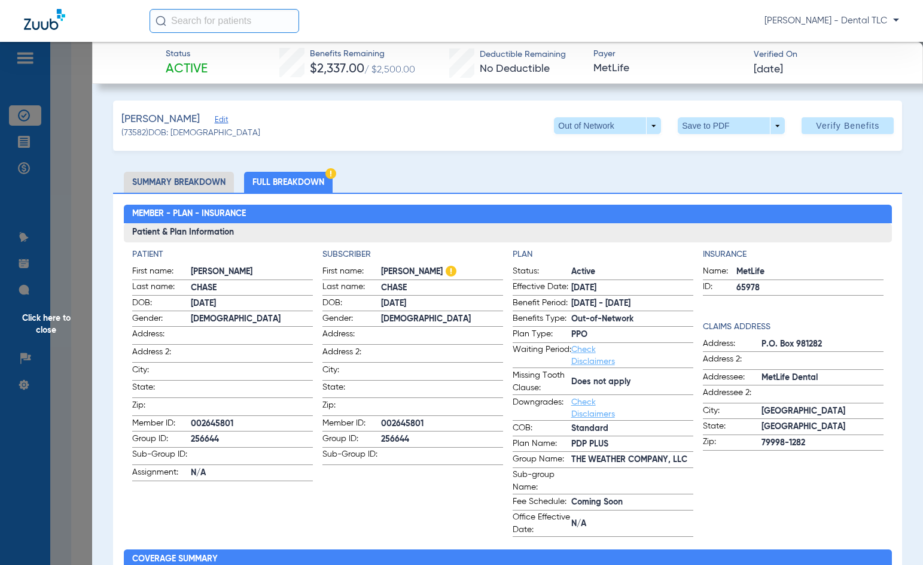
click at [48, 322] on span "Click here to close" at bounding box center [46, 324] width 92 height 565
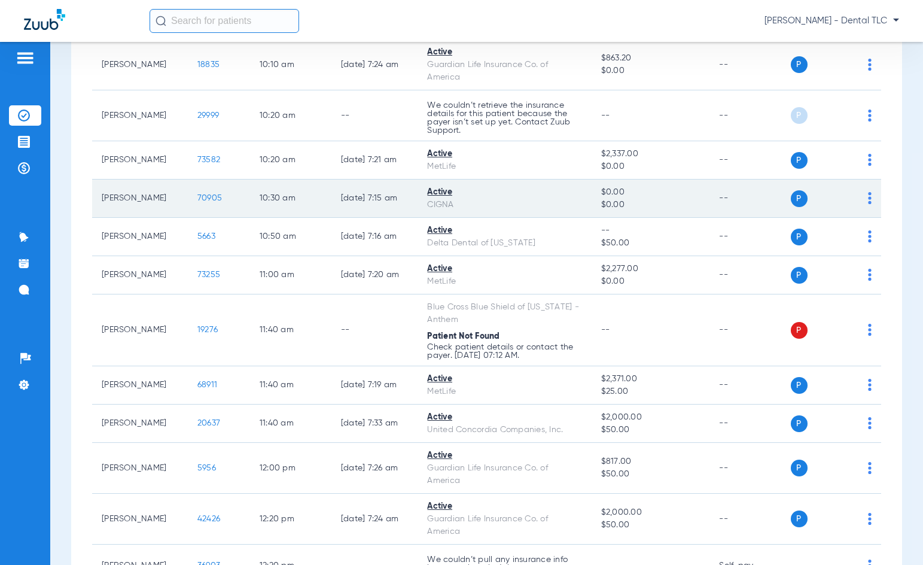
click at [197, 200] on span "70905" at bounding box center [209, 198] width 25 height 8
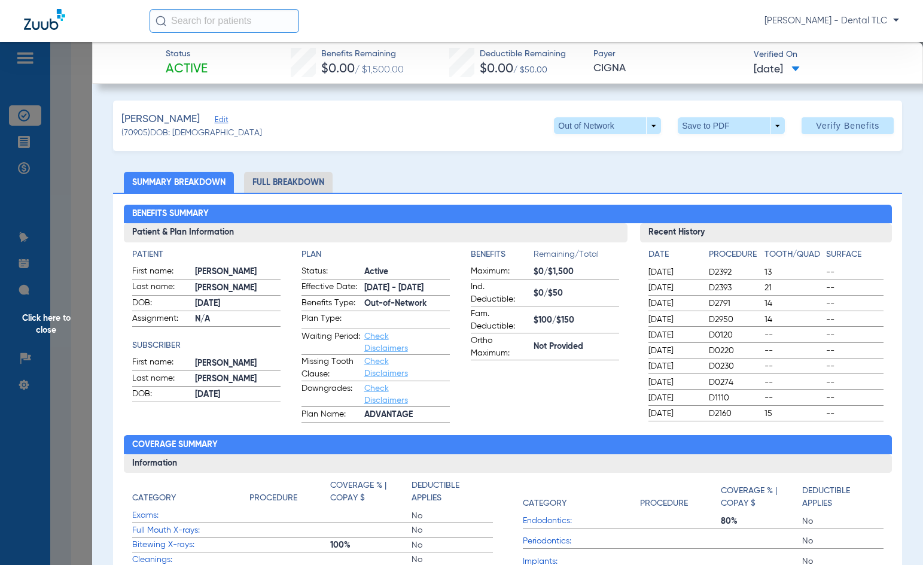
click at [63, 325] on span "Click here to close" at bounding box center [46, 324] width 92 height 565
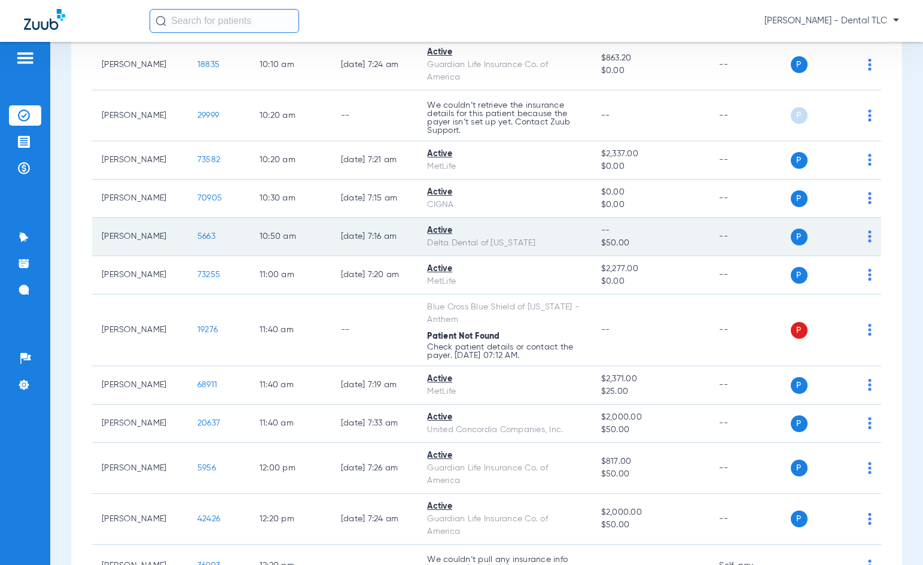
click at [199, 237] on span "5663" at bounding box center [206, 236] width 18 height 8
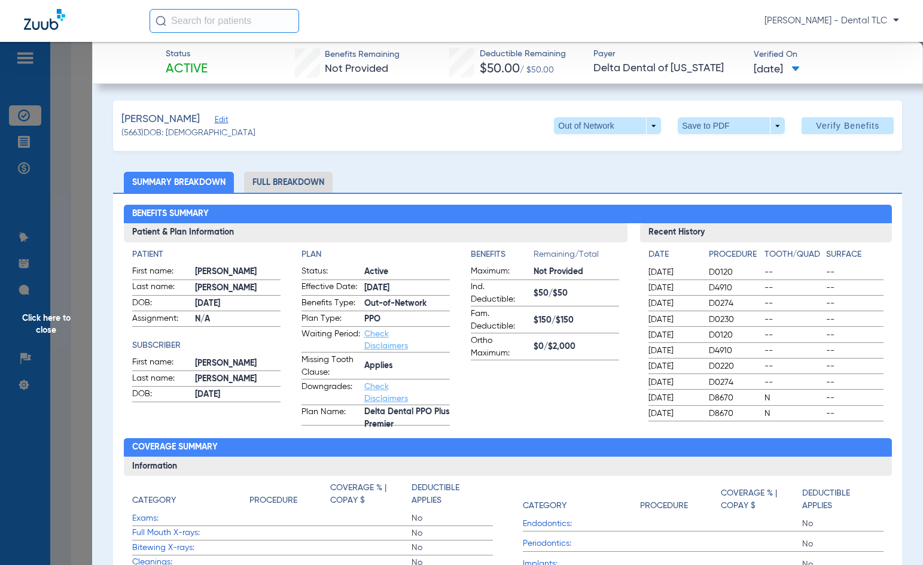
click at [281, 179] on li "Full Breakdown" at bounding box center [288, 182] width 89 height 21
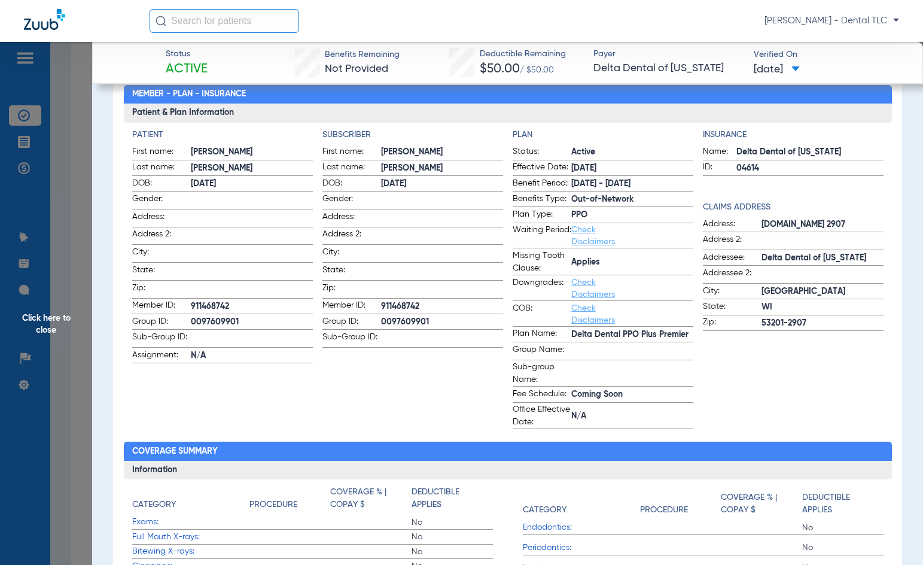
scroll to position [239, 0]
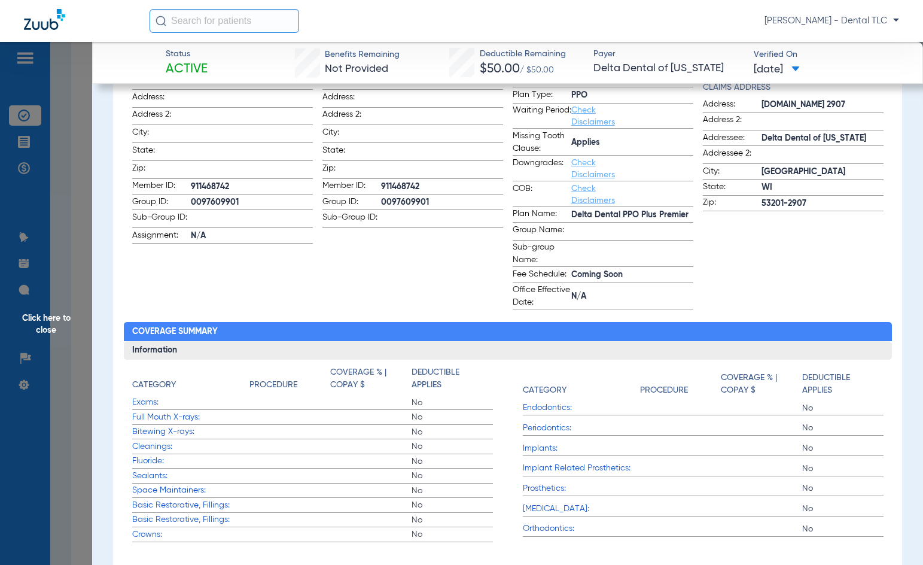
click at [34, 322] on span "Click here to close" at bounding box center [46, 324] width 92 height 565
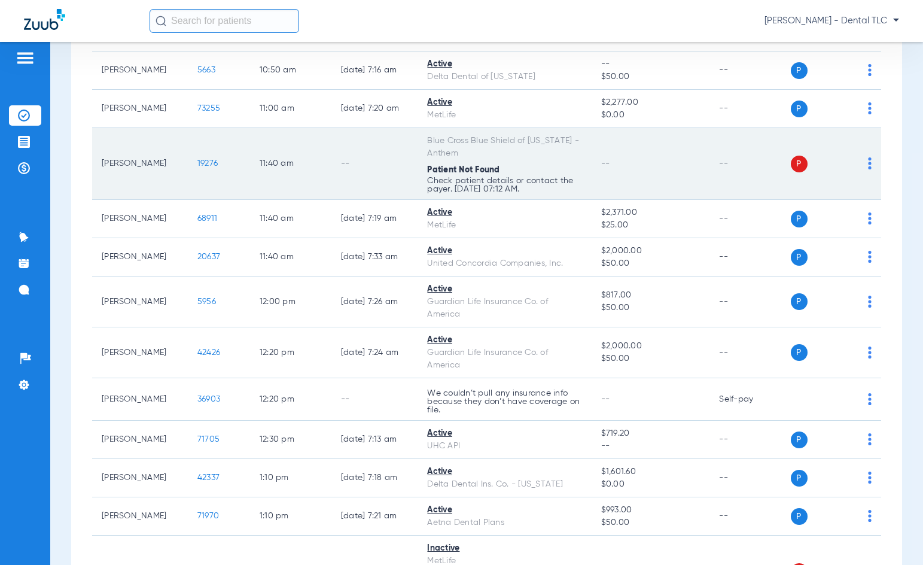
scroll to position [1017, 0]
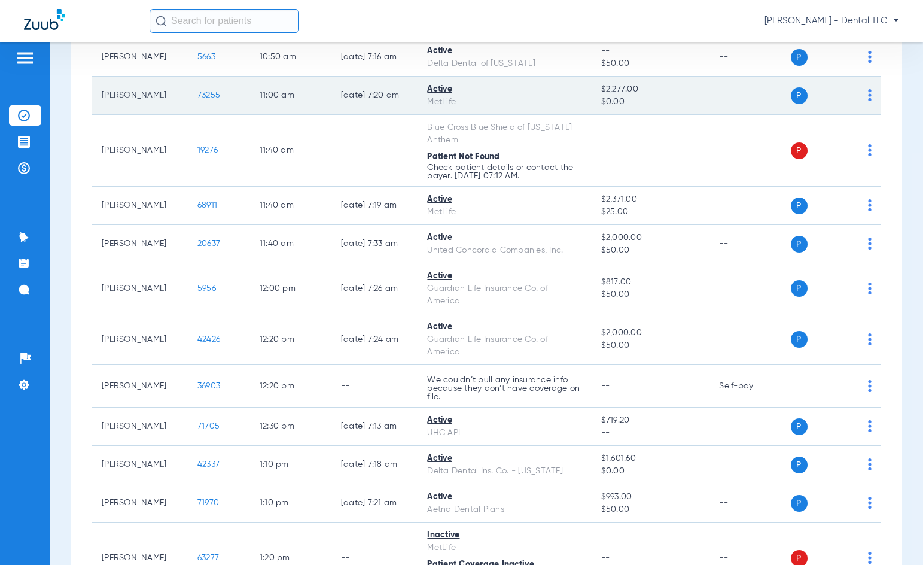
click at [197, 96] on span "73255" at bounding box center [208, 95] width 23 height 8
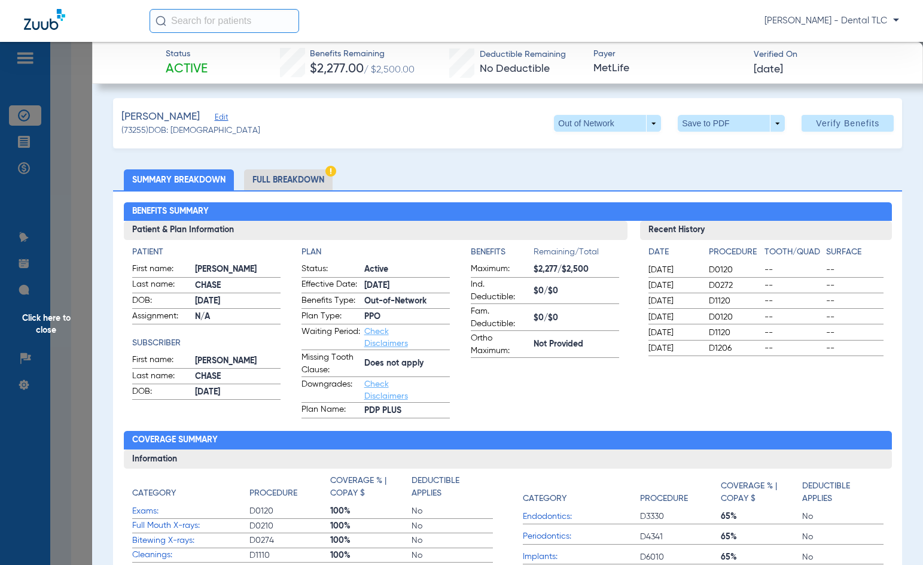
scroll to position [0, 0]
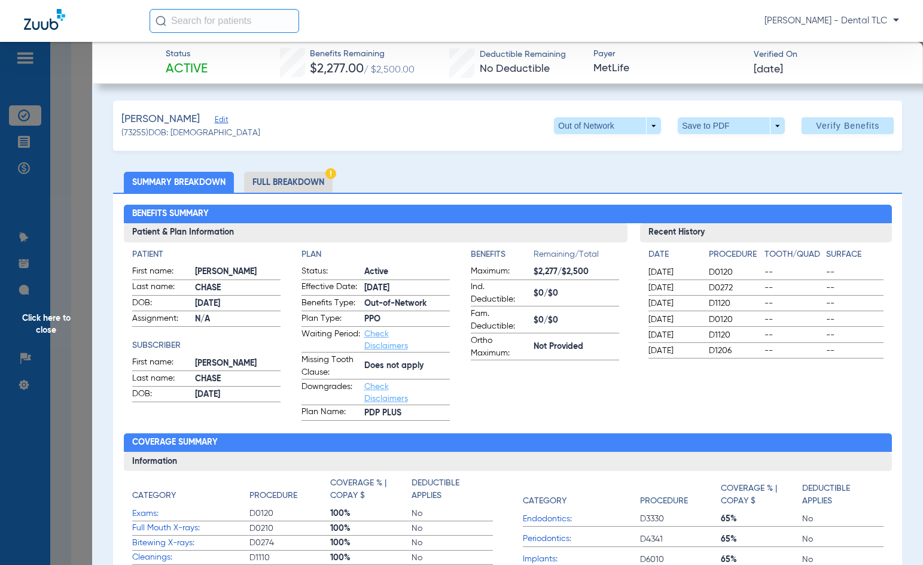
click at [300, 185] on li "Full Breakdown" at bounding box center [288, 182] width 89 height 21
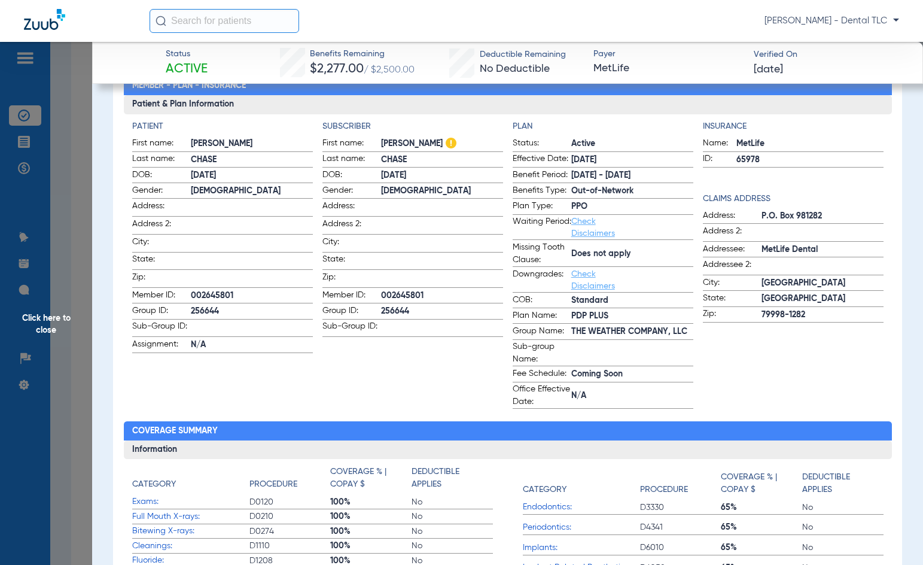
scroll to position [239, 0]
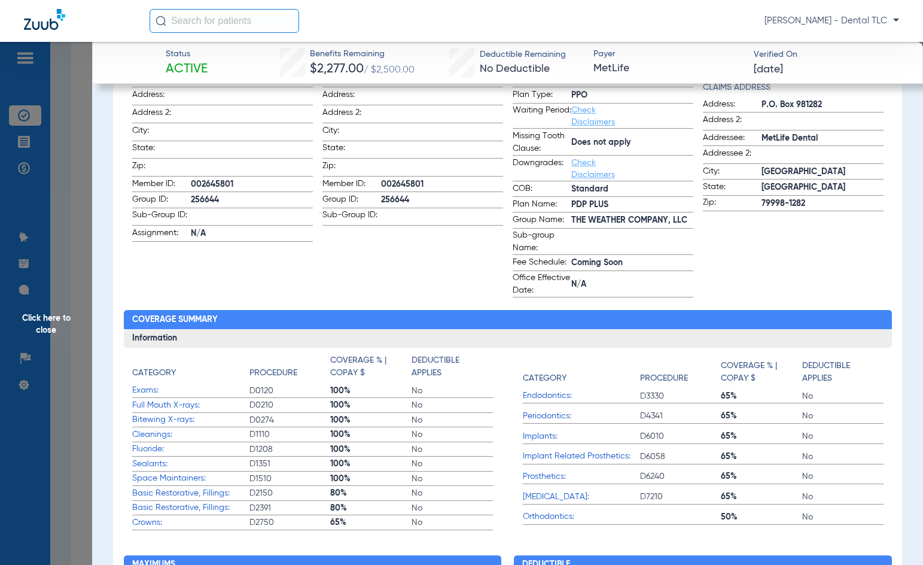
click at [50, 311] on span "Click here to close" at bounding box center [46, 324] width 92 height 565
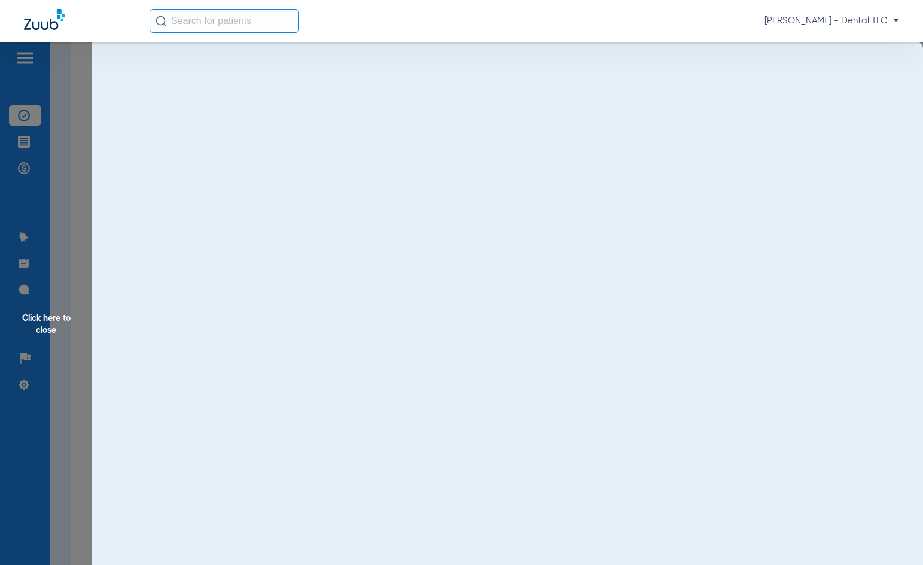
scroll to position [0, 0]
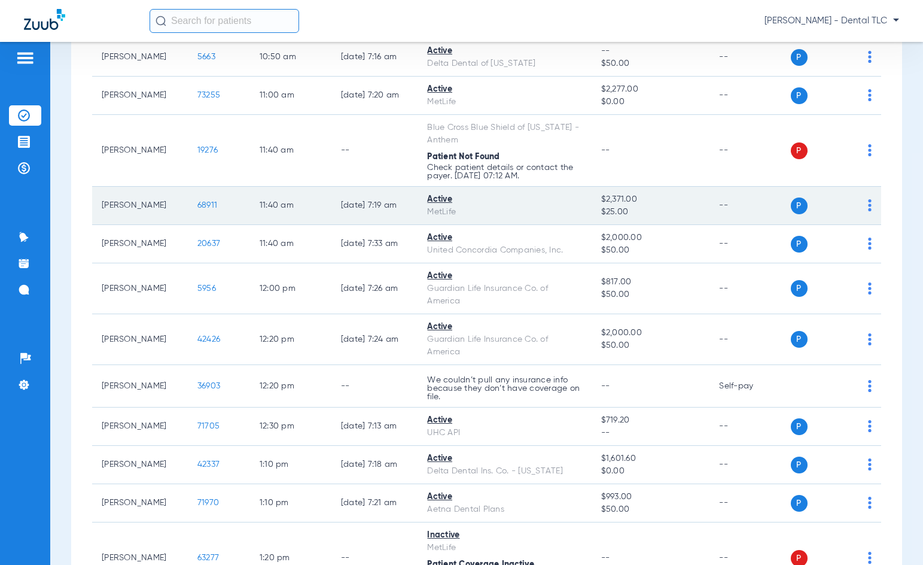
click at [197, 202] on span "68911" at bounding box center [207, 205] width 20 height 8
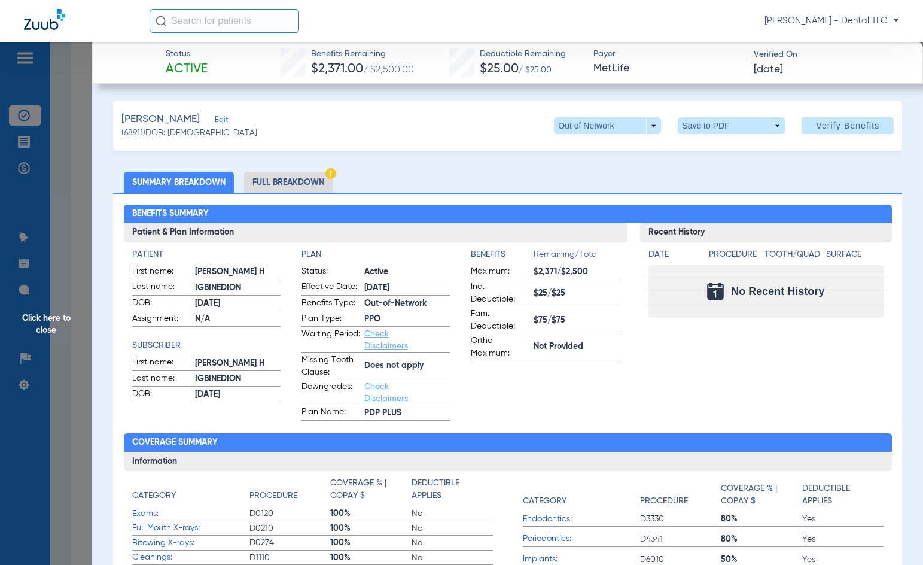
click at [266, 179] on li "Full Breakdown" at bounding box center [288, 182] width 89 height 21
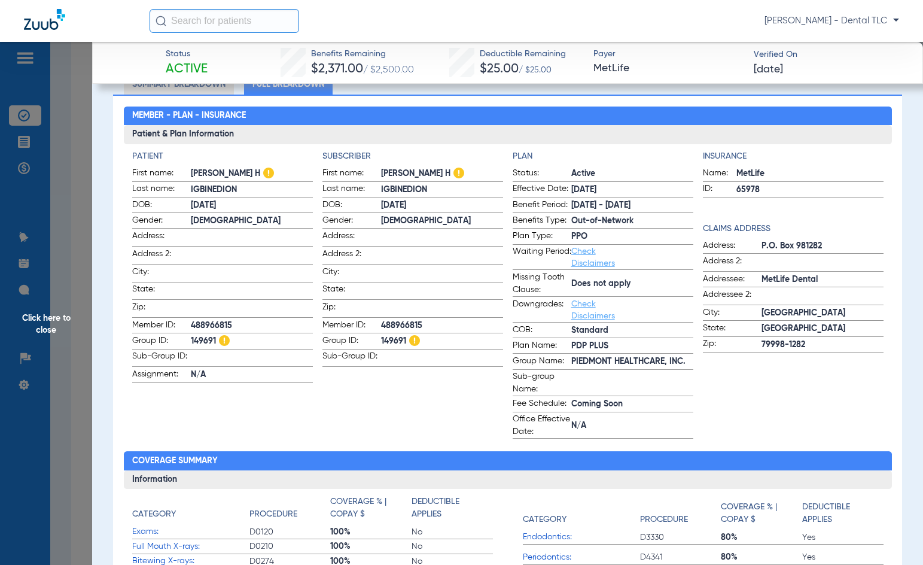
scroll to position [60, 0]
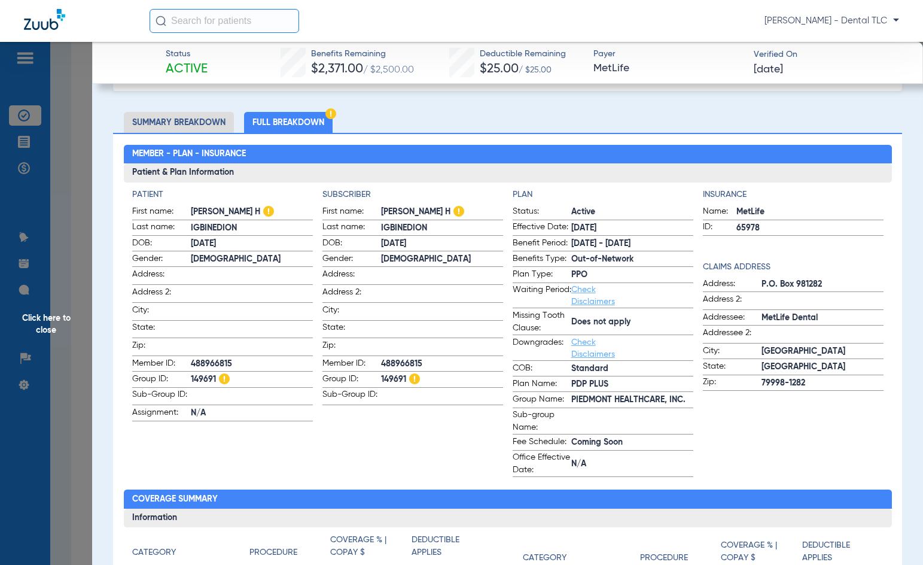
click at [44, 317] on span "Click here to close" at bounding box center [46, 324] width 92 height 565
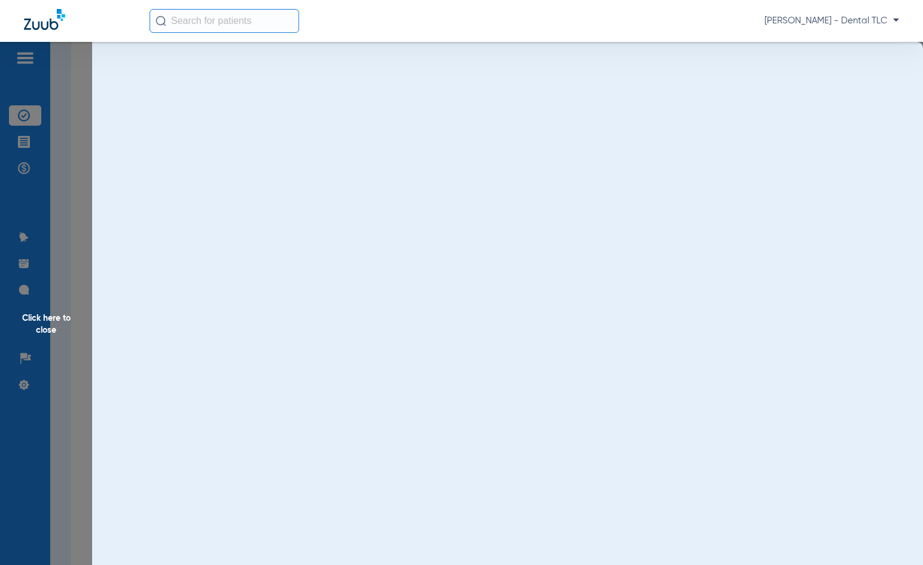
scroll to position [0, 0]
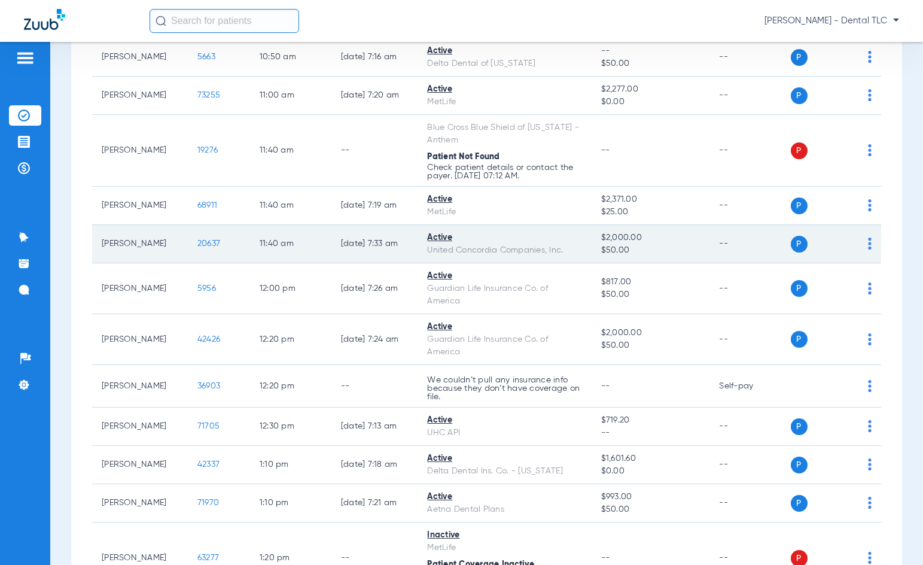
click at [197, 245] on span "20637" at bounding box center [208, 243] width 23 height 8
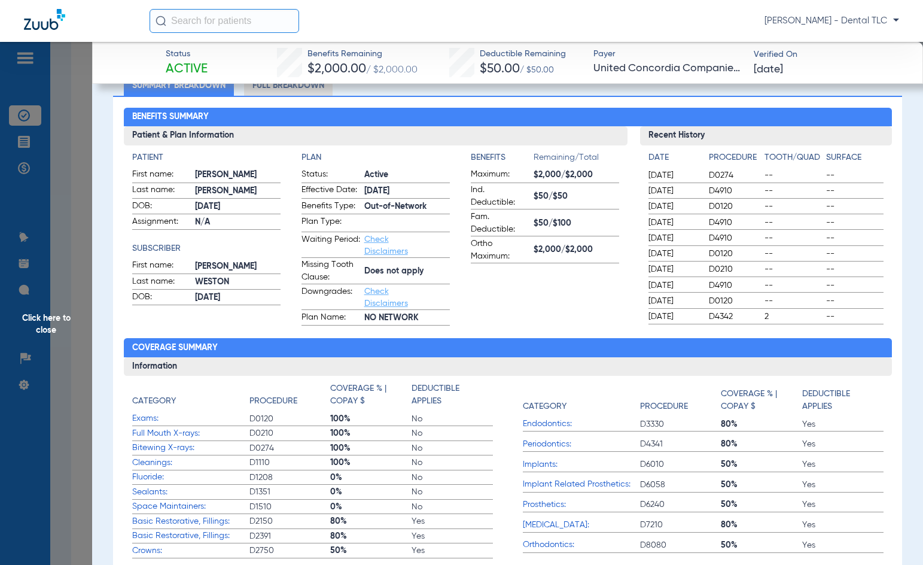
scroll to position [60, 0]
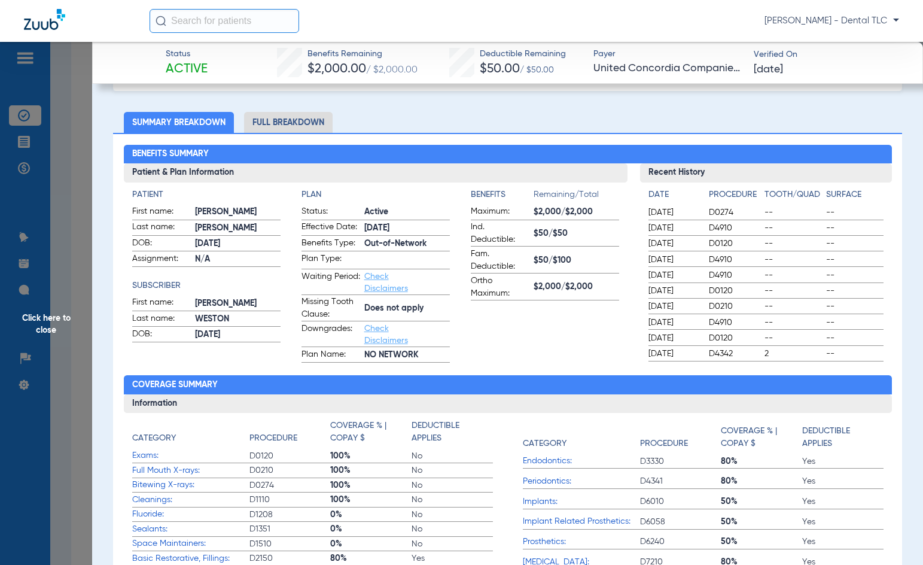
click at [301, 124] on li "Full Breakdown" at bounding box center [288, 122] width 89 height 21
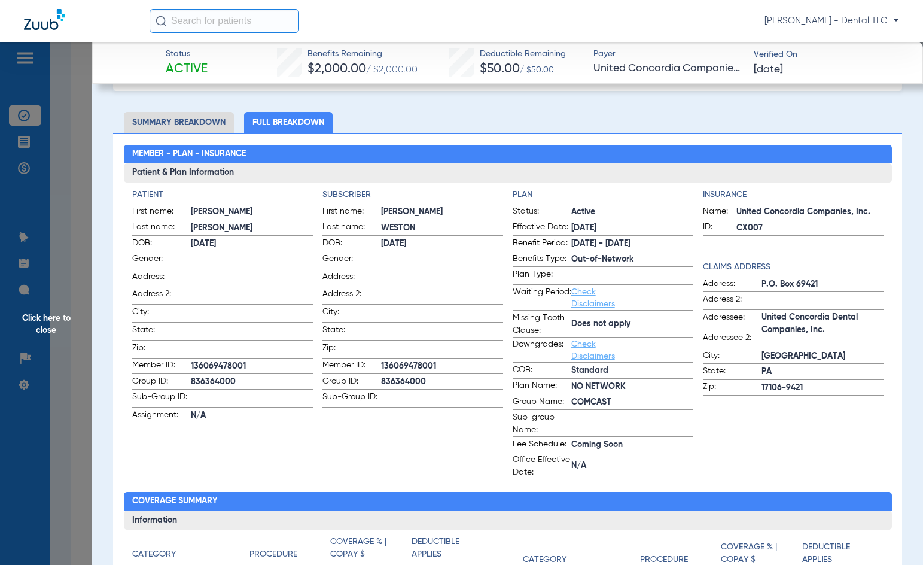
click at [0, 307] on span "Click here to close" at bounding box center [46, 324] width 92 height 565
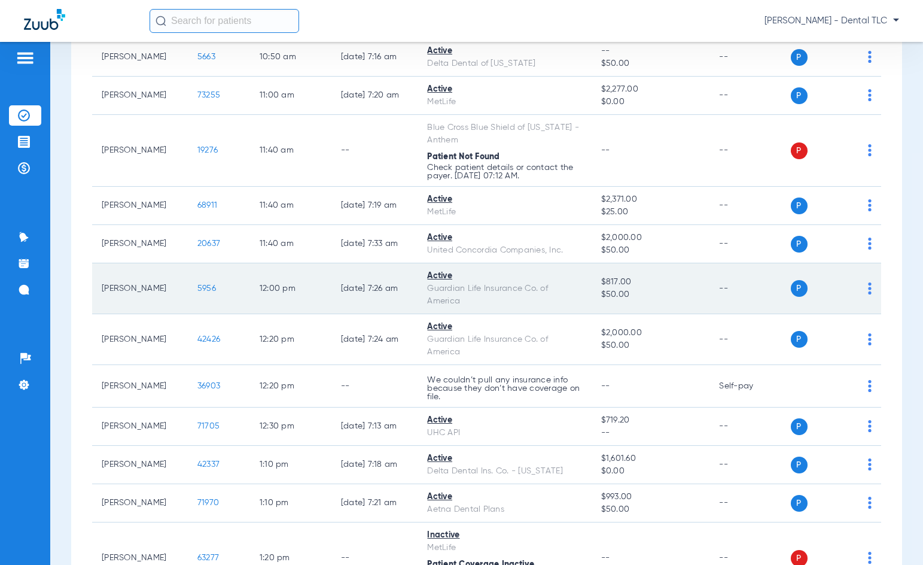
click at [194, 294] on td "5956" at bounding box center [219, 288] width 62 height 51
click at [195, 293] on td "5956" at bounding box center [219, 288] width 62 height 51
click at [197, 286] on span "5956" at bounding box center [206, 288] width 19 height 8
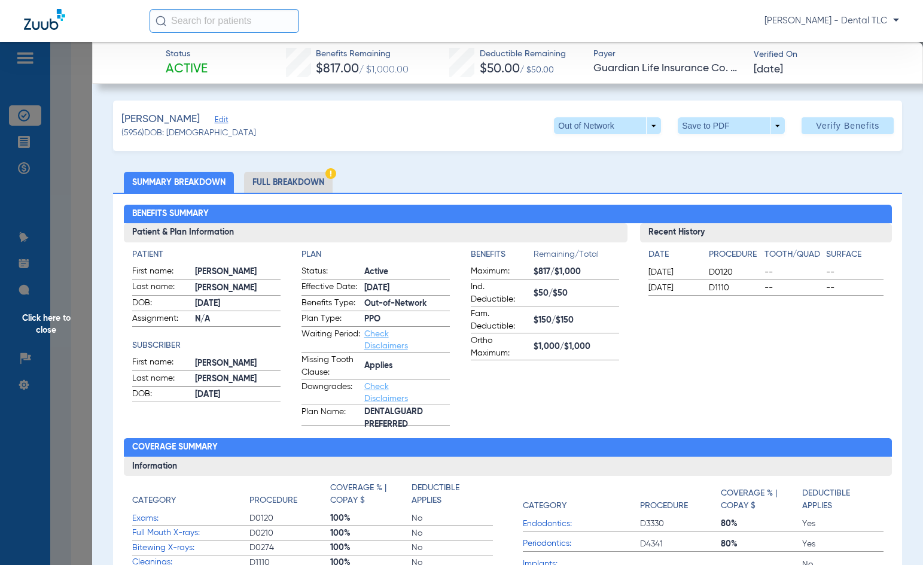
click at [282, 173] on li "Full Breakdown" at bounding box center [288, 182] width 89 height 21
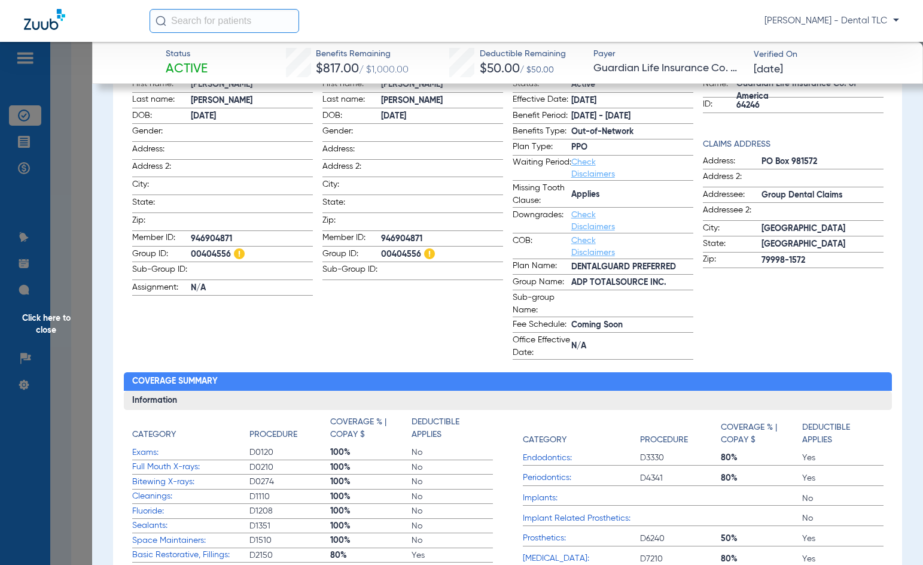
scroll to position [60, 0]
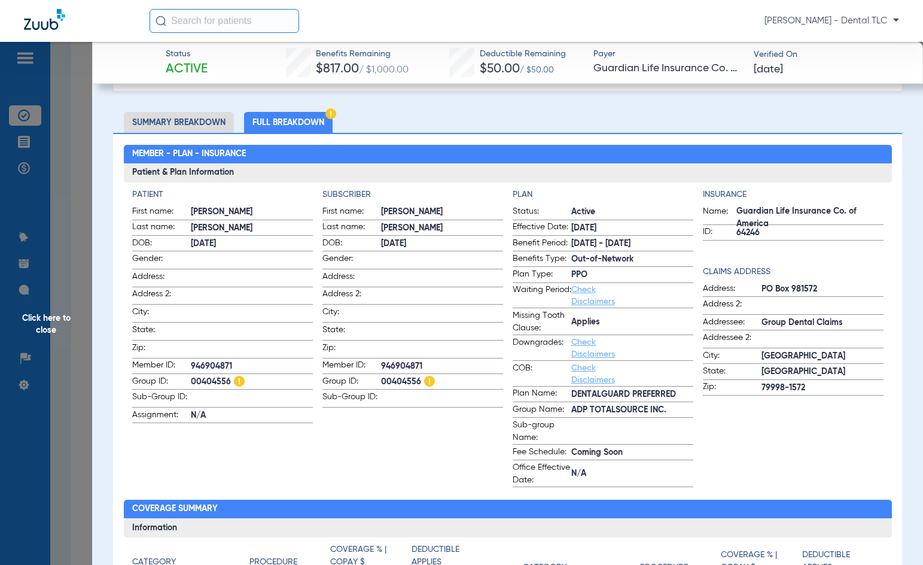
click at [55, 322] on span "Click here to close" at bounding box center [46, 324] width 92 height 565
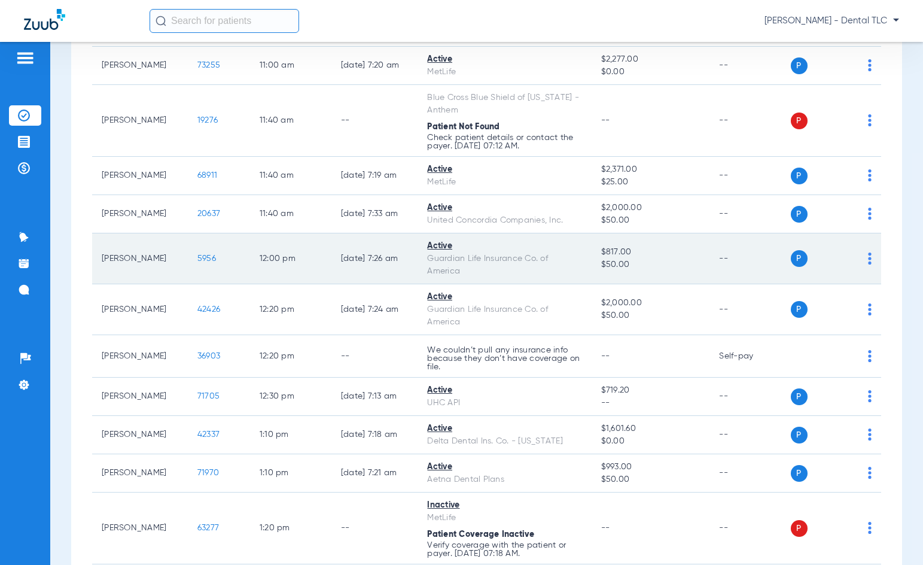
scroll to position [1077, 0]
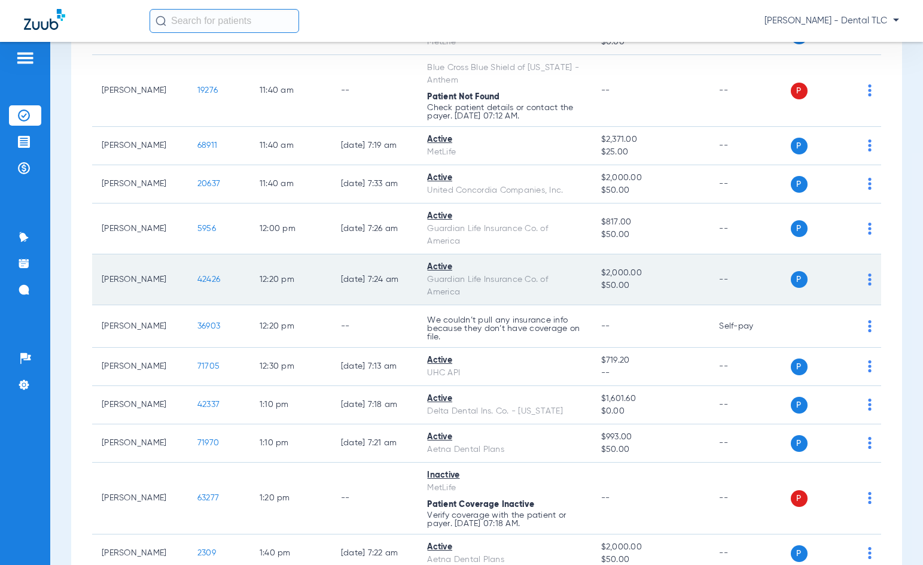
click at [198, 288] on td "42426" at bounding box center [219, 279] width 62 height 51
click at [198, 283] on span "42426" at bounding box center [208, 279] width 23 height 8
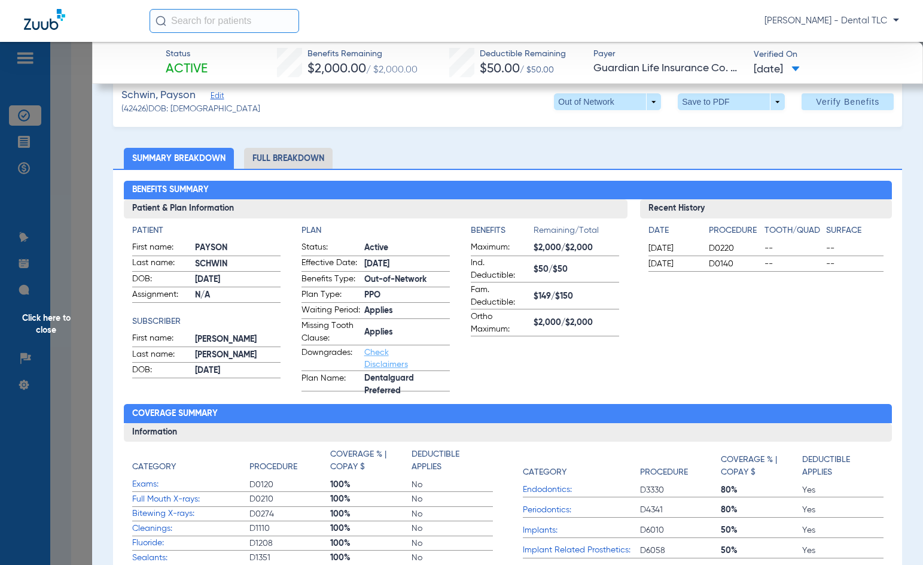
scroll to position [0, 0]
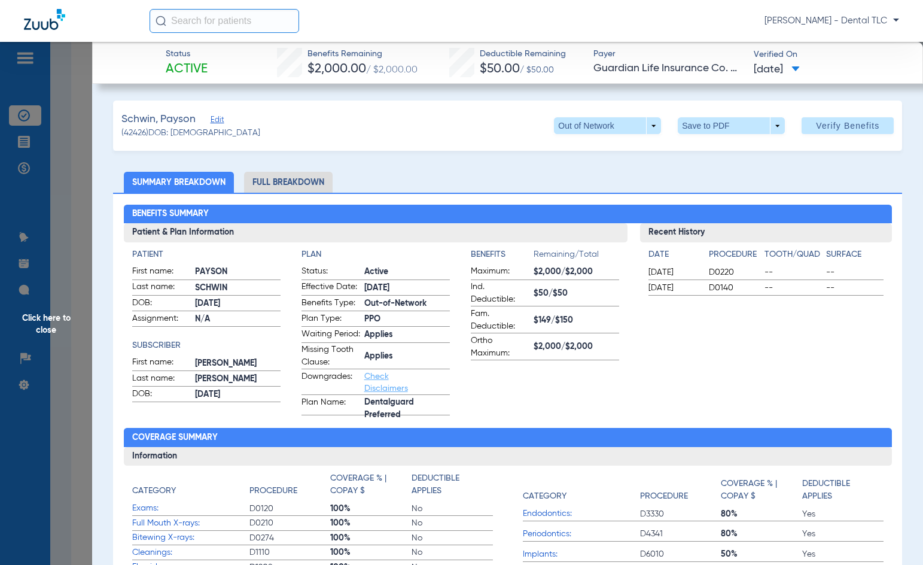
click at [291, 185] on li "Full Breakdown" at bounding box center [288, 182] width 89 height 21
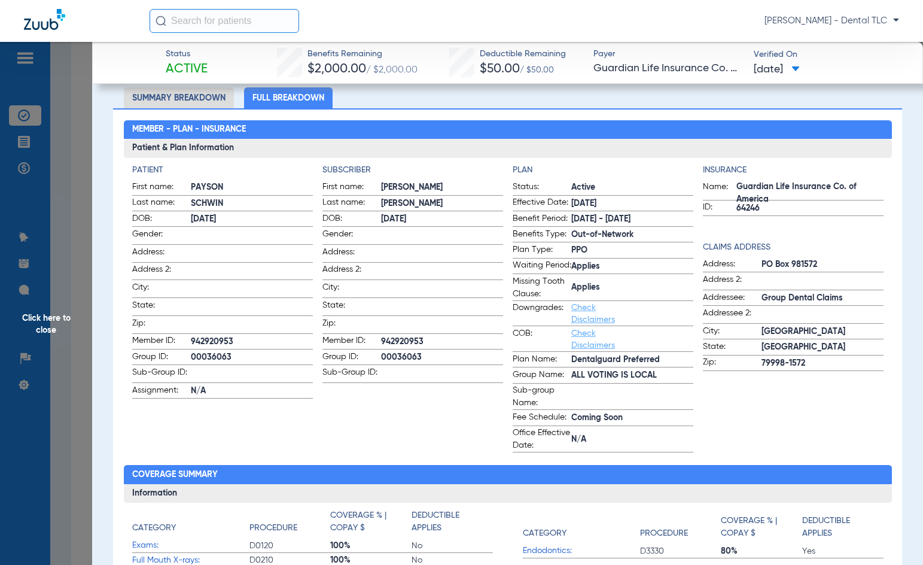
scroll to position [120, 0]
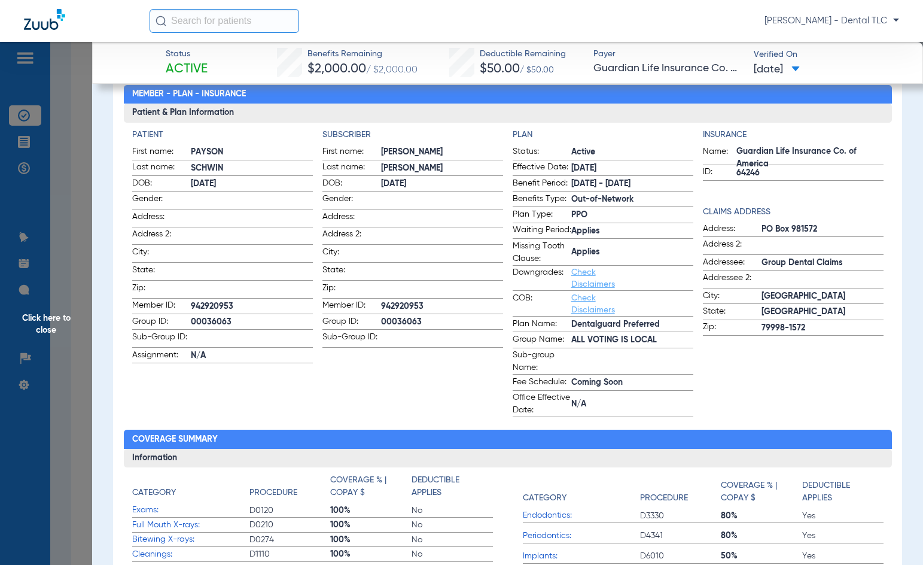
click at [59, 319] on span "Click here to close" at bounding box center [46, 324] width 92 height 565
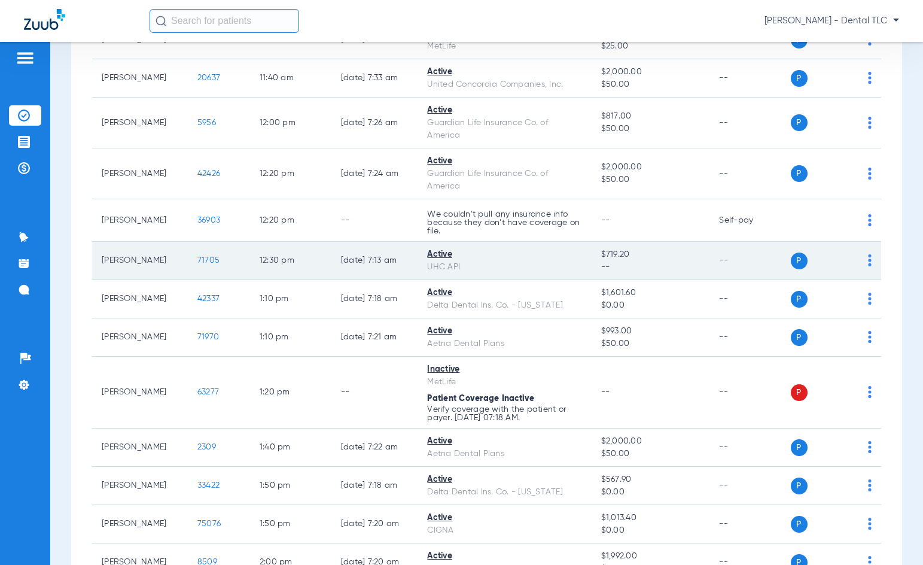
scroll to position [1196, 0]
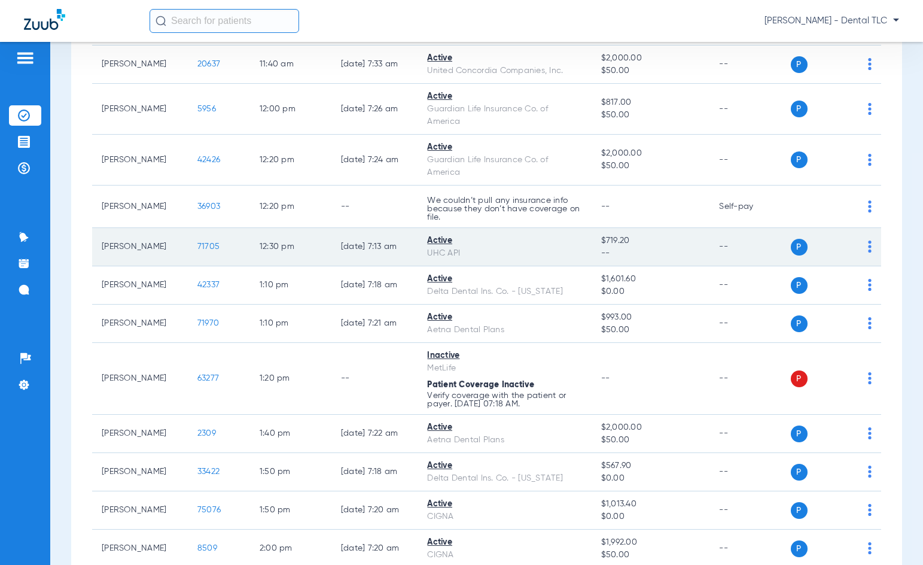
click at [199, 245] on span "71705" at bounding box center [208, 246] width 22 height 8
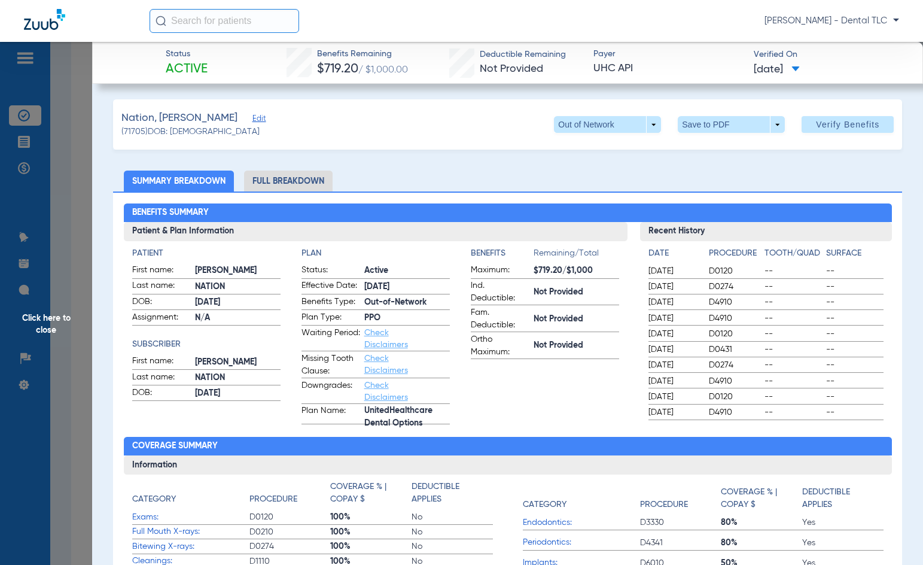
scroll to position [0, 0]
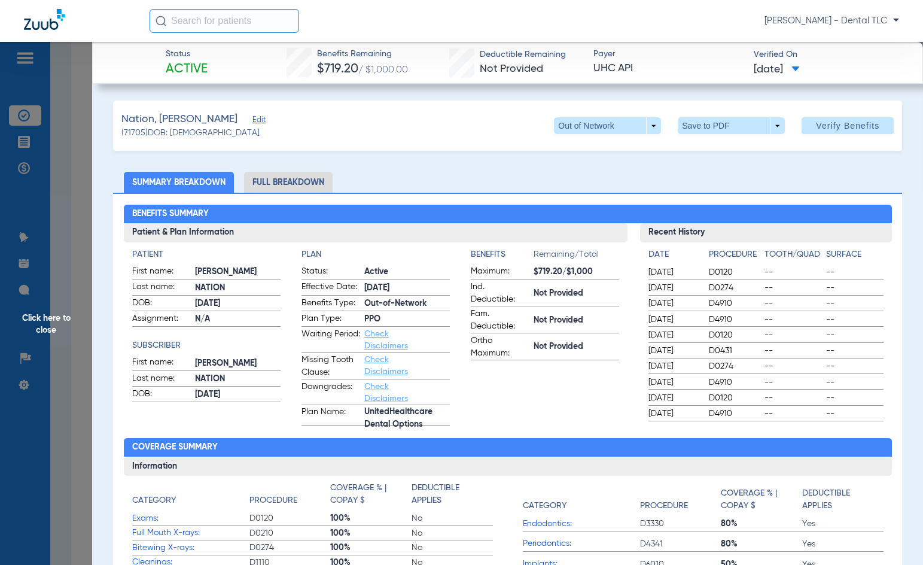
click at [266, 179] on li "Full Breakdown" at bounding box center [288, 182] width 89 height 21
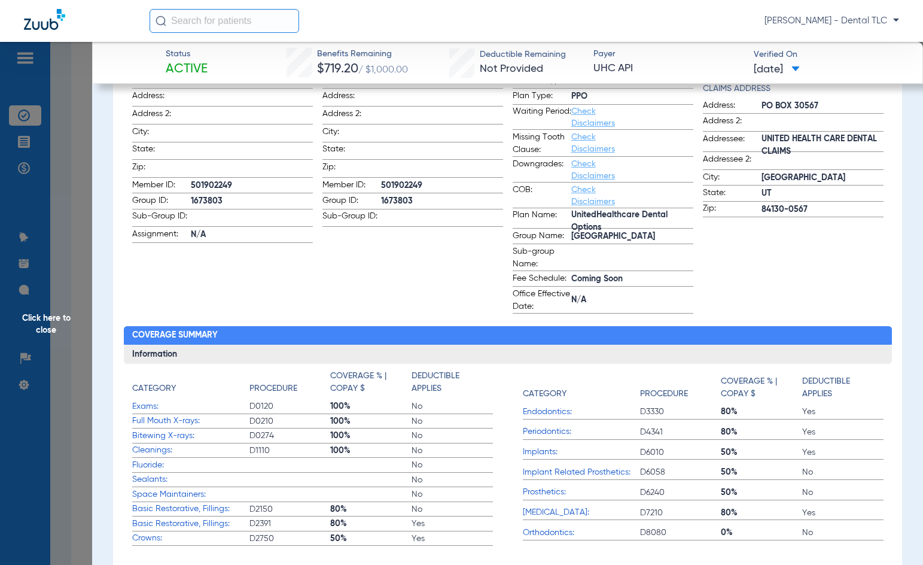
scroll to position [359, 0]
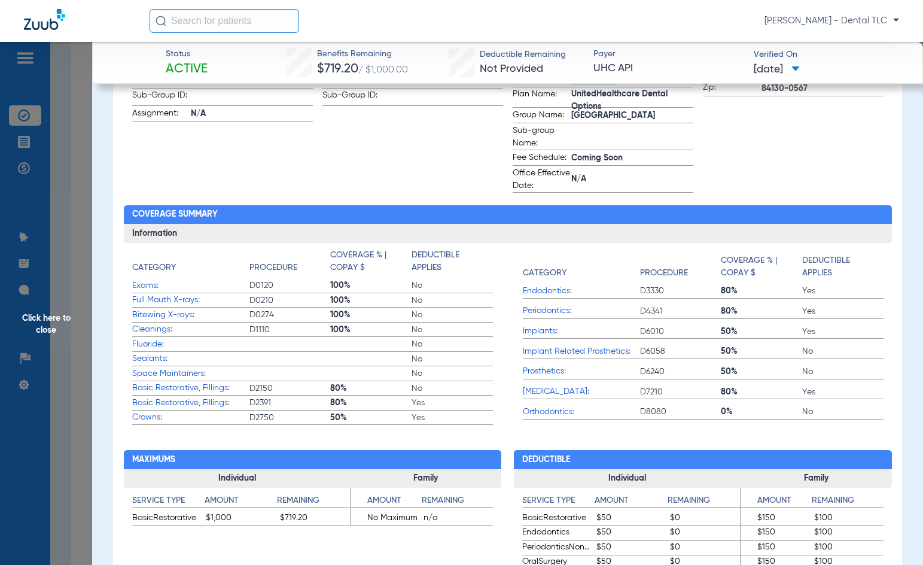
click at [55, 327] on span "Click here to close" at bounding box center [46, 324] width 92 height 565
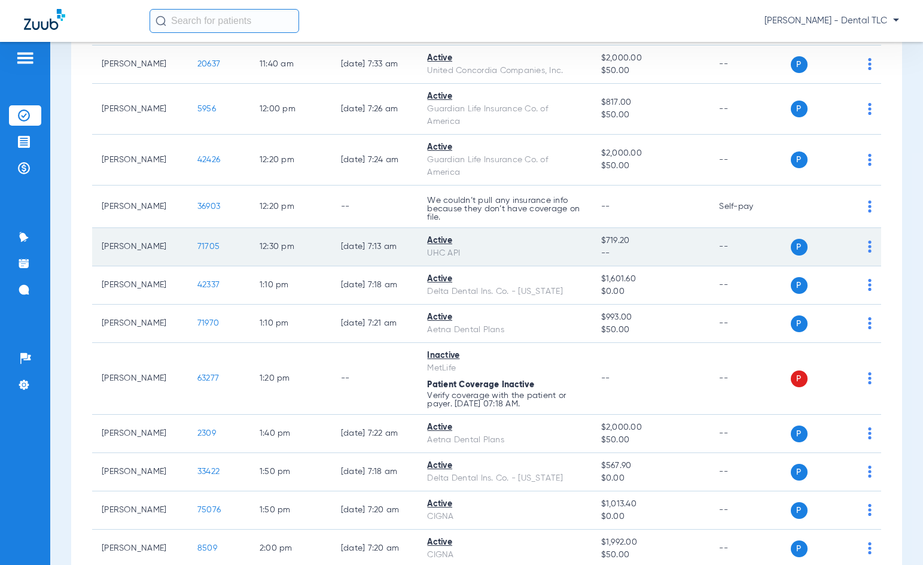
click at [197, 248] on span "71705" at bounding box center [208, 246] width 22 height 8
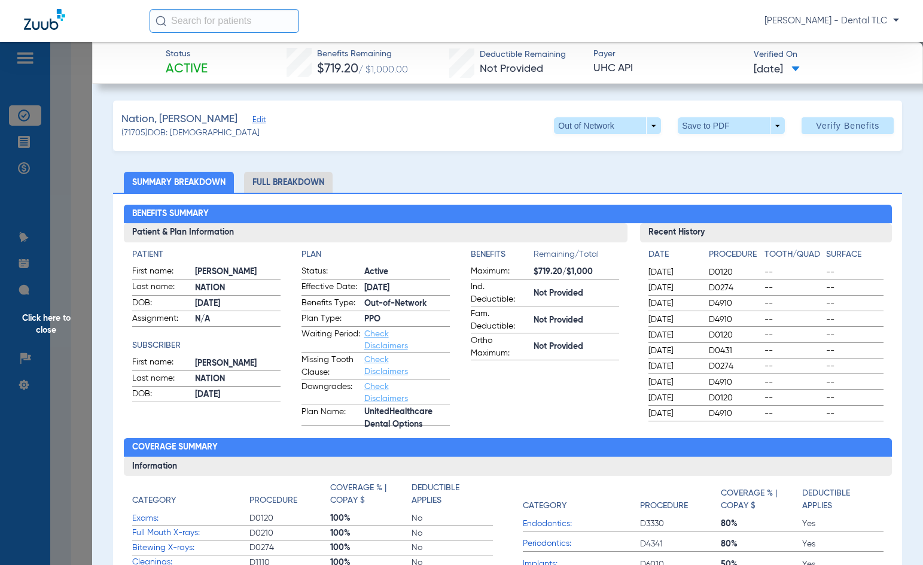
click at [26, 327] on span "Click here to close" at bounding box center [46, 324] width 92 height 565
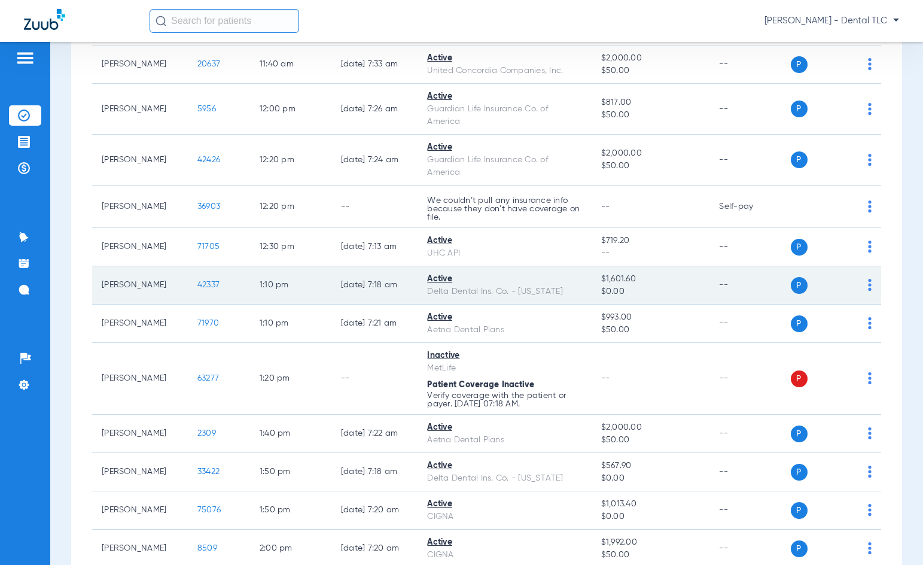
click at [199, 291] on td "42337" at bounding box center [219, 285] width 62 height 38
click at [197, 285] on span "42337" at bounding box center [208, 285] width 22 height 8
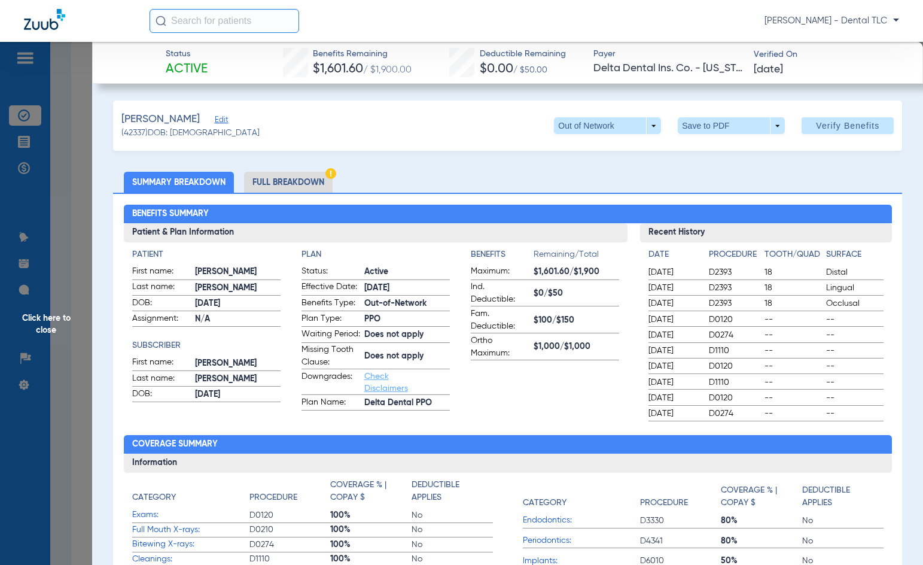
click at [275, 181] on li "Full Breakdown" at bounding box center [288, 182] width 89 height 21
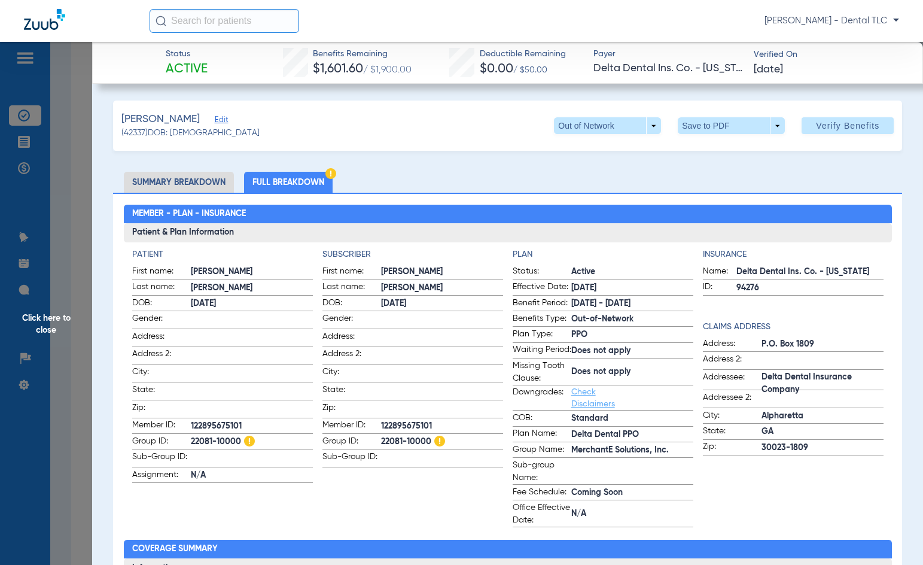
click at [63, 323] on span "Click here to close" at bounding box center [46, 324] width 92 height 565
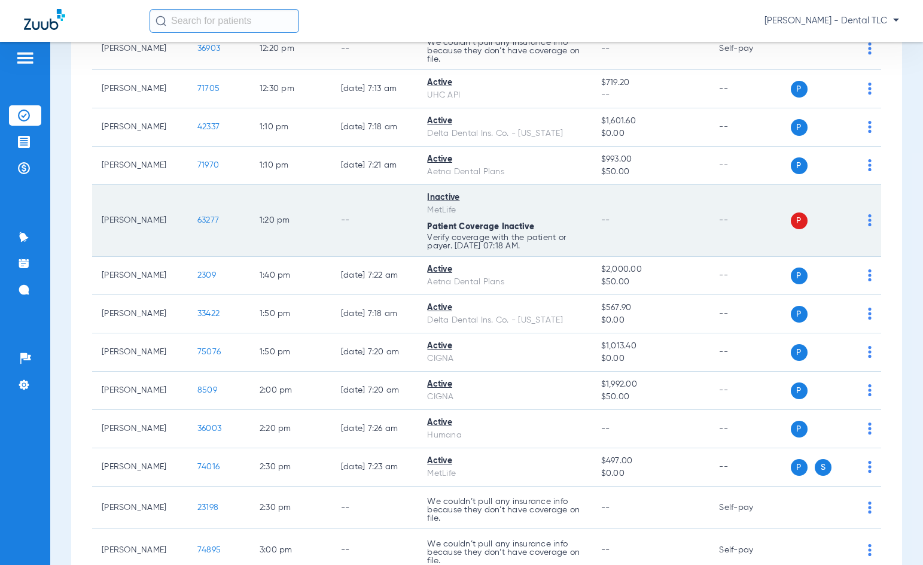
scroll to position [1376, 0]
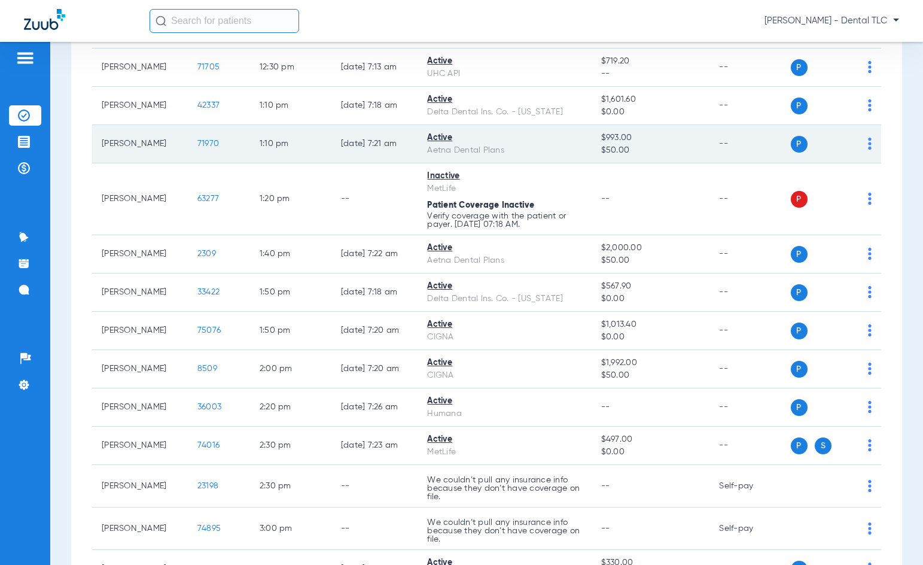
click at [197, 142] on span "71970" at bounding box center [208, 143] width 22 height 8
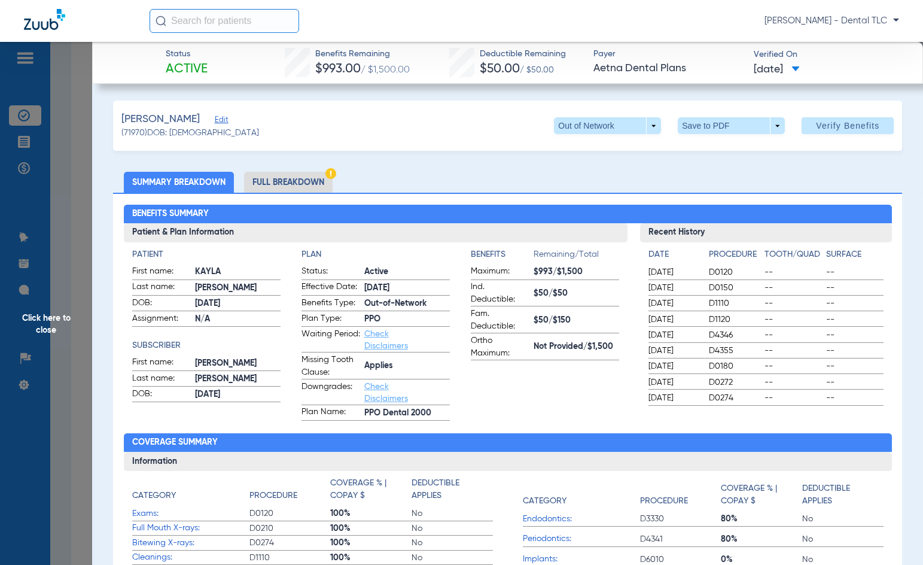
scroll to position [60, 0]
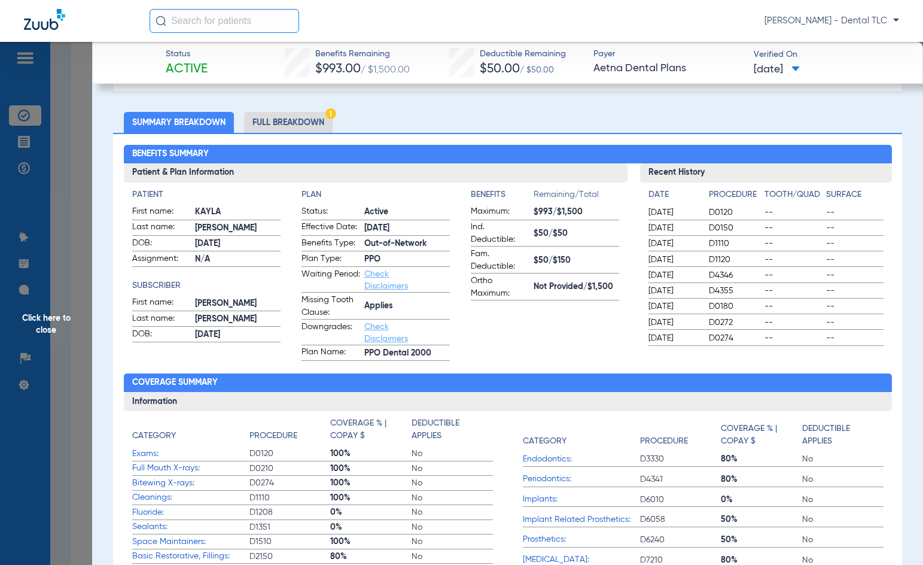
click at [54, 316] on span "Click here to close" at bounding box center [46, 324] width 92 height 565
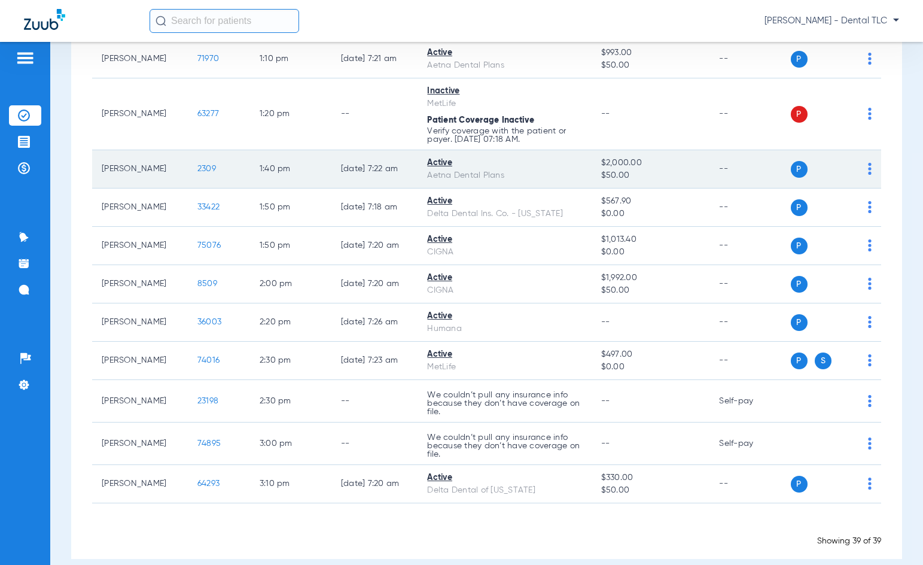
scroll to position [1476, 0]
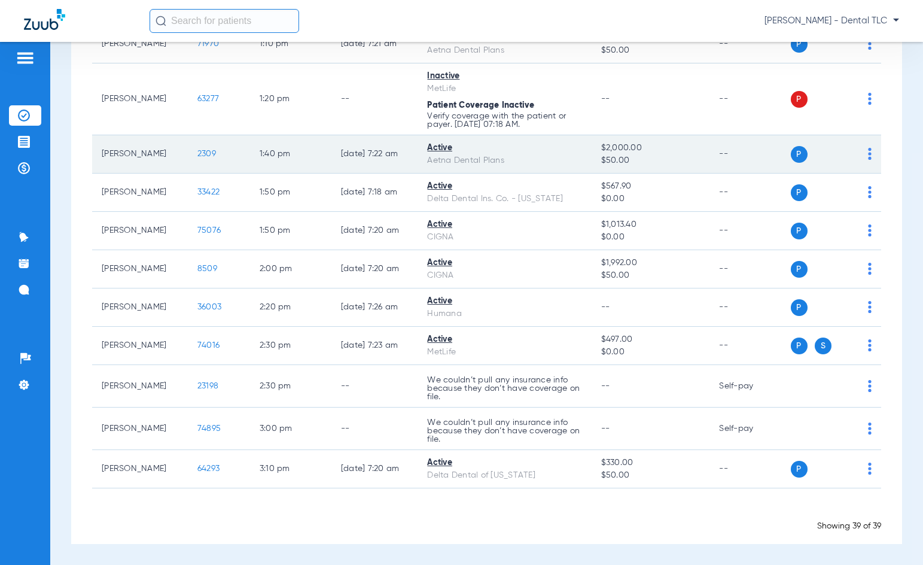
click at [197, 157] on span "2309" at bounding box center [206, 154] width 19 height 8
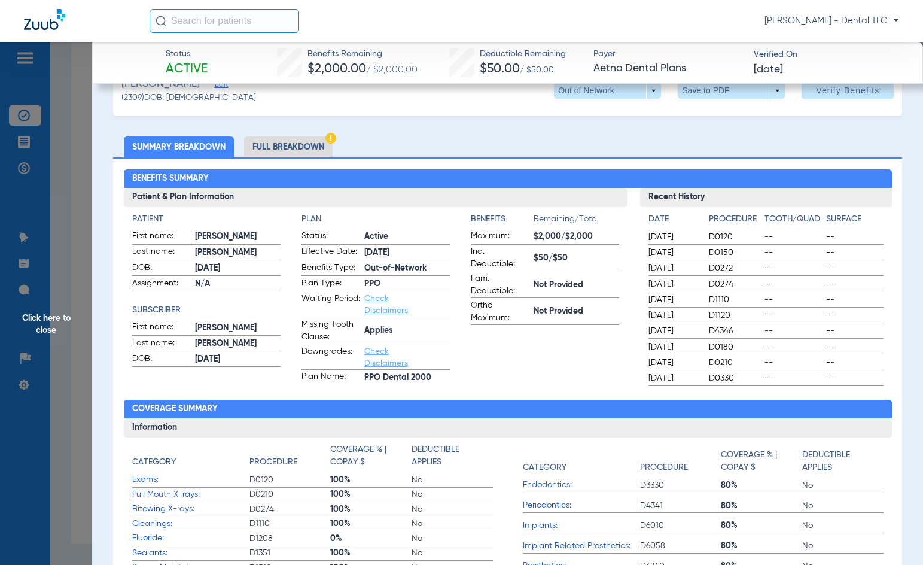
scroll to position [0, 0]
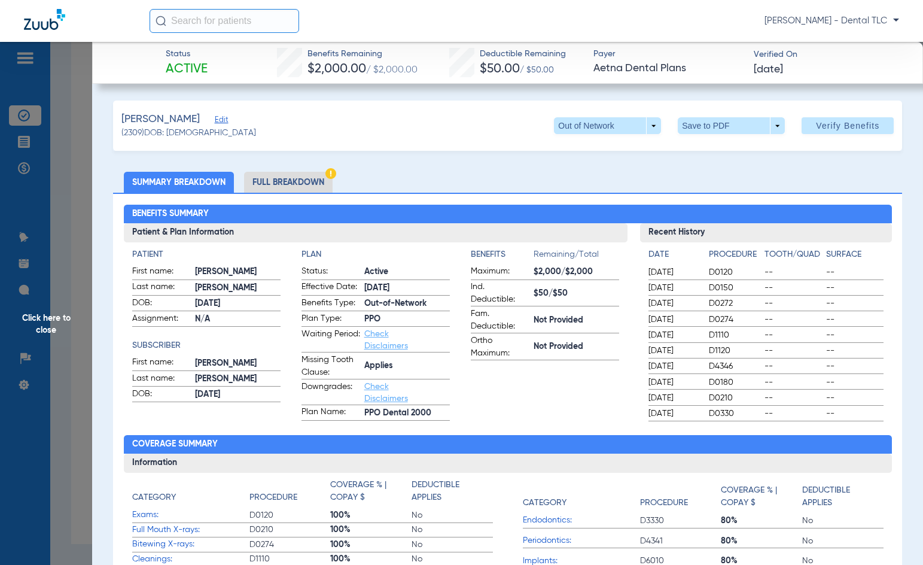
click at [286, 175] on li "Full Breakdown" at bounding box center [288, 182] width 89 height 21
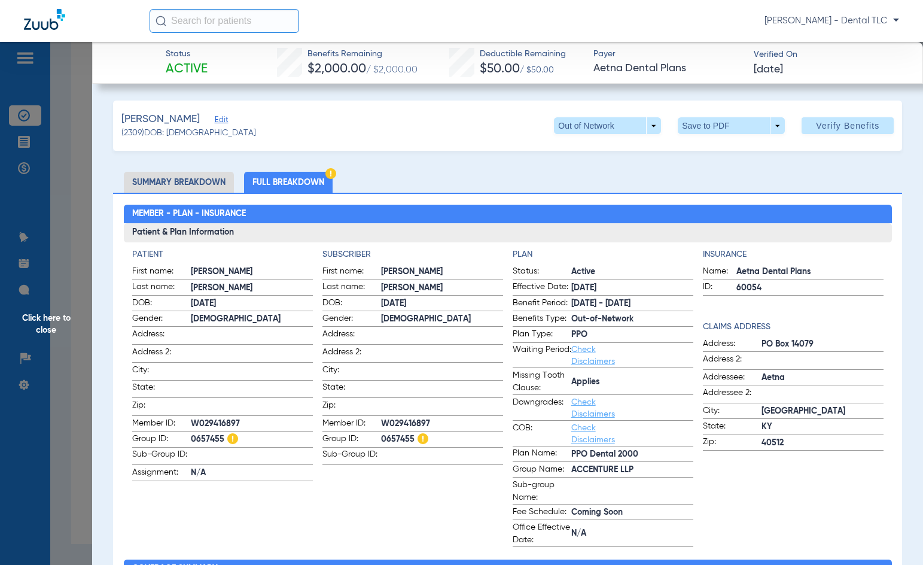
click at [61, 325] on span "Click here to close" at bounding box center [46, 324] width 92 height 565
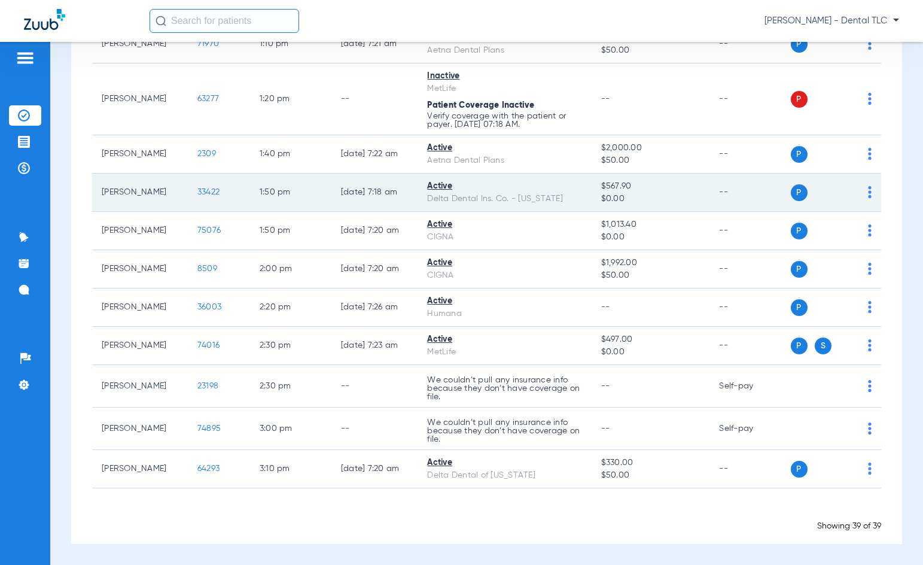
click at [197, 191] on span "33422" at bounding box center [208, 192] width 22 height 8
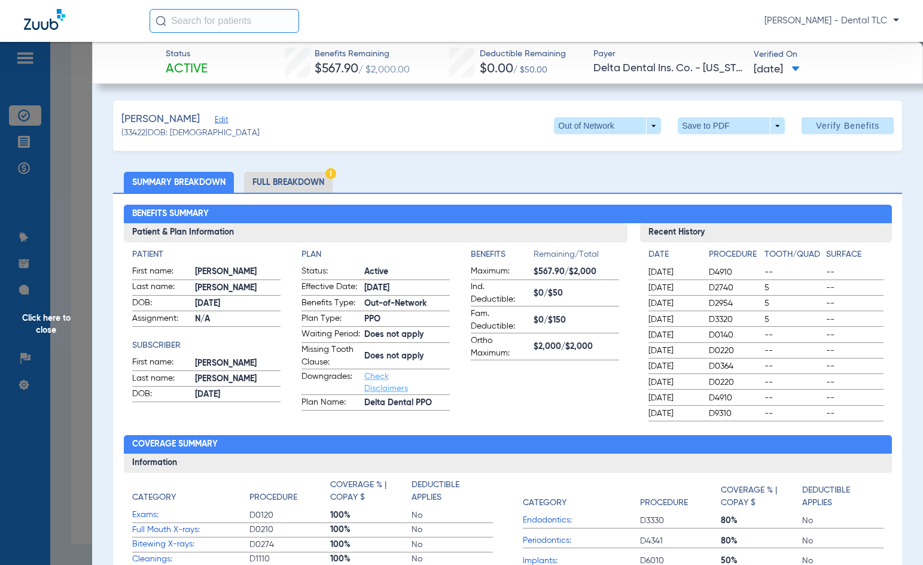
click at [288, 174] on li "Full Breakdown" at bounding box center [288, 182] width 89 height 21
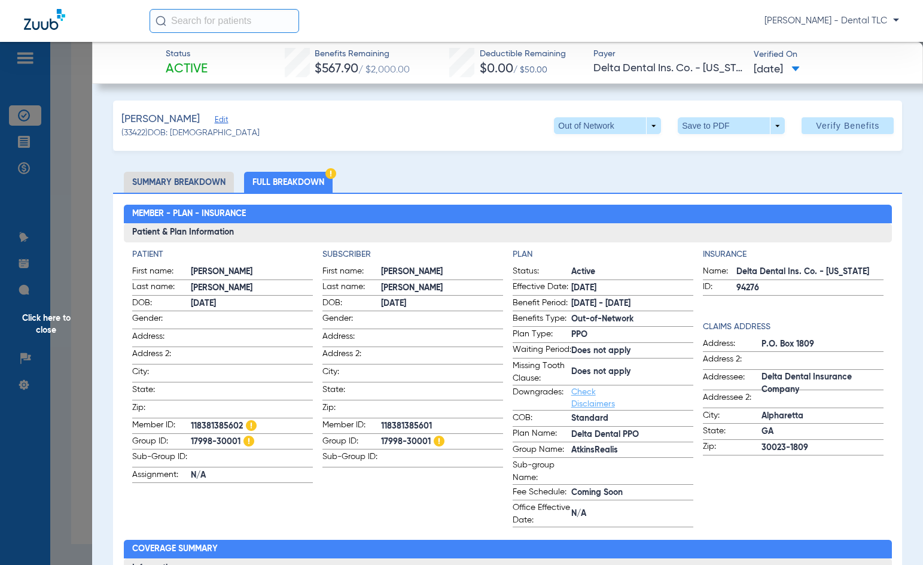
click at [54, 322] on span "Click here to close" at bounding box center [46, 324] width 92 height 565
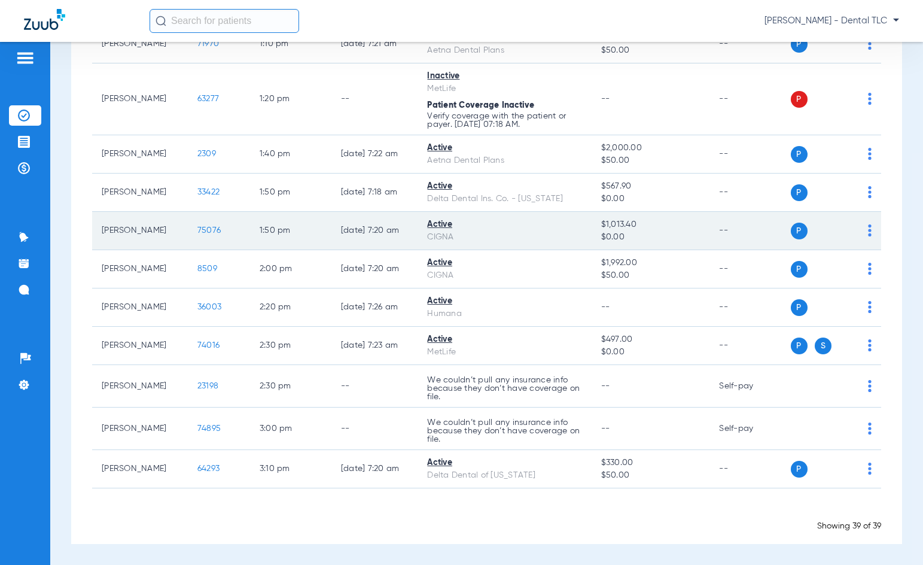
click at [197, 228] on span "75076" at bounding box center [208, 230] width 23 height 8
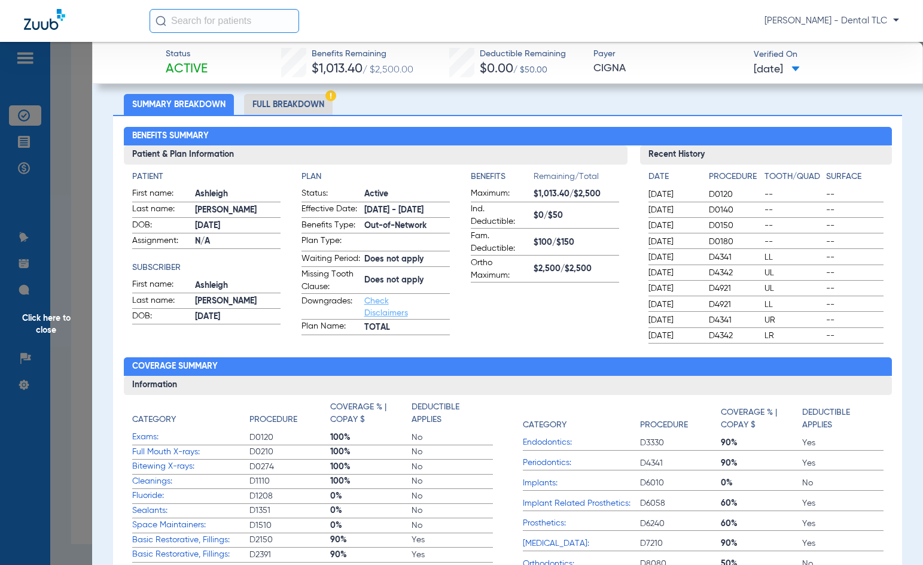
scroll to position [60, 0]
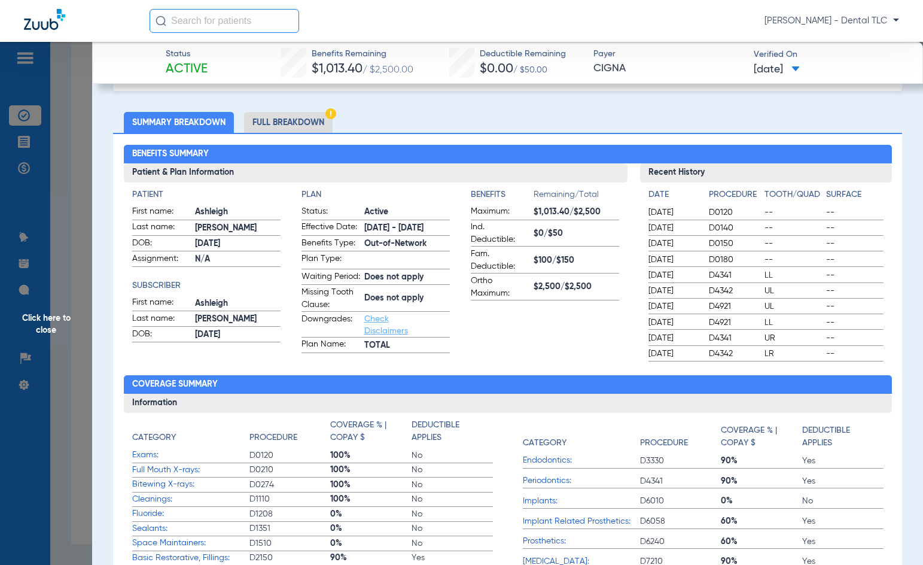
click at [43, 307] on span "Click here to close" at bounding box center [46, 324] width 92 height 565
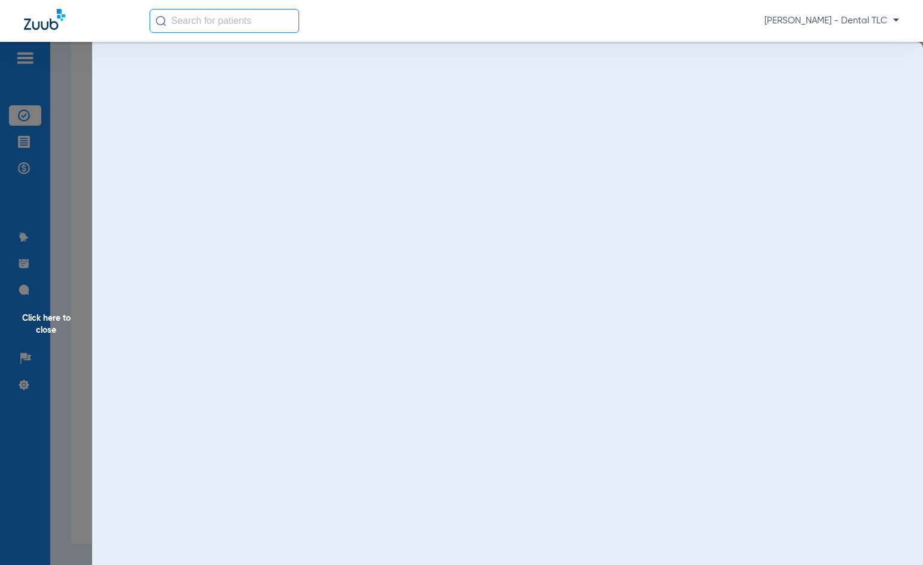
scroll to position [0, 0]
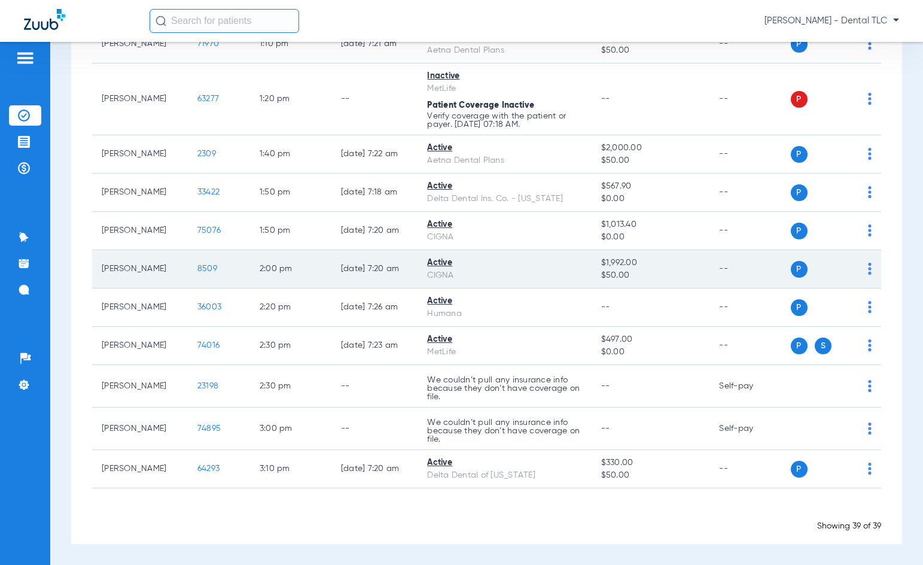
click at [197, 267] on span "8509" at bounding box center [207, 268] width 20 height 8
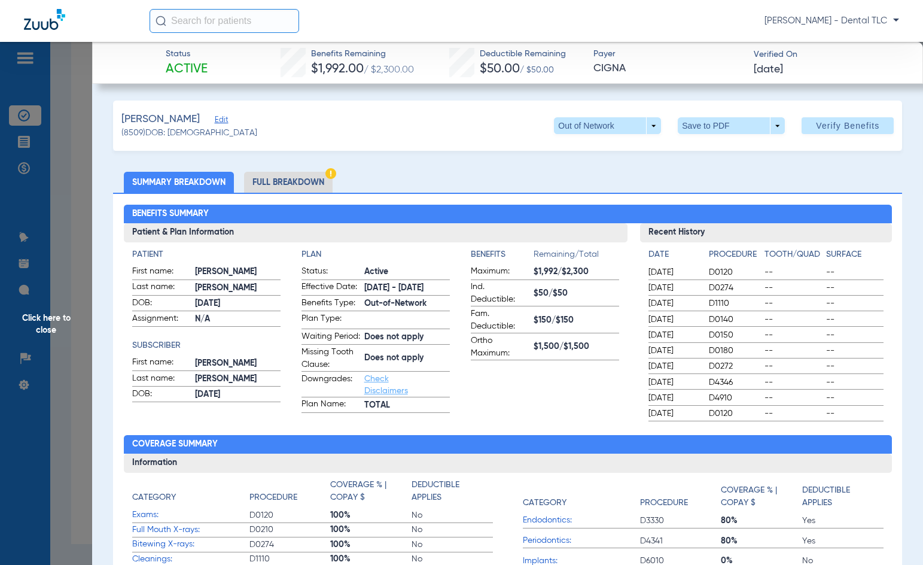
click at [305, 187] on li "Full Breakdown" at bounding box center [288, 182] width 89 height 21
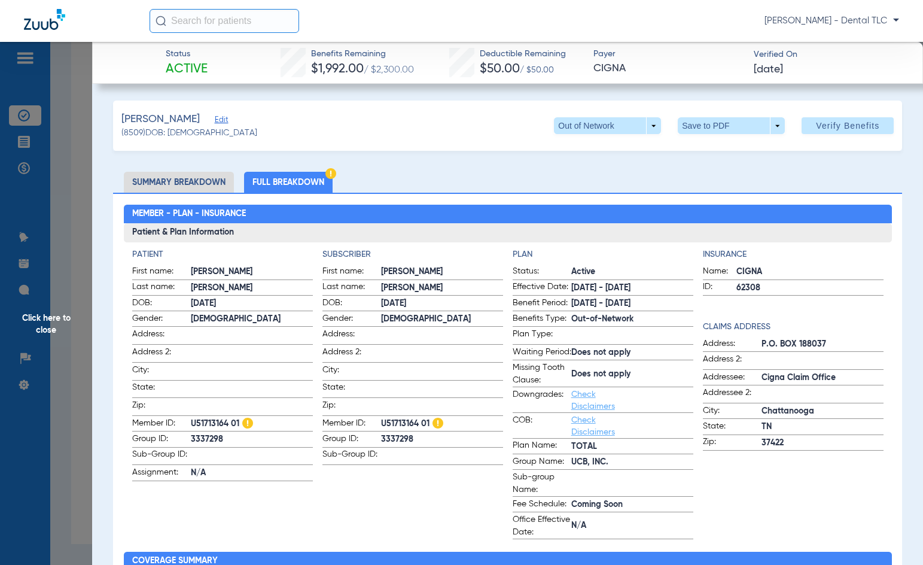
click at [43, 324] on span "Click here to close" at bounding box center [46, 324] width 92 height 565
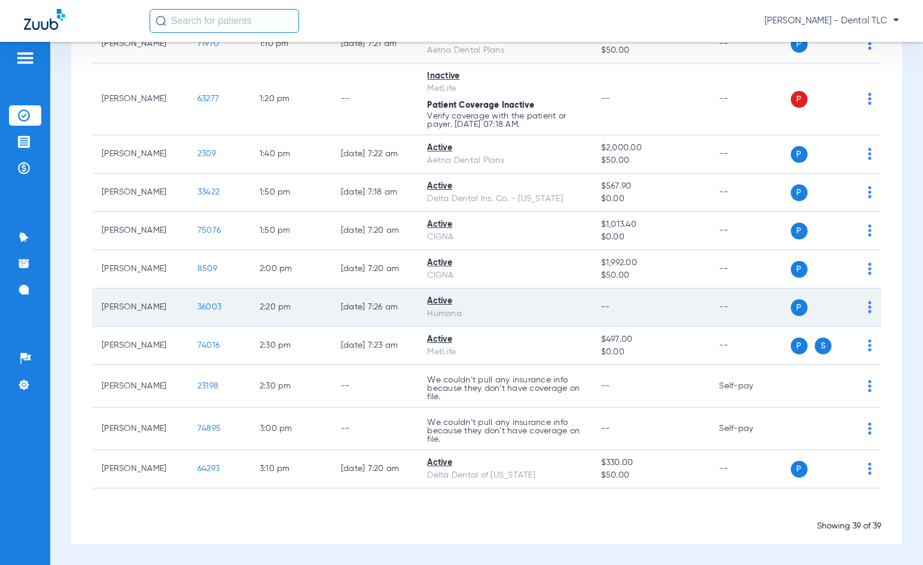
click at [200, 310] on span "36003" at bounding box center [209, 307] width 24 height 8
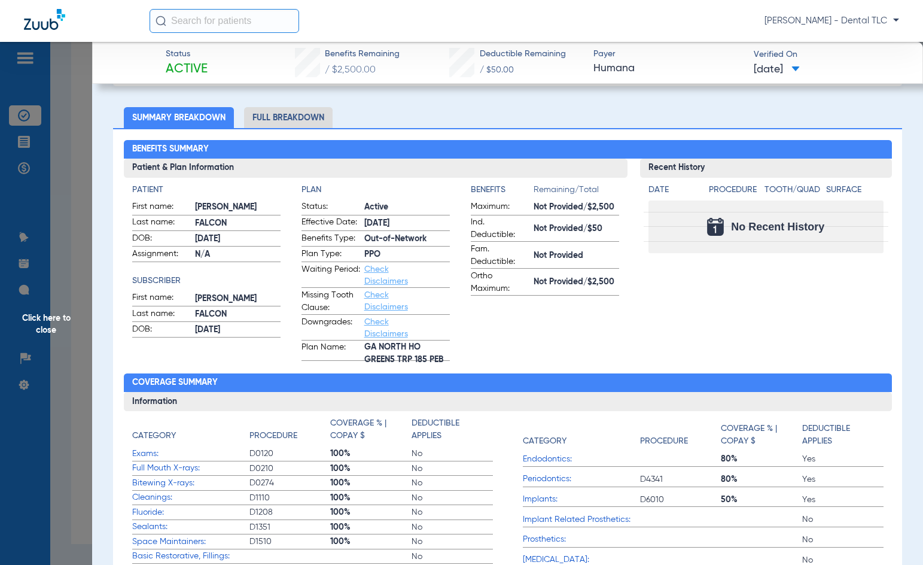
scroll to position [60, 0]
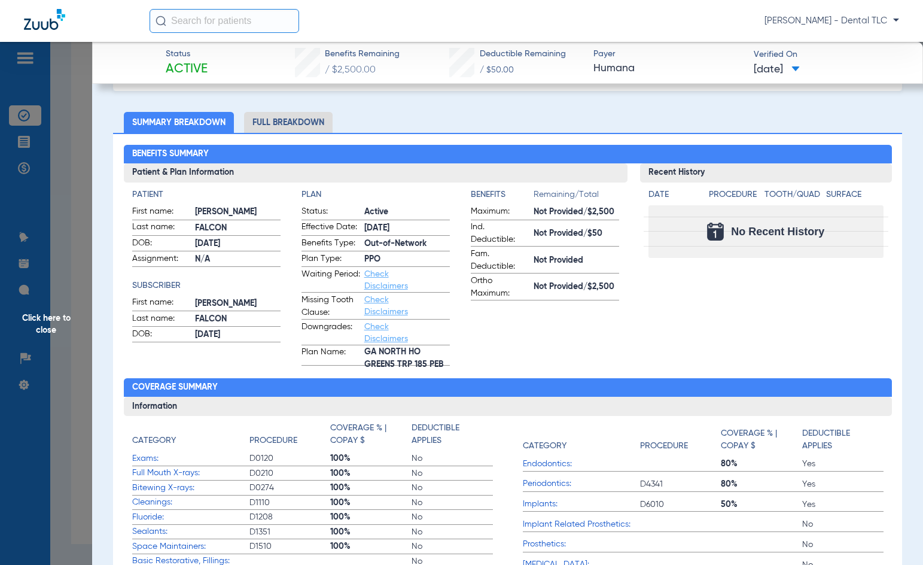
click at [300, 119] on li "Full Breakdown" at bounding box center [288, 122] width 89 height 21
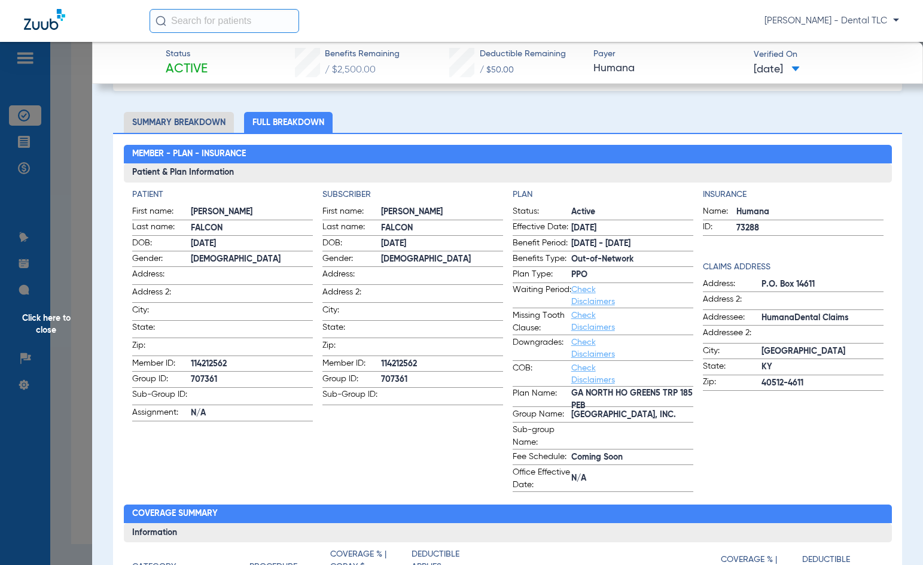
click at [47, 318] on span "Click here to close" at bounding box center [46, 324] width 92 height 565
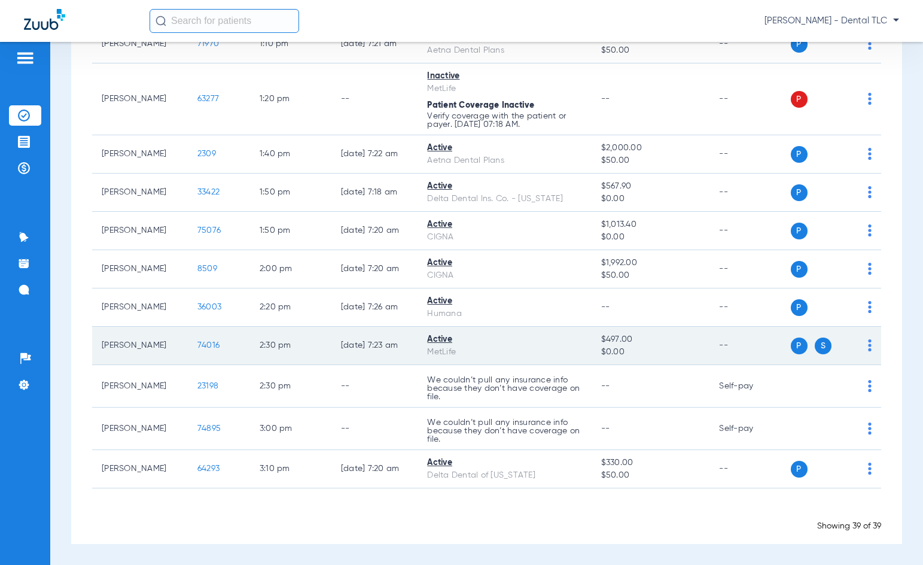
click at [197, 346] on span "74016" at bounding box center [208, 345] width 22 height 8
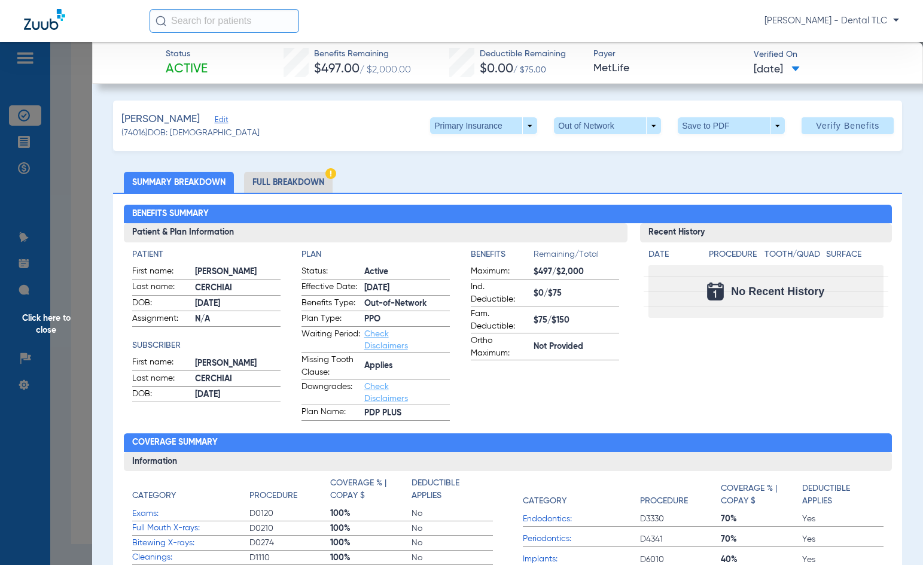
click at [301, 177] on li "Full Breakdown" at bounding box center [288, 182] width 89 height 21
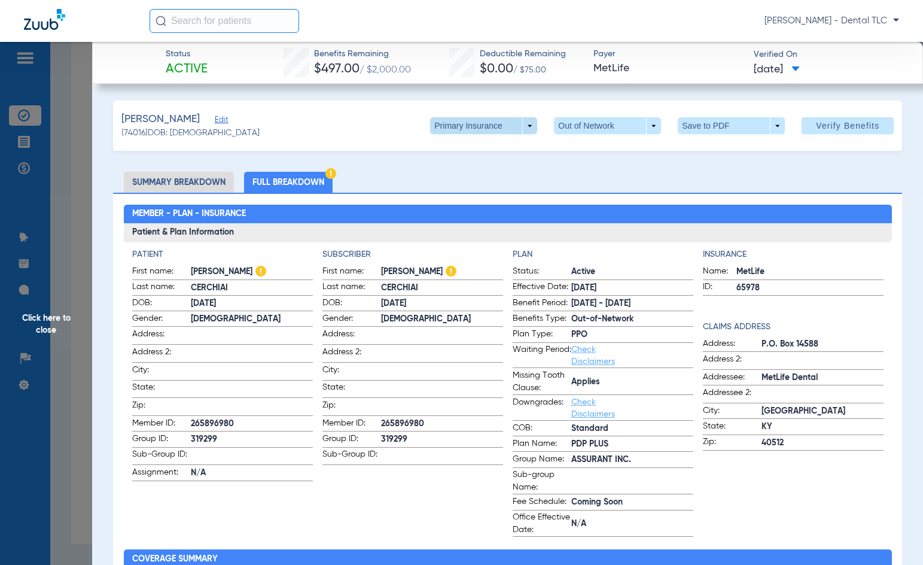
click at [452, 127] on span at bounding box center [483, 125] width 107 height 17
click at [446, 178] on button "Secondary Insurance" at bounding box center [471, 173] width 98 height 24
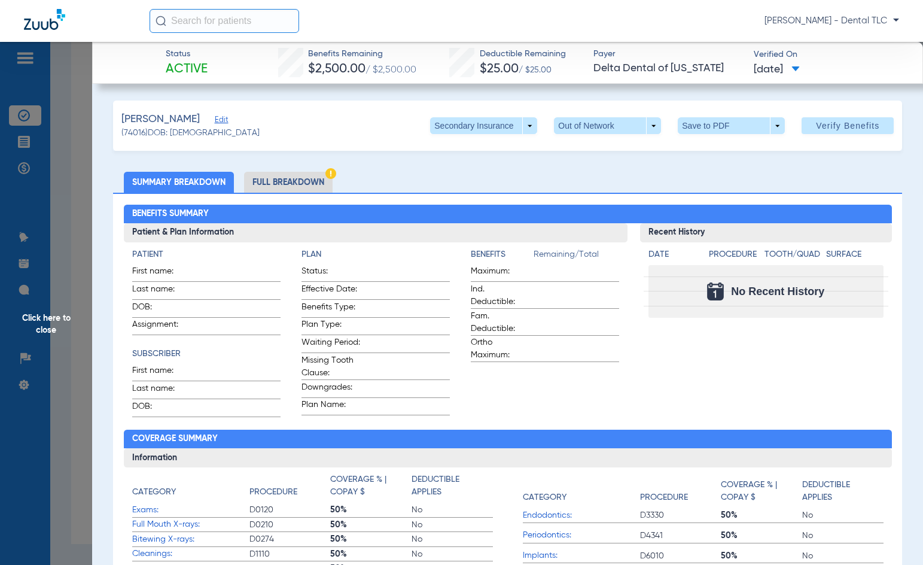
click at [305, 177] on li "Full Breakdown" at bounding box center [288, 182] width 89 height 21
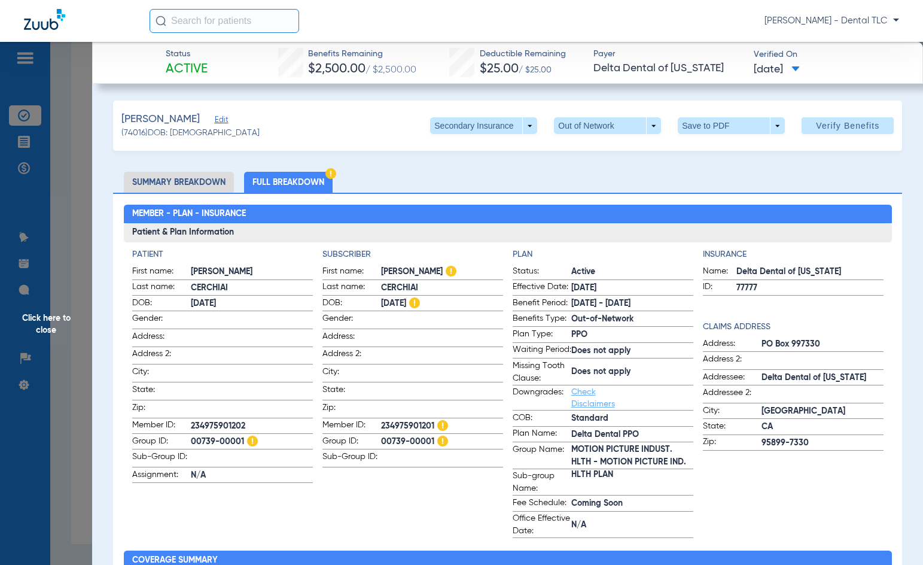
click at [203, 182] on li "Summary Breakdown" at bounding box center [179, 182] width 110 height 21
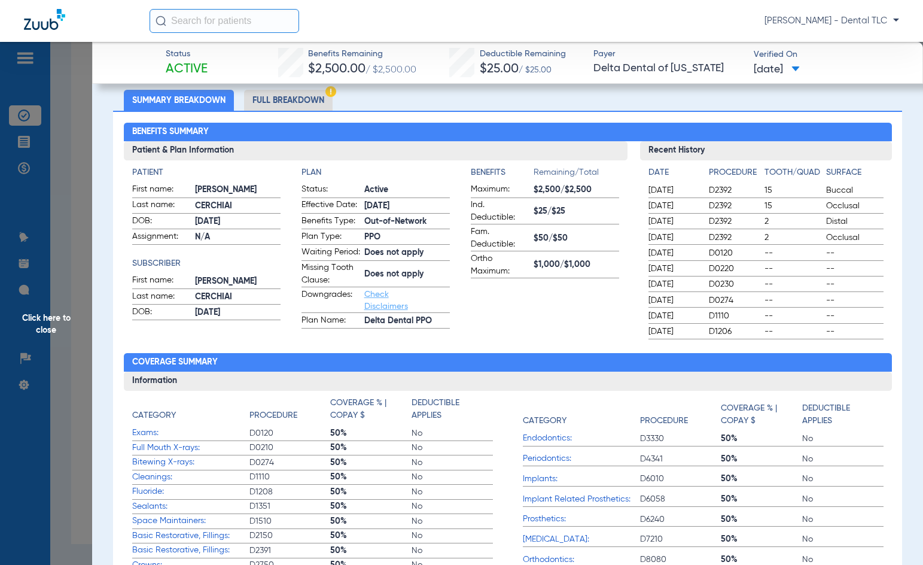
scroll to position [60, 0]
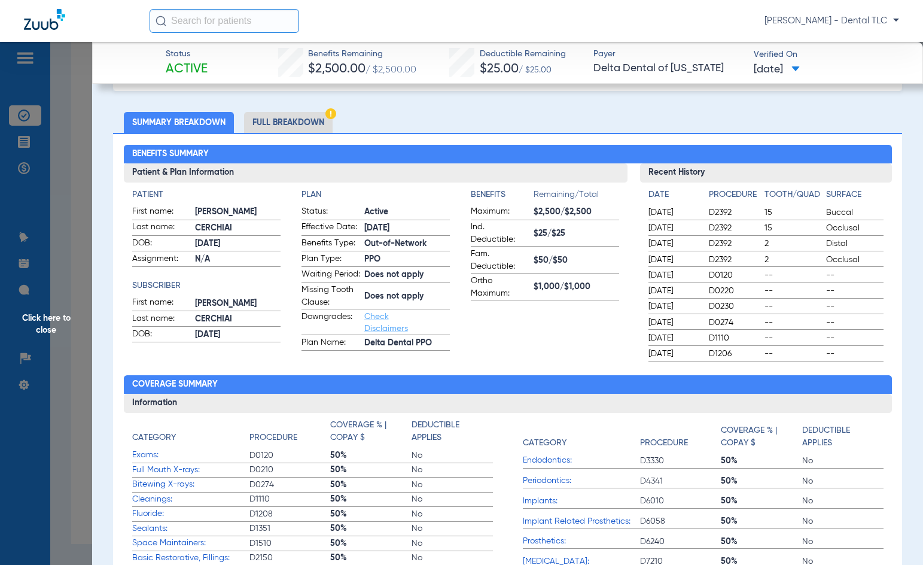
click at [290, 120] on li "Full Breakdown" at bounding box center [288, 122] width 89 height 21
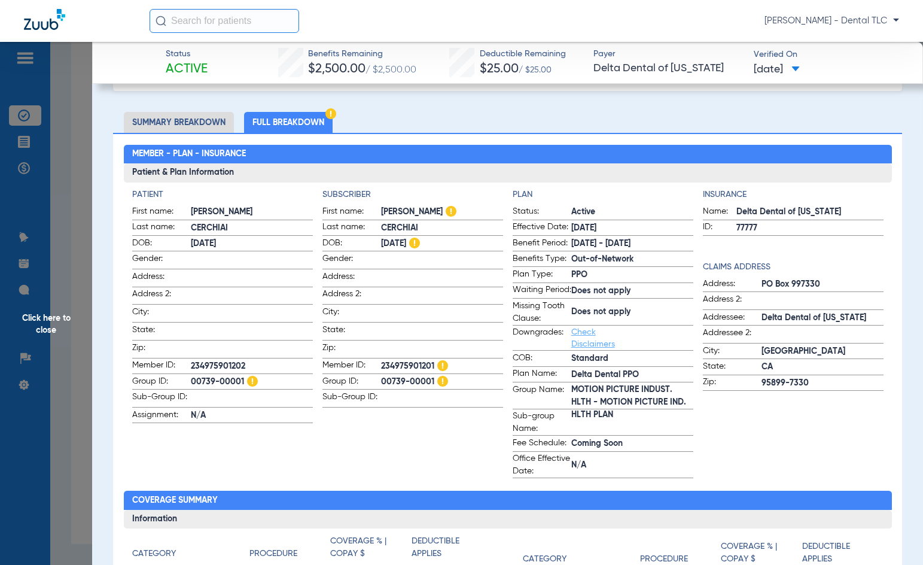
drag, startPoint x: 54, startPoint y: 322, endPoint x: 53, endPoint y: 328, distance: 6.0
click at [54, 322] on span "Click here to close" at bounding box center [46, 324] width 92 height 565
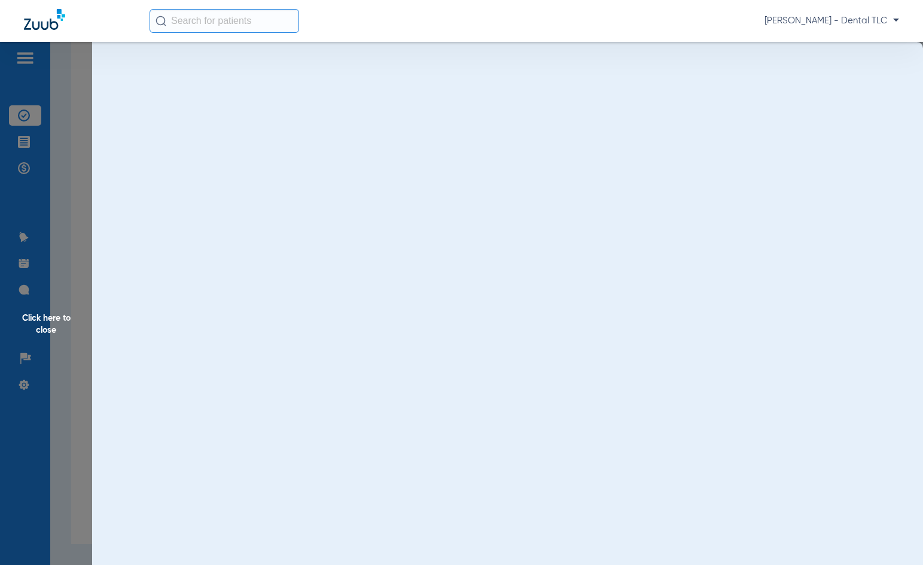
scroll to position [0, 0]
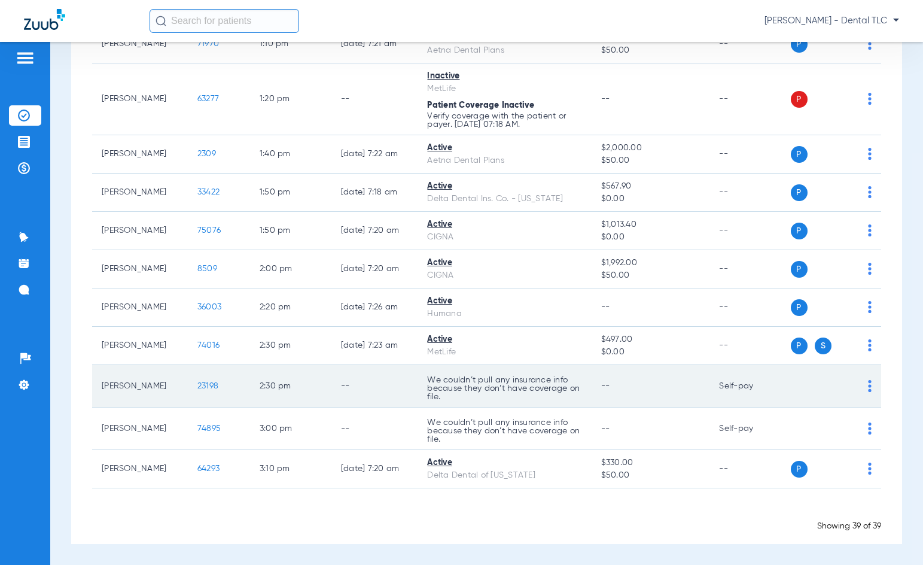
click at [197, 385] on span "23198" at bounding box center [207, 386] width 21 height 8
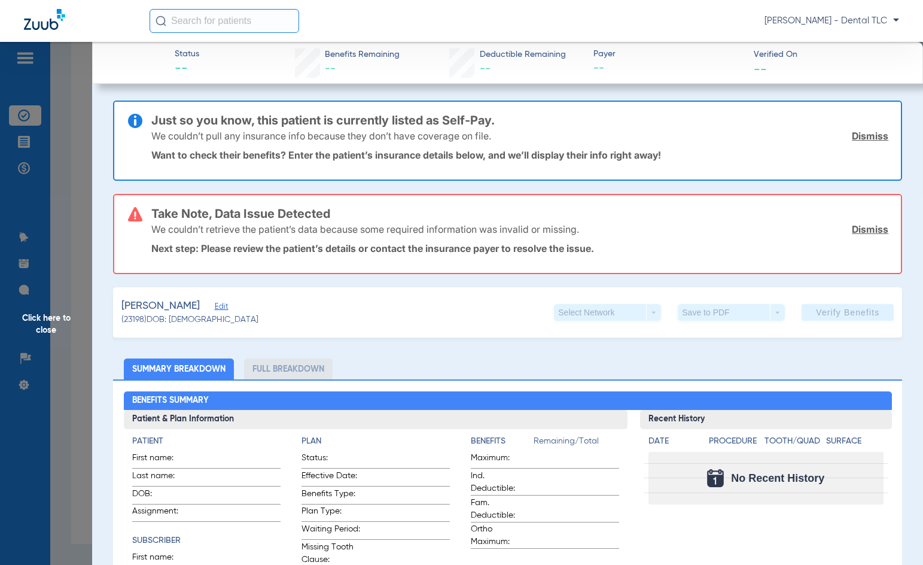
click at [62, 321] on span "Click here to close" at bounding box center [46, 324] width 92 height 565
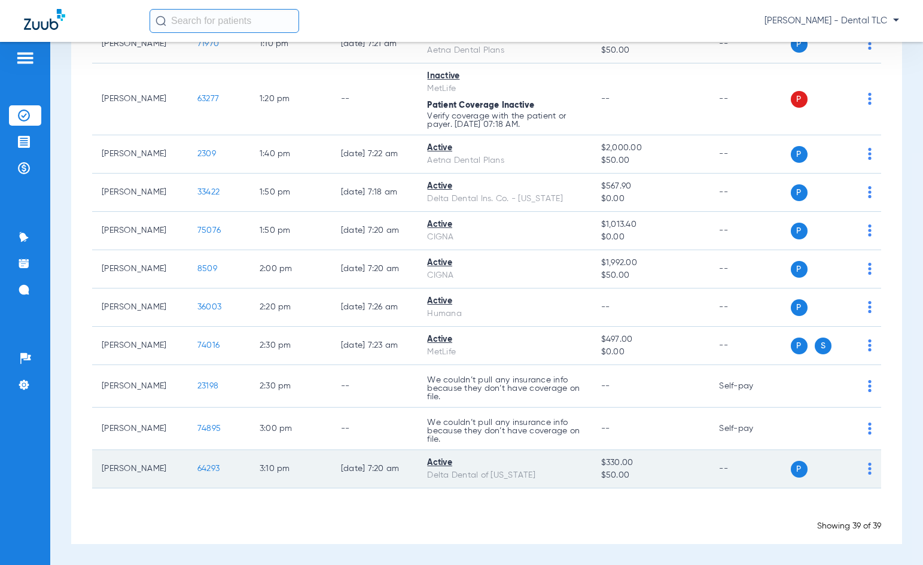
click at [199, 467] on span "64293" at bounding box center [208, 468] width 22 height 8
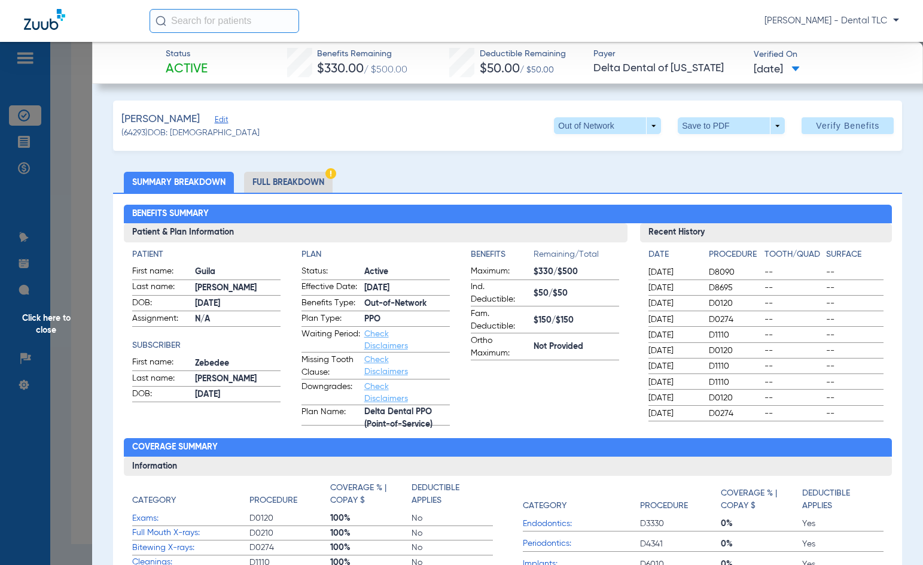
click at [287, 184] on li "Full Breakdown" at bounding box center [288, 182] width 89 height 21
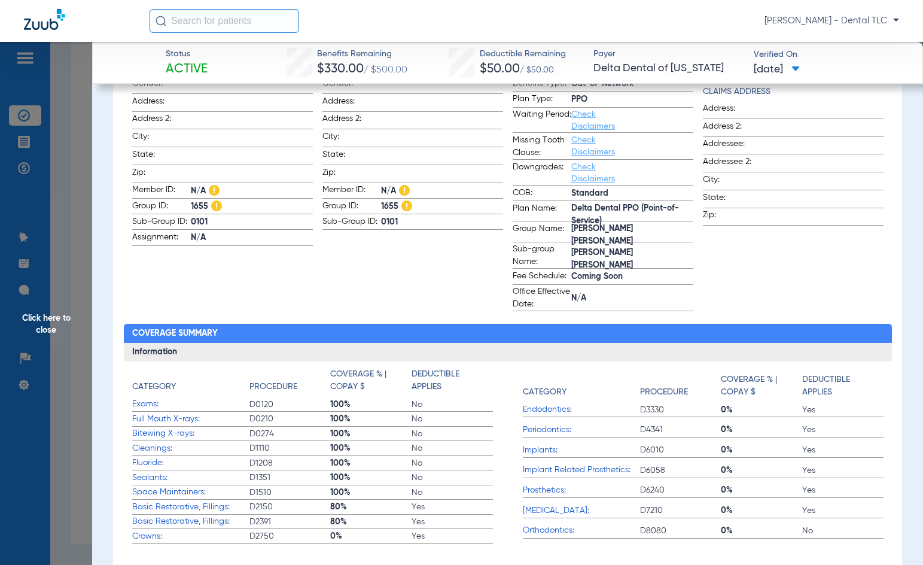
scroll to position [239, 0]
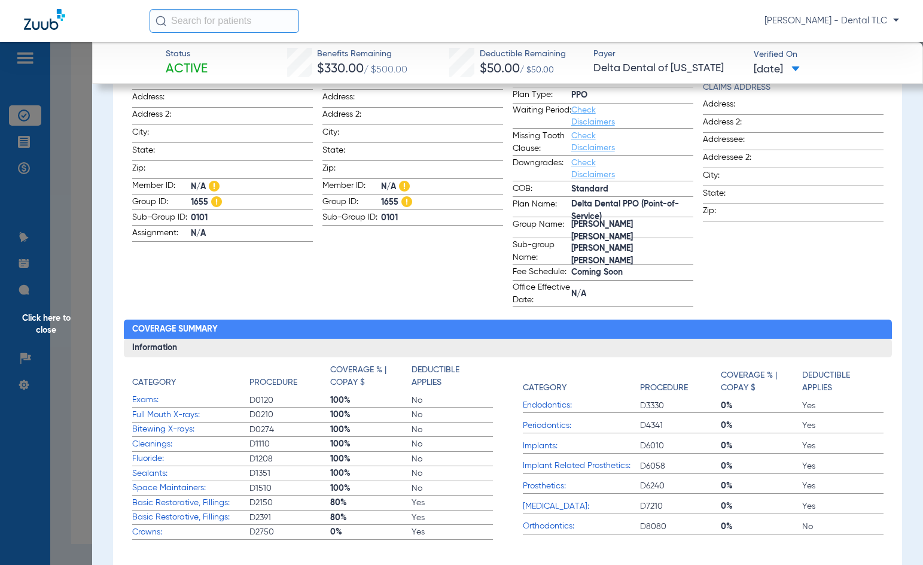
click at [50, 322] on span "Click here to close" at bounding box center [46, 324] width 92 height 565
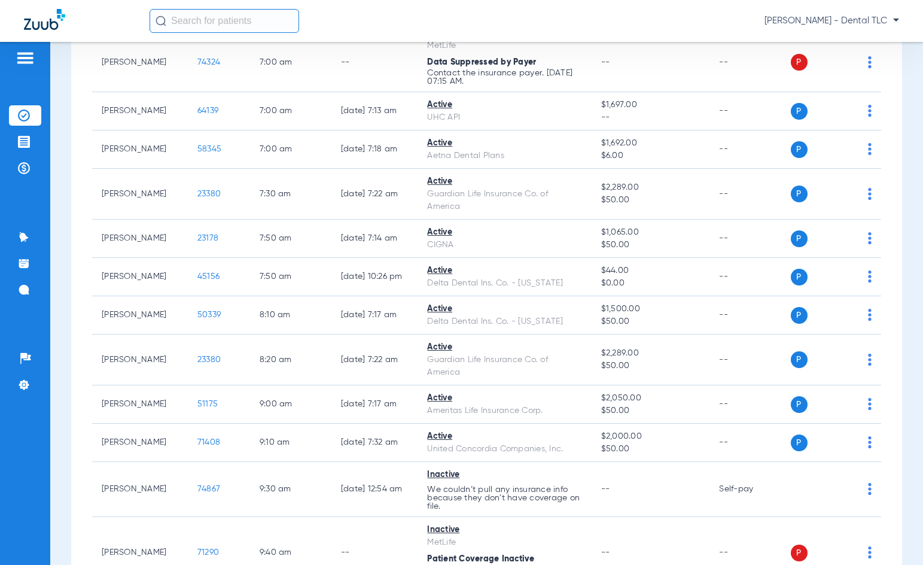
scroll to position [0, 0]
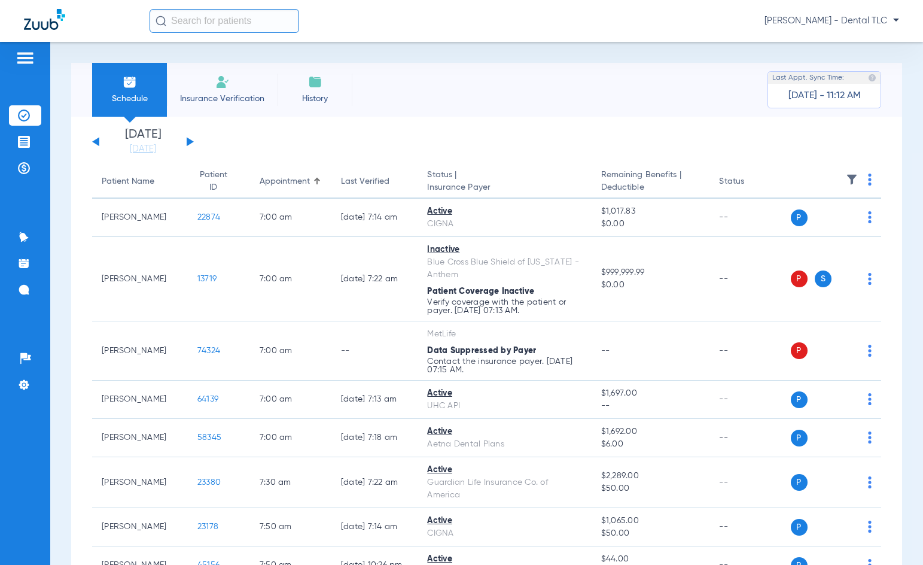
click at [191, 141] on button at bounding box center [190, 141] width 7 height 9
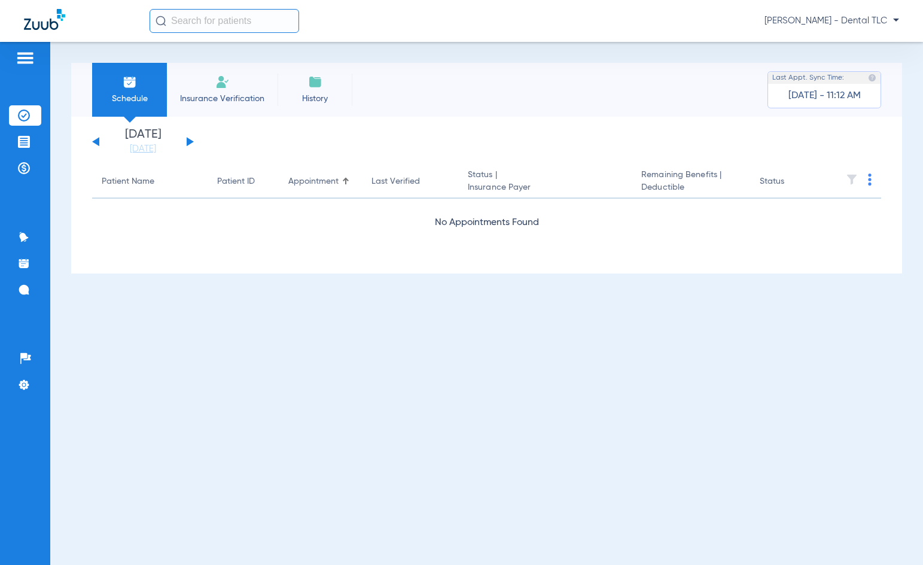
click at [191, 141] on button at bounding box center [190, 141] width 7 height 9
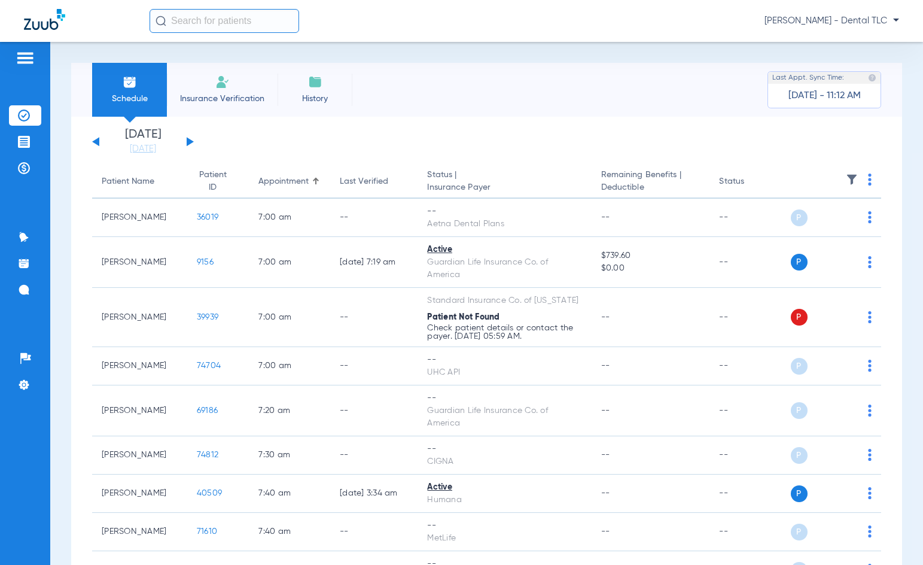
click at [865, 176] on th at bounding box center [836, 181] width 91 height 33
click at [857, 180] on th at bounding box center [836, 181] width 91 height 33
click at [868, 180] on img at bounding box center [870, 179] width 4 height 12
click at [822, 224] on span "Verify All" at bounding box center [817, 227] width 72 height 8
